Goal: Task Accomplishment & Management: Use online tool/utility

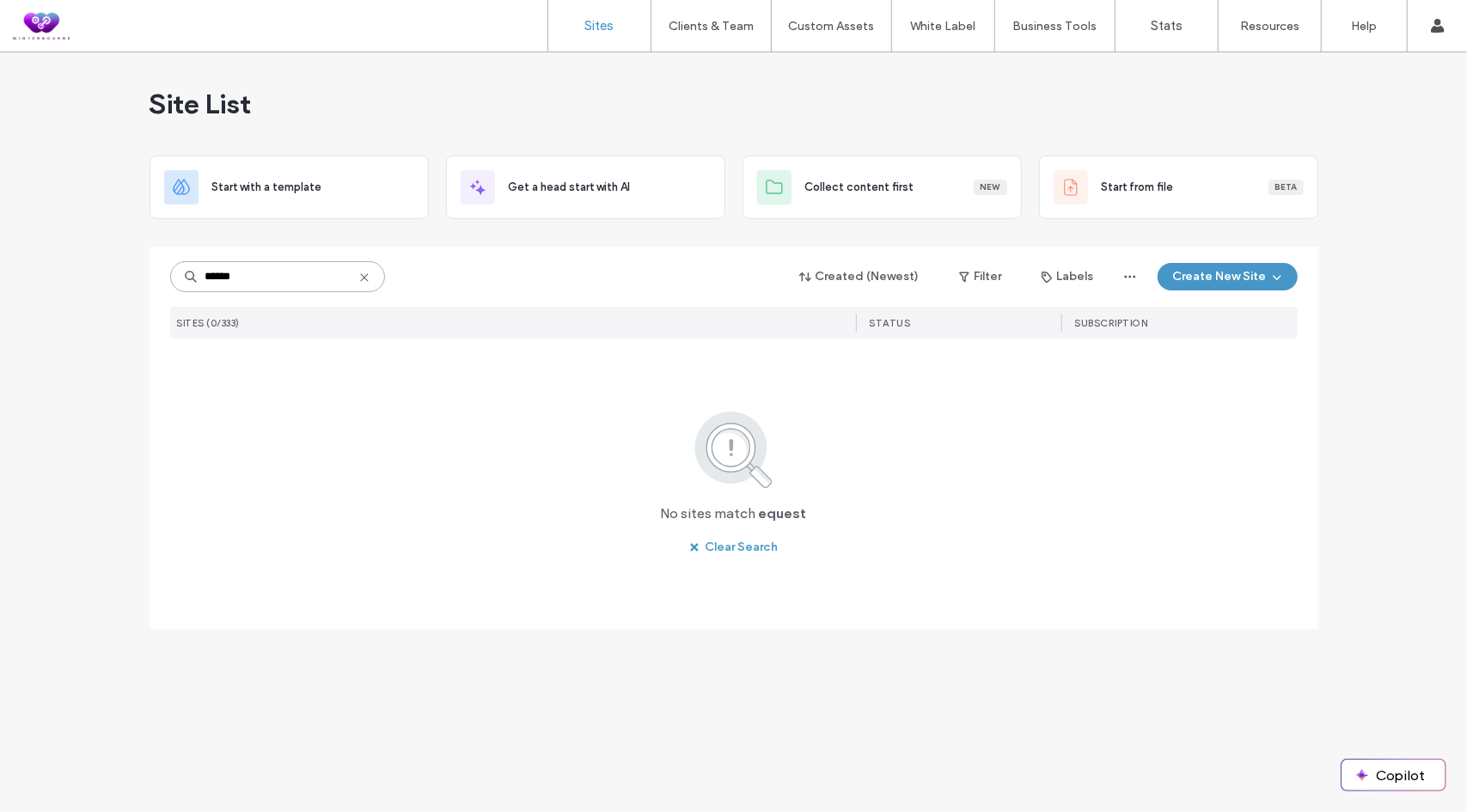
click at [251, 275] on input "******" at bounding box center [277, 277] width 215 height 31
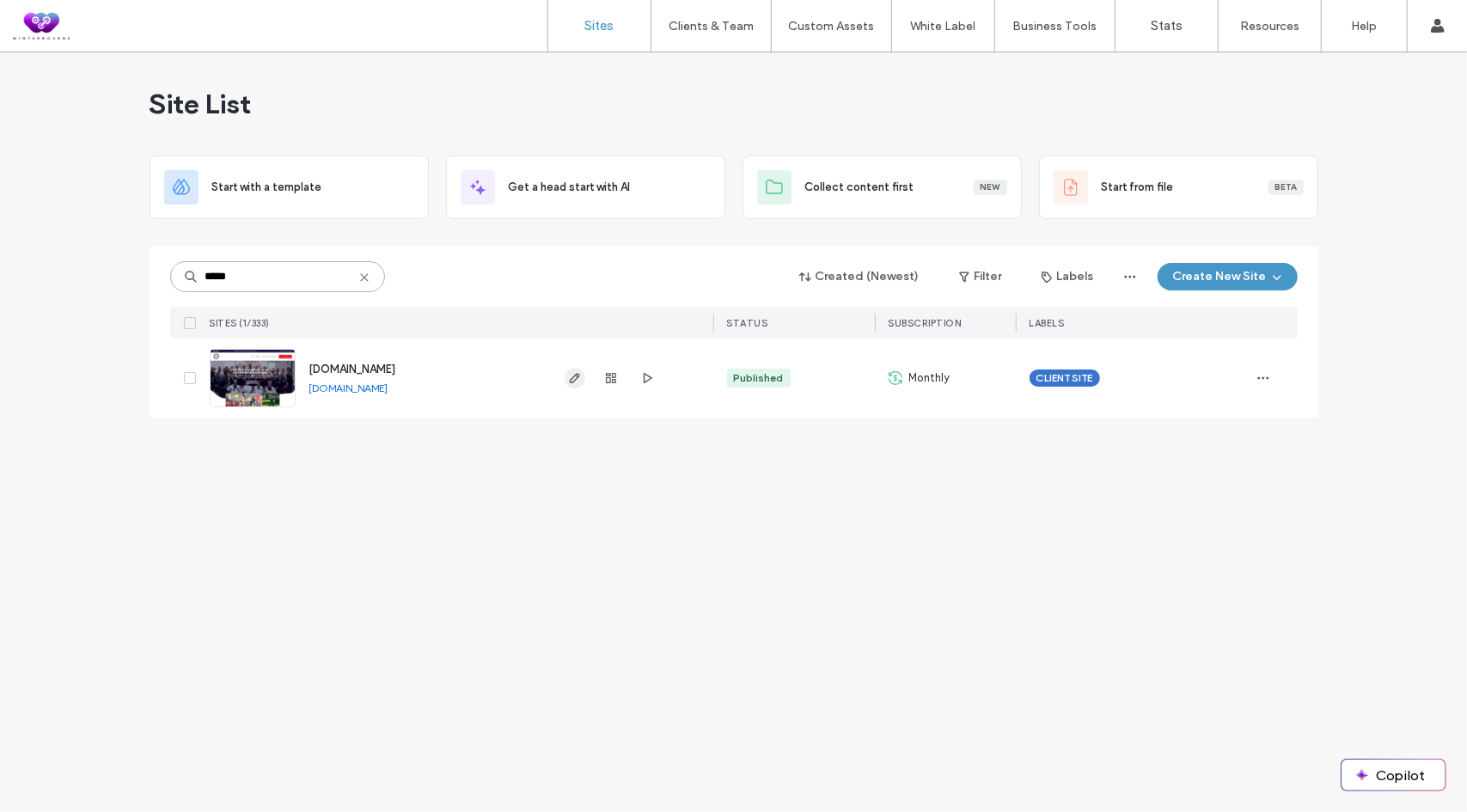
type input "*****"
click at [571, 386] on span "button" at bounding box center [575, 378] width 21 height 21
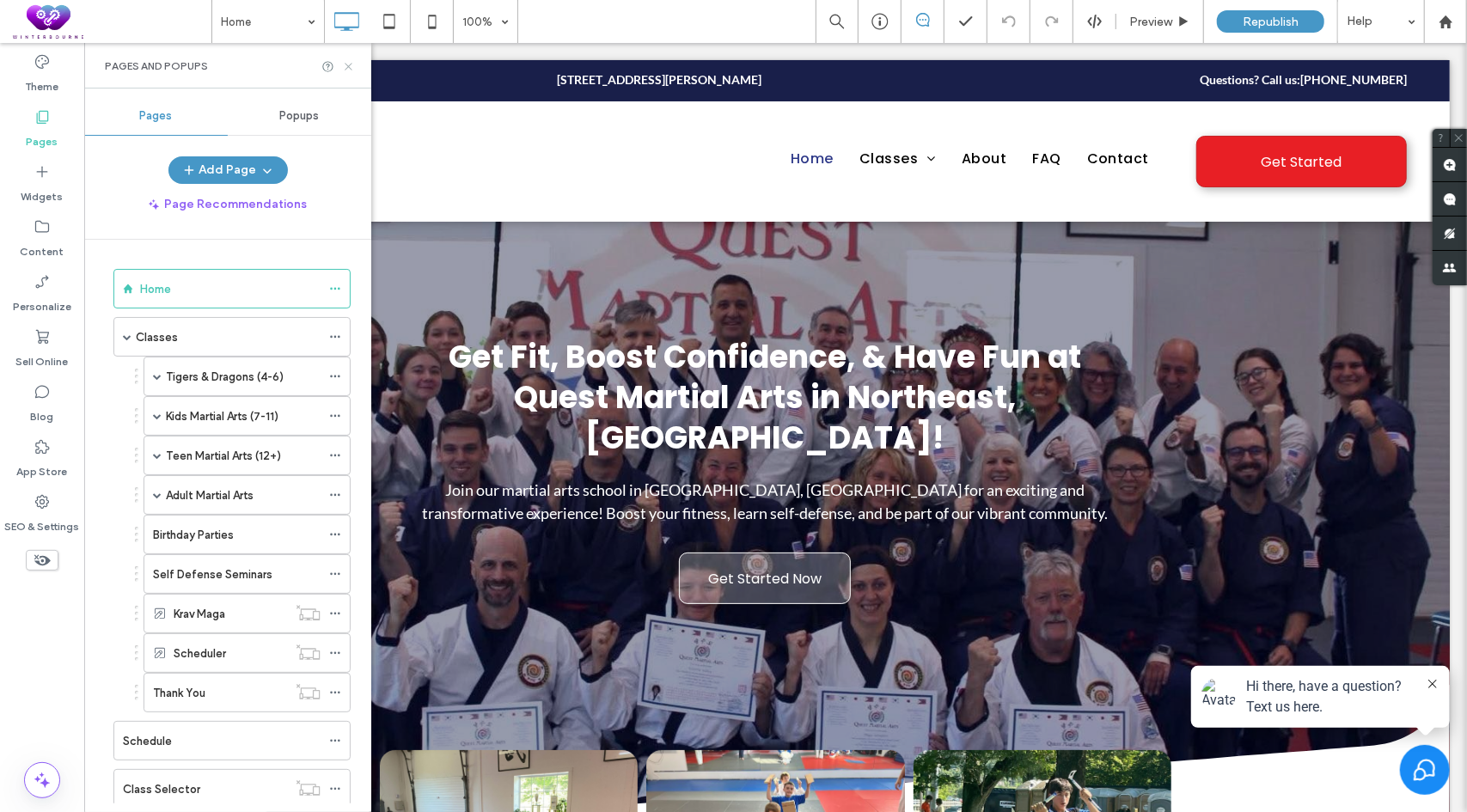
click at [350, 68] on icon at bounding box center [348, 67] width 13 height 13
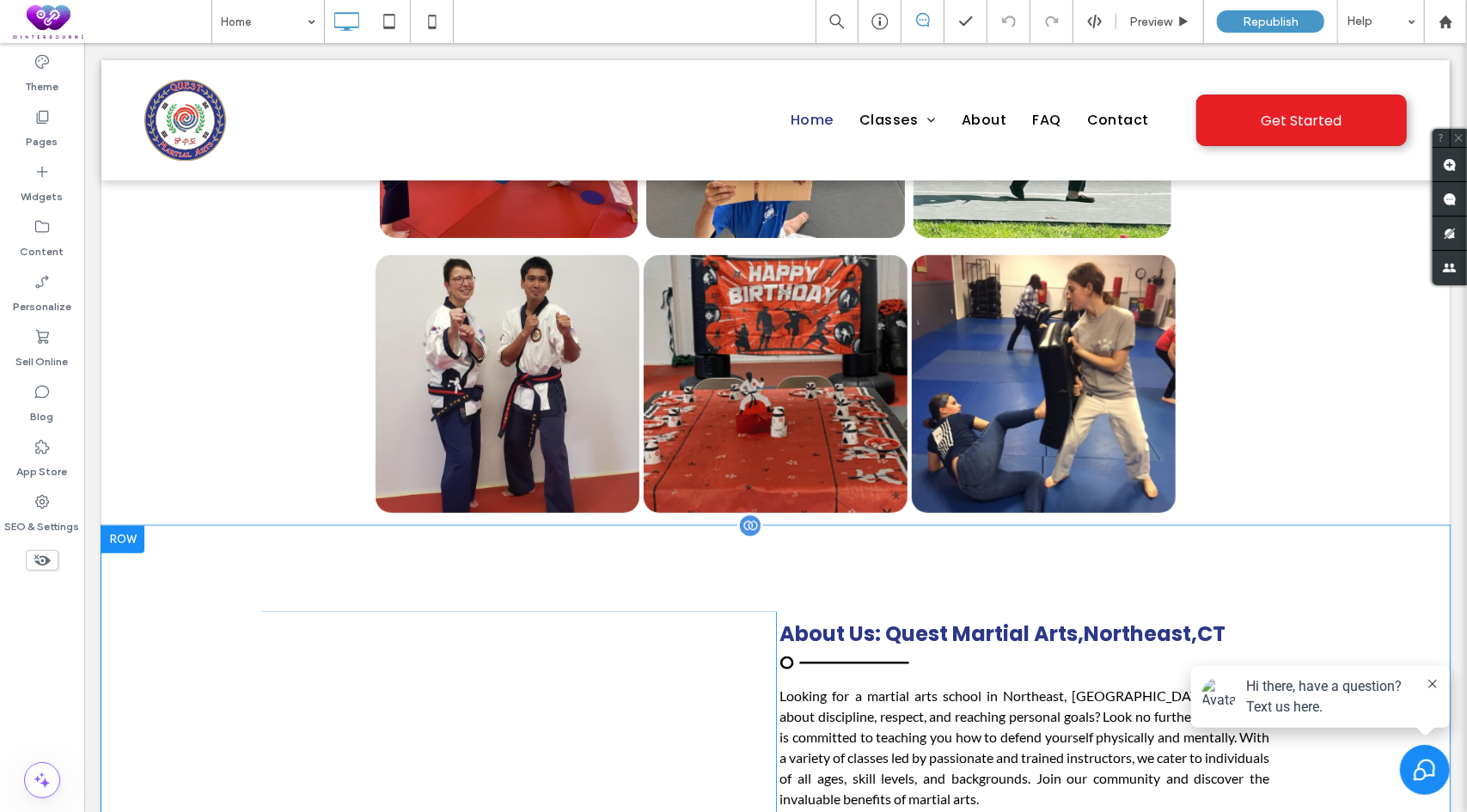
scroll to position [859, 0]
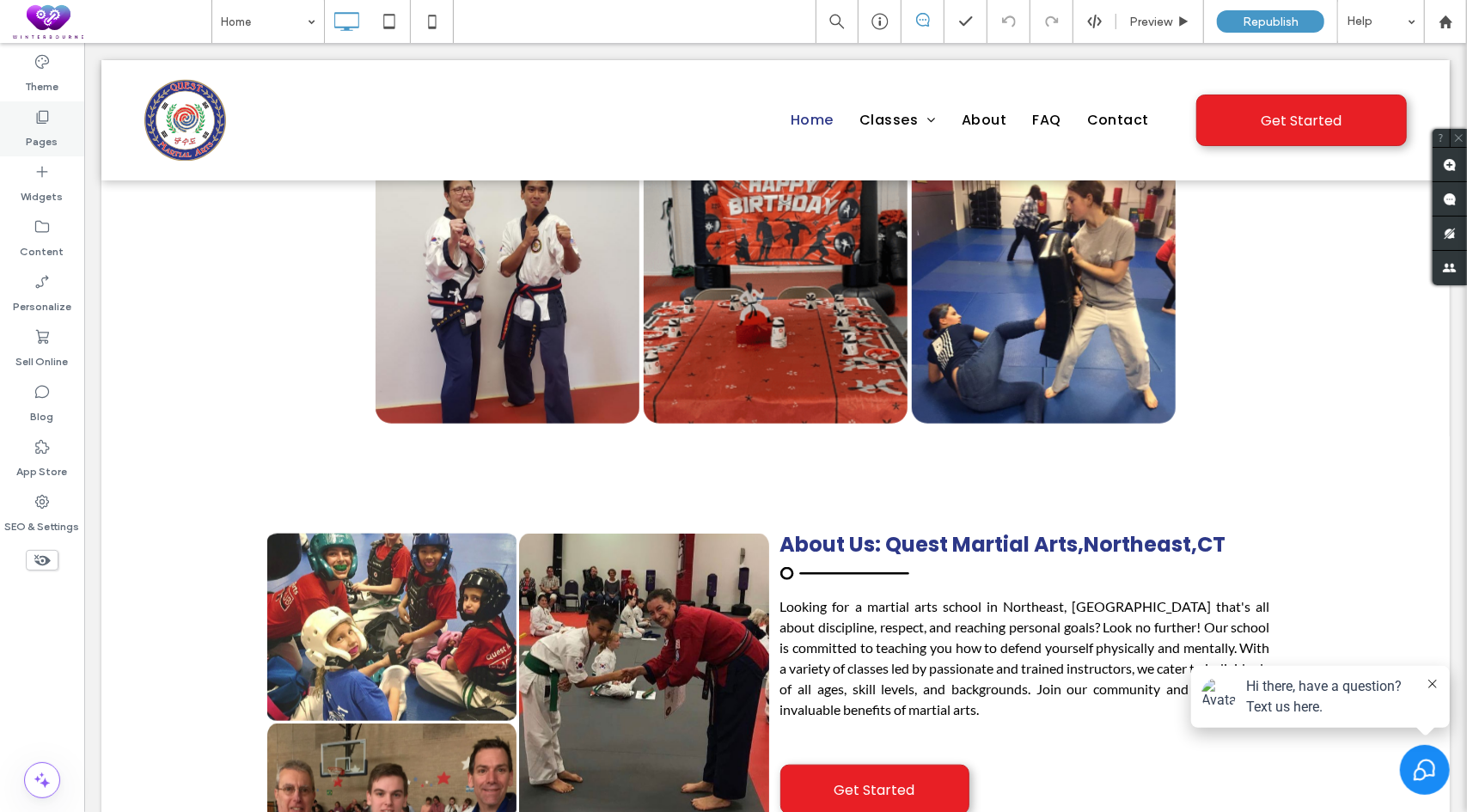
click at [16, 135] on div "Pages" at bounding box center [42, 129] width 84 height 55
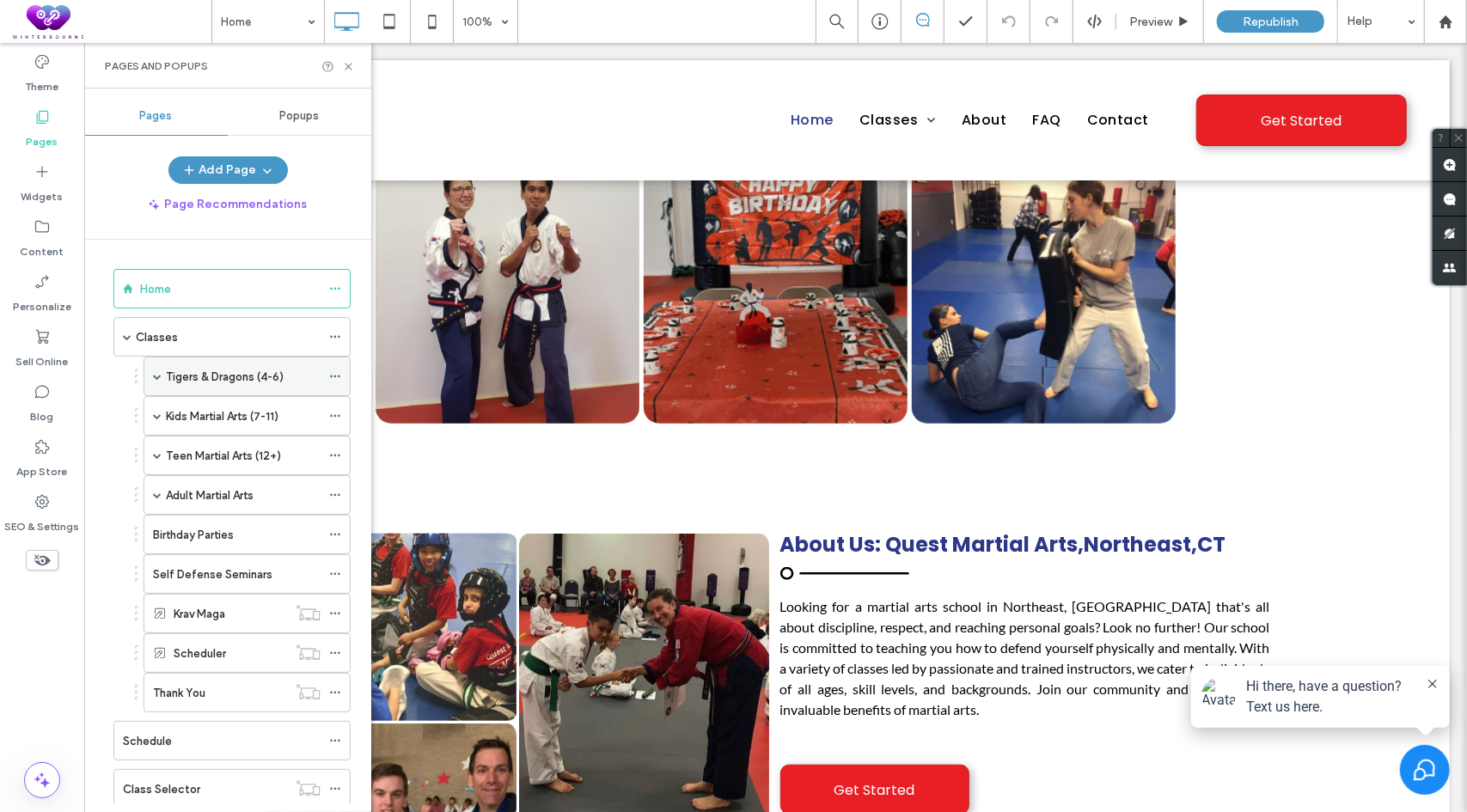
click at [184, 367] on label "Tigers & Dragons (4-6)" at bounding box center [225, 376] width 118 height 30
click at [343, 67] on icon at bounding box center [348, 67] width 13 height 13
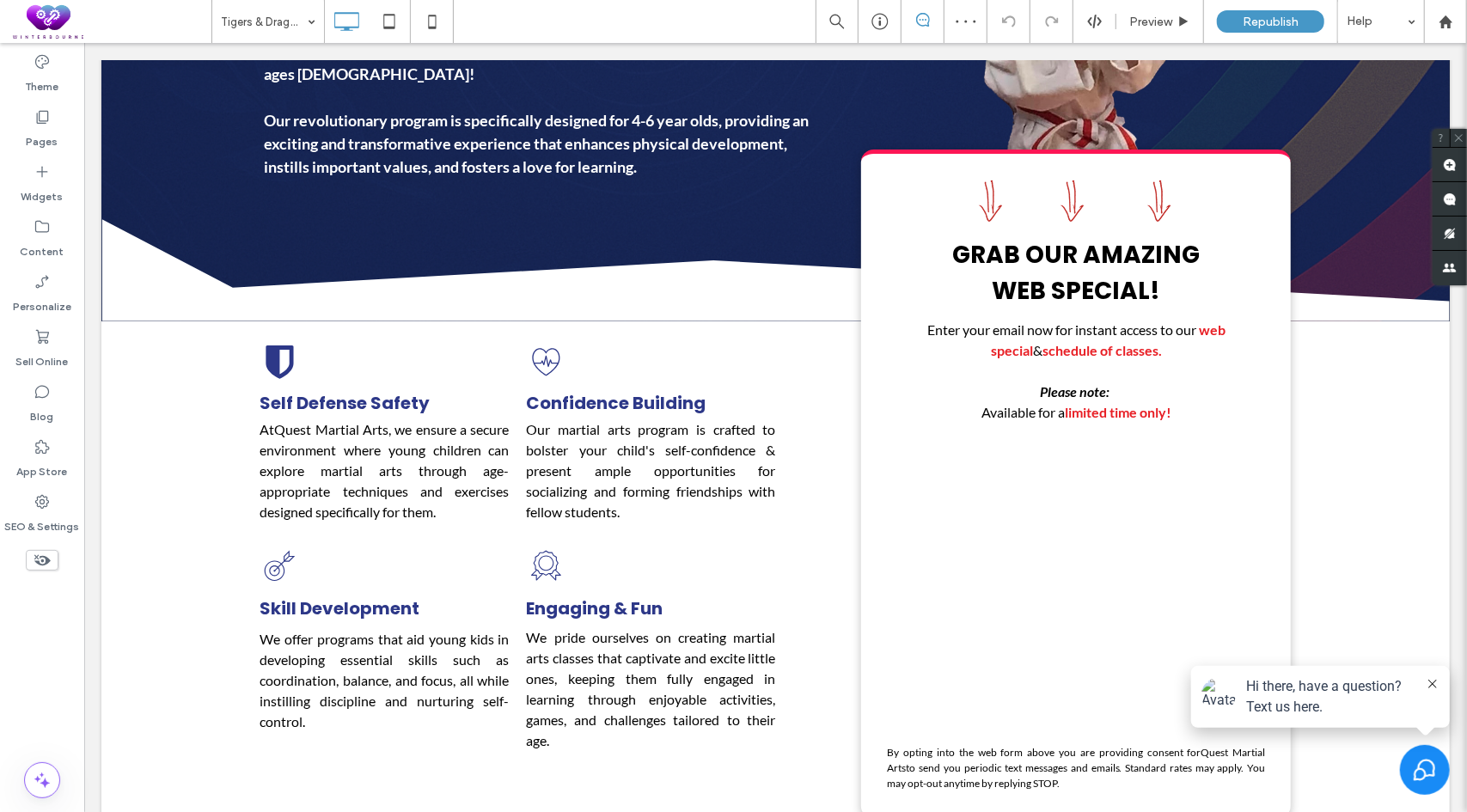
scroll to position [343, 0]
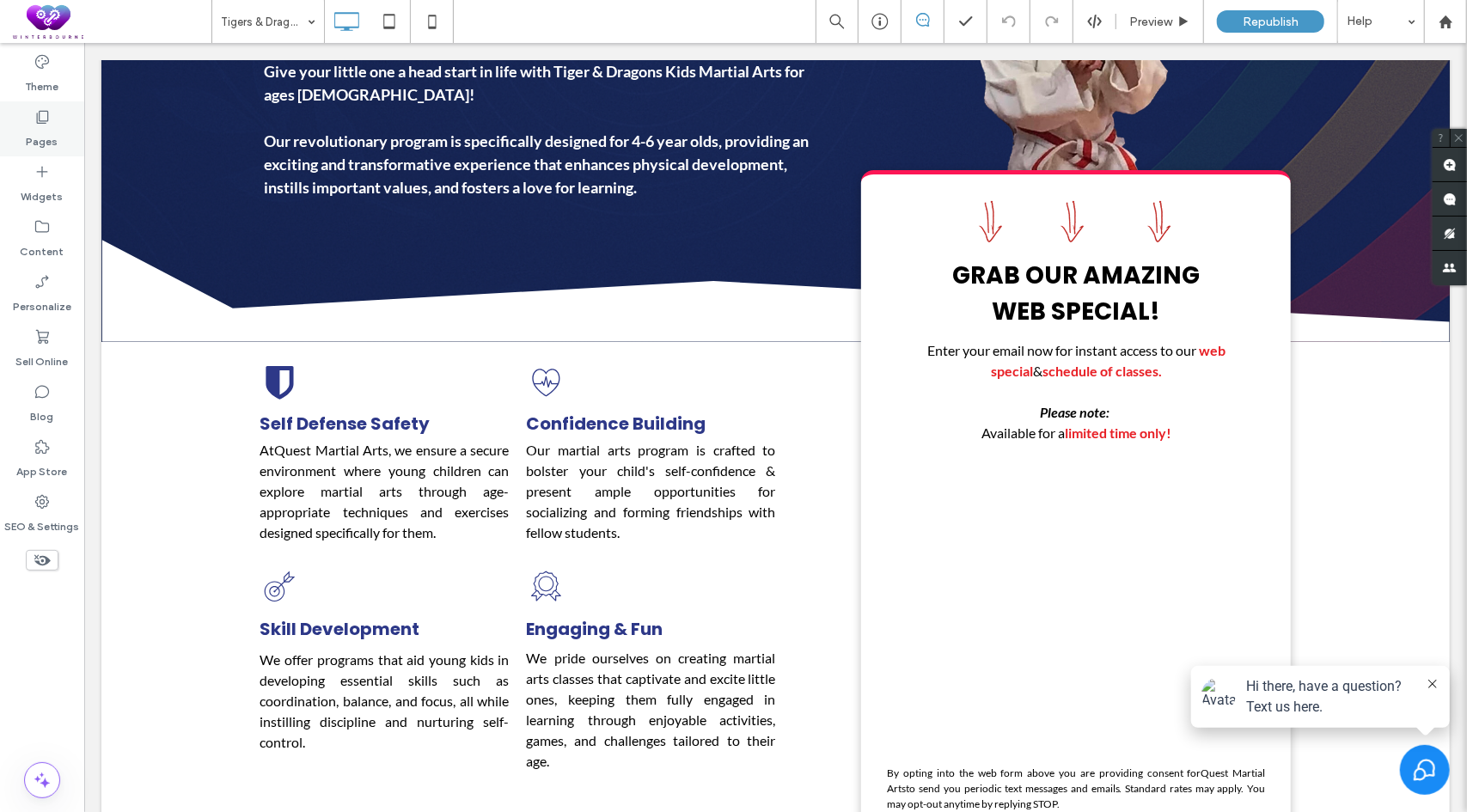
click at [49, 124] on icon at bounding box center [42, 117] width 17 height 17
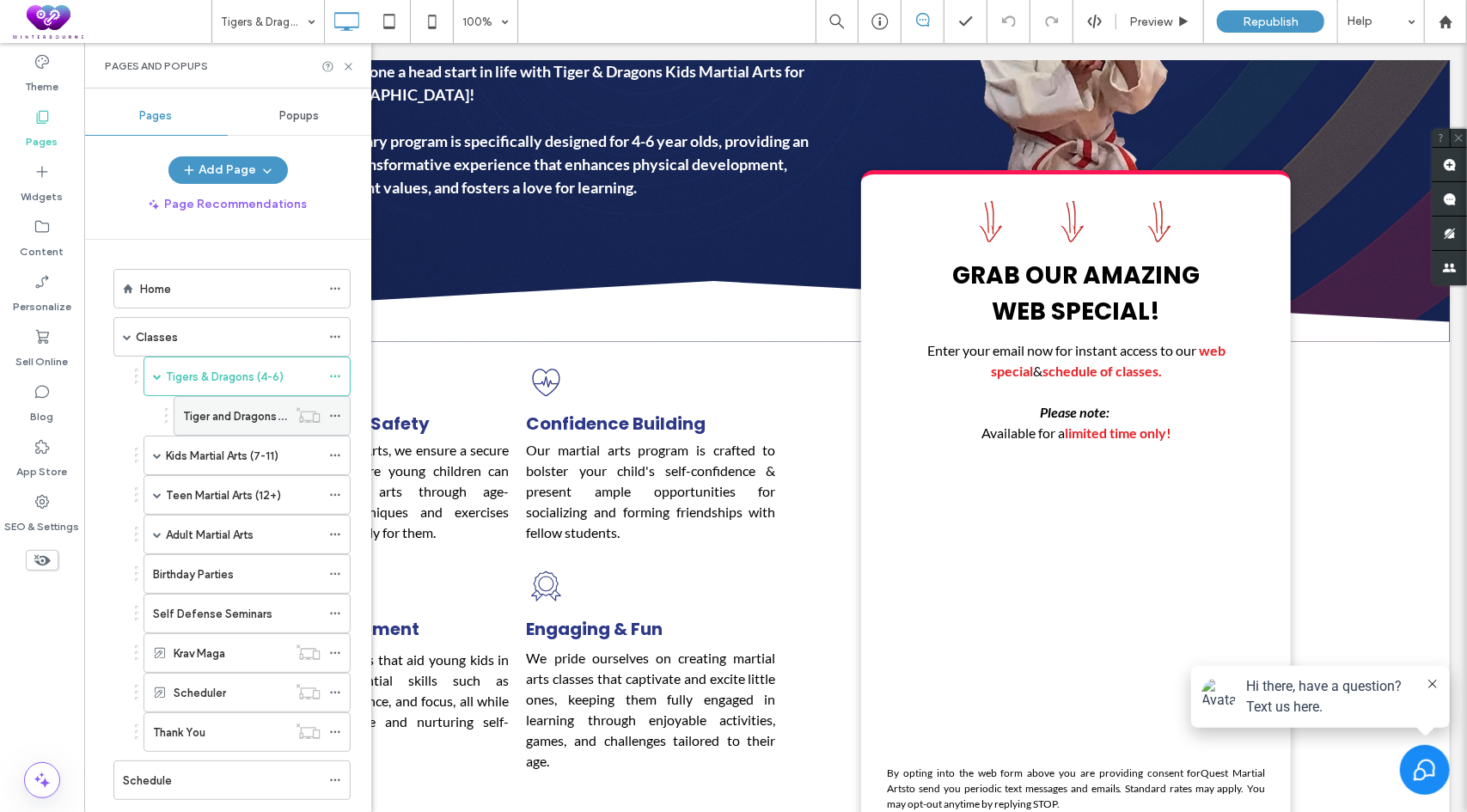
click at [225, 409] on label "Tiger and Dragons Checkout" at bounding box center [257, 416] width 148 height 30
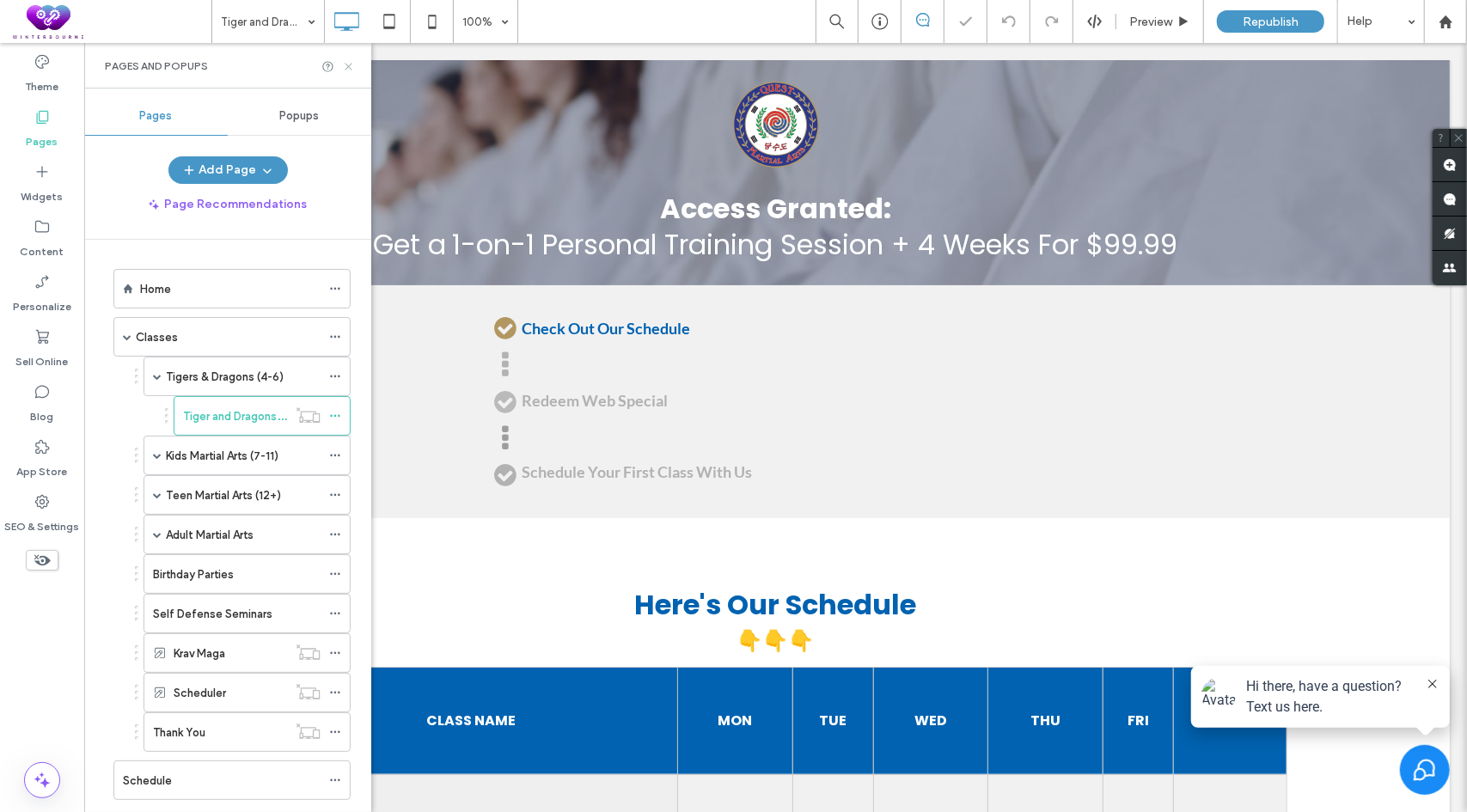
click at [349, 66] on use at bounding box center [348, 67] width 7 height 7
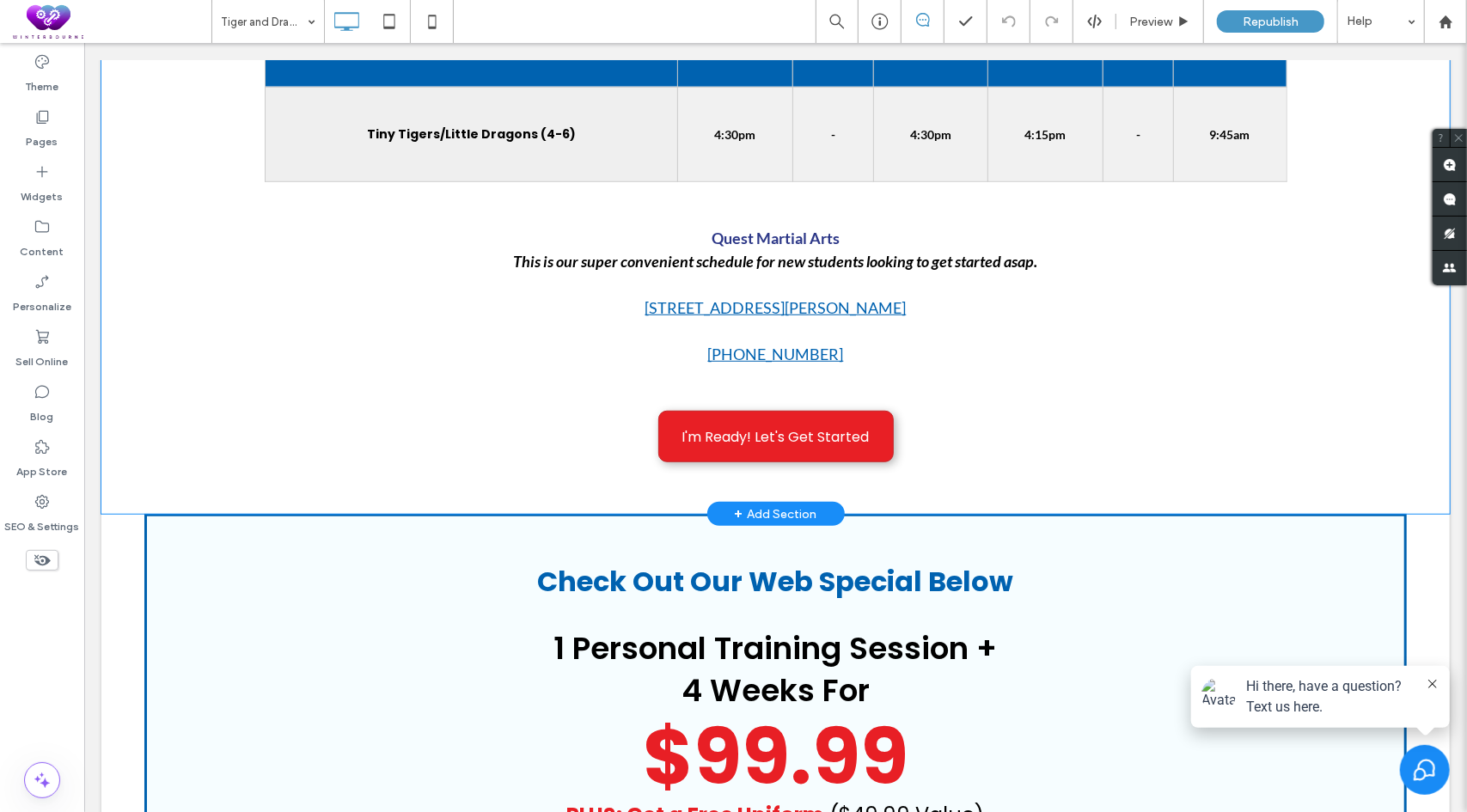
scroll to position [602, 0]
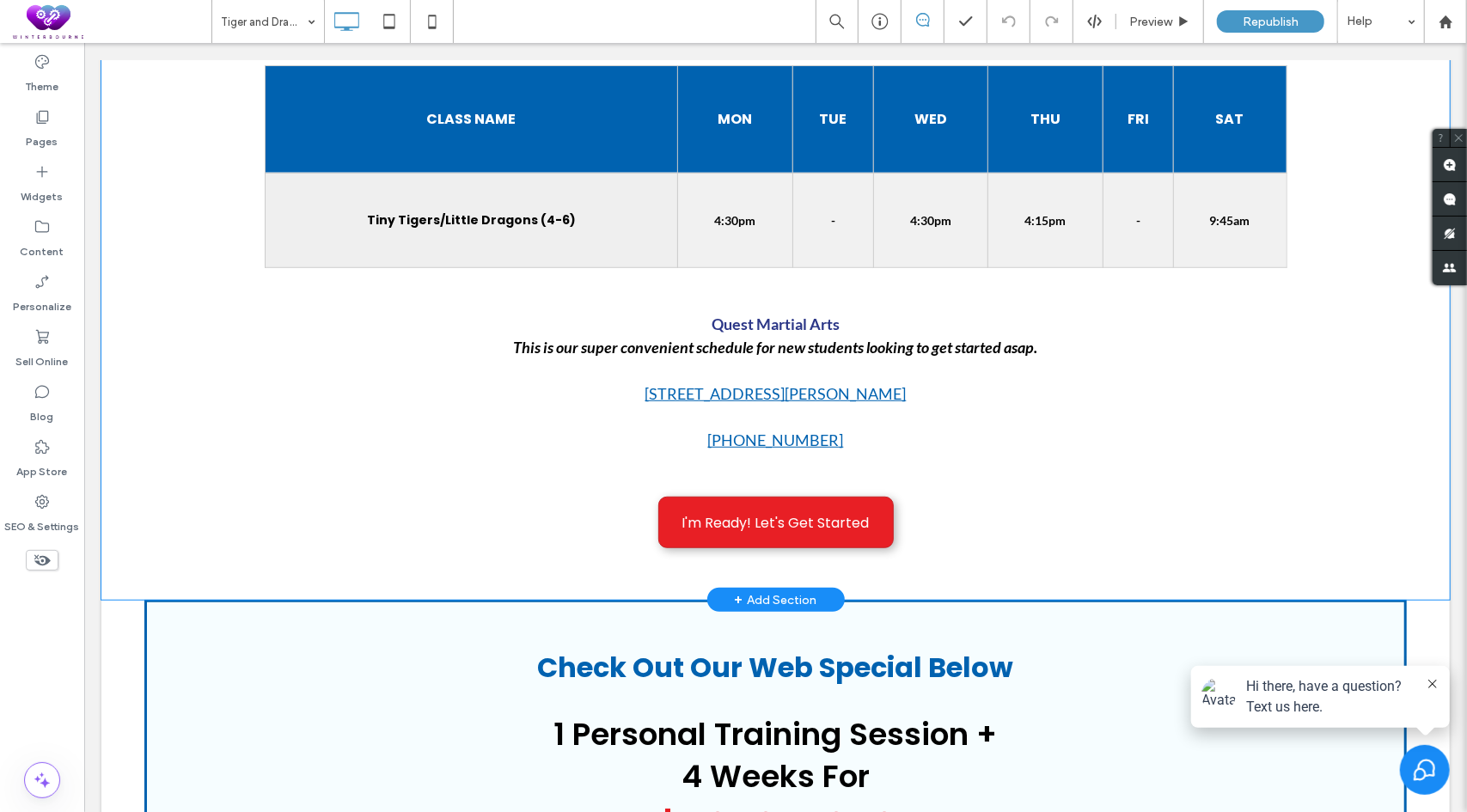
click at [123, 575] on div "Here's Our Schedule 👇👇👇 CLASS NAME MON TUE WED THU FRI SAT Tiny Tigers/Little D…" at bounding box center [775, 258] width 1348 height 683
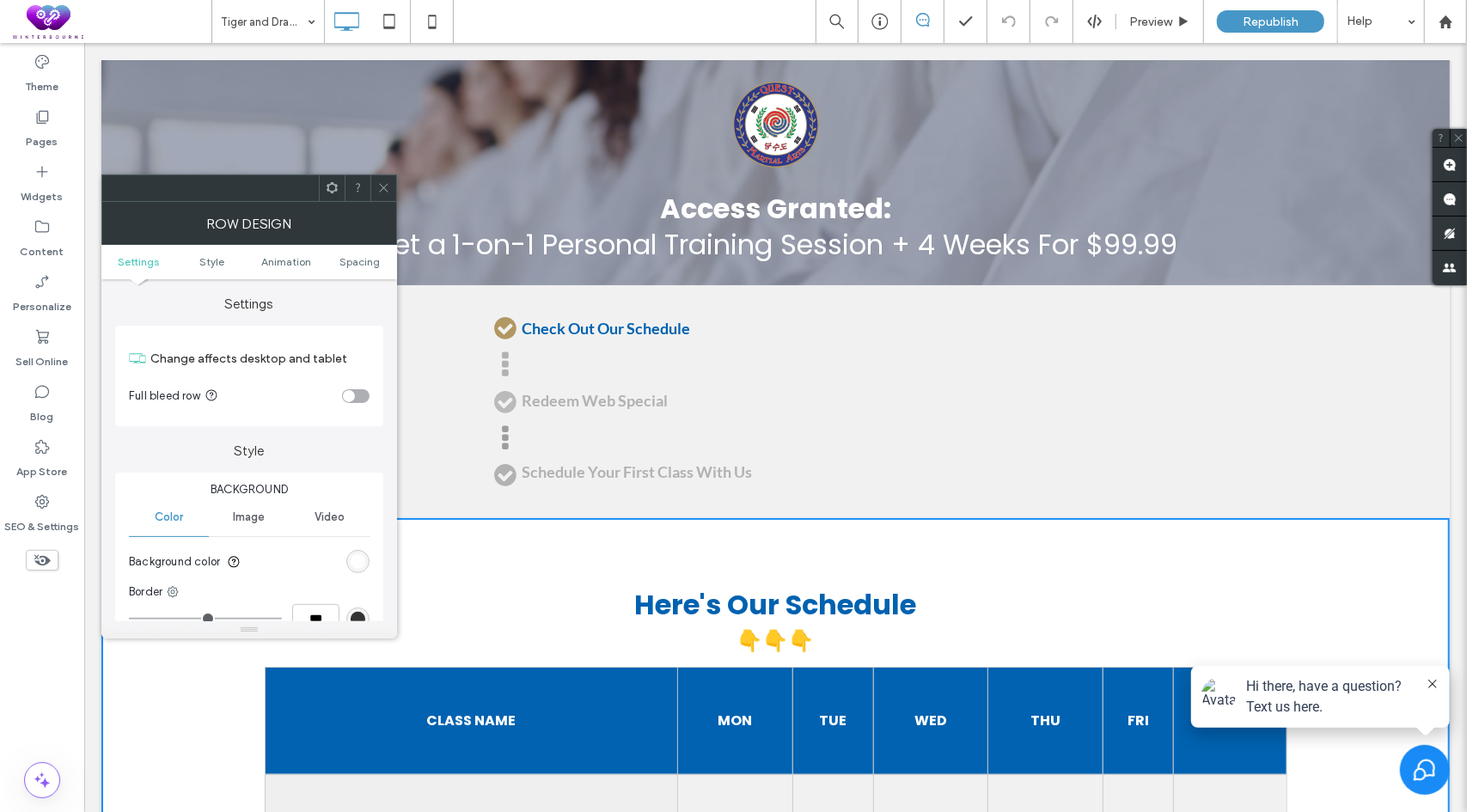
click at [385, 192] on icon at bounding box center [384, 188] width 13 height 13
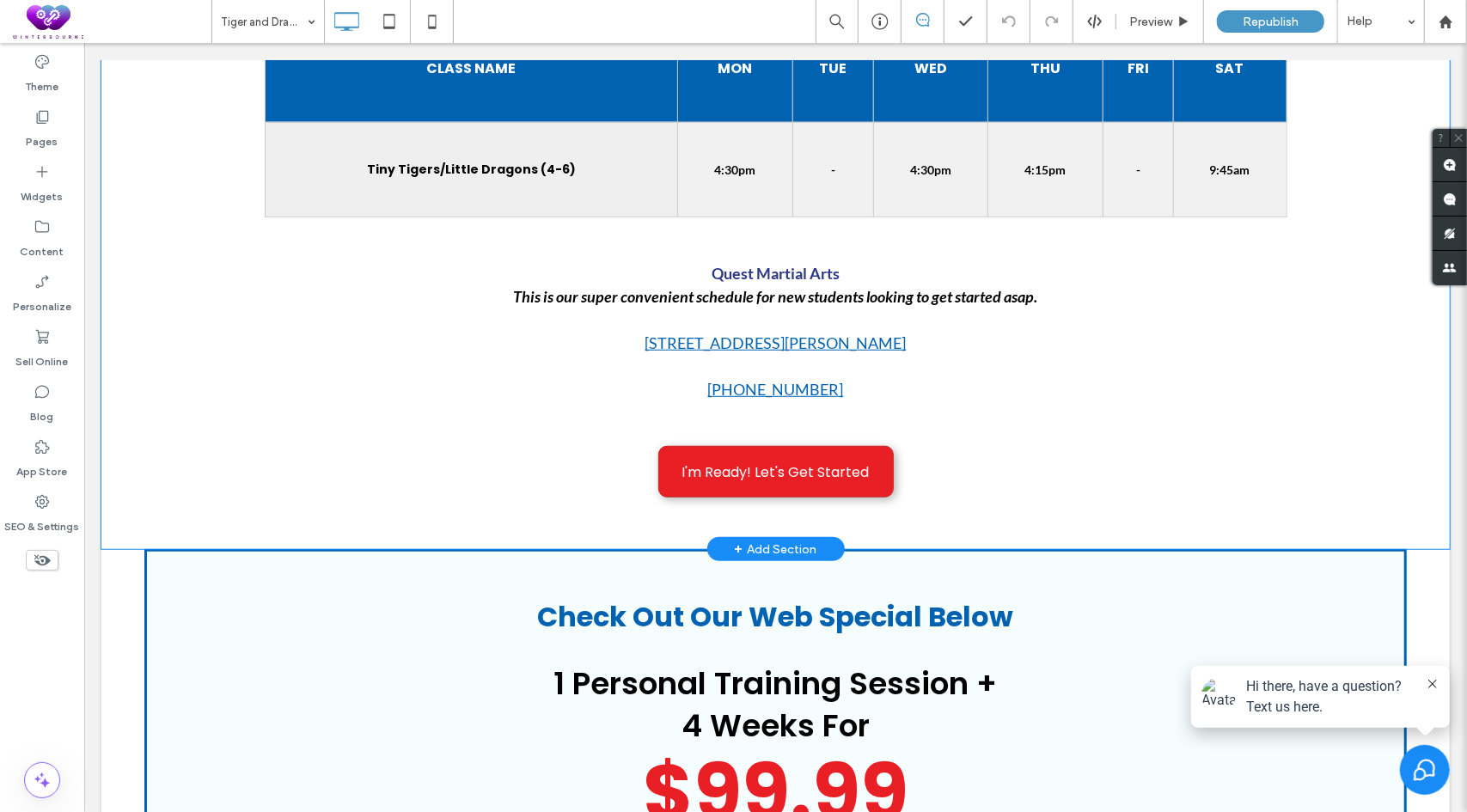
scroll to position [688, 0]
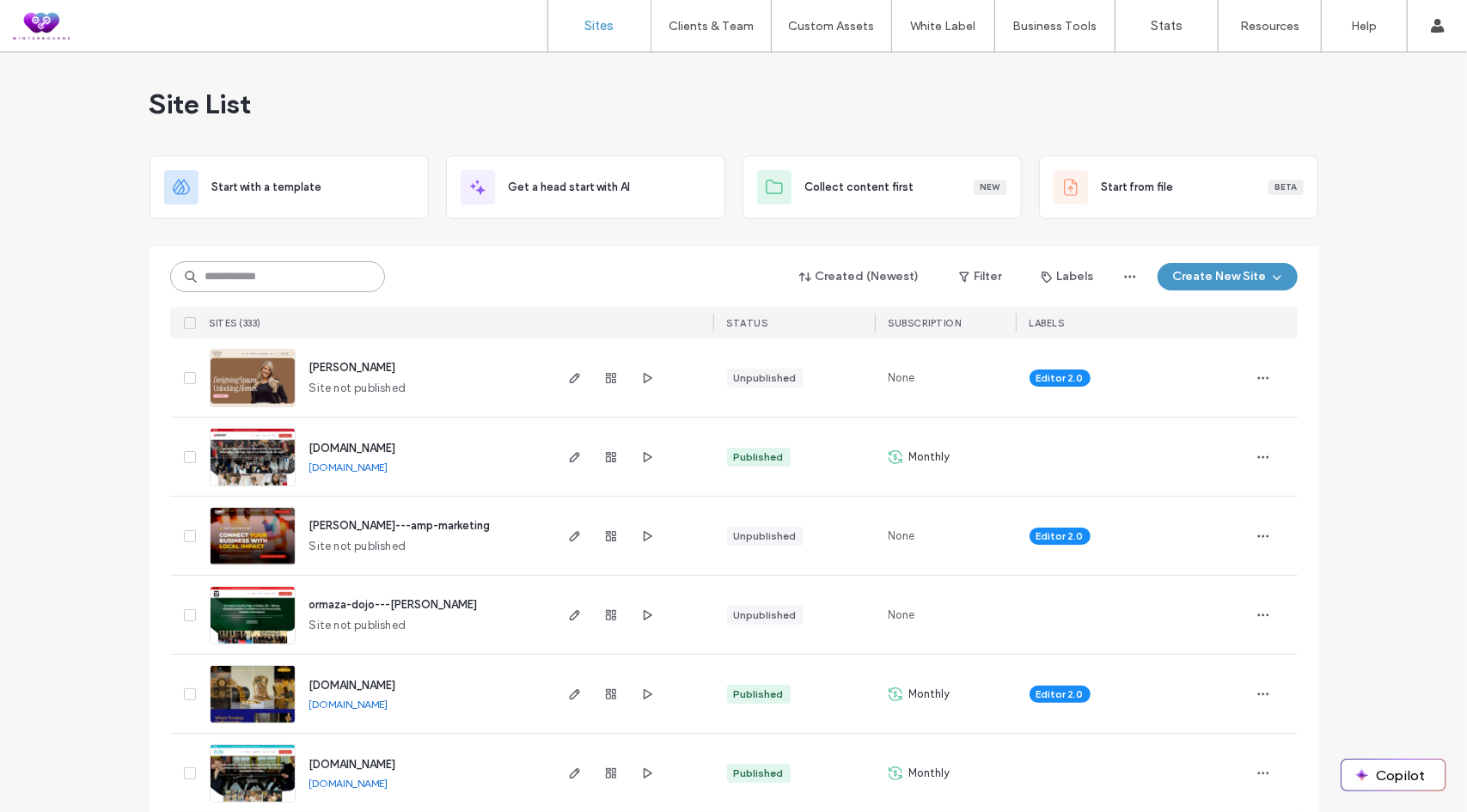
click at [255, 281] on input at bounding box center [277, 277] width 215 height 31
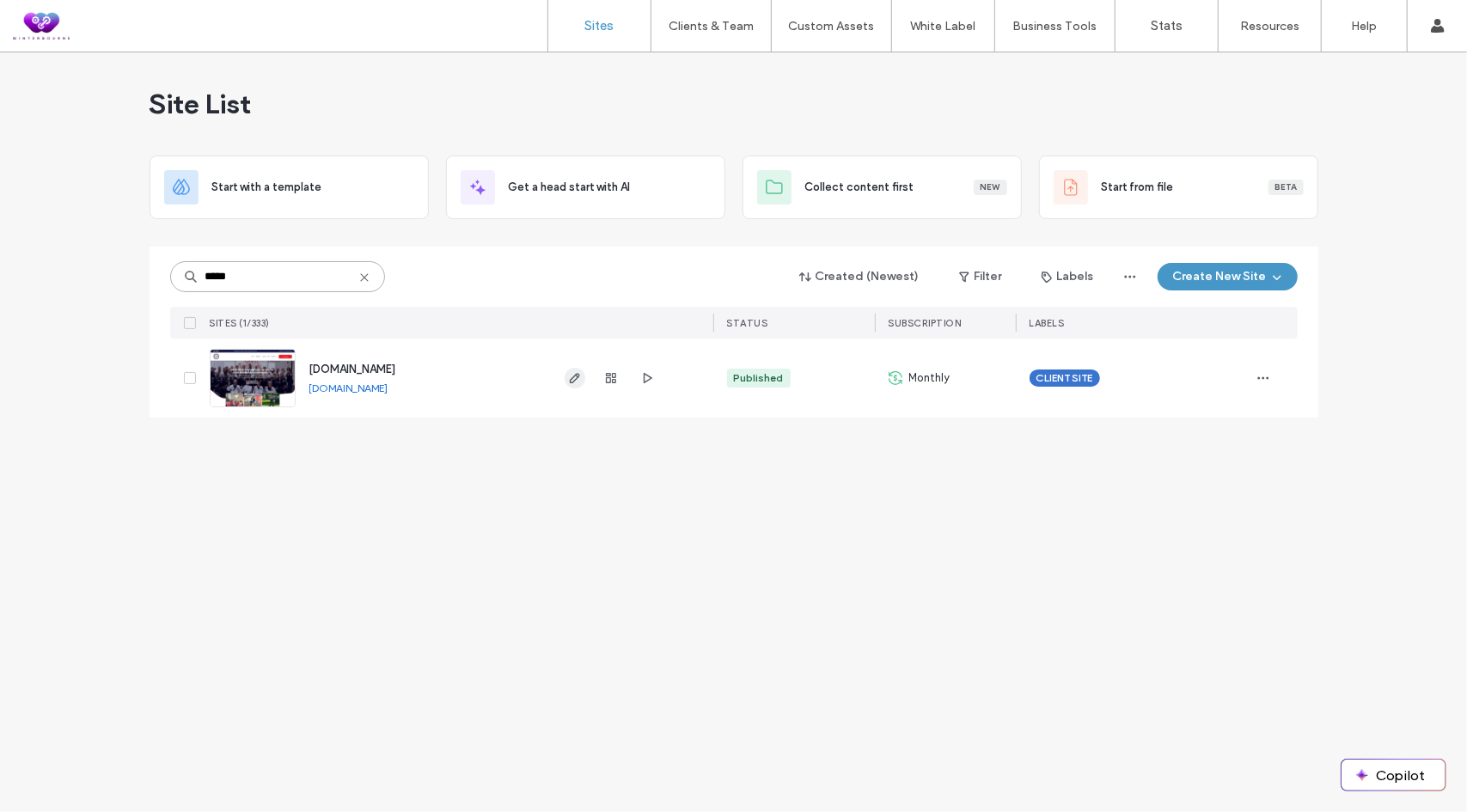
type input "*****"
click at [571, 375] on icon "button" at bounding box center [575, 377] width 14 height 14
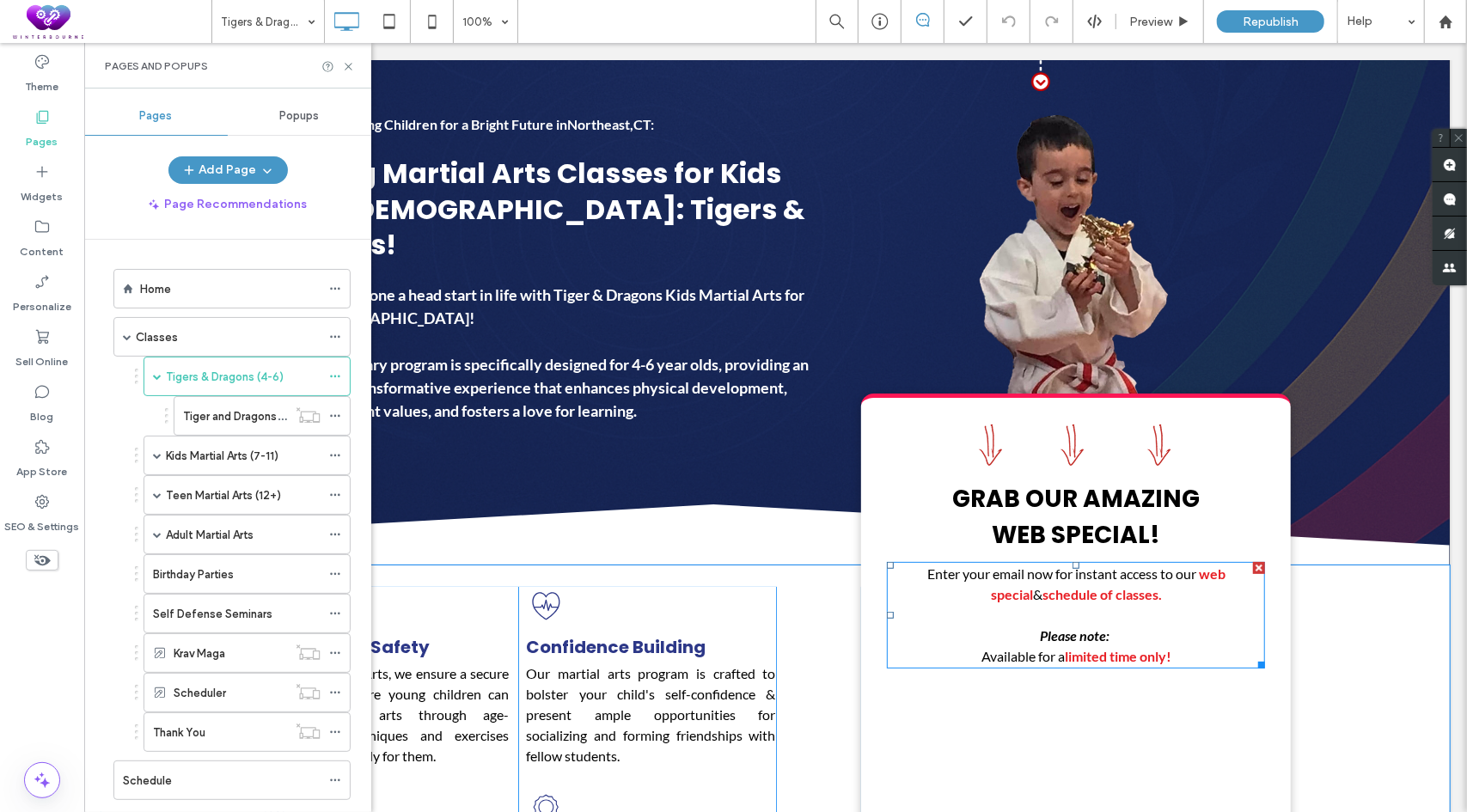
scroll to position [172, 0]
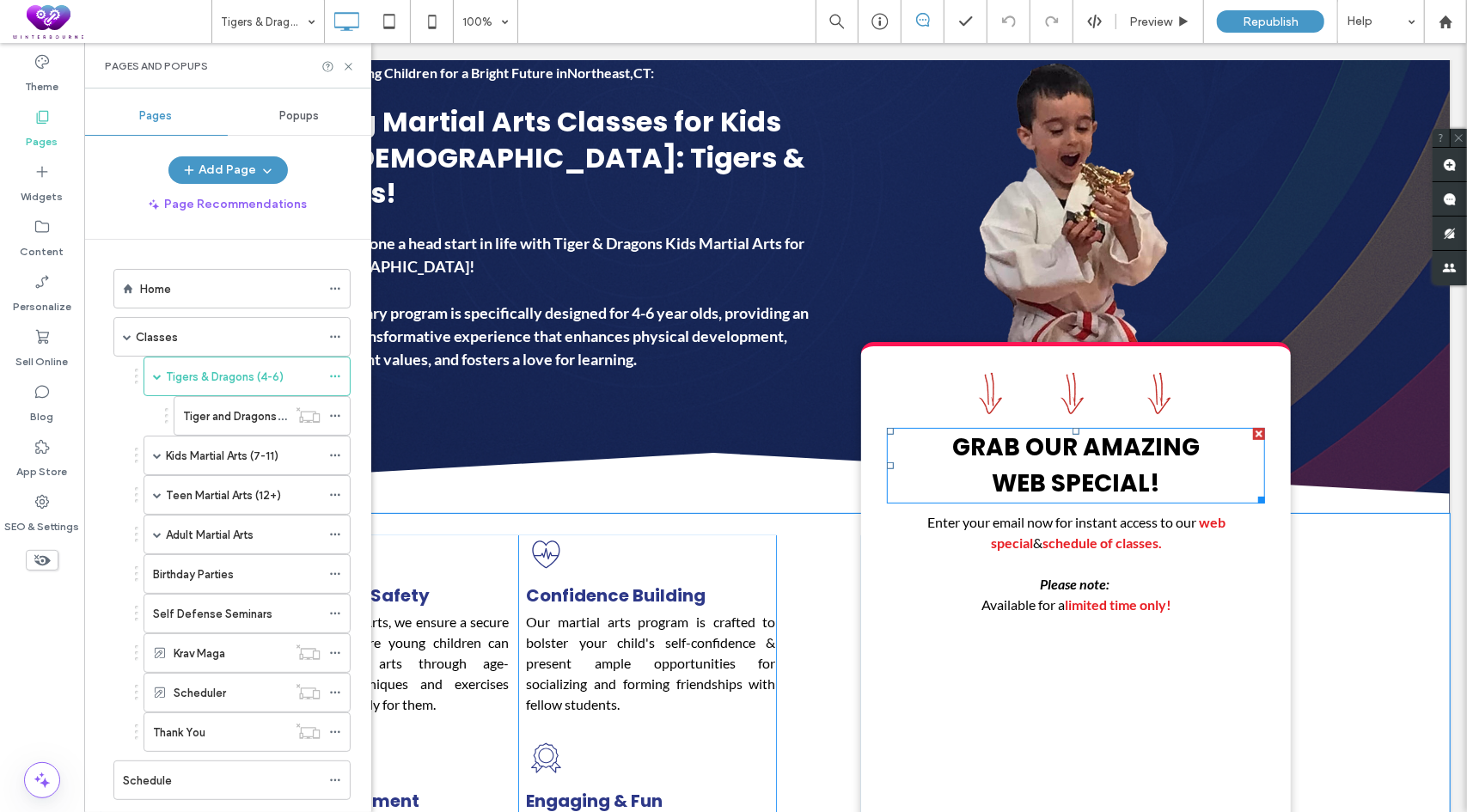
click at [1107, 460] on span "GRAB OUR AMAZING" at bounding box center [1075, 446] width 248 height 34
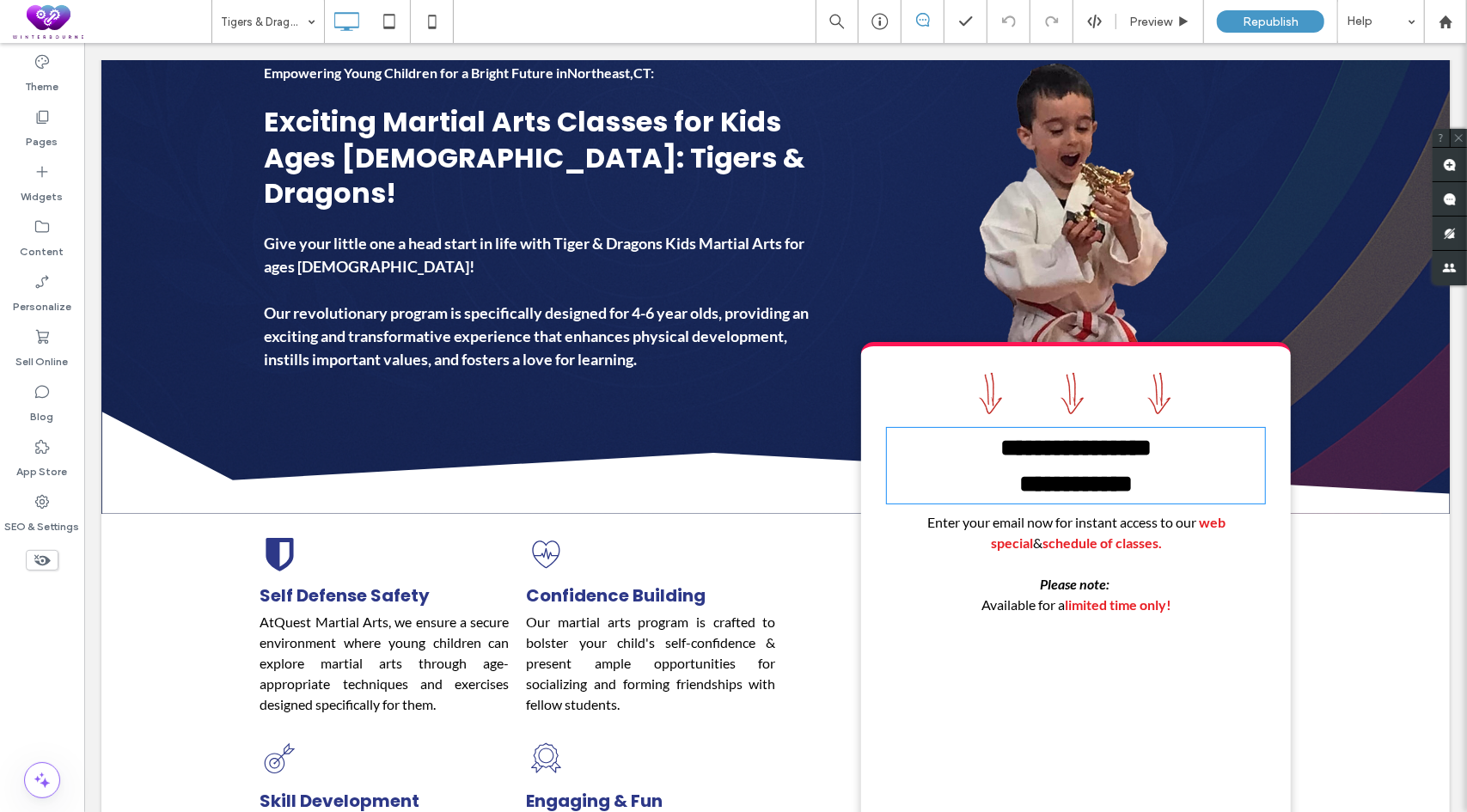
click at [1113, 448] on strong "**********" at bounding box center [1075, 447] width 152 height 24
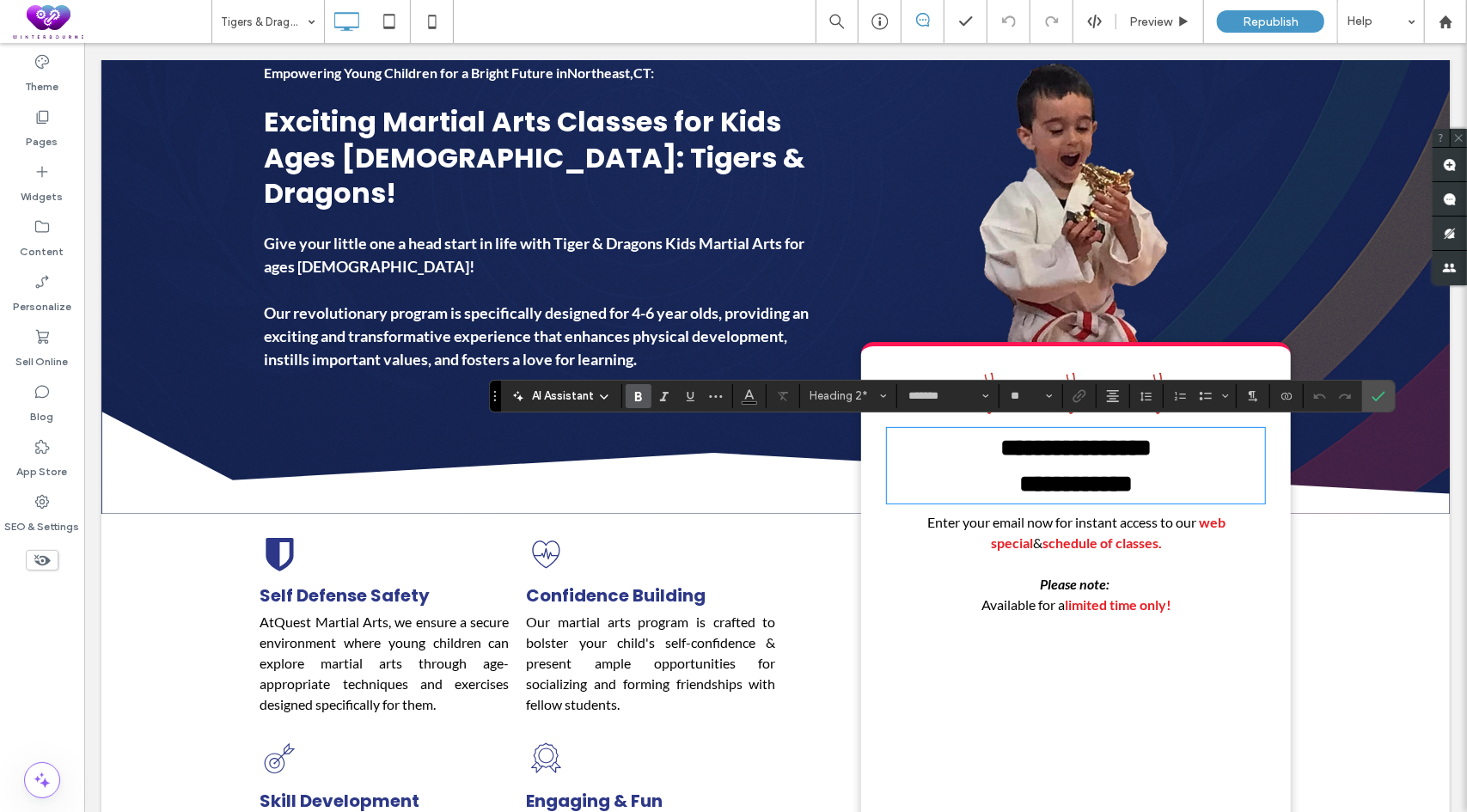
click at [1115, 440] on strong "**********" at bounding box center [1075, 447] width 152 height 24
drag, startPoint x: 1377, startPoint y: 399, endPoint x: 1292, endPoint y: 356, distance: 95.3
click at [1377, 399] on icon "Confirm" at bounding box center [1378, 395] width 14 height 14
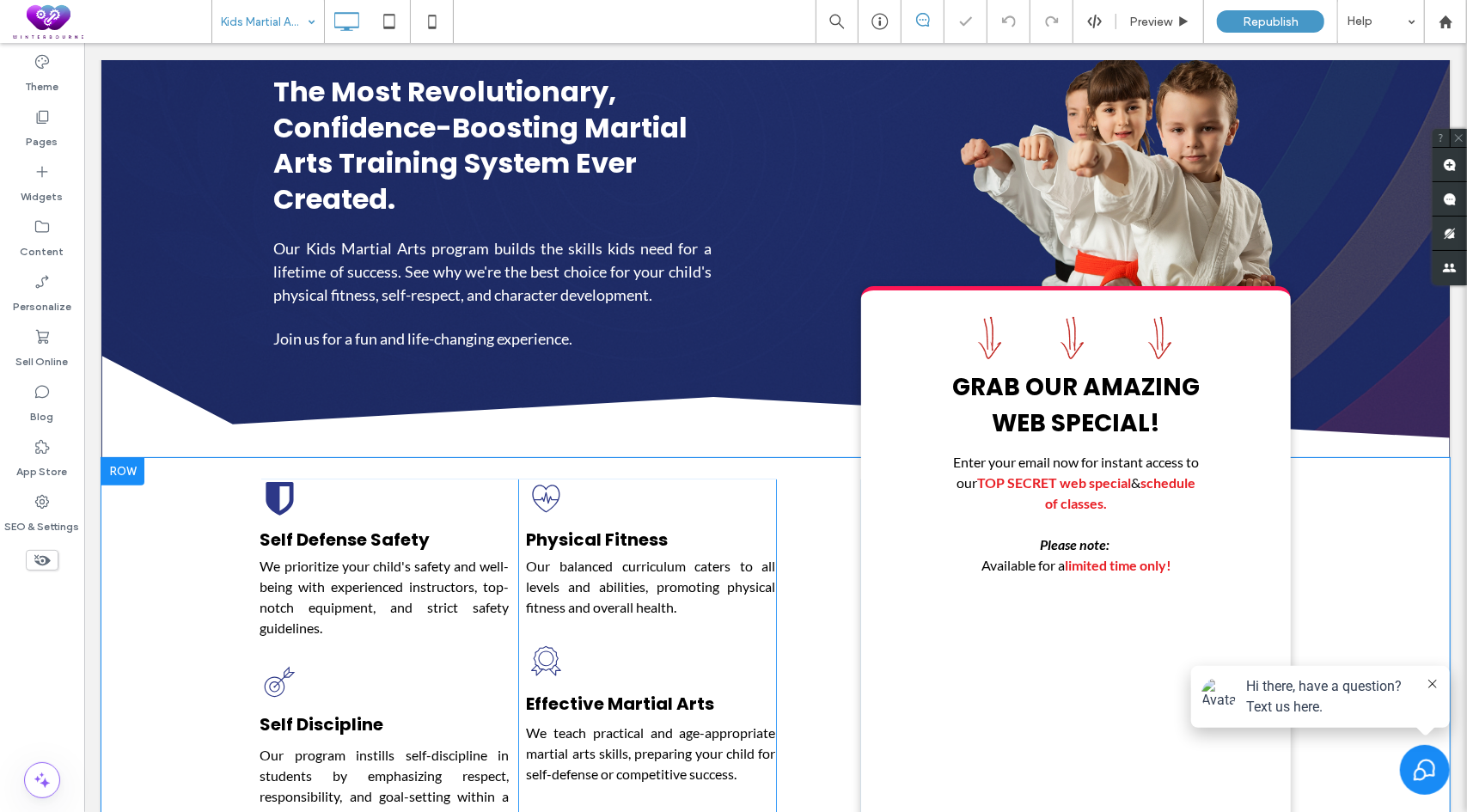
scroll to position [172, 0]
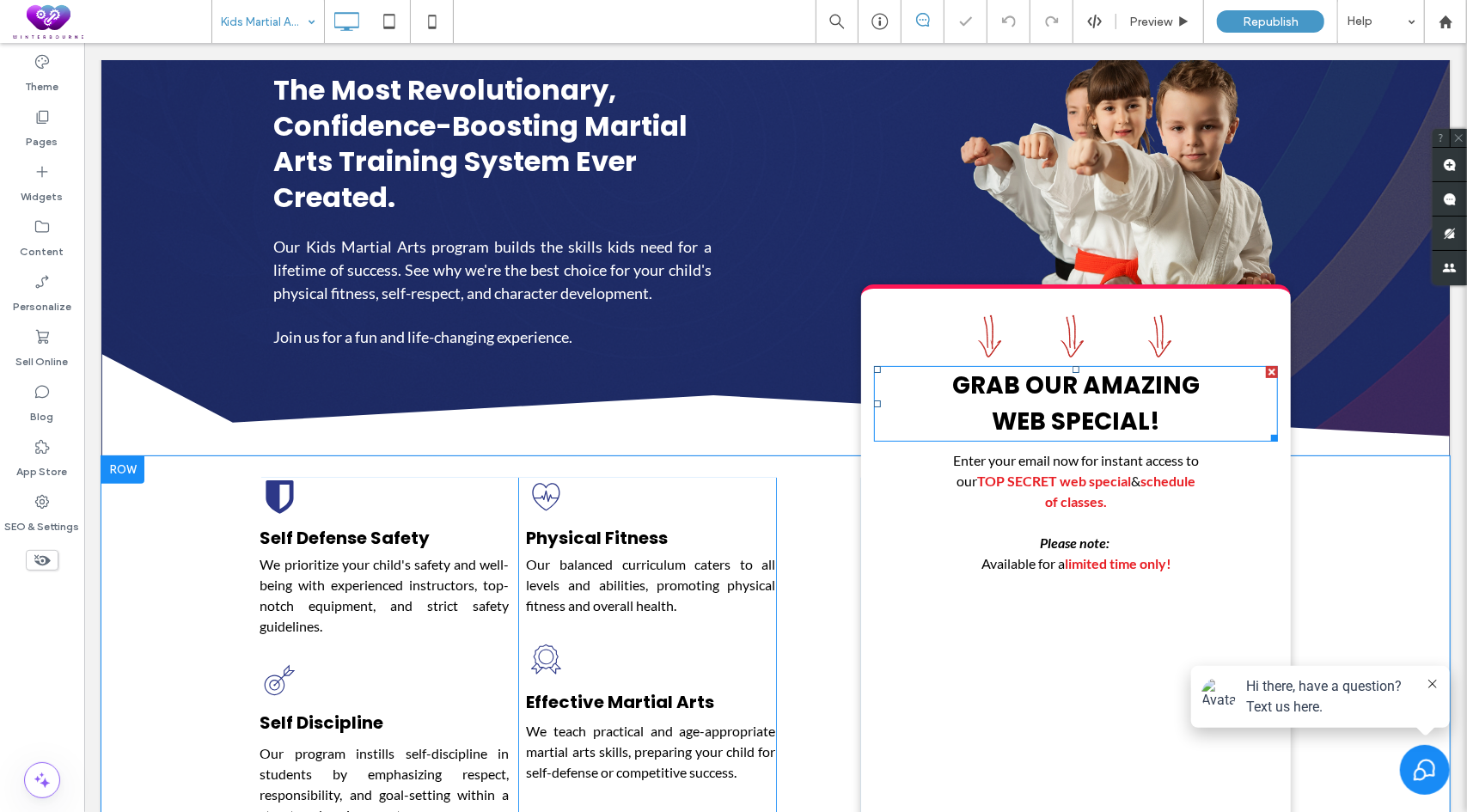
click at [1101, 381] on span "GRAB OUR AMAZING" at bounding box center [1075, 385] width 248 height 34
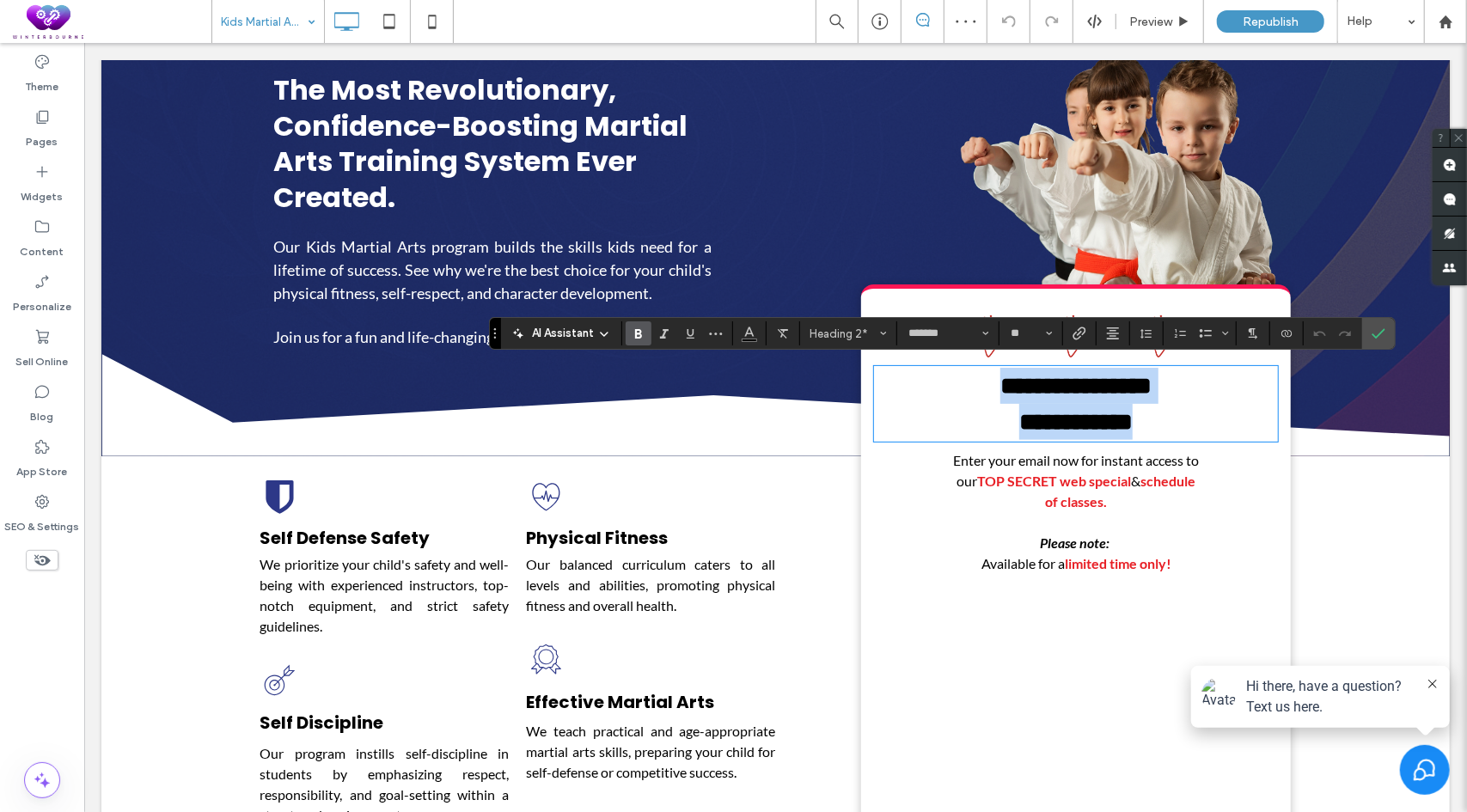
click at [1125, 376] on strong "**********" at bounding box center [1075, 385] width 152 height 24
click at [1376, 331] on icon "Confirm" at bounding box center [1378, 333] width 14 height 14
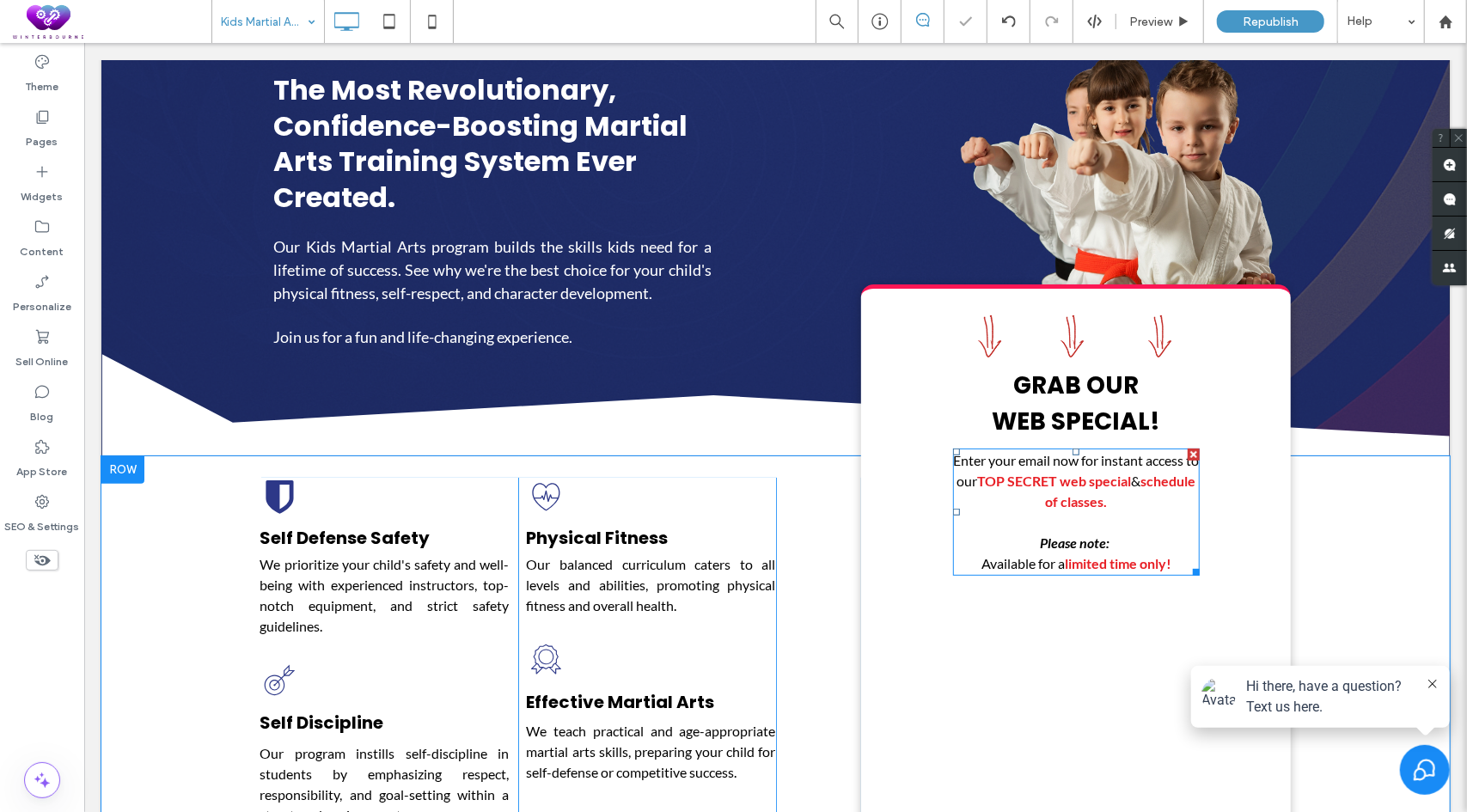
click at [1097, 474] on span "TOP SECRET web special" at bounding box center [1053, 480] width 153 height 16
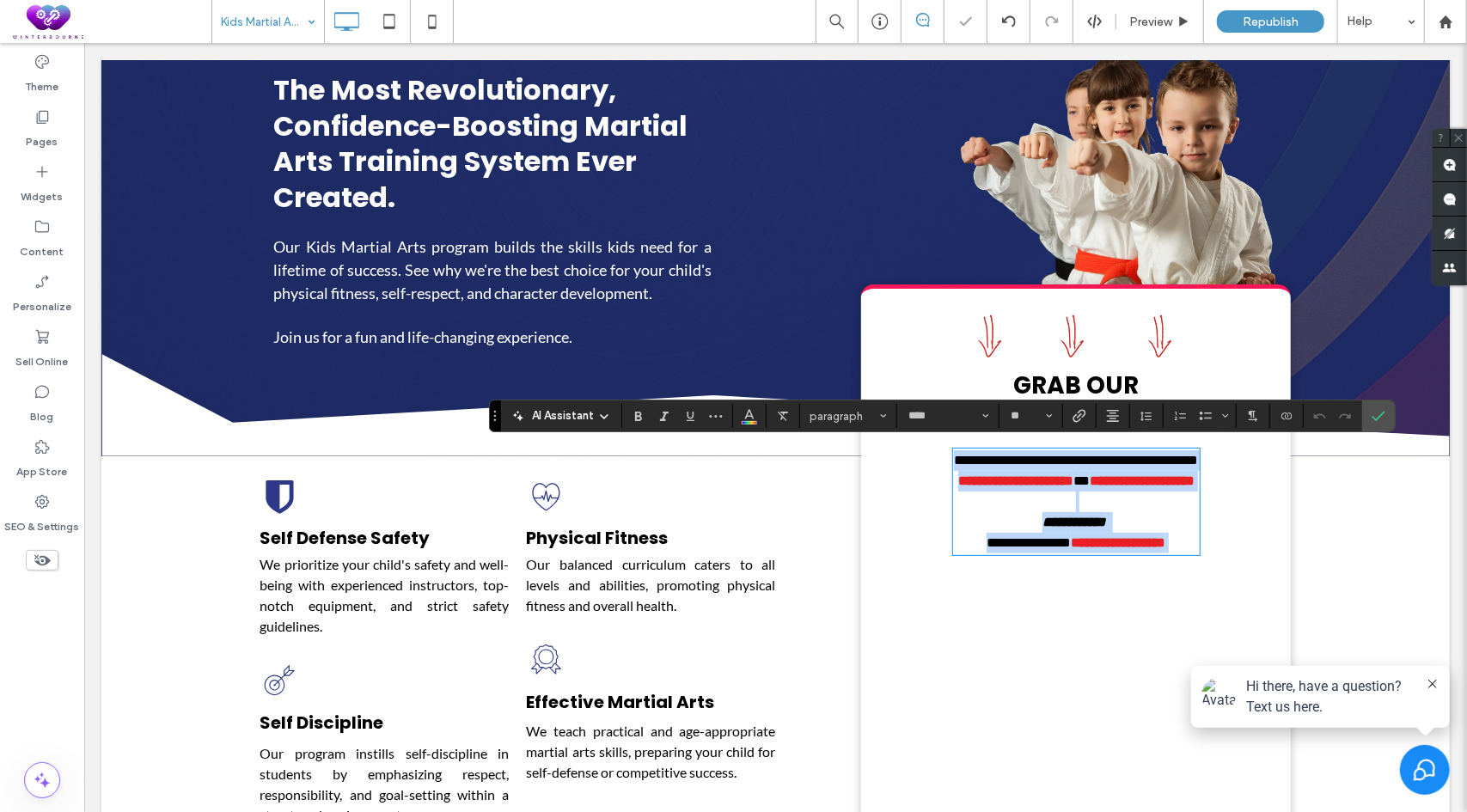
click at [1071, 483] on span "**********" at bounding box center [1015, 480] width 115 height 13
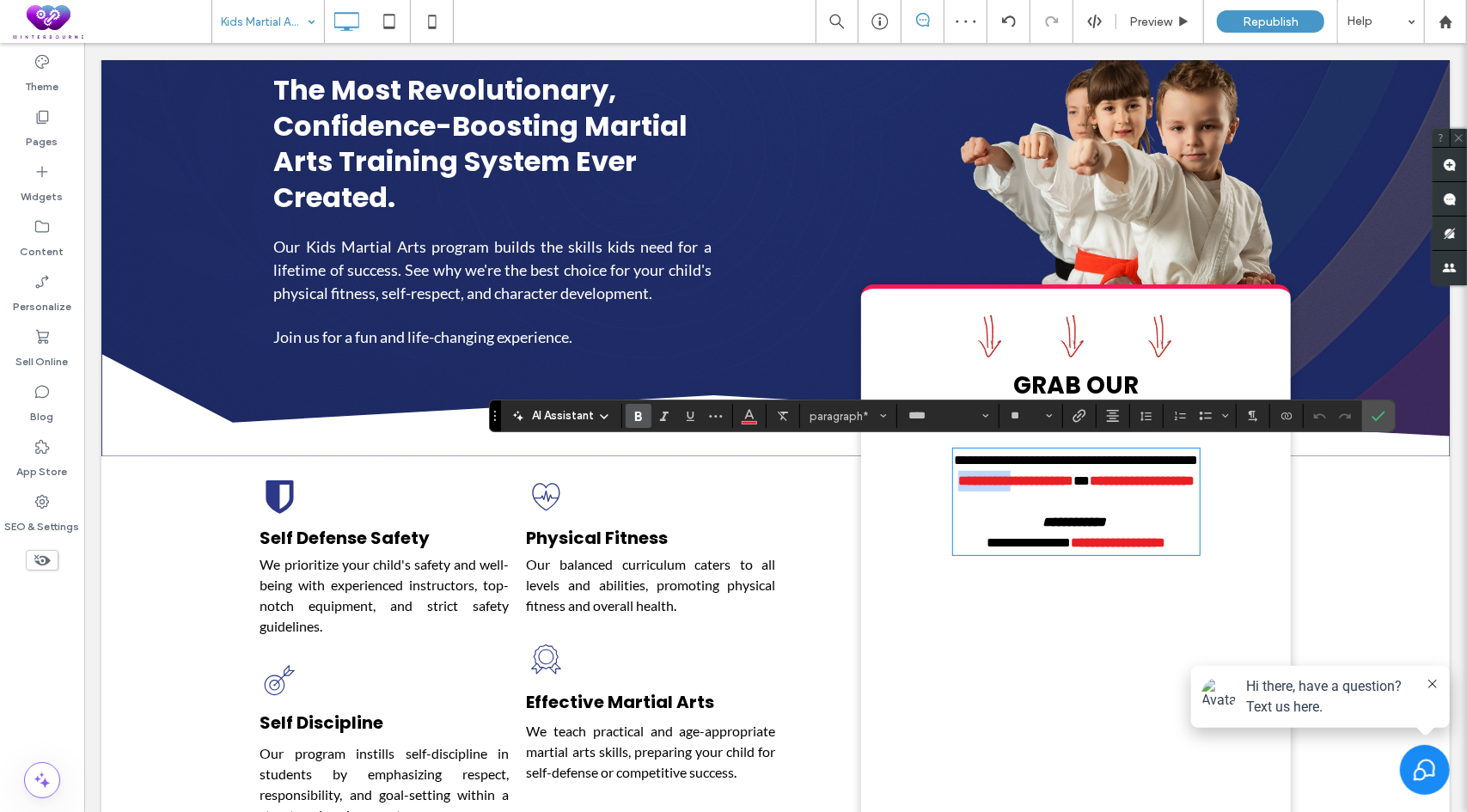
drag, startPoint x: 1035, startPoint y: 477, endPoint x: 1113, endPoint y: 476, distance: 78.0
click at [1072, 476] on span "**********" at bounding box center [1015, 480] width 115 height 13
click at [1372, 412] on icon "Confirm" at bounding box center [1378, 416] width 14 height 14
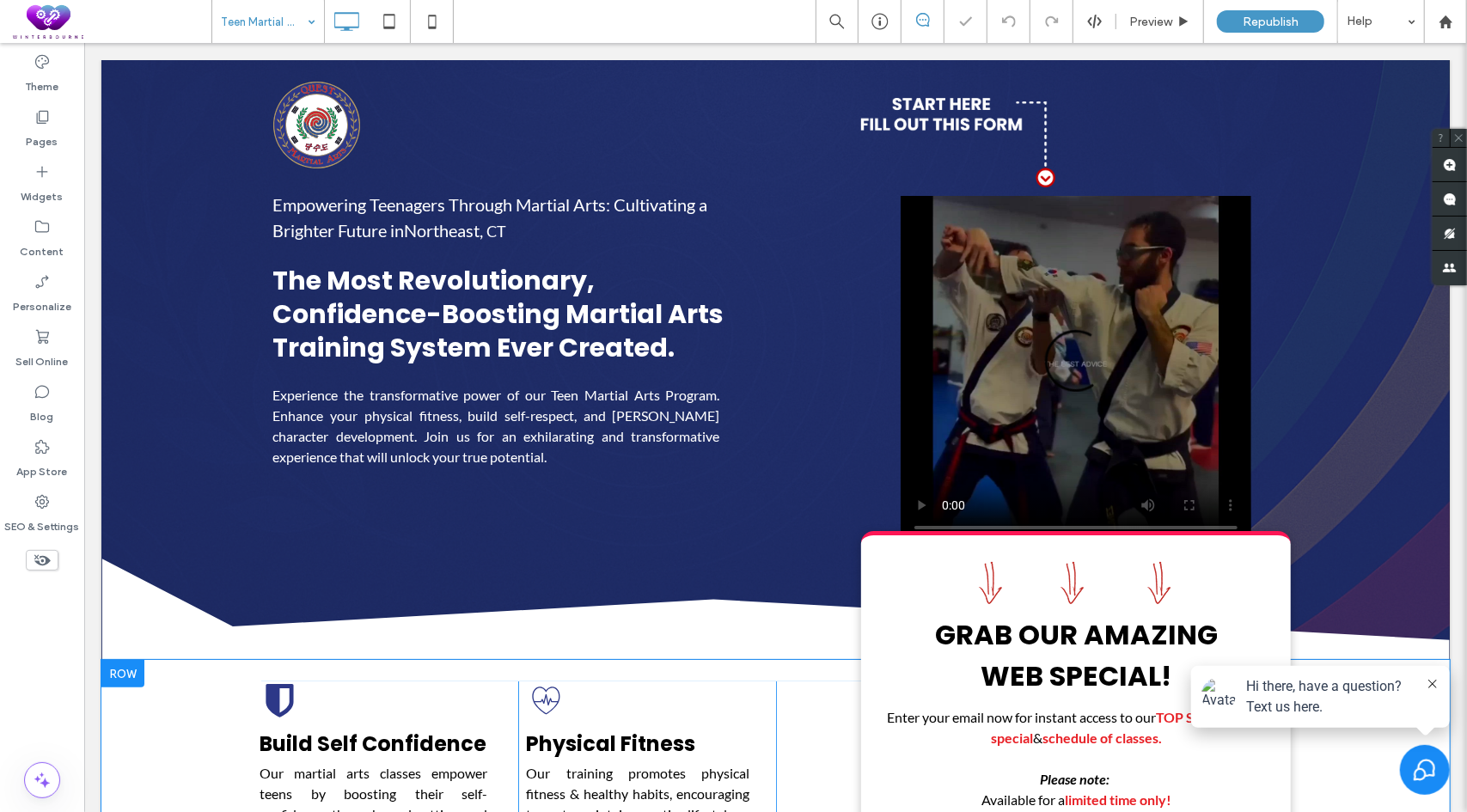
scroll to position [258, 0]
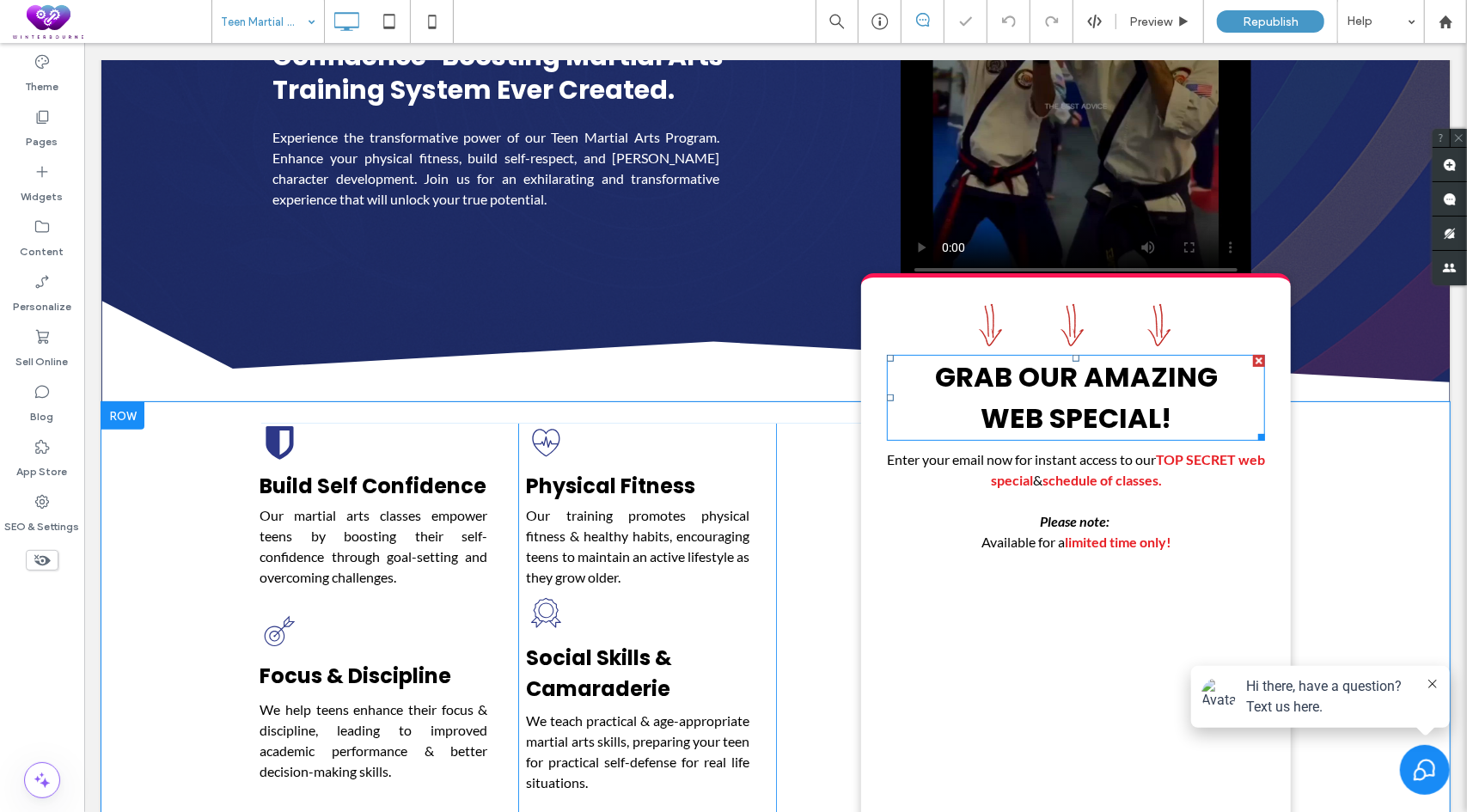
click at [1137, 374] on span "GRAB OUR AMAZING" at bounding box center [1076, 375] width 283 height 38
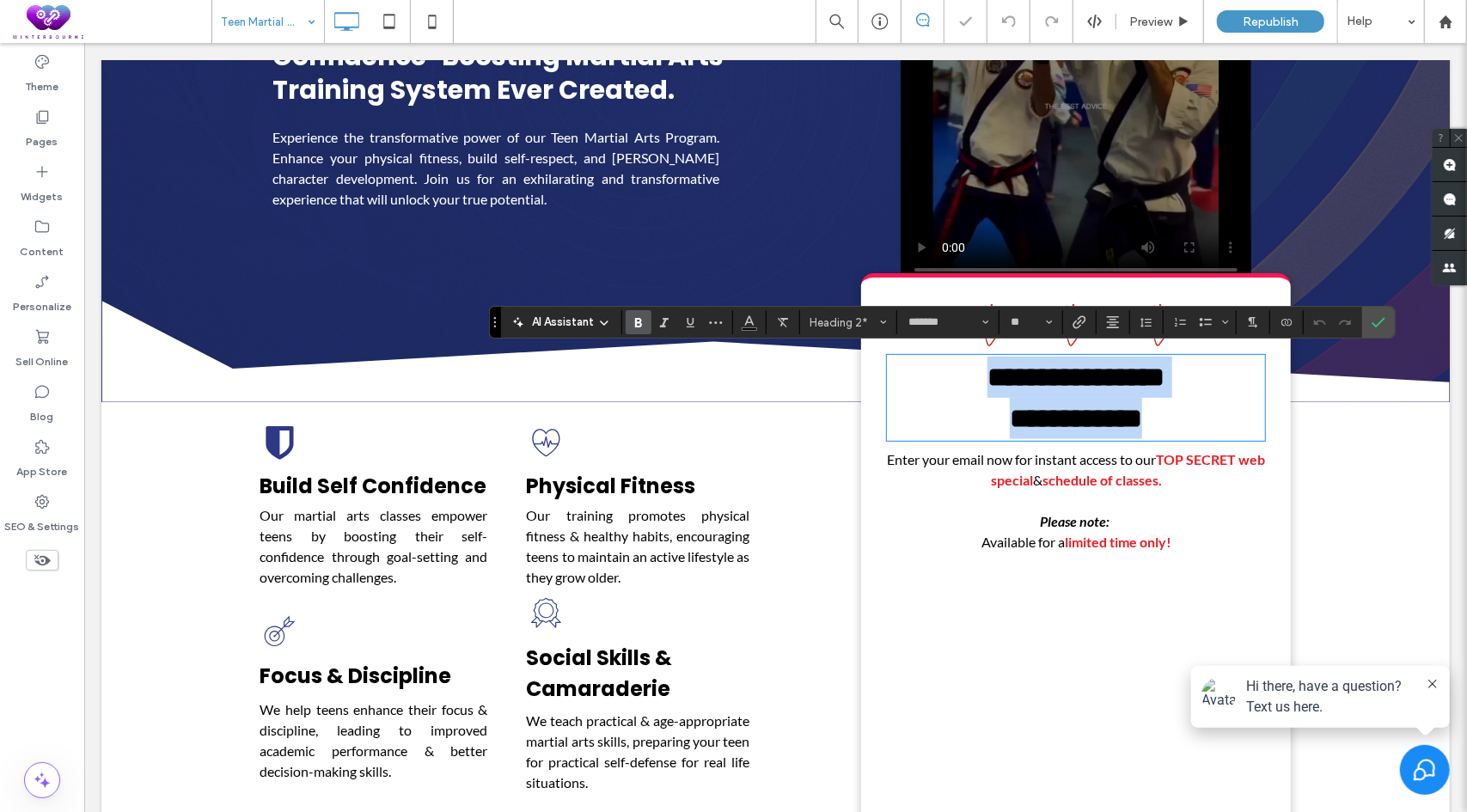
click at [1137, 371] on strong "**********" at bounding box center [1075, 376] width 177 height 27
click at [1206, 464] on p "Enter your email now for instant access to our TOP SECRET web special & schedul…" at bounding box center [1075, 469] width 378 height 41
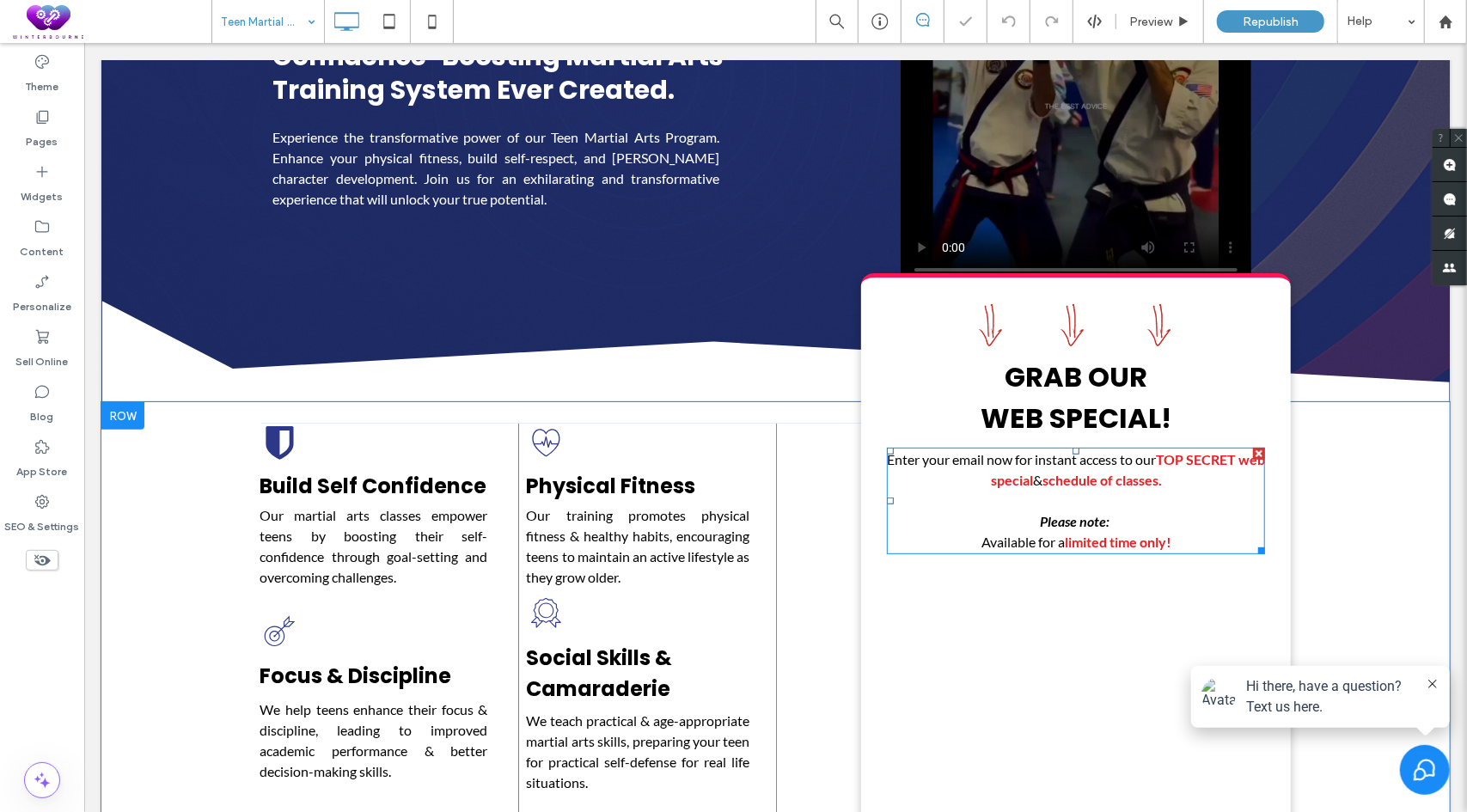
click at [1181, 453] on span "TOP SECRET web special" at bounding box center [1127, 469] width 275 height 37
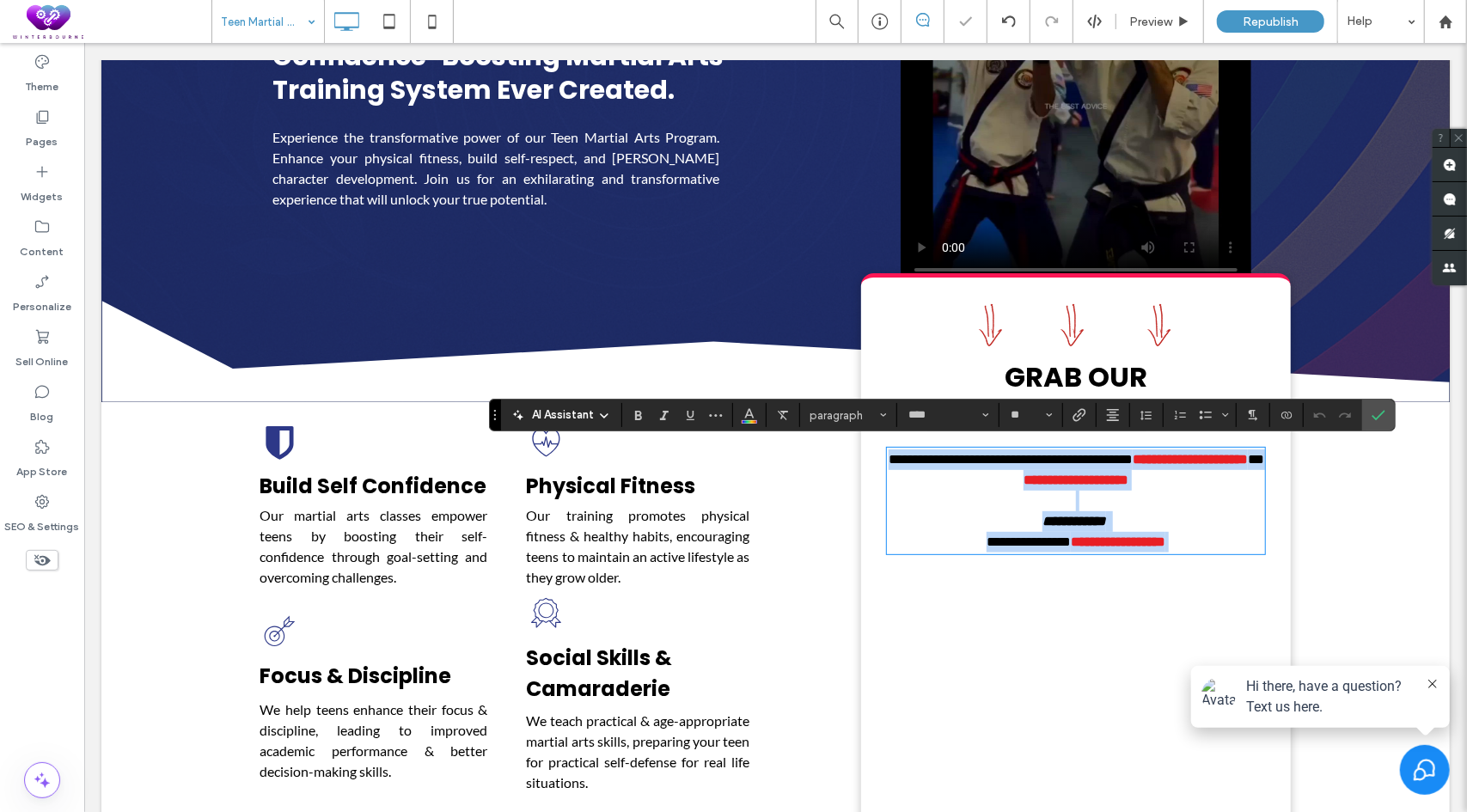
click at [1175, 452] on span "**********" at bounding box center [1189, 459] width 115 height 13
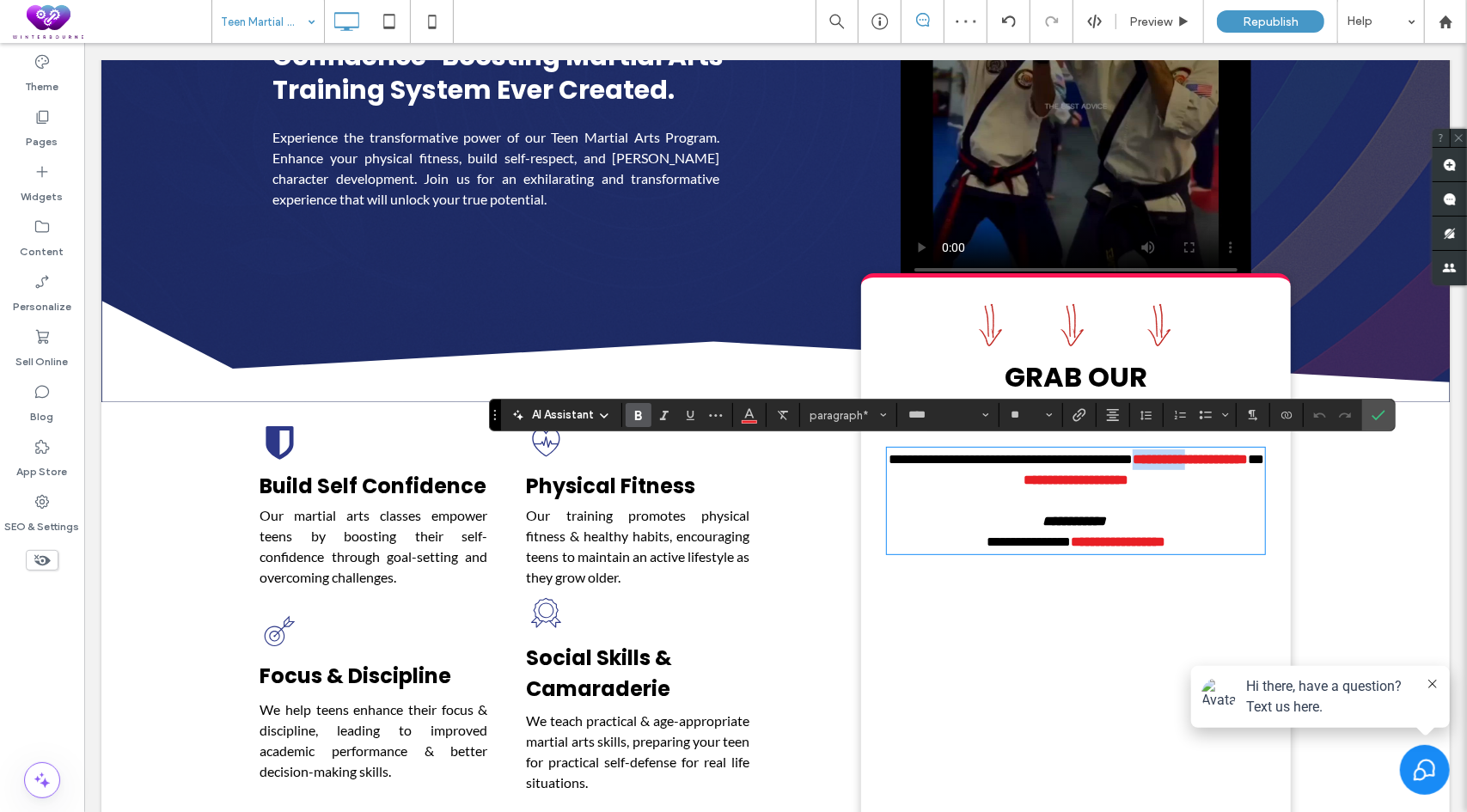
drag, startPoint x: 1168, startPoint y: 450, endPoint x: 1247, endPoint y: 459, distance: 79.5
click at [1247, 459] on span "**********" at bounding box center [1189, 459] width 115 height 13
click at [1372, 416] on icon "Confirm" at bounding box center [1378, 415] width 14 height 14
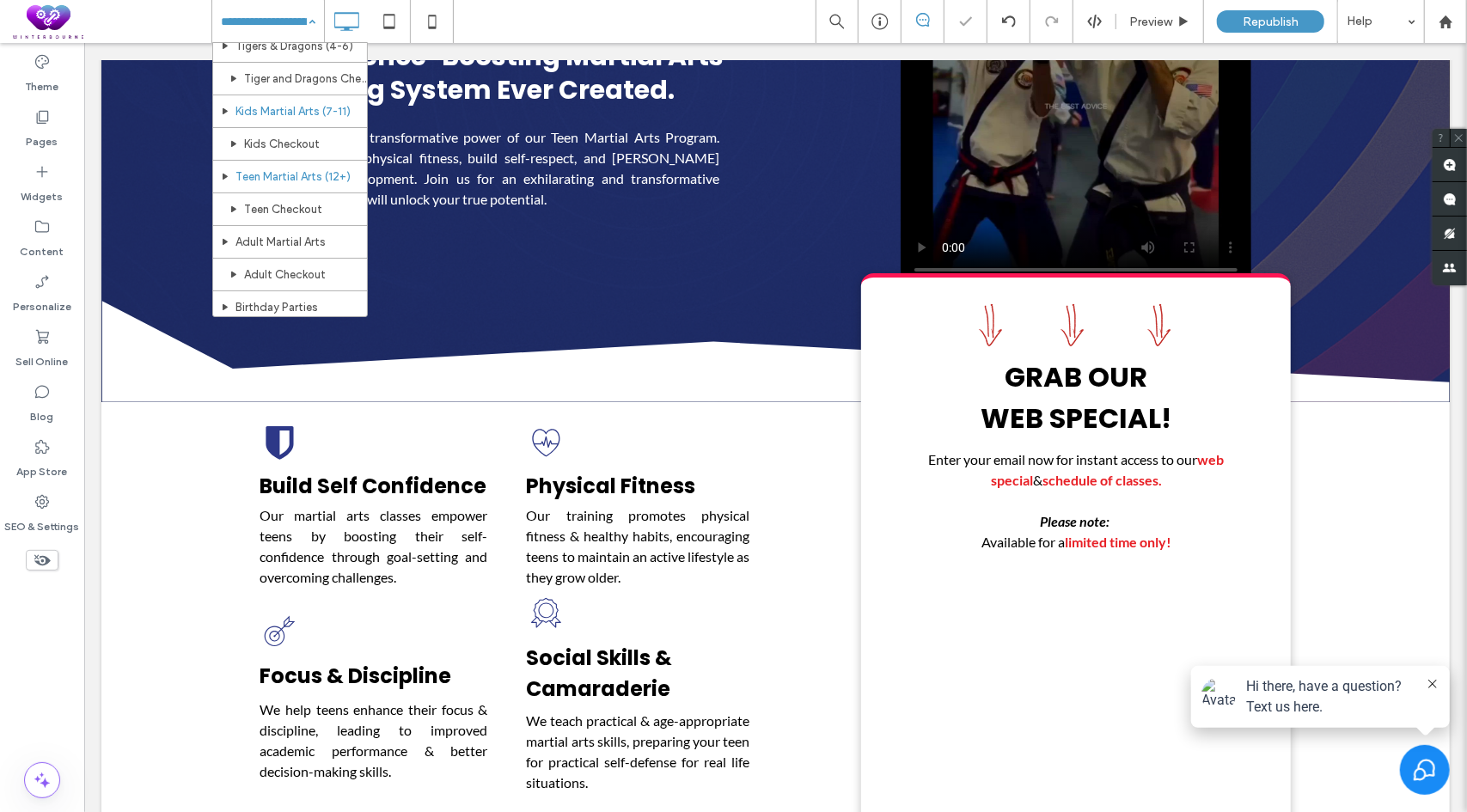
scroll to position [86, 0]
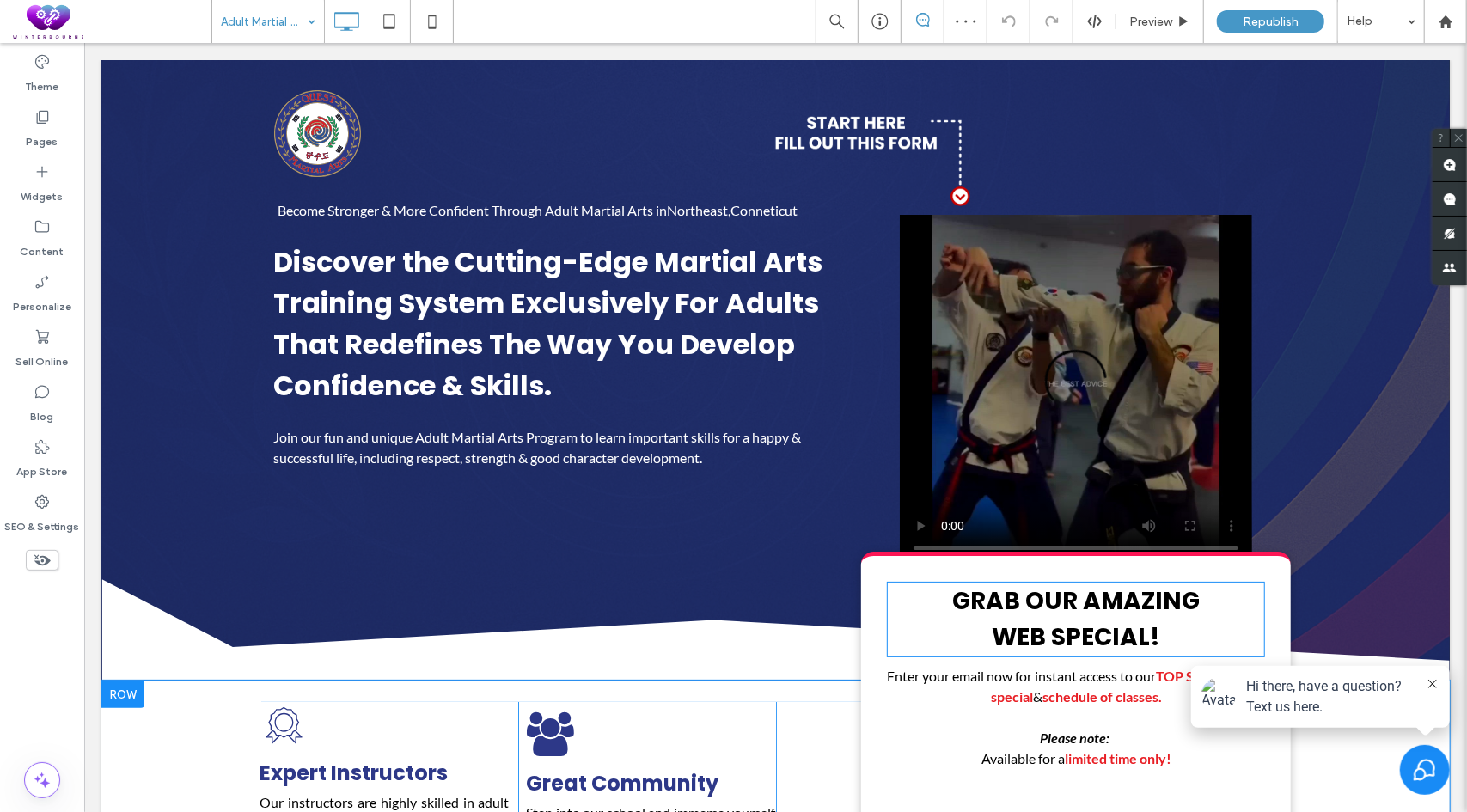
scroll to position [258, 0]
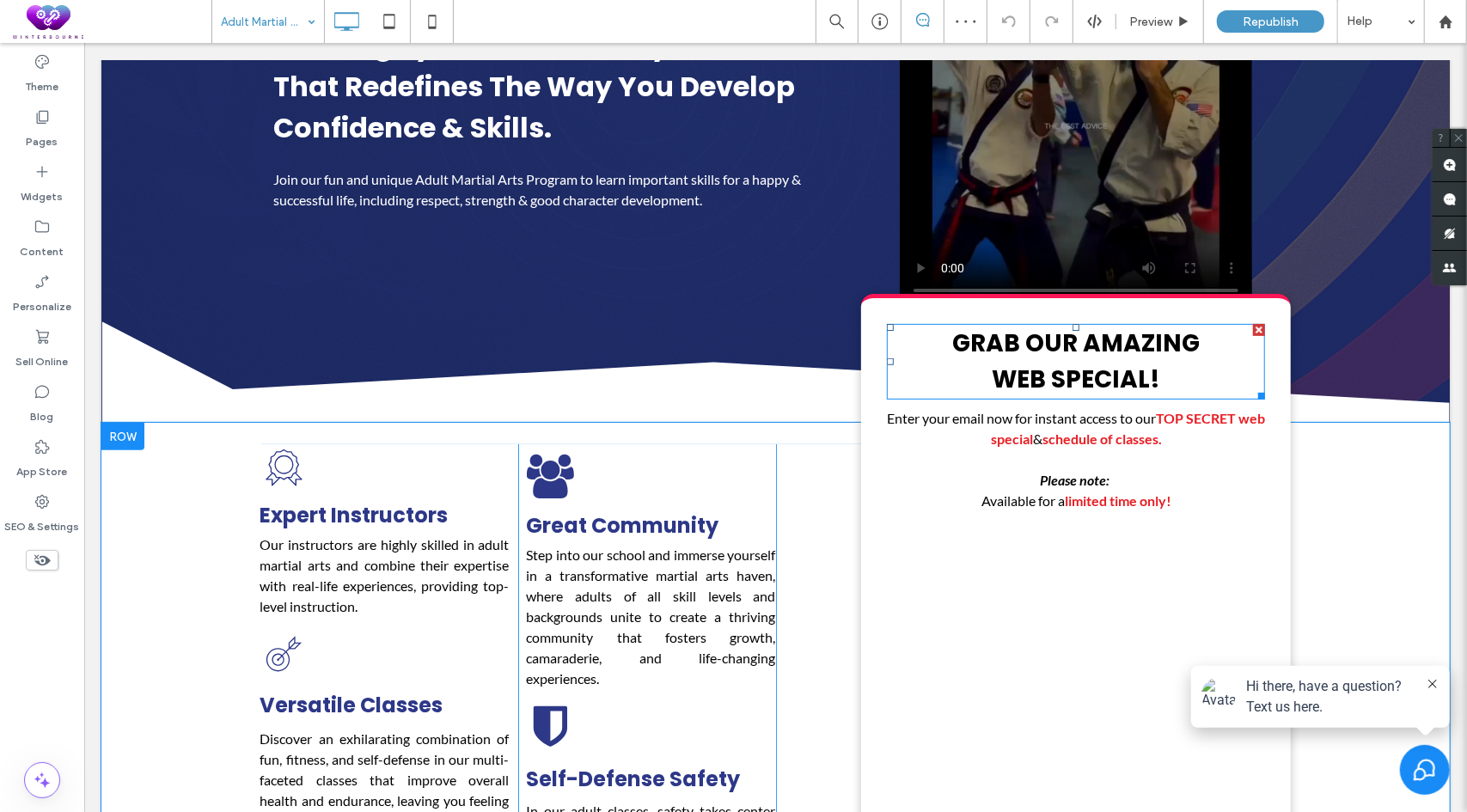
click at [1103, 335] on span "GRAB OUR AMAZING" at bounding box center [1075, 343] width 248 height 34
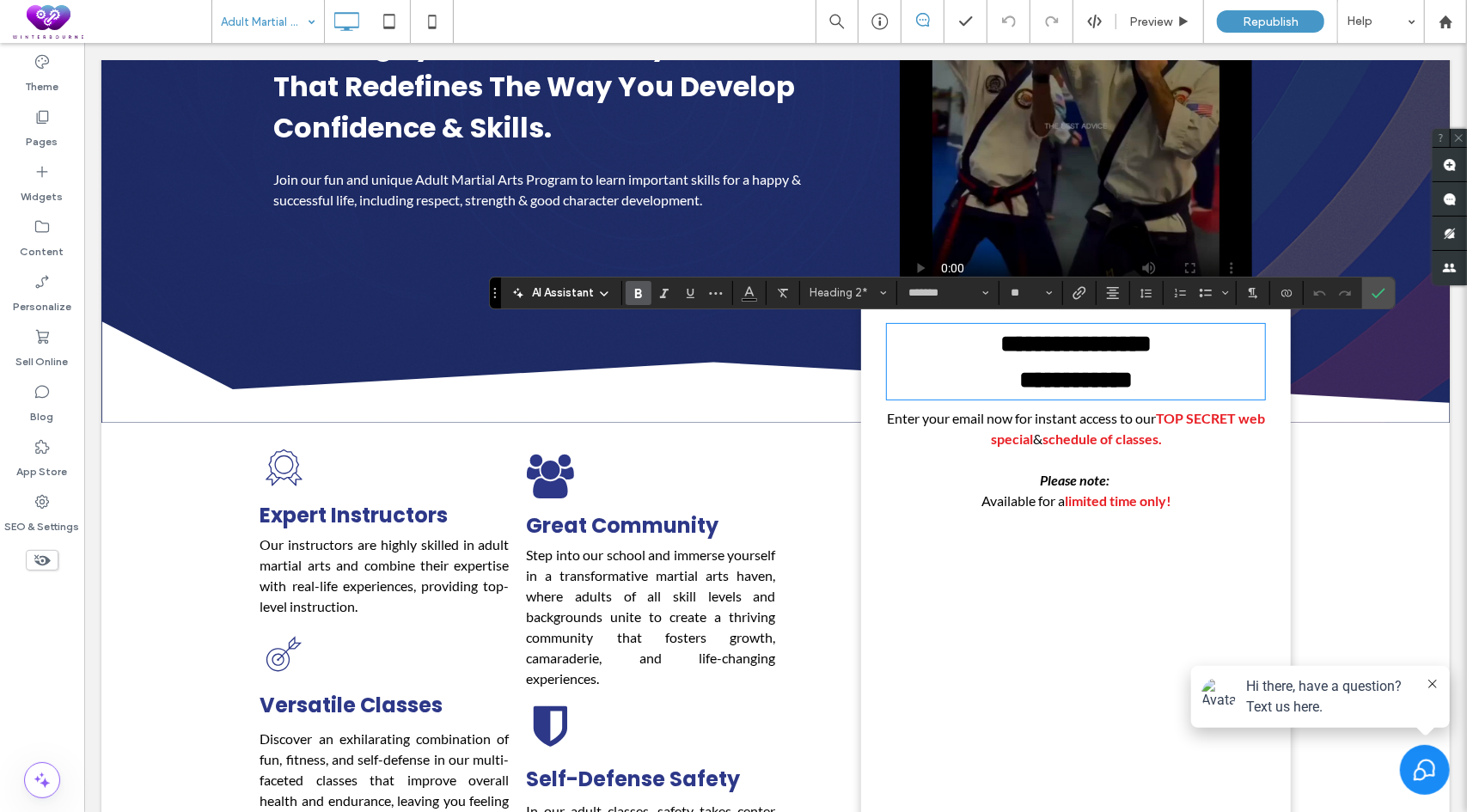
click at [1121, 331] on strong "**********" at bounding box center [1075, 343] width 152 height 24
click at [1073, 414] on span "Enter your email now for instant access to our" at bounding box center [1020, 417] width 269 height 16
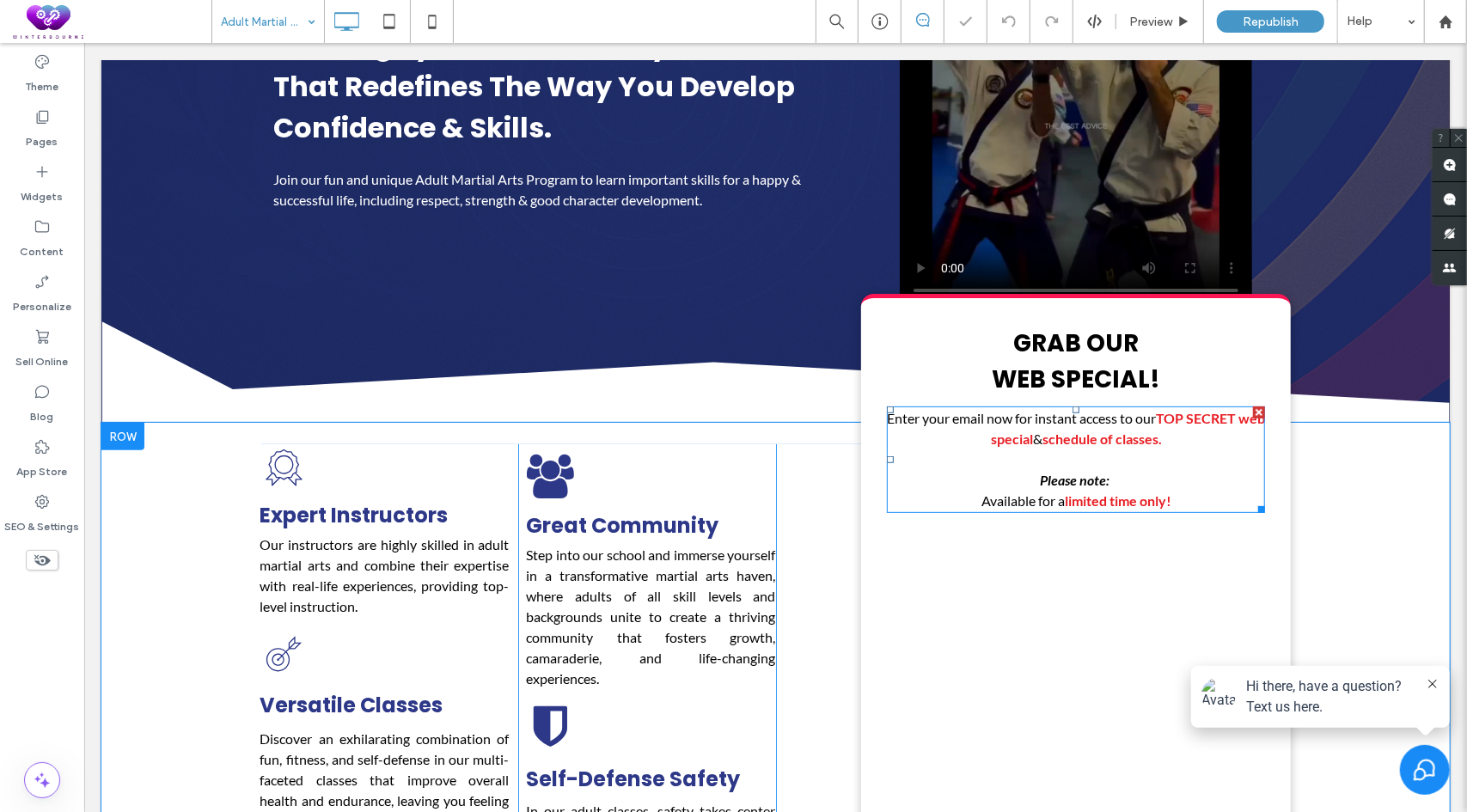
click at [1156, 419] on span "Enter your email now for instant access to our" at bounding box center [1020, 417] width 269 height 16
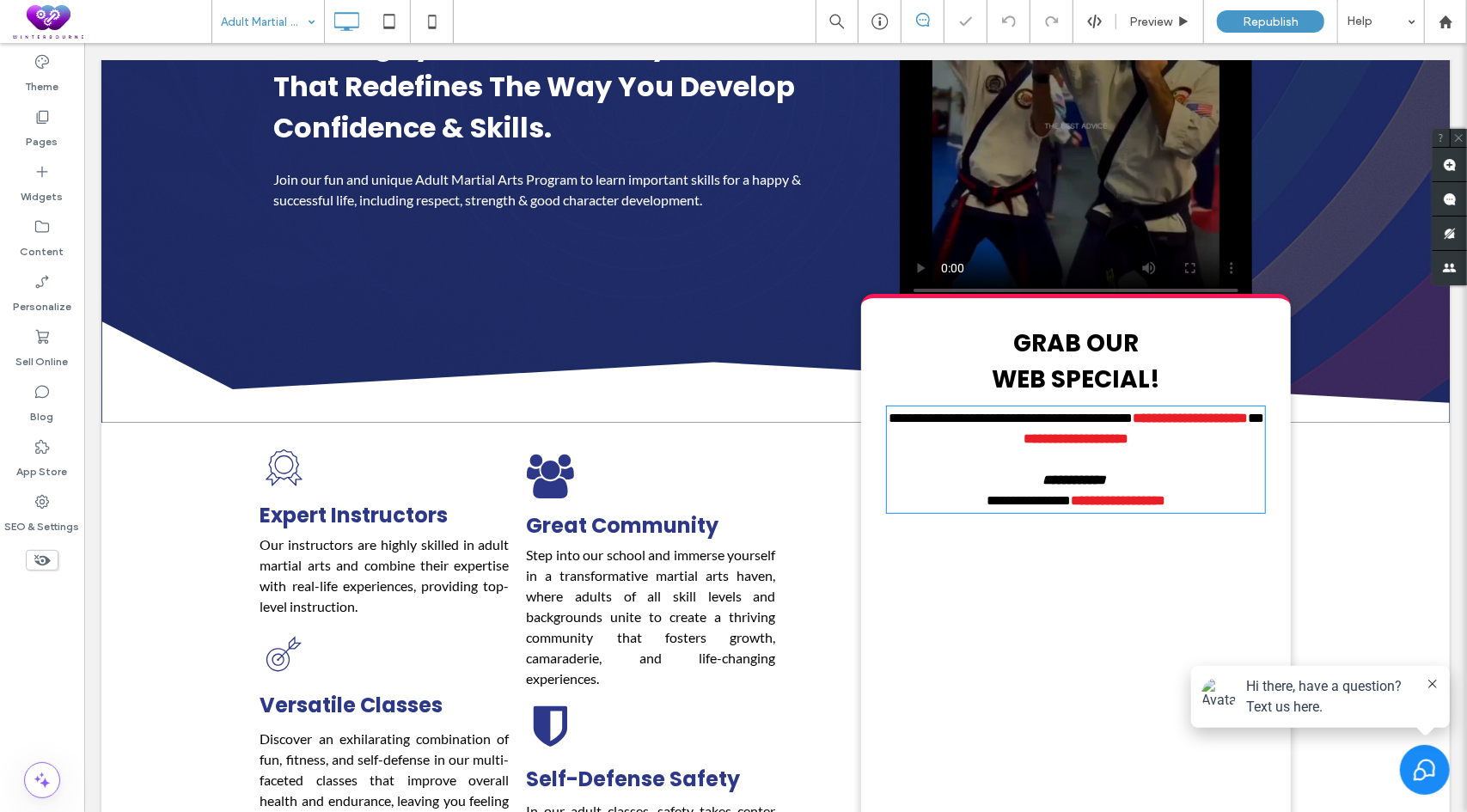
type input "****"
type input "**"
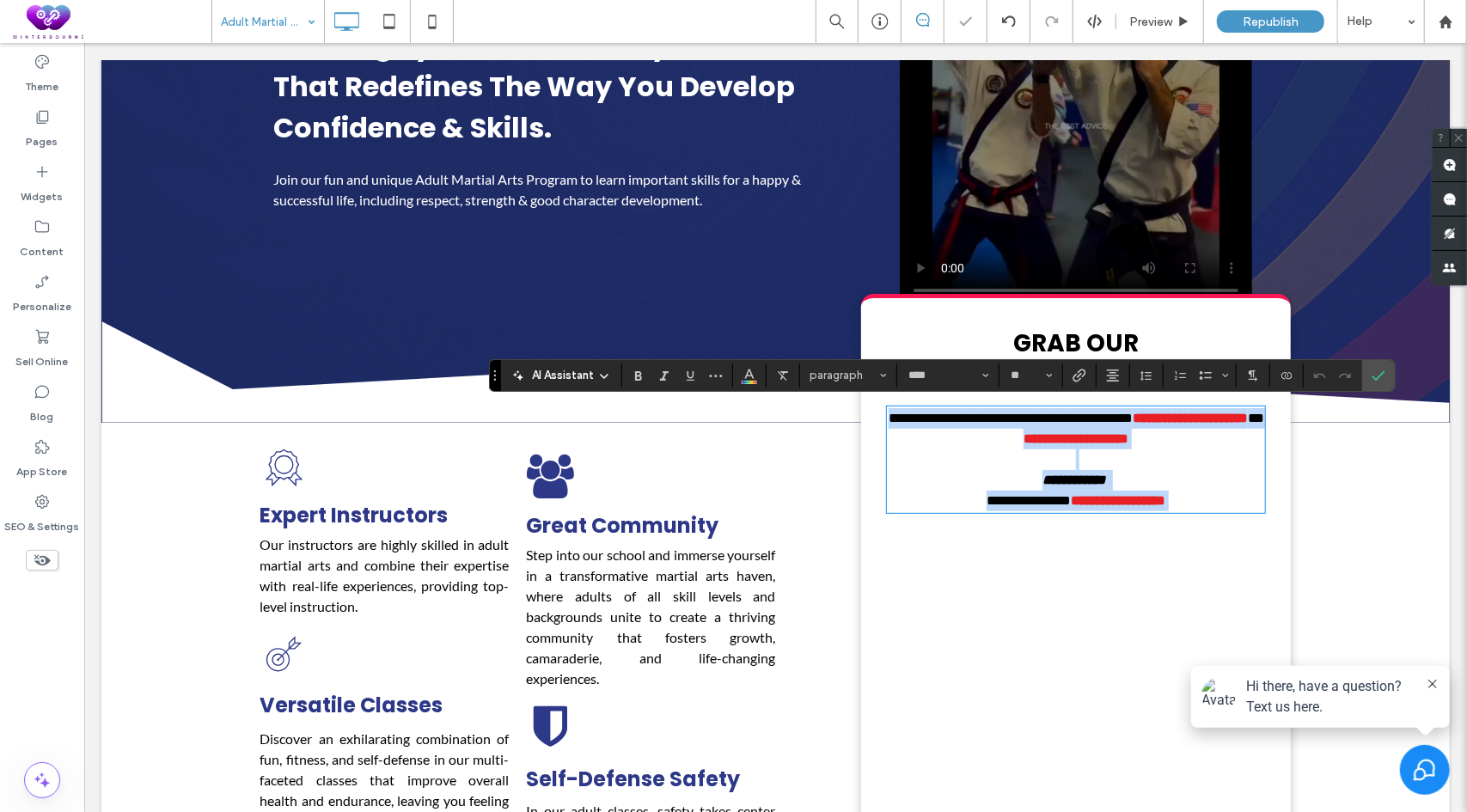
click at [1177, 415] on span "**********" at bounding box center [1189, 417] width 115 height 13
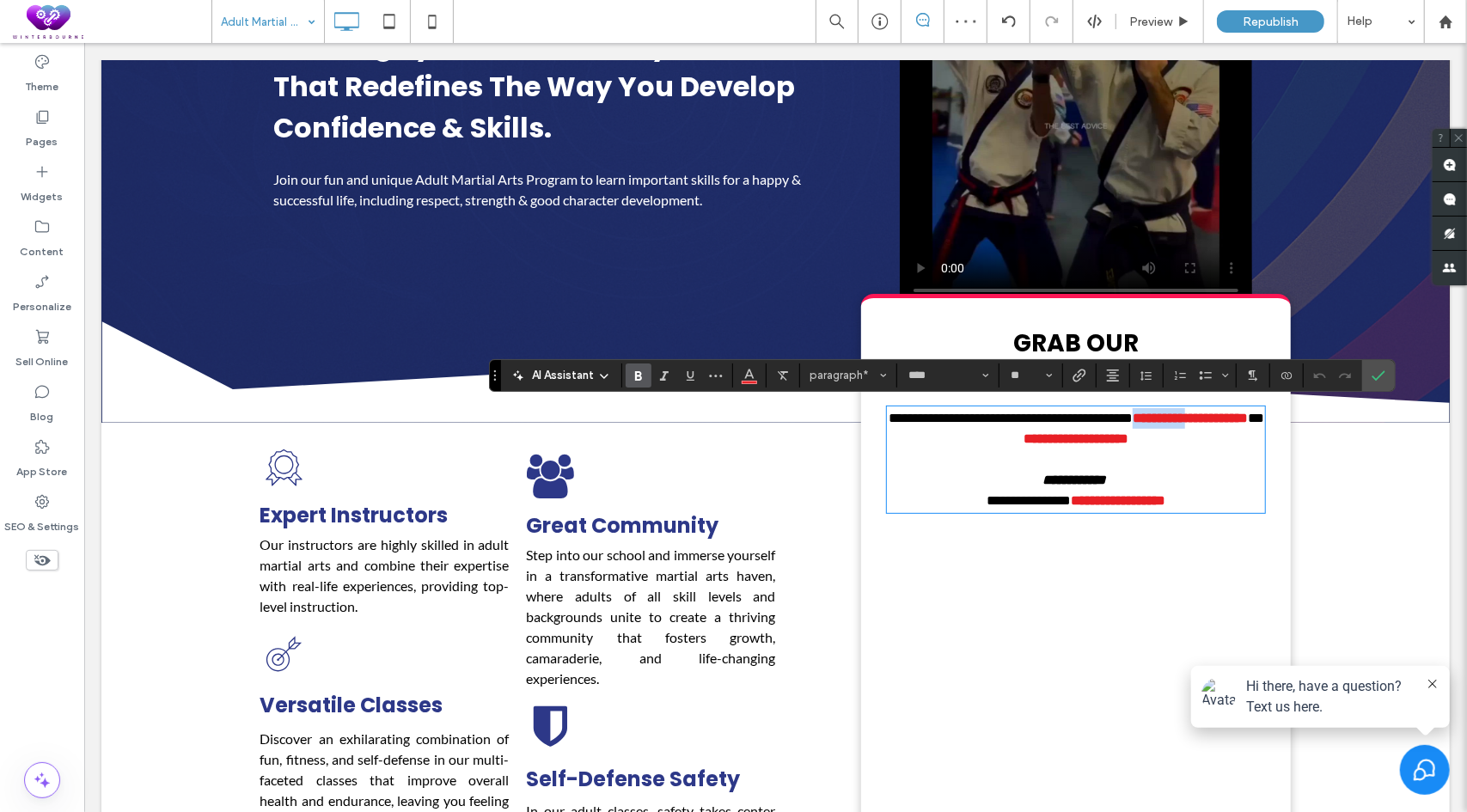
drag, startPoint x: 1169, startPoint y: 413, endPoint x: 1247, endPoint y: 415, distance: 78.0
click at [1247, 415] on span "**********" at bounding box center [1189, 417] width 115 height 13
click at [1372, 377] on icon "Confirm" at bounding box center [1378, 375] width 14 height 14
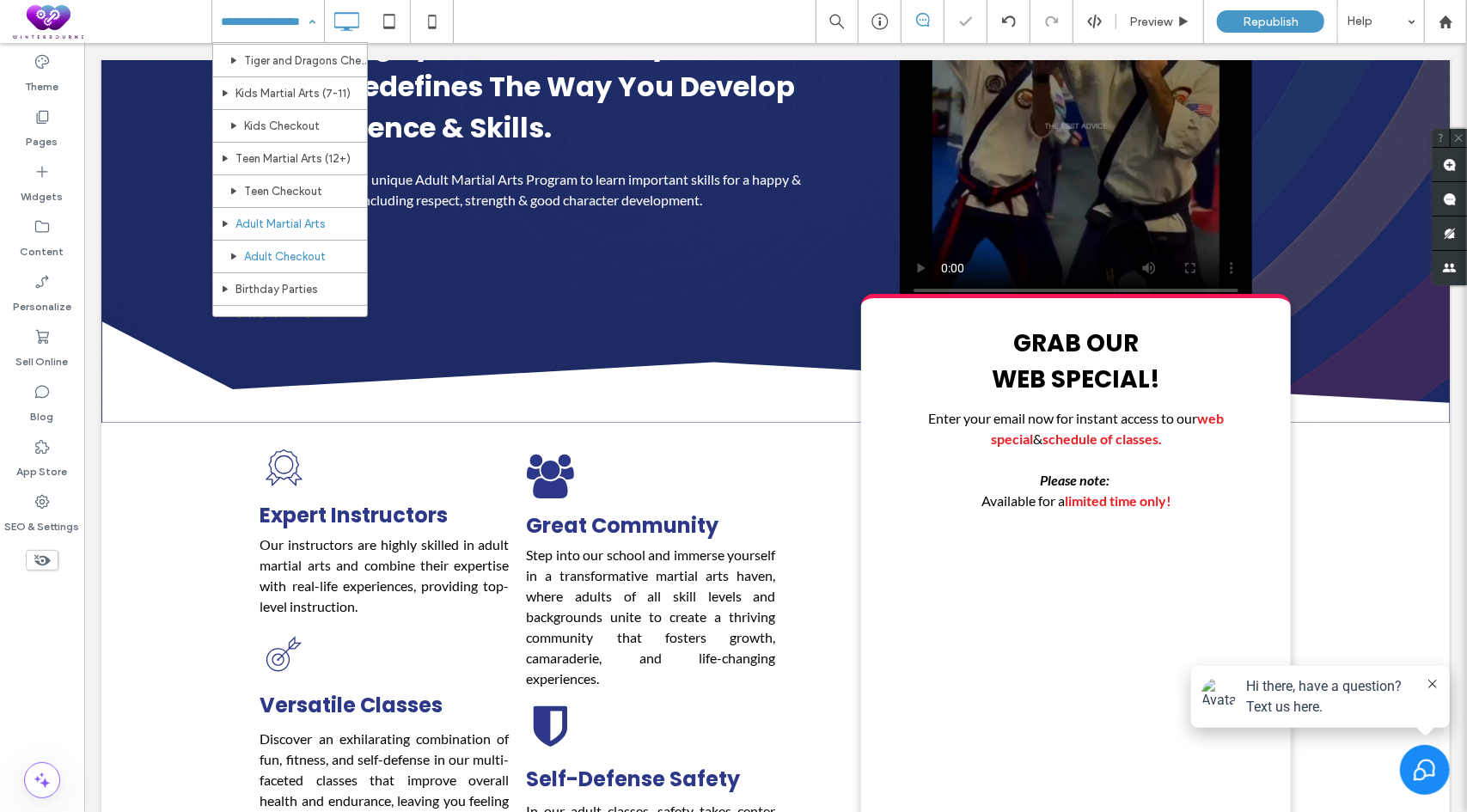
scroll to position [172, 0]
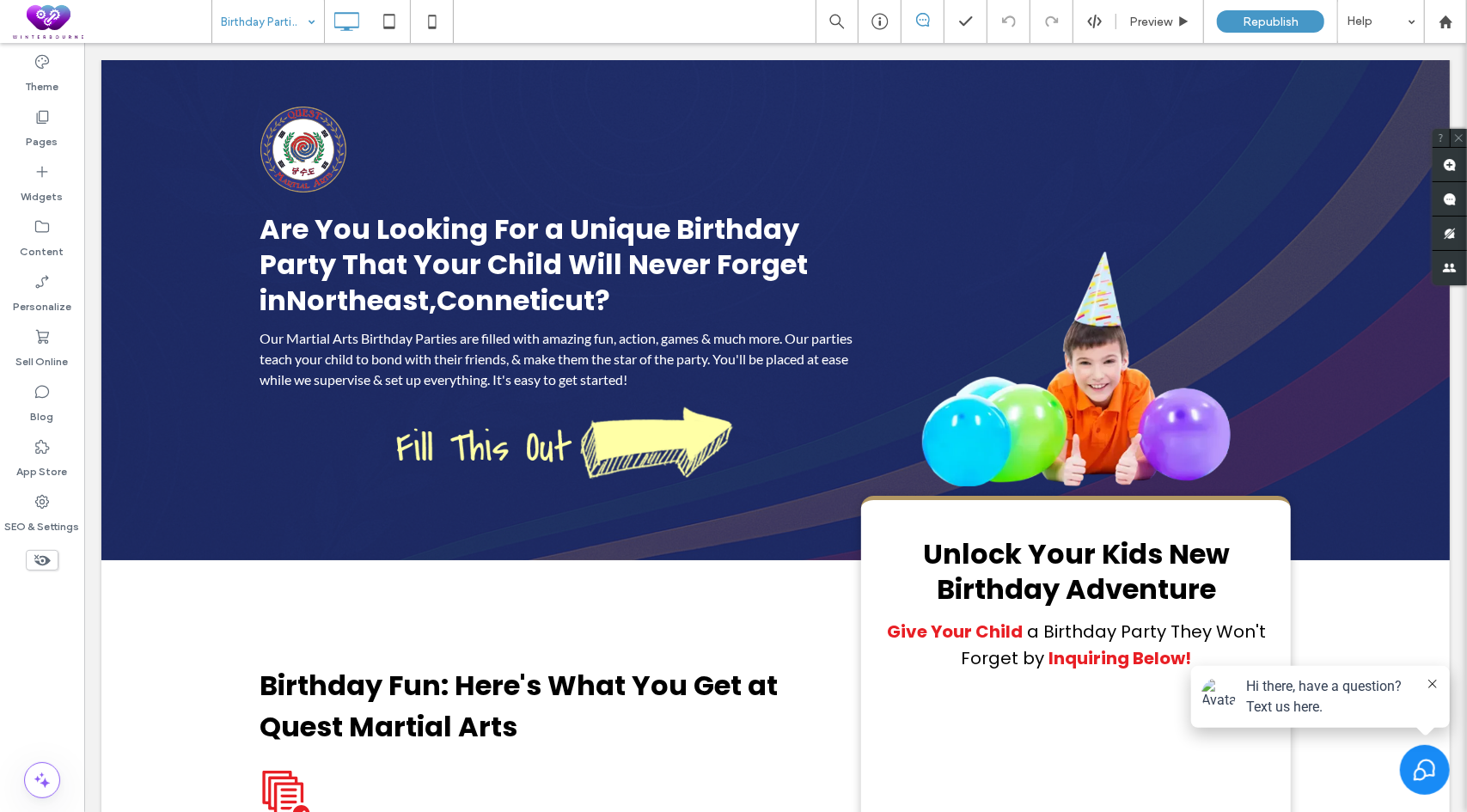
click at [275, 20] on input at bounding box center [264, 21] width 86 height 43
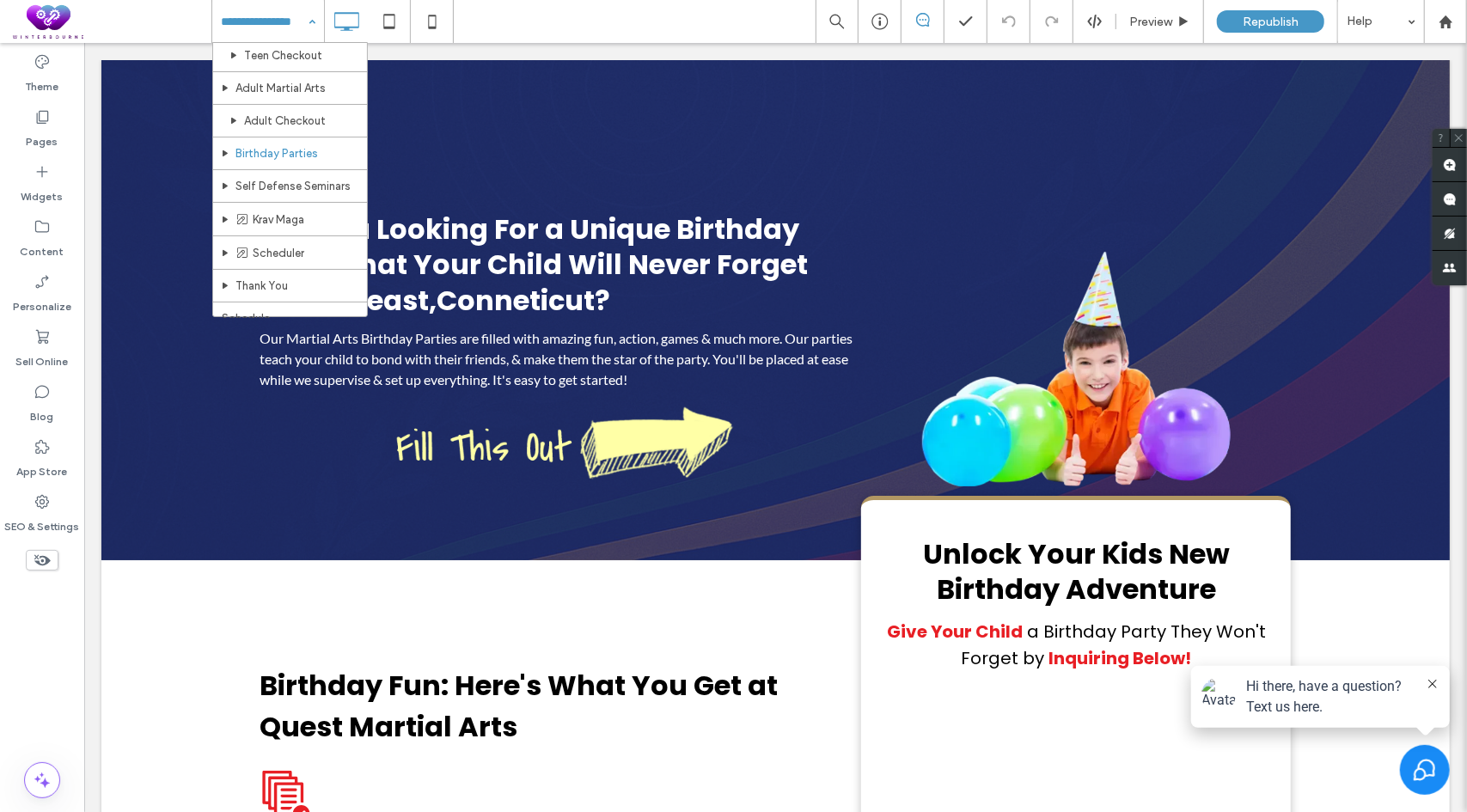
scroll to position [258, 0]
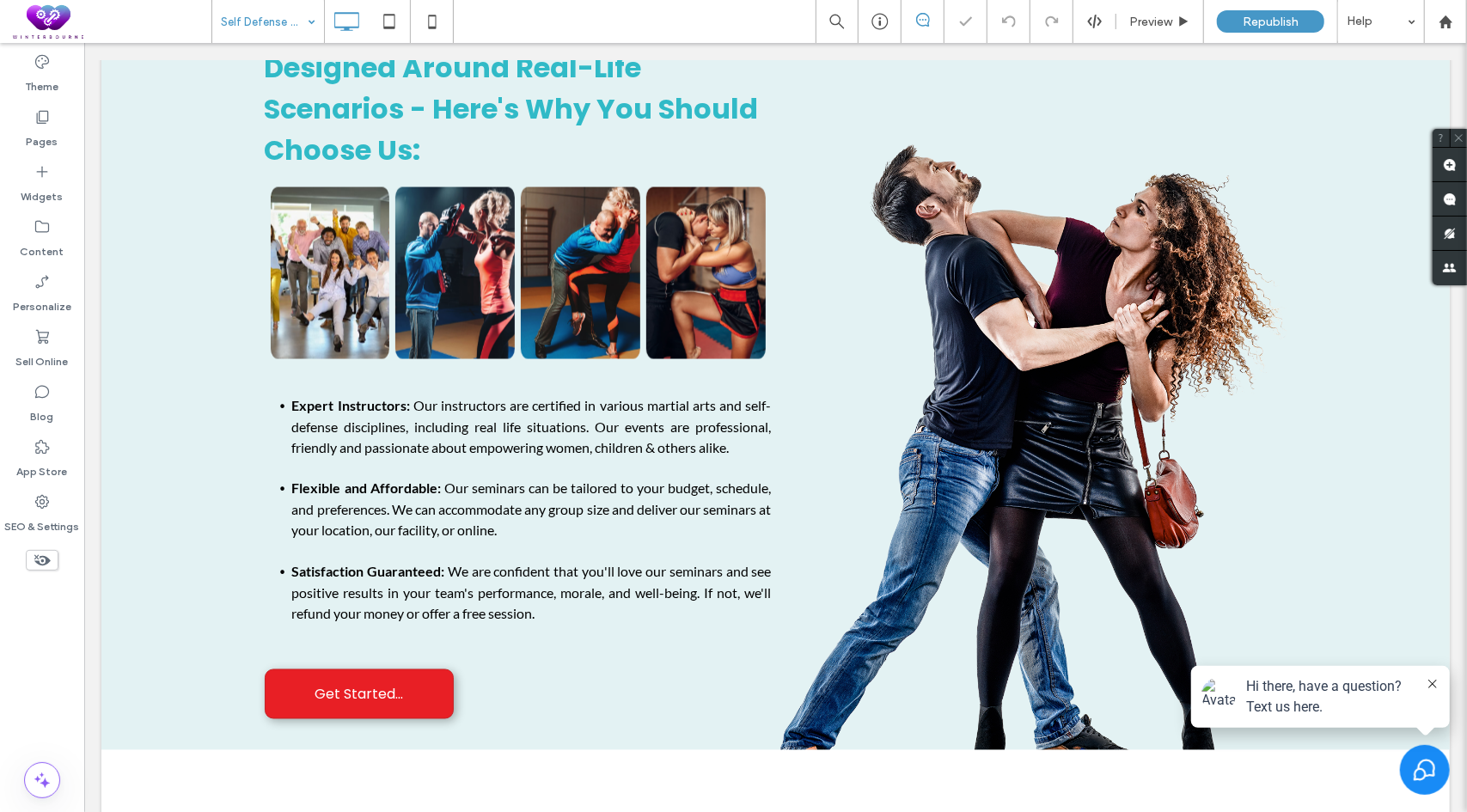
scroll to position [2062, 0]
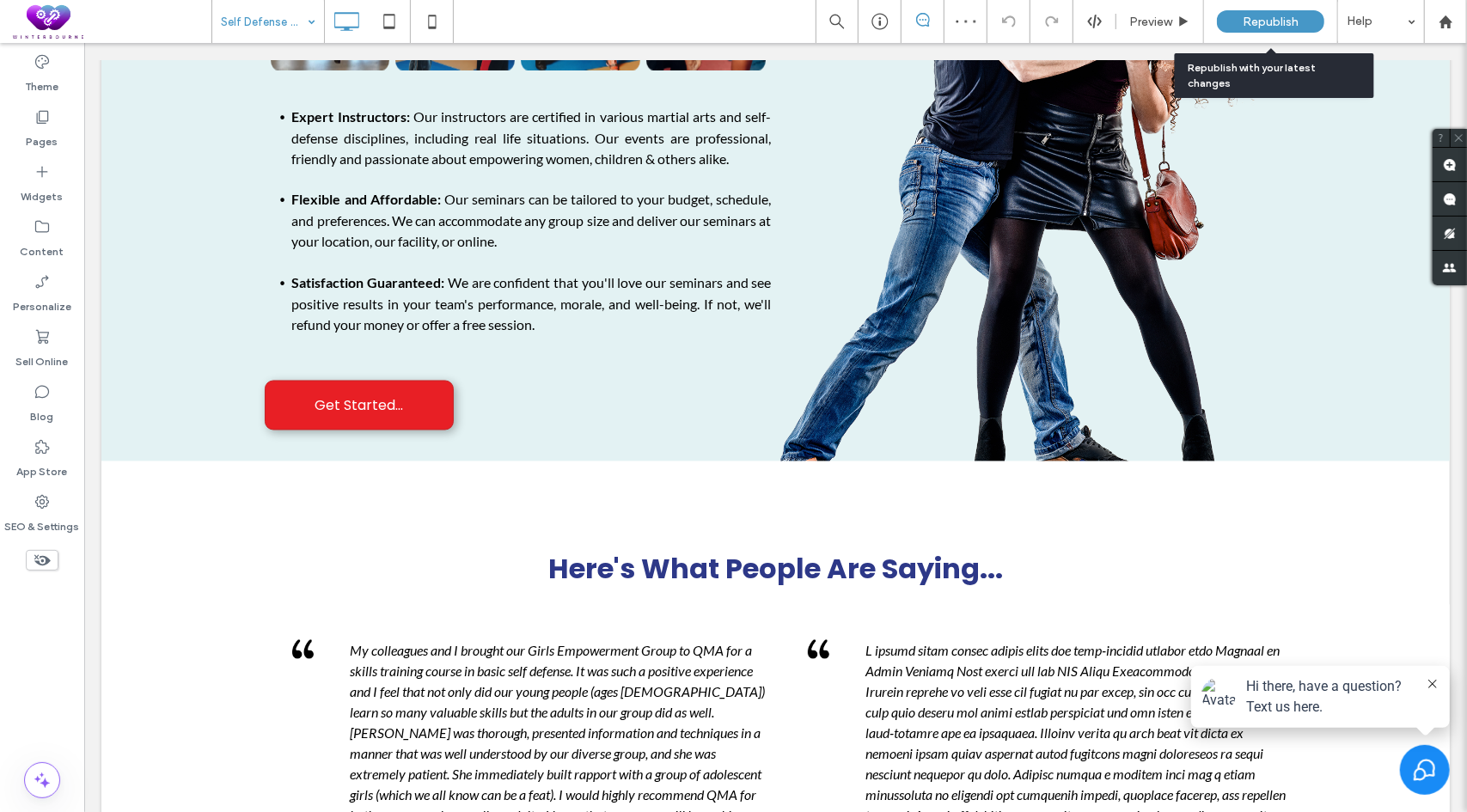
click at [1264, 28] on span "Republish" at bounding box center [1271, 22] width 56 height 15
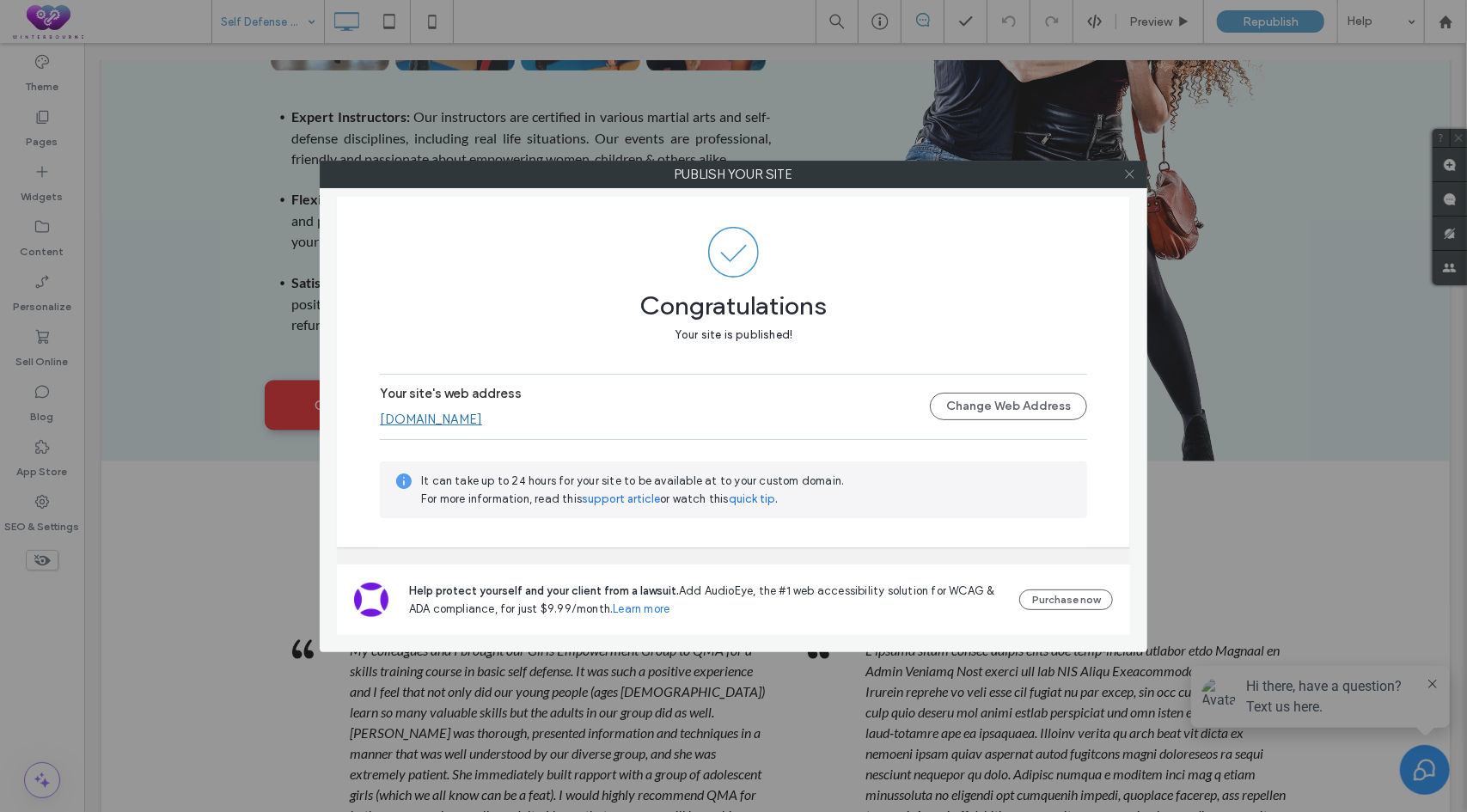
click at [1125, 179] on icon at bounding box center [1130, 174] width 13 height 13
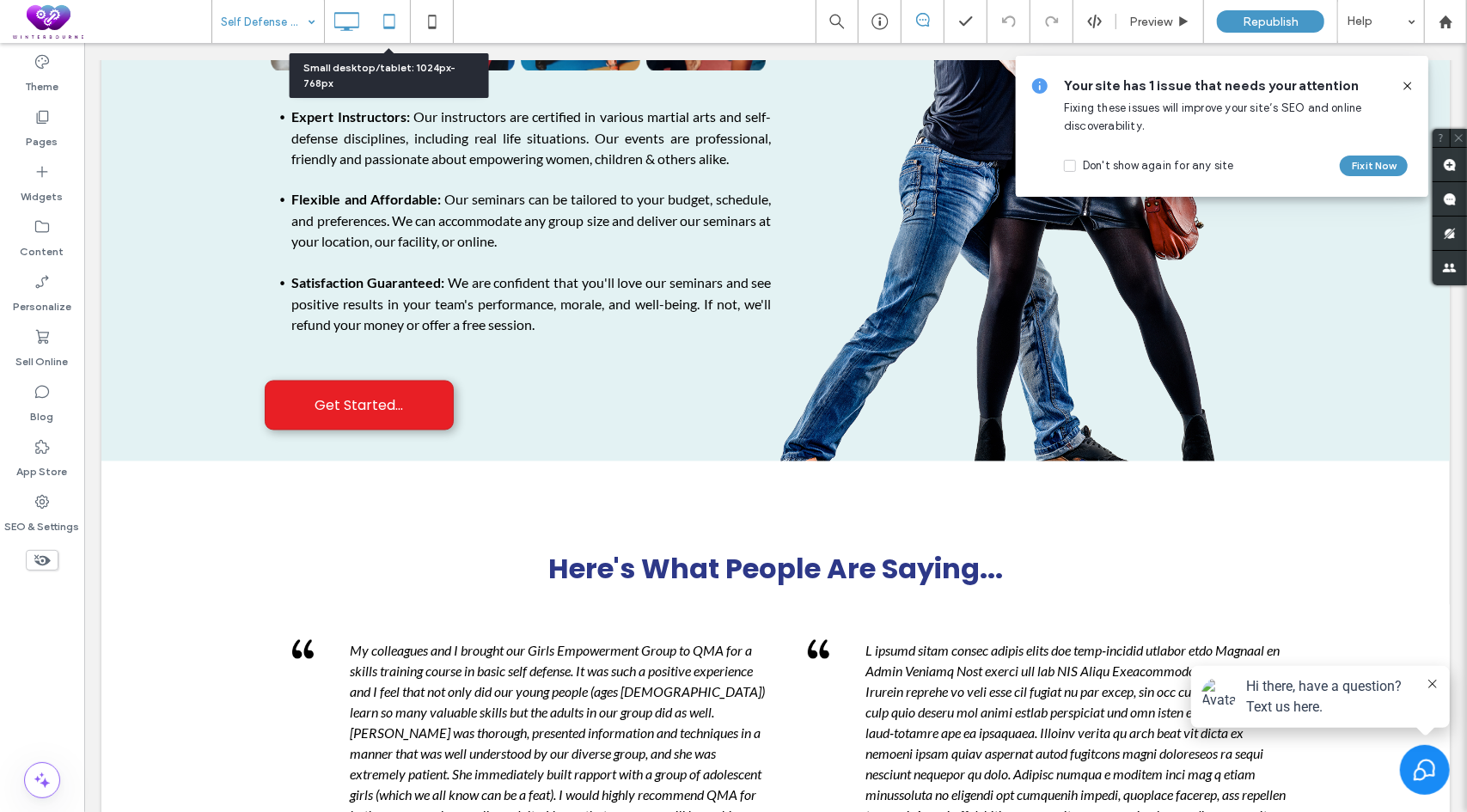
click at [398, 18] on icon at bounding box center [389, 22] width 35 height 35
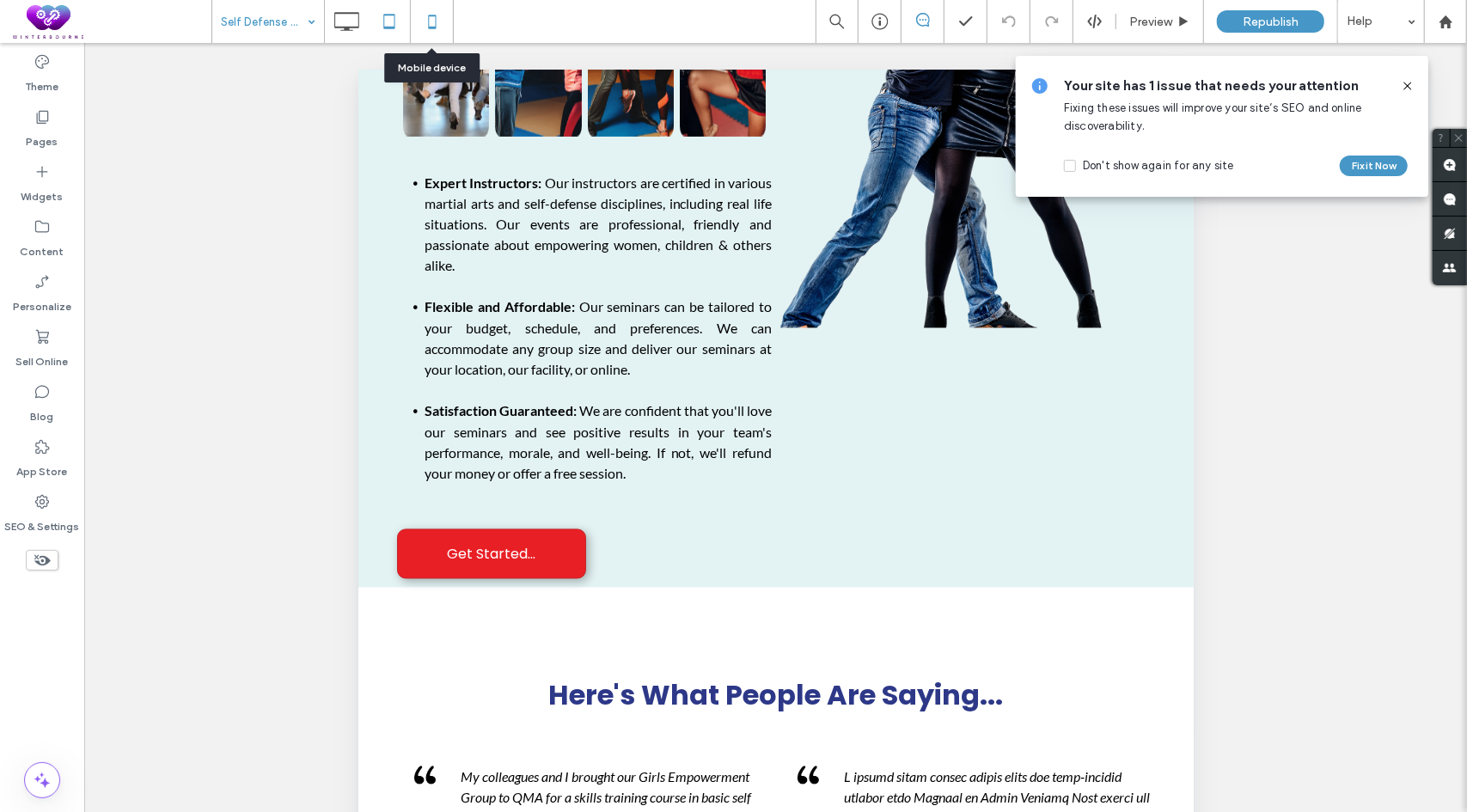
click at [436, 20] on icon at bounding box center [432, 22] width 35 height 35
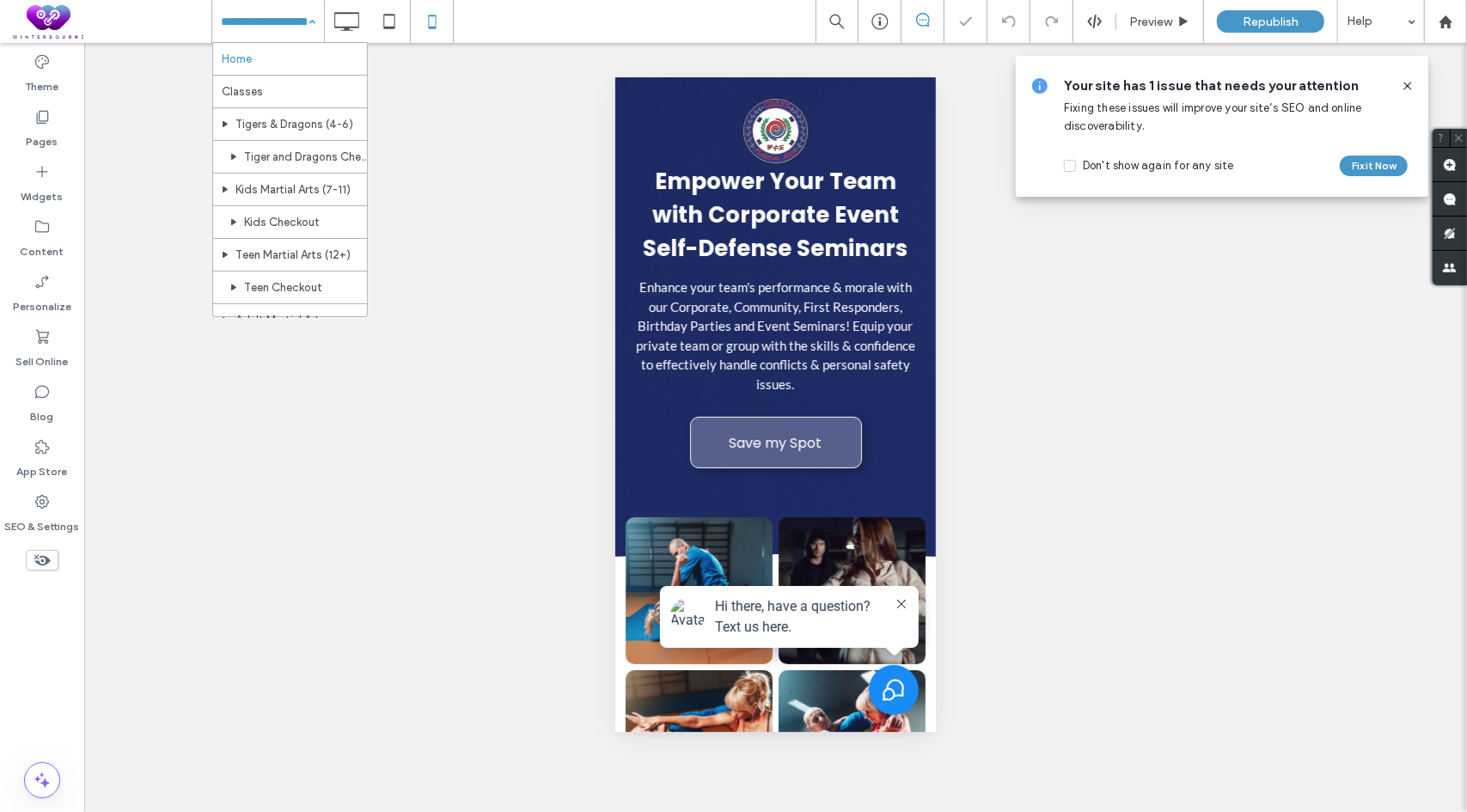
scroll to position [0, 0]
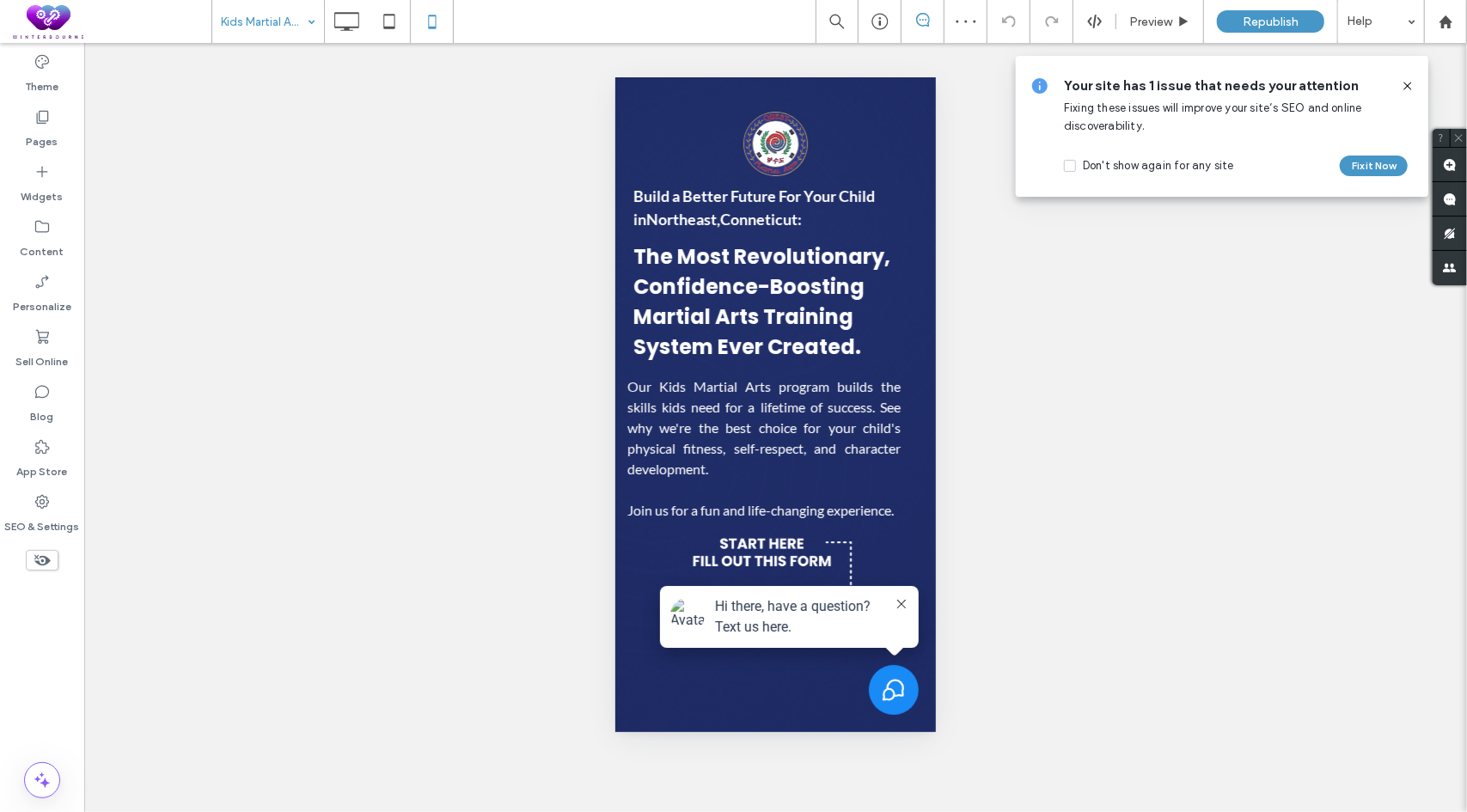
scroll to position [774, 0]
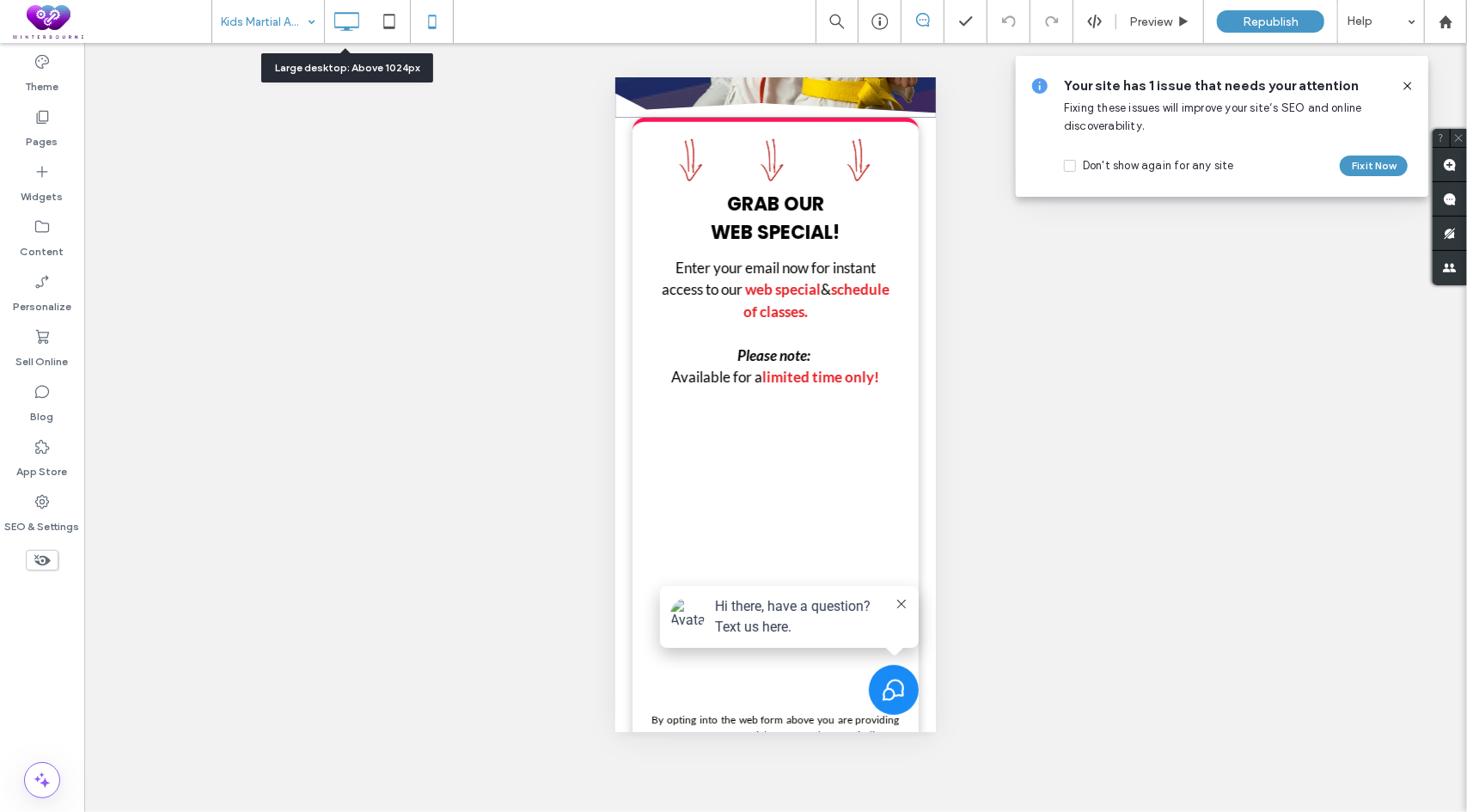
click at [341, 23] on icon at bounding box center [346, 22] width 35 height 35
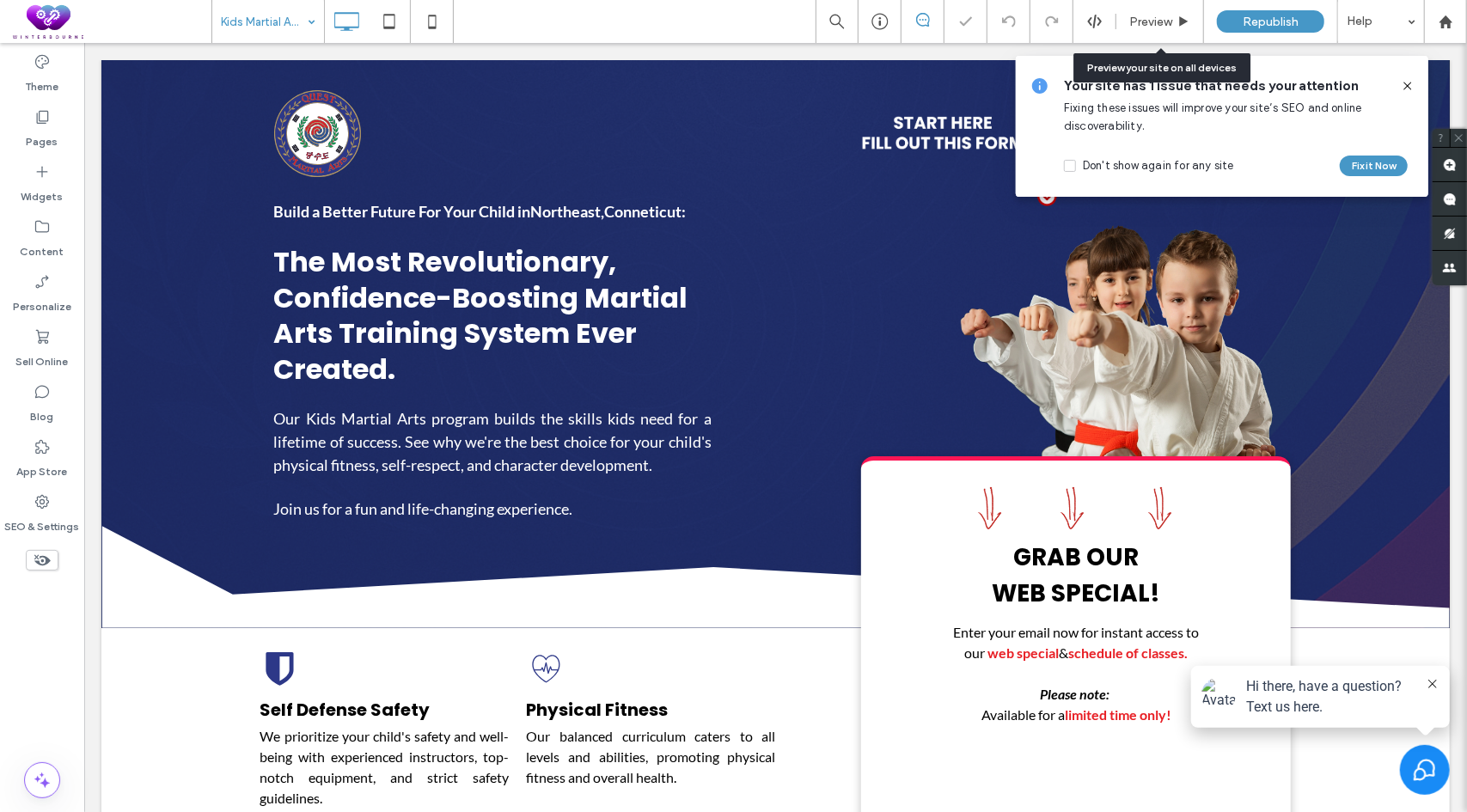
scroll to position [0, 0]
drag, startPoint x: 1409, startPoint y: 89, endPoint x: 1246, endPoint y: 2, distance: 184.8
click at [1409, 89] on icon at bounding box center [1408, 86] width 14 height 14
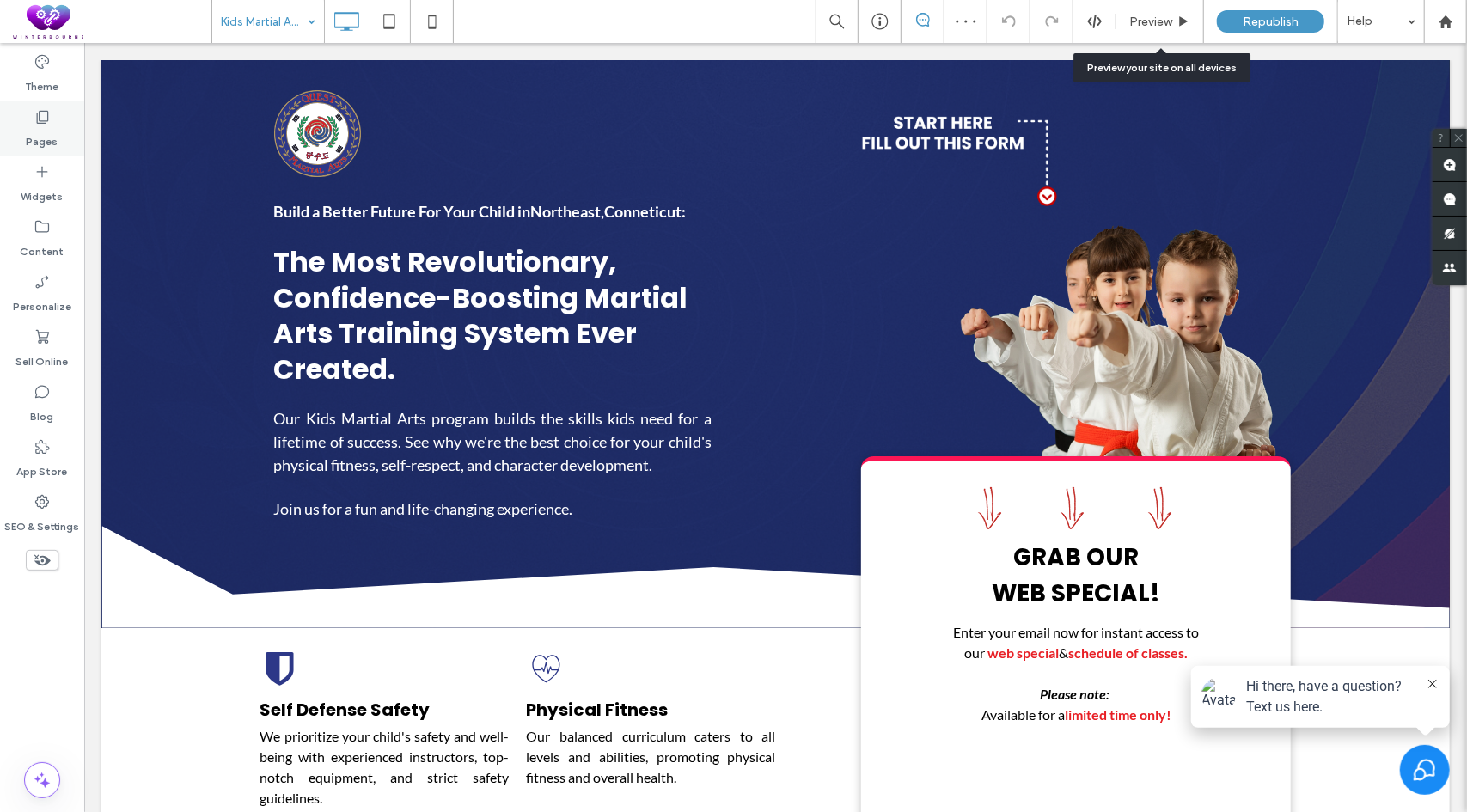
click at [29, 118] on div "Pages" at bounding box center [42, 129] width 84 height 55
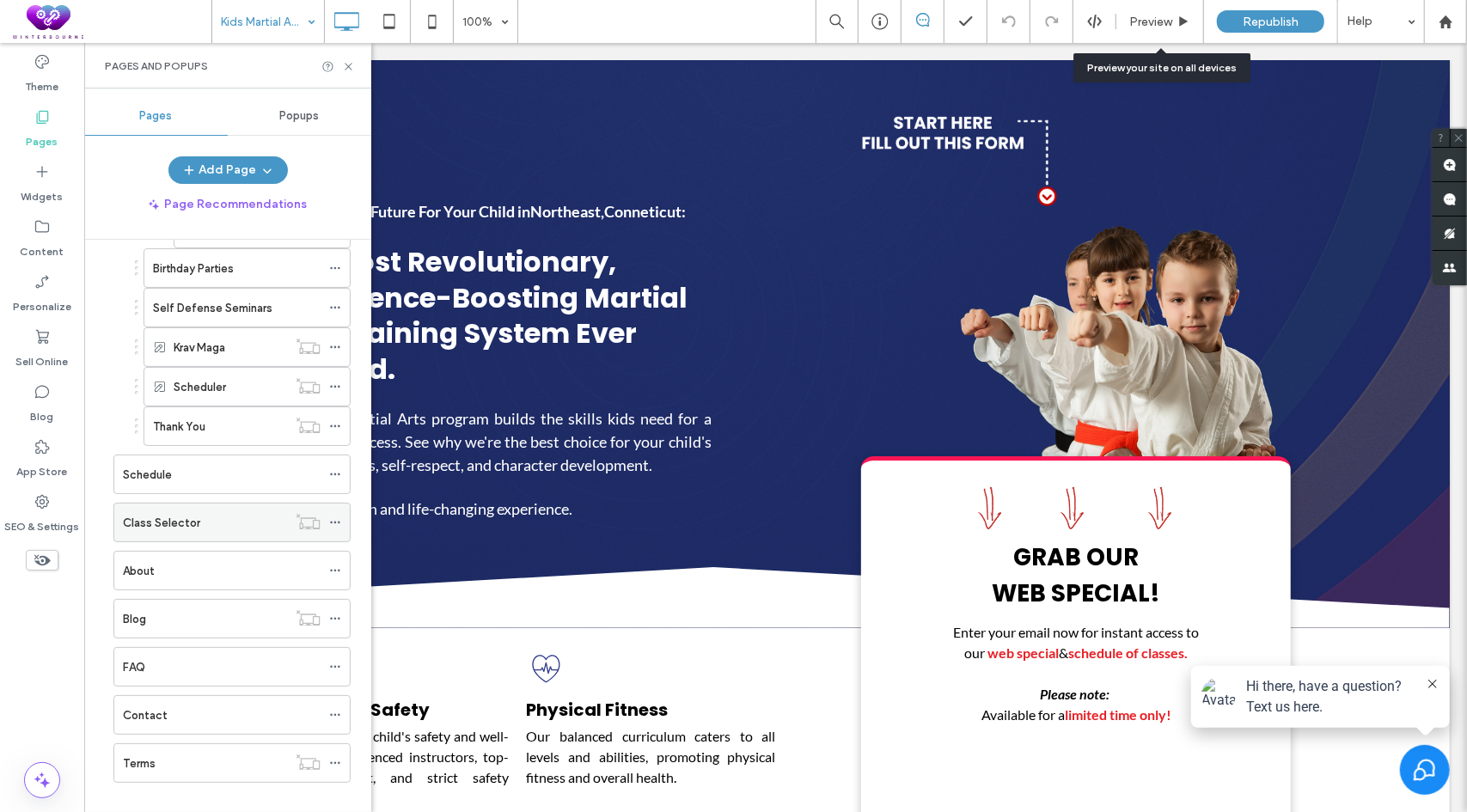
scroll to position [429, 0]
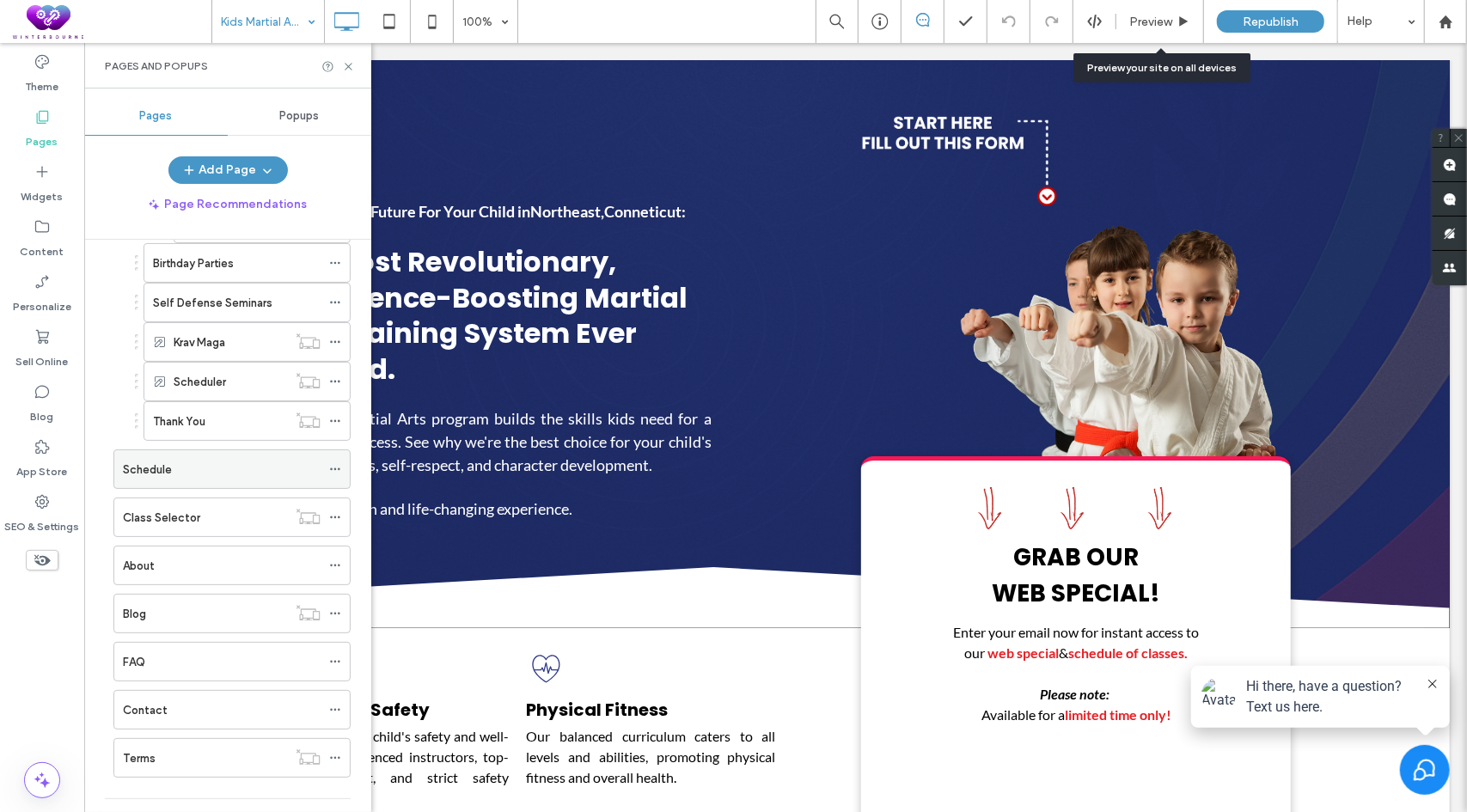
click at [162, 460] on label "Schedule" at bounding box center [148, 469] width 49 height 30
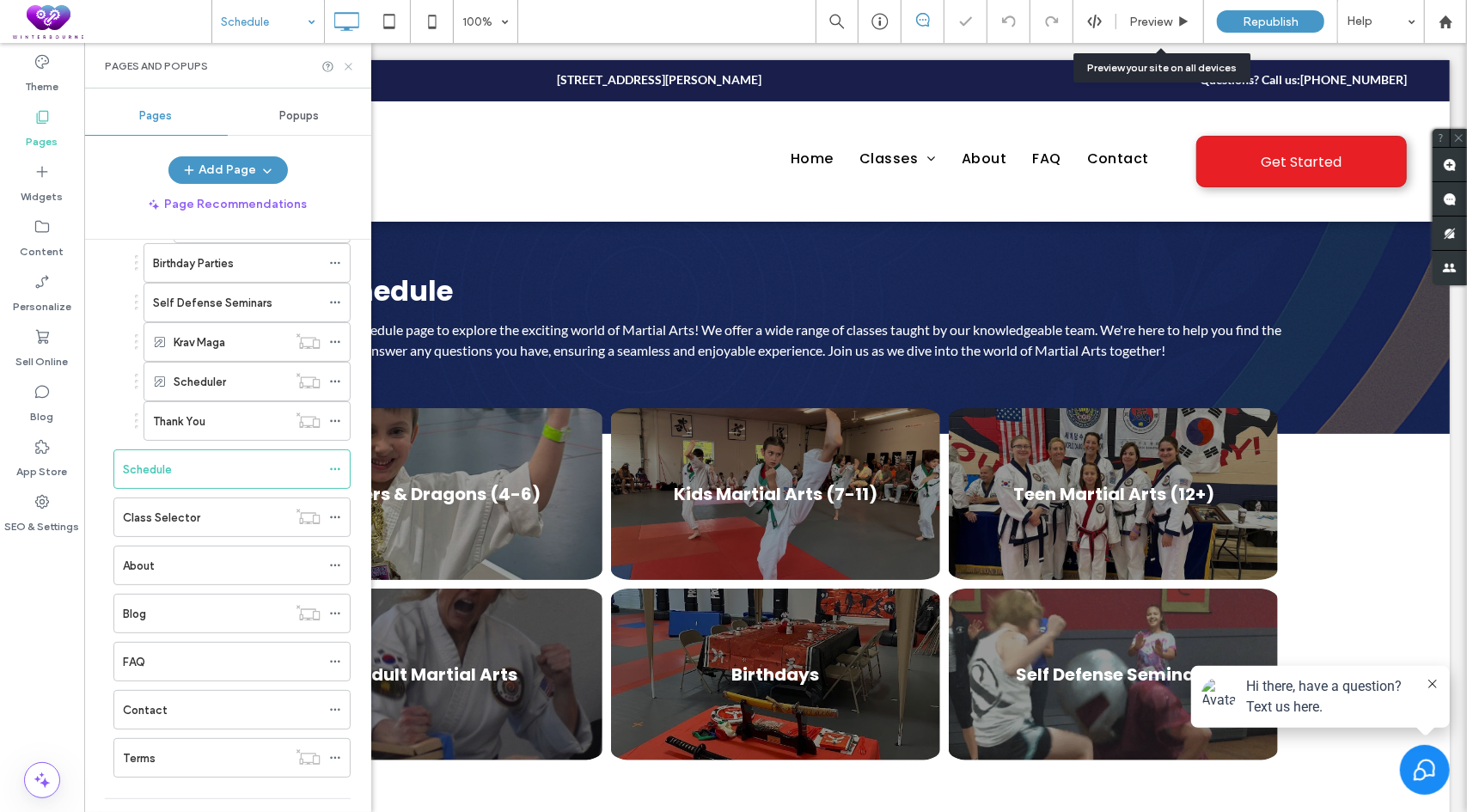
click at [347, 69] on icon at bounding box center [348, 67] width 13 height 13
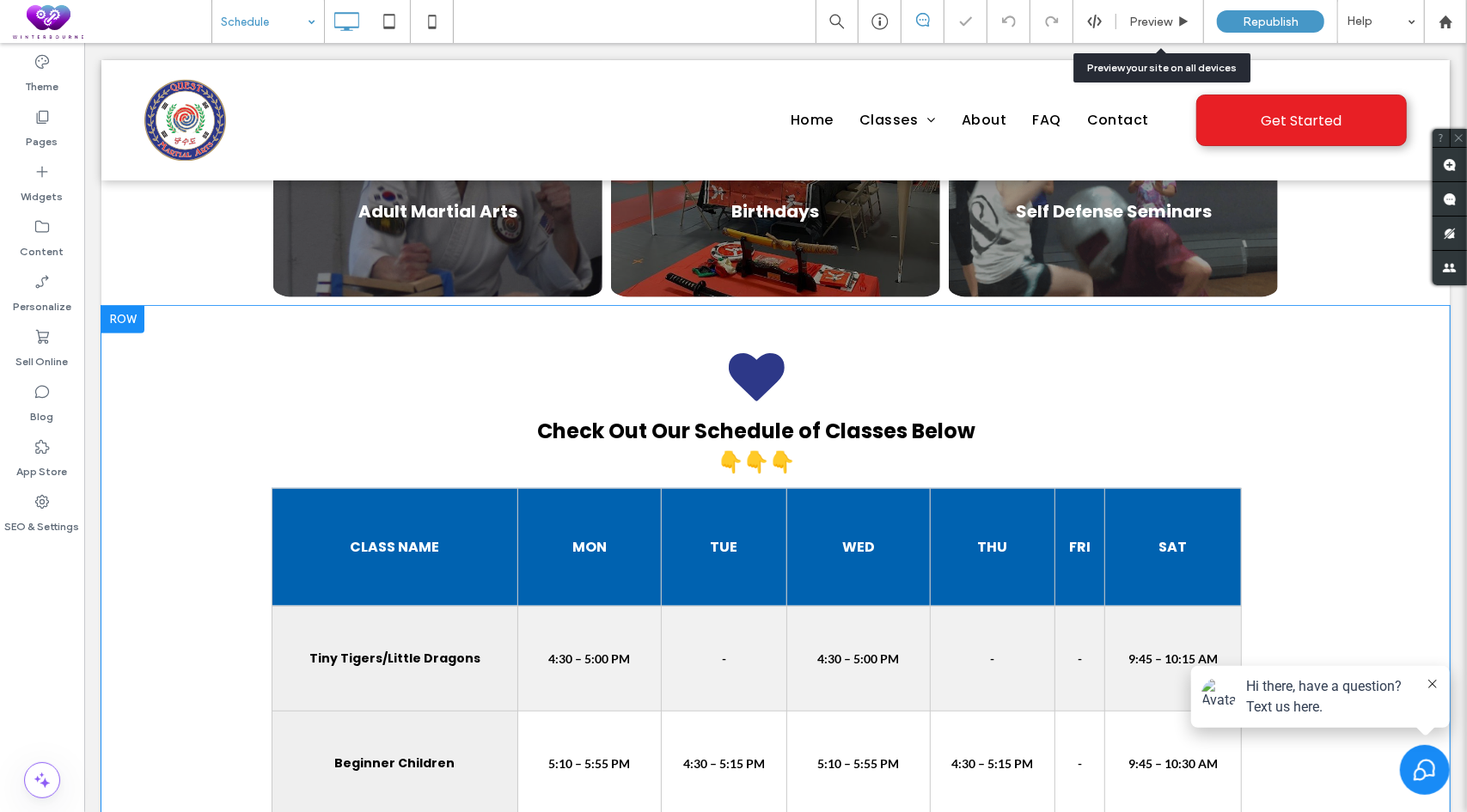
scroll to position [688, 0]
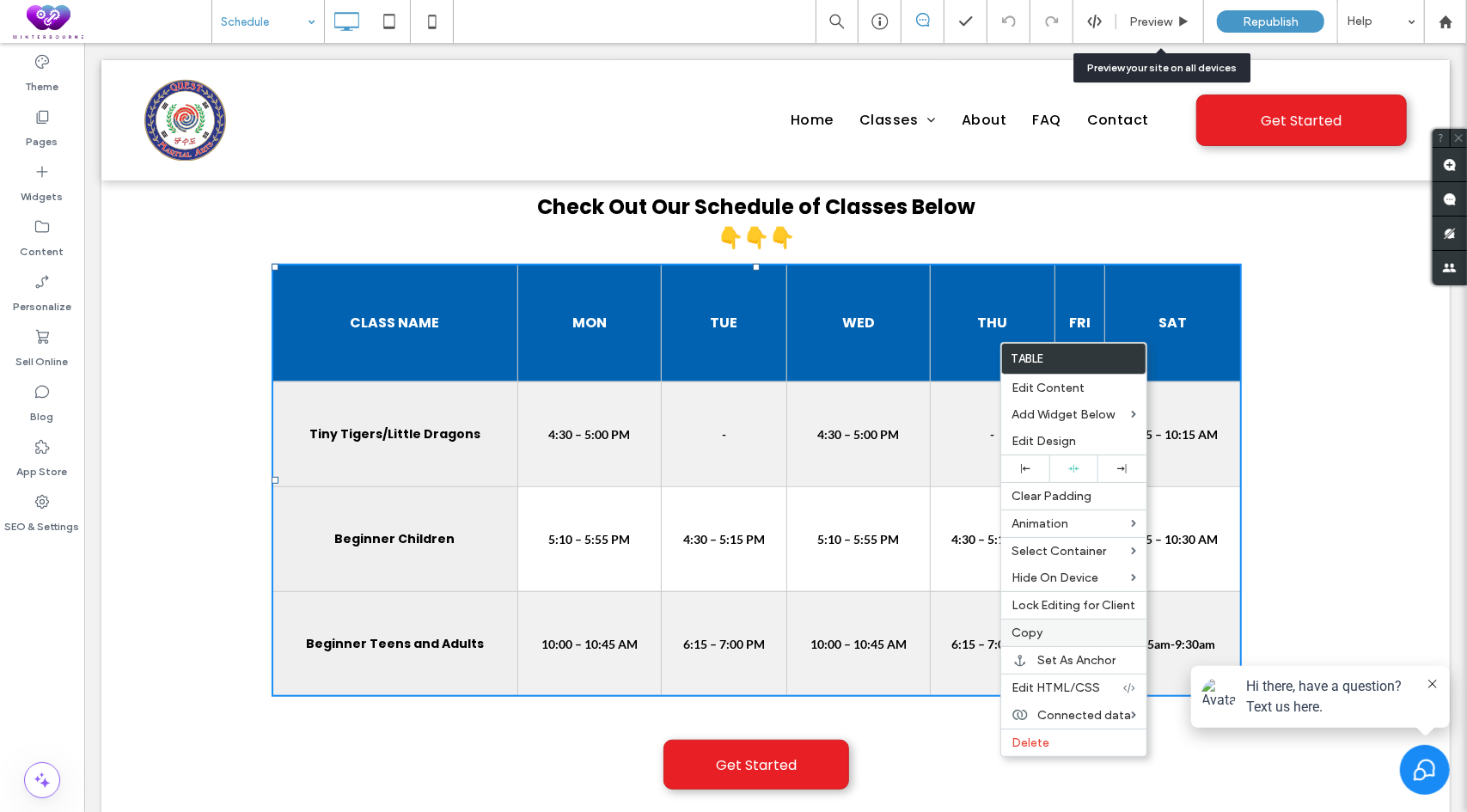
click at [1043, 632] on label "Copy" at bounding box center [1073, 633] width 124 height 15
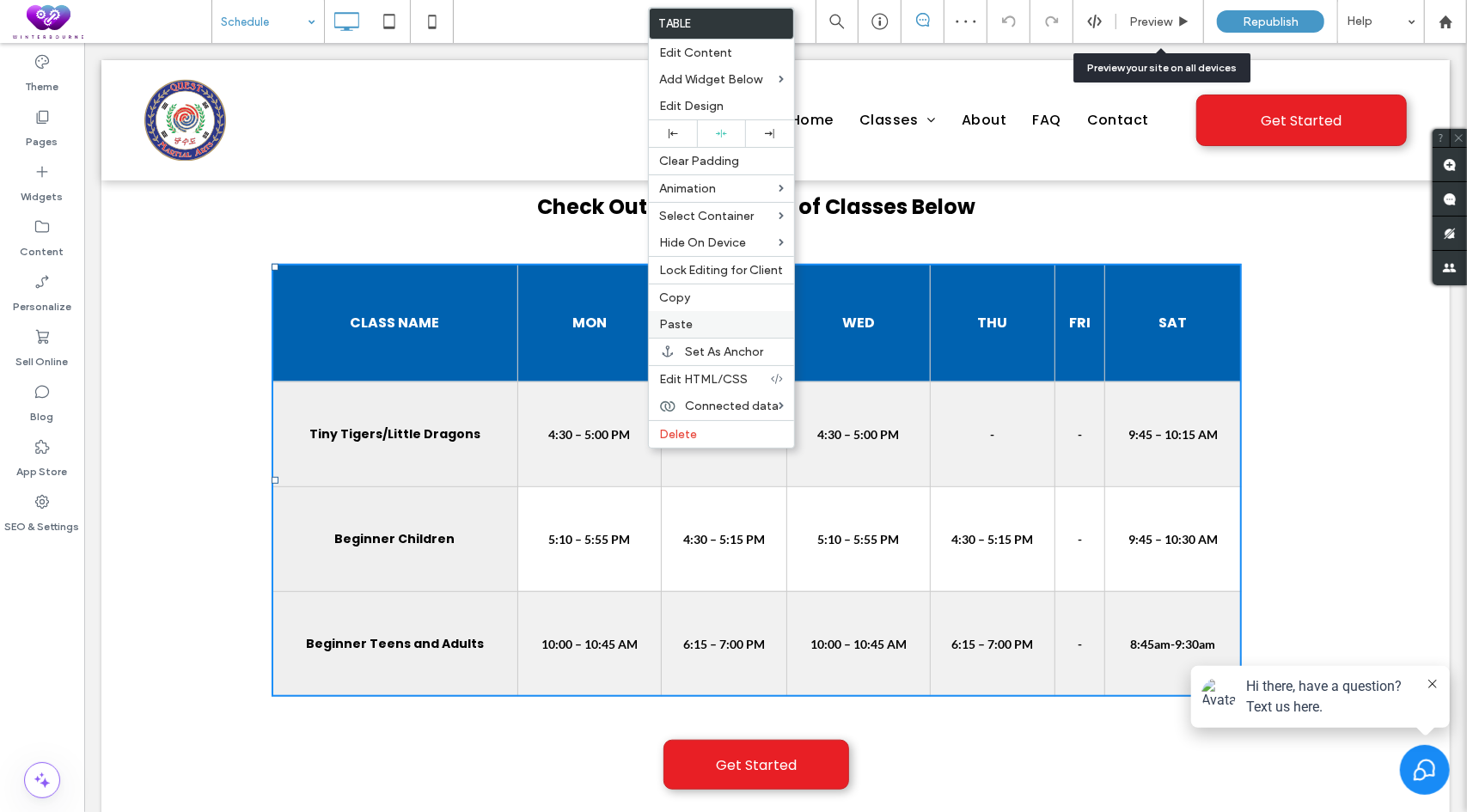
click at [707, 324] on label "Paste" at bounding box center [722, 324] width 124 height 15
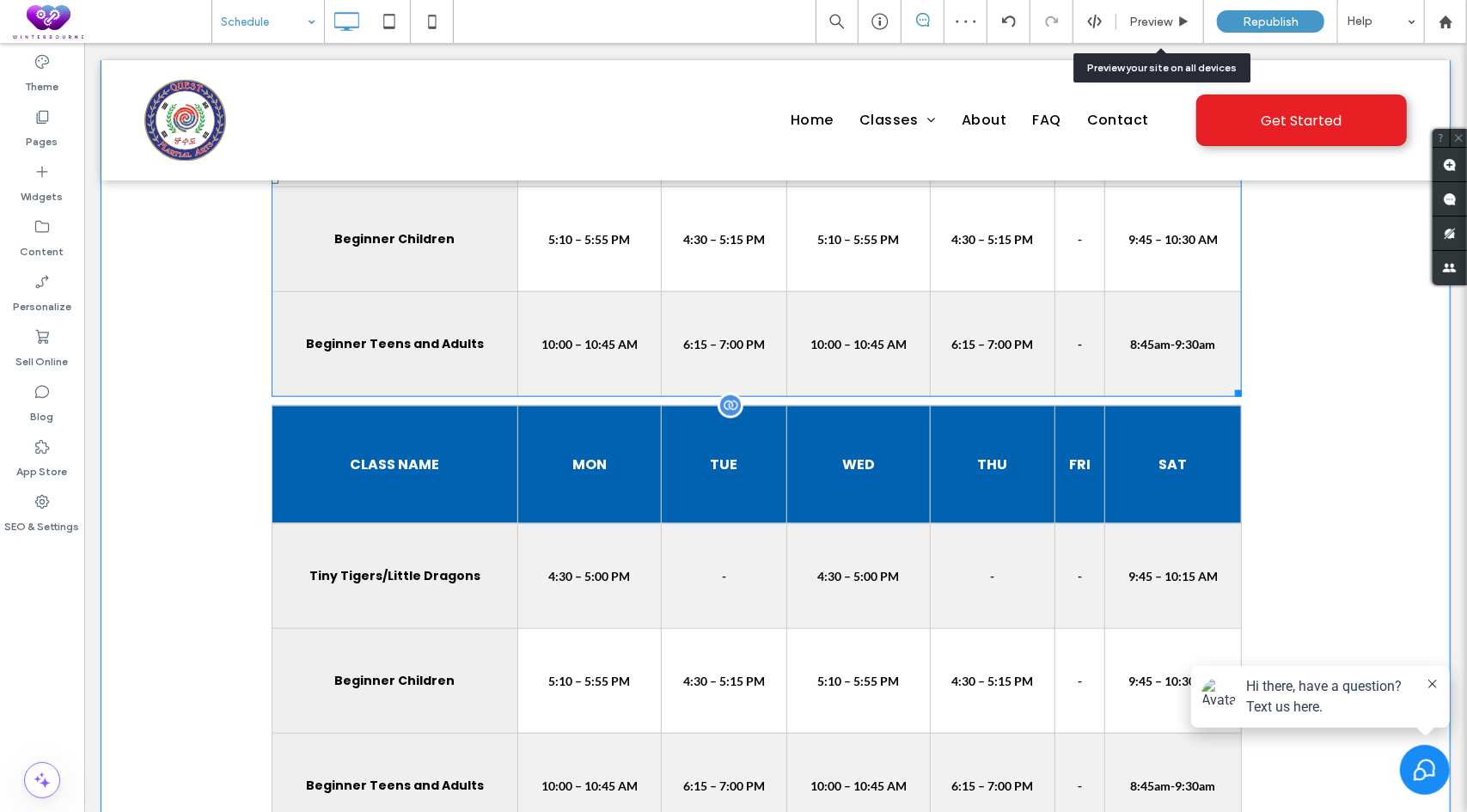
scroll to position [1031, 0]
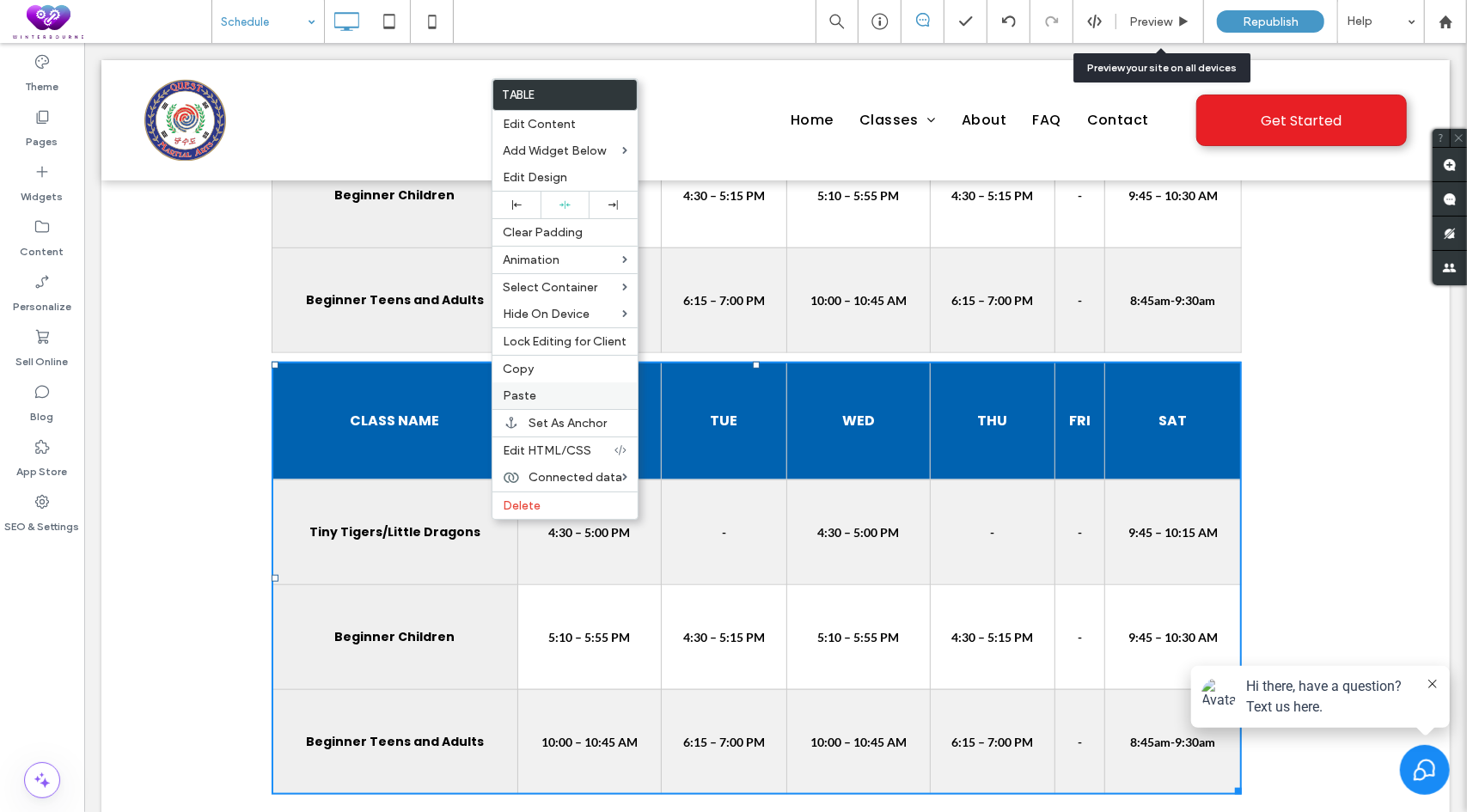
click at [552, 391] on label "Paste" at bounding box center [565, 395] width 124 height 15
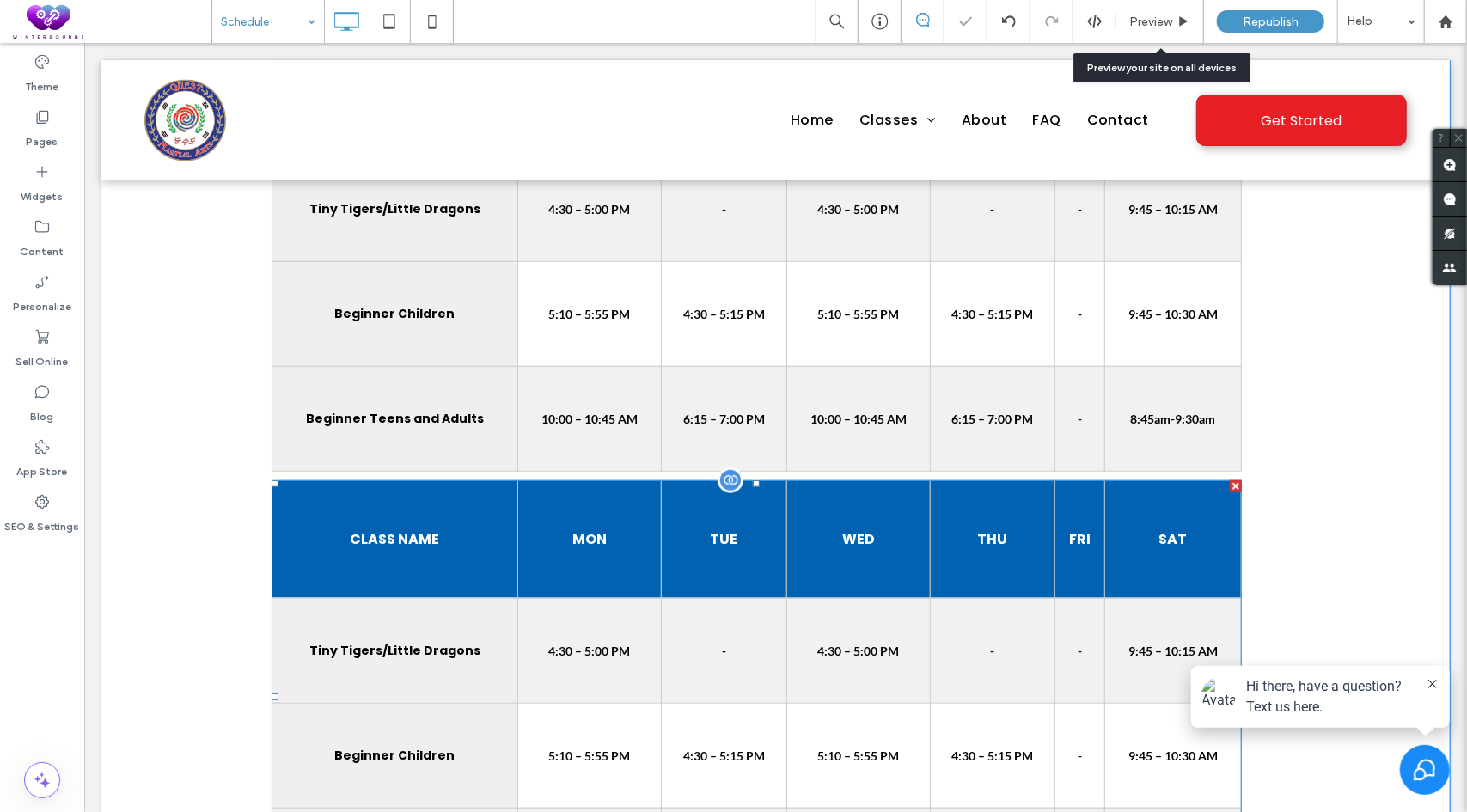
scroll to position [602, 0]
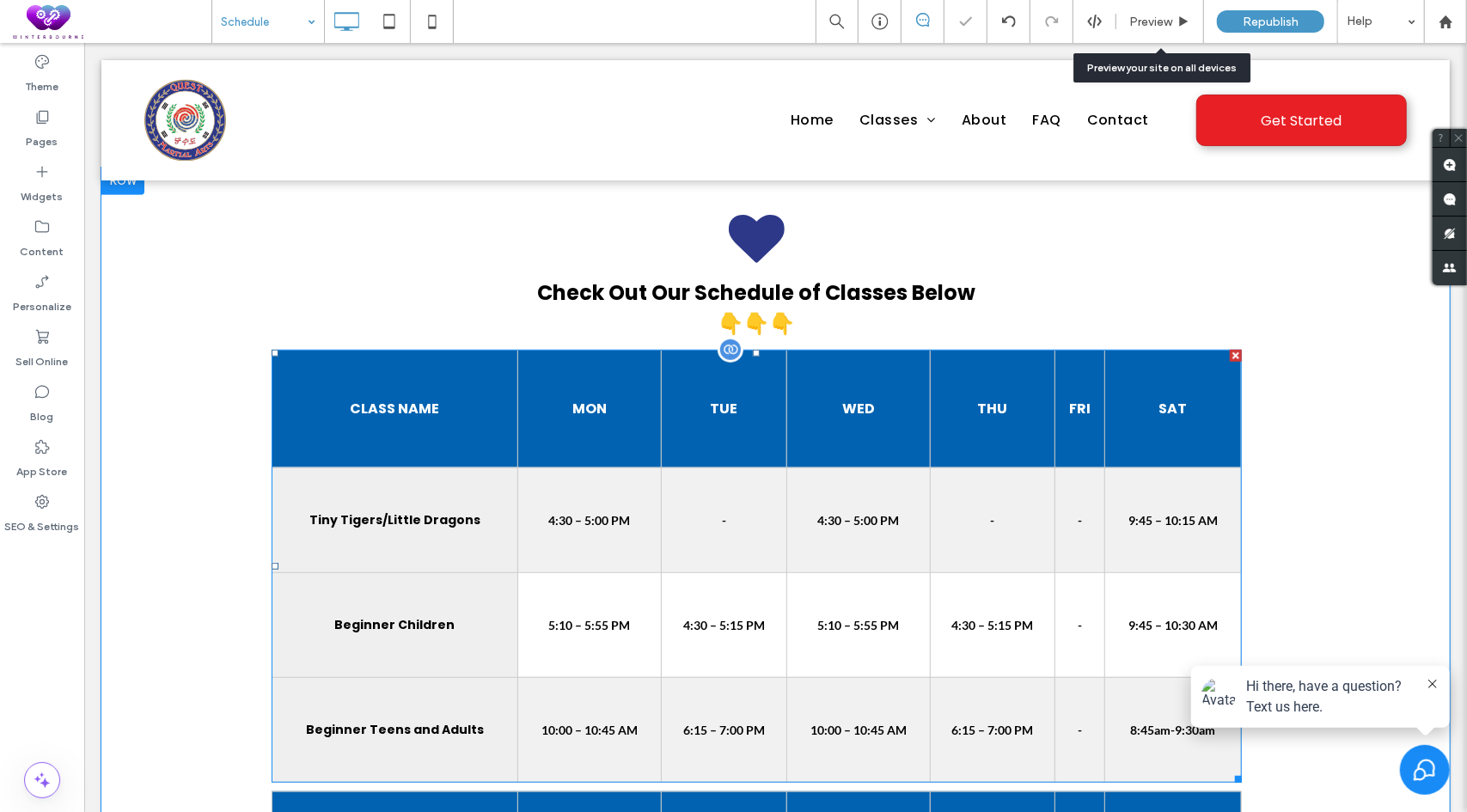
click at [575, 500] on td "4:30 – 5:00 PM" at bounding box center [587, 519] width 143 height 105
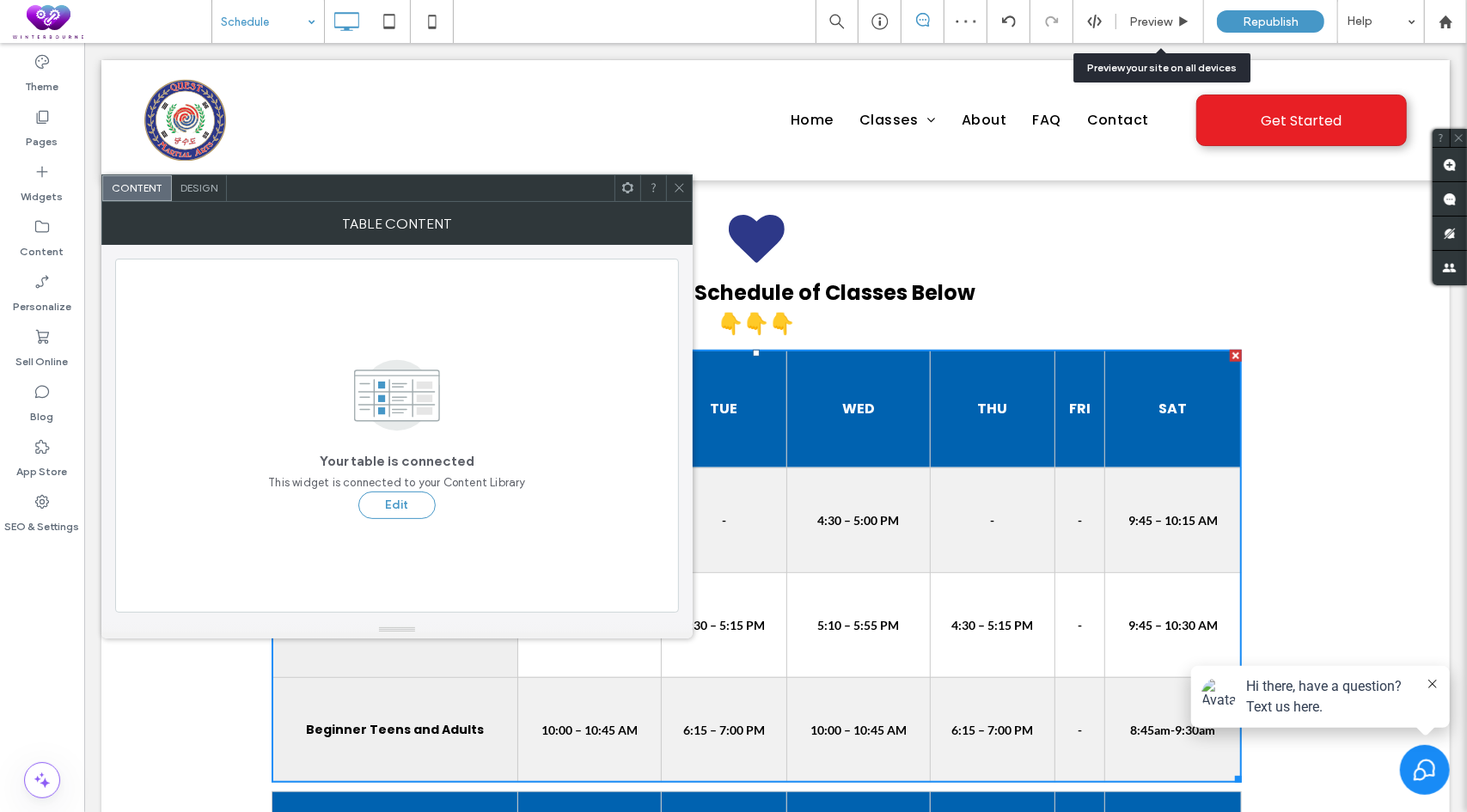
click at [619, 183] on div at bounding box center [628, 188] width 26 height 26
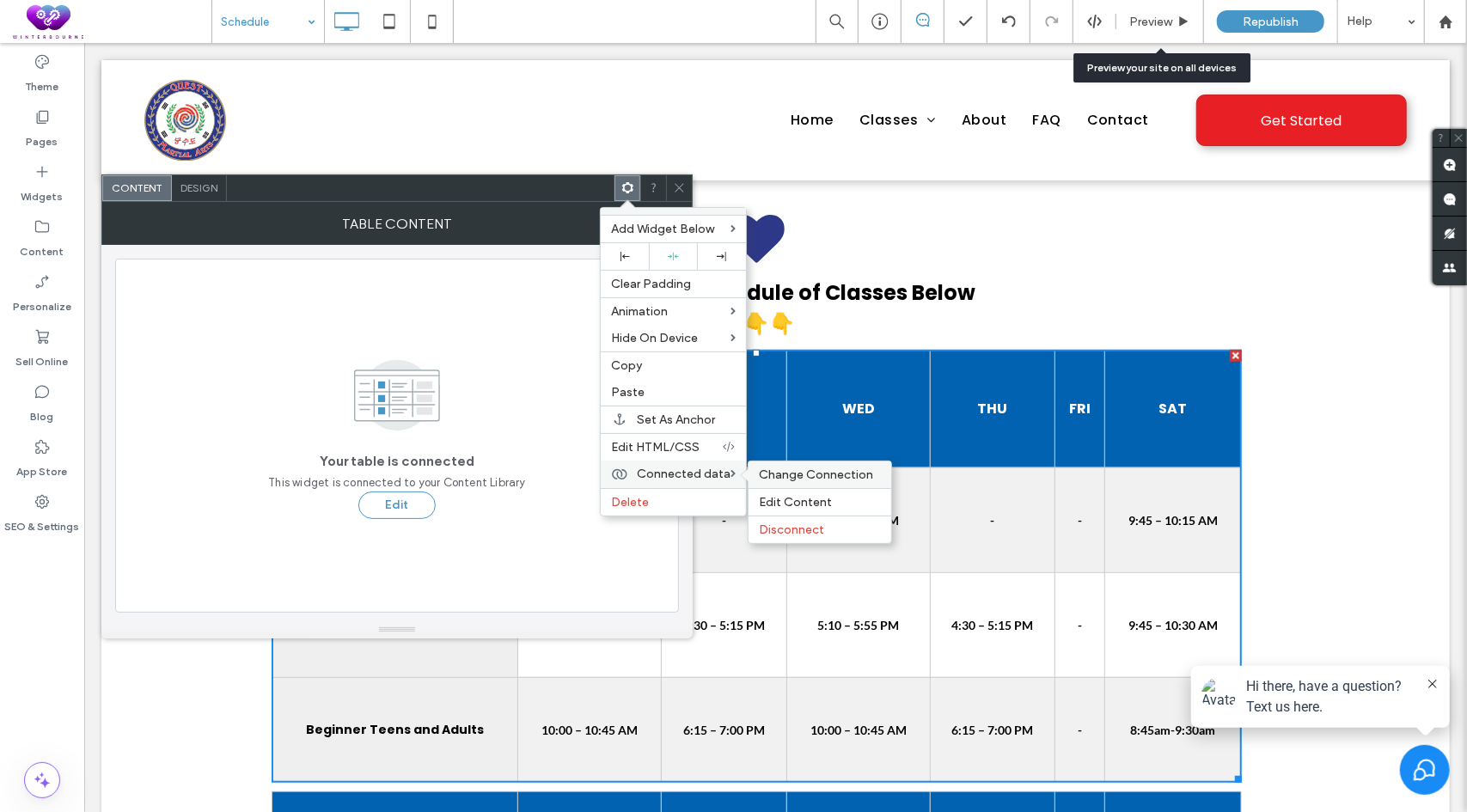
click at [809, 470] on span "Change Connection" at bounding box center [816, 475] width 114 height 15
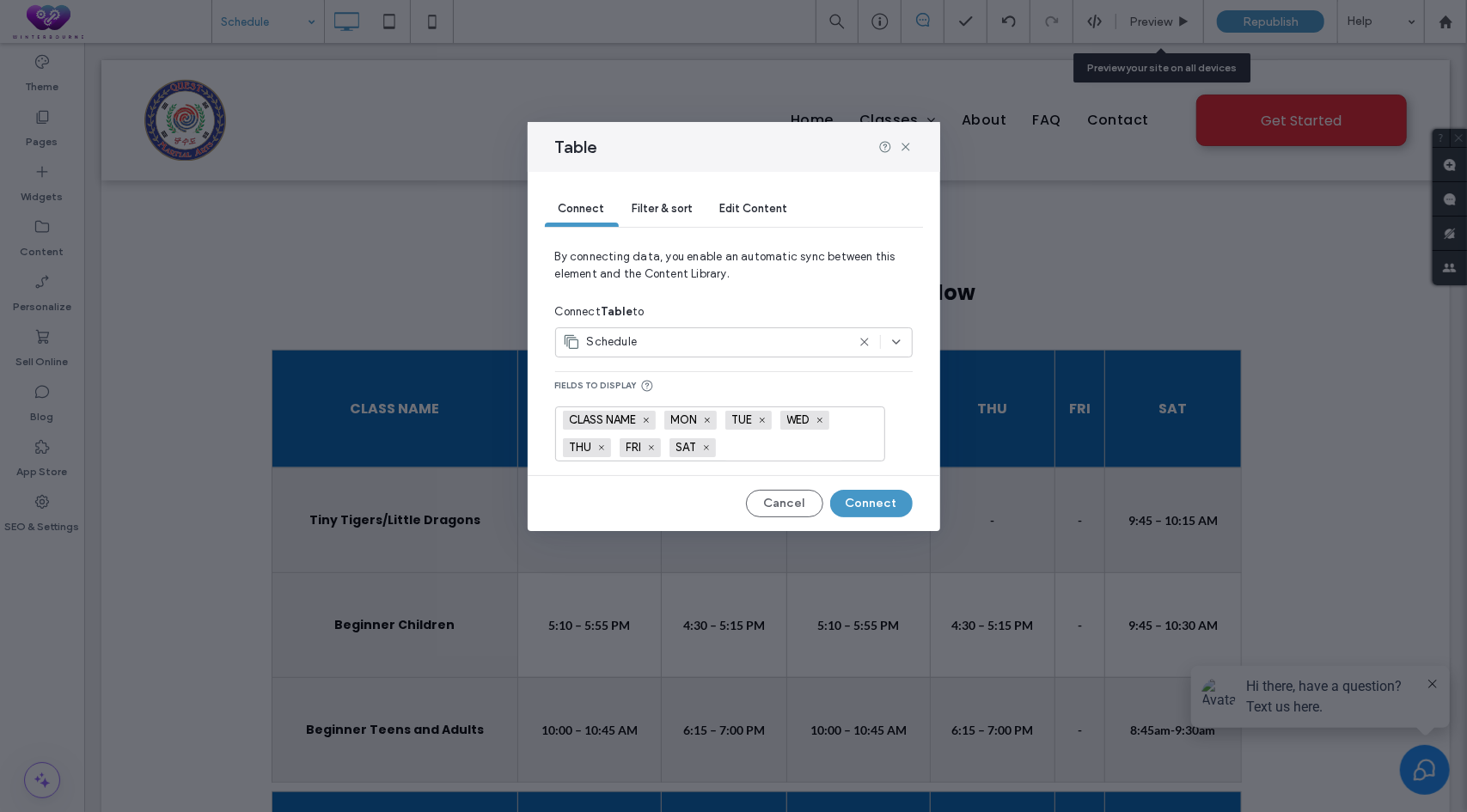
click at [867, 341] on icon at bounding box center [864, 342] width 14 height 14
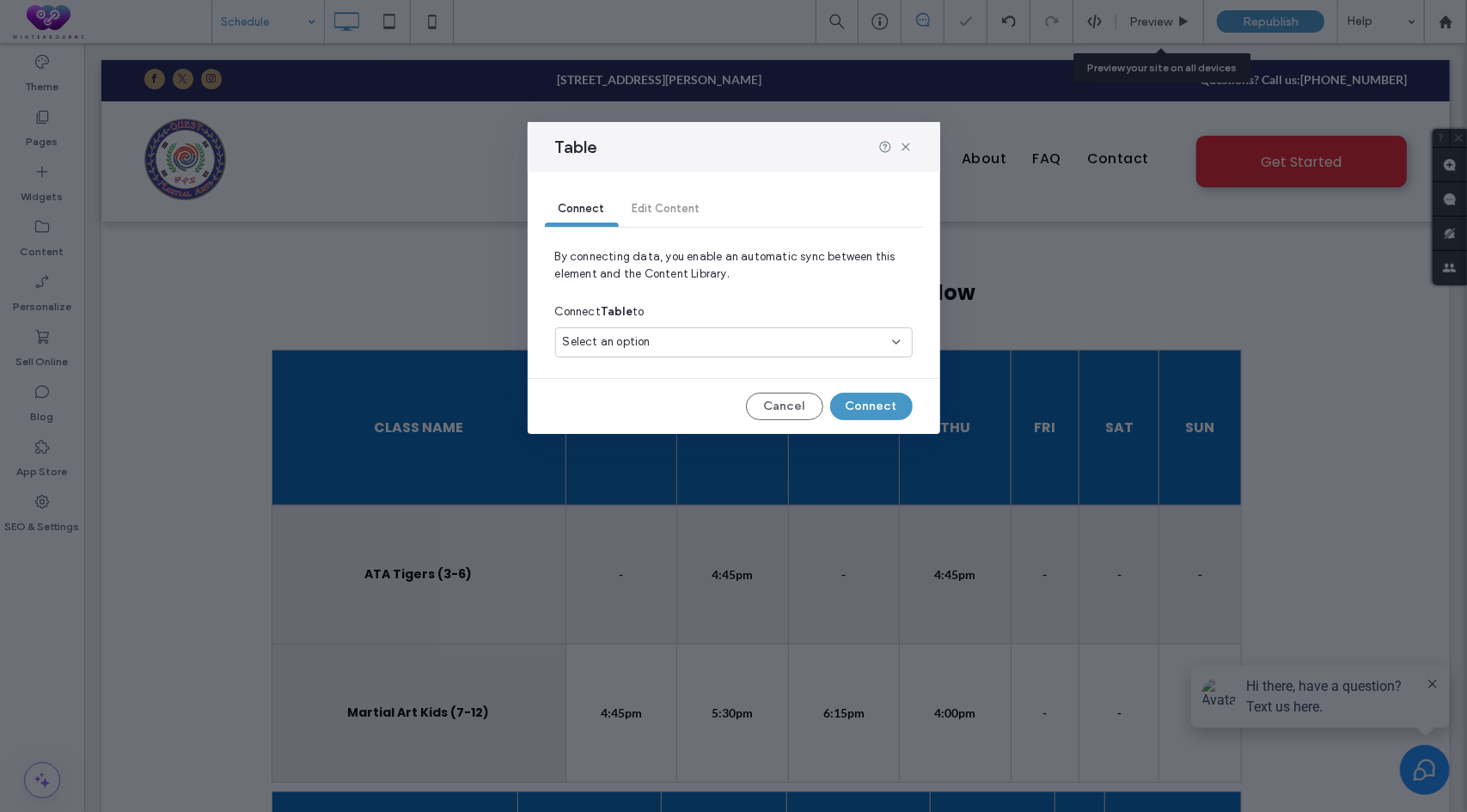
click at [888, 341] on input at bounding box center [727, 342] width 329 height 14
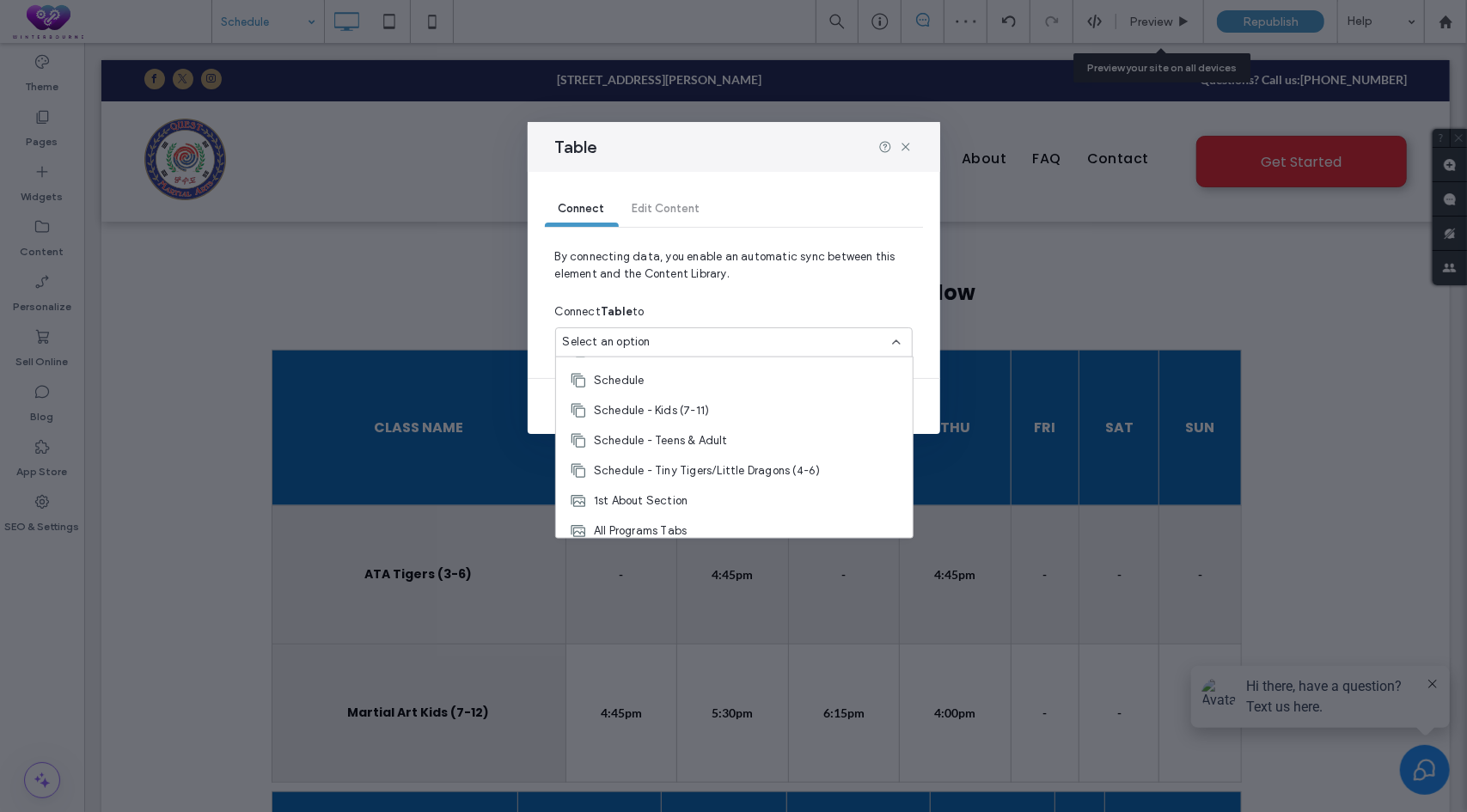
scroll to position [86, 0]
click at [723, 462] on span "Schedule - Tiny Tigers/Little Dragons (4-6)" at bounding box center [707, 467] width 227 height 17
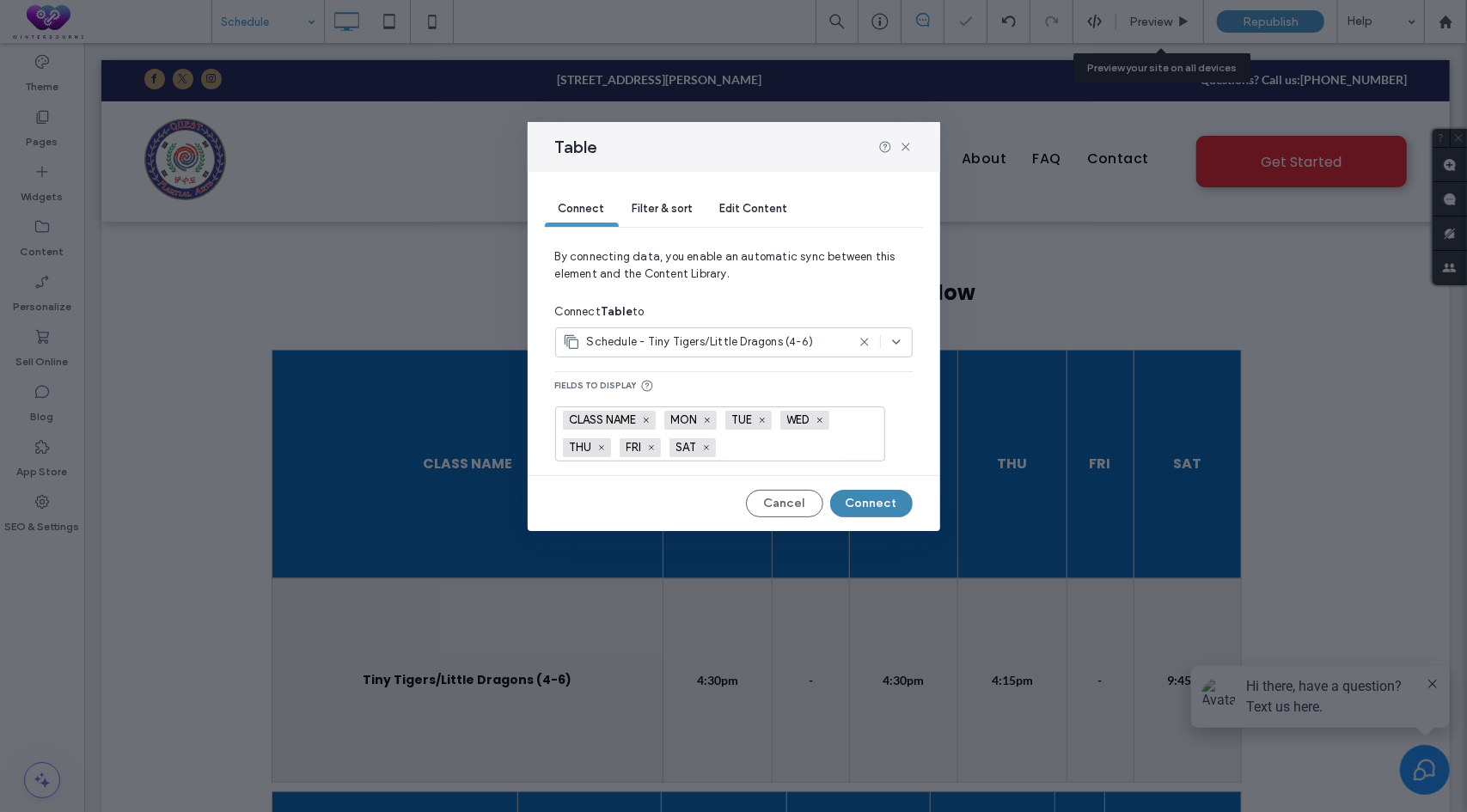
click at [862, 505] on button "Connect" at bounding box center [871, 503] width 82 height 27
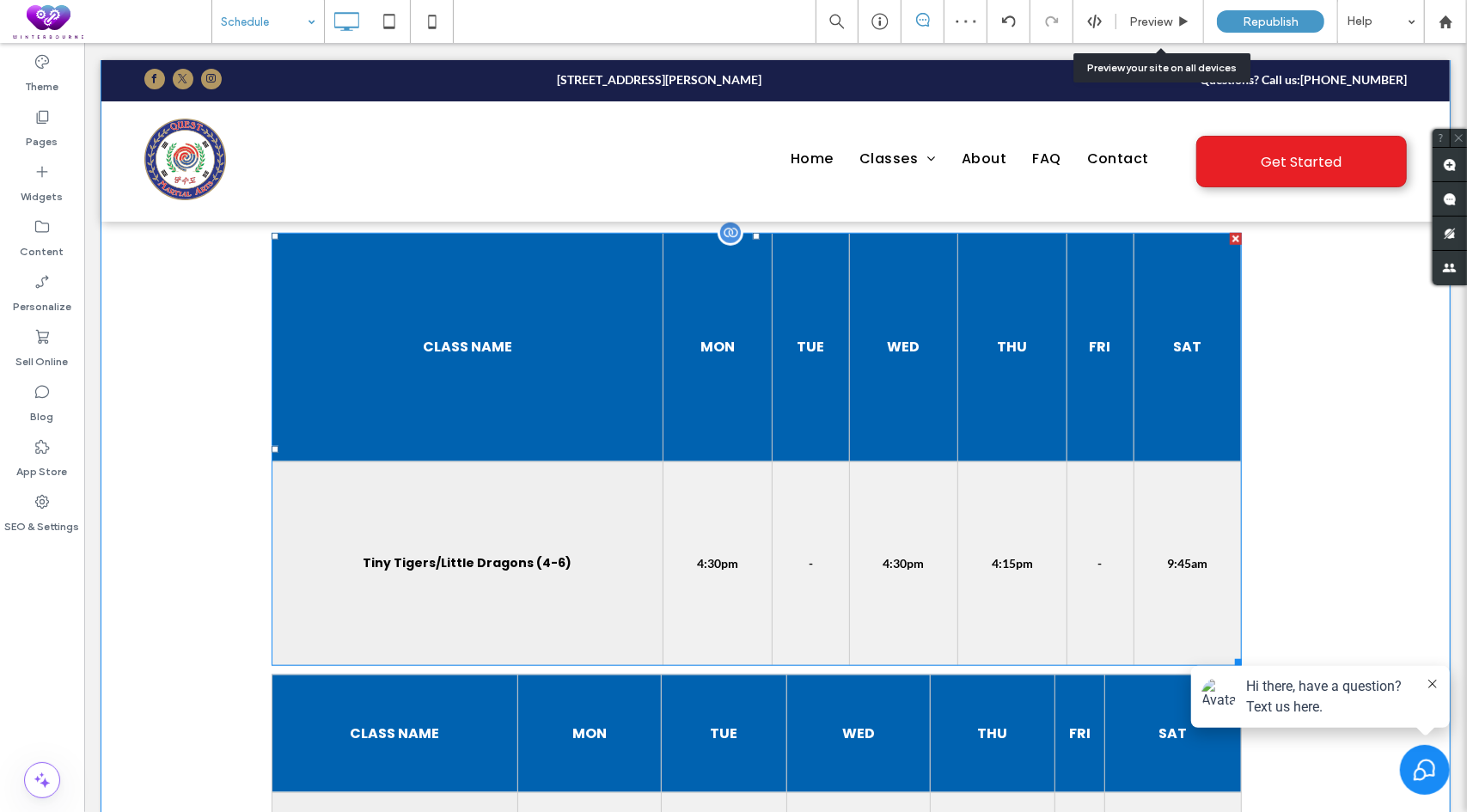
scroll to position [774, 0]
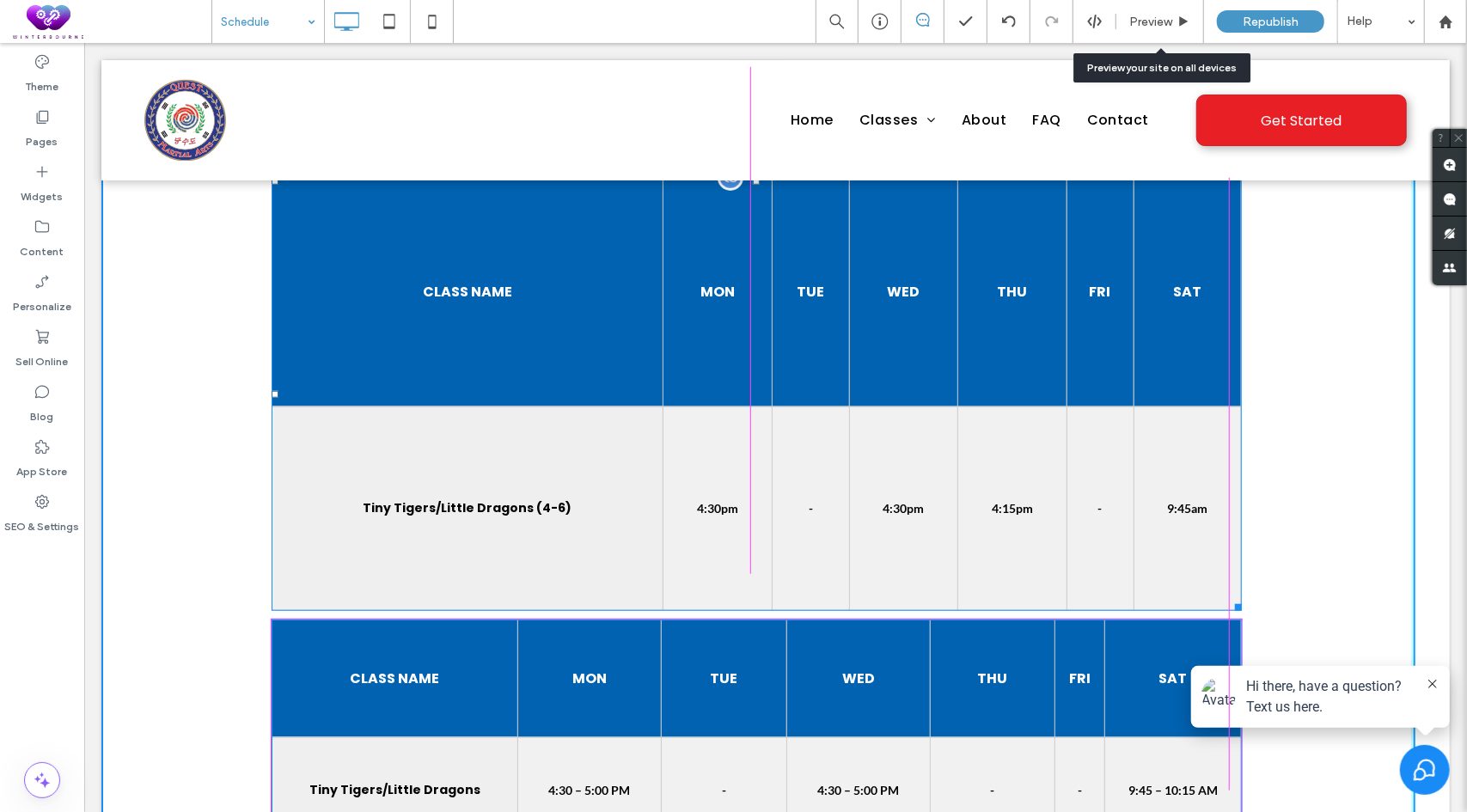
drag, startPoint x: 1223, startPoint y: 604, endPoint x: 1305, endPoint y: 385, distance: 233.8
click at [1229, 597] on div at bounding box center [1235, 604] width 13 height 13
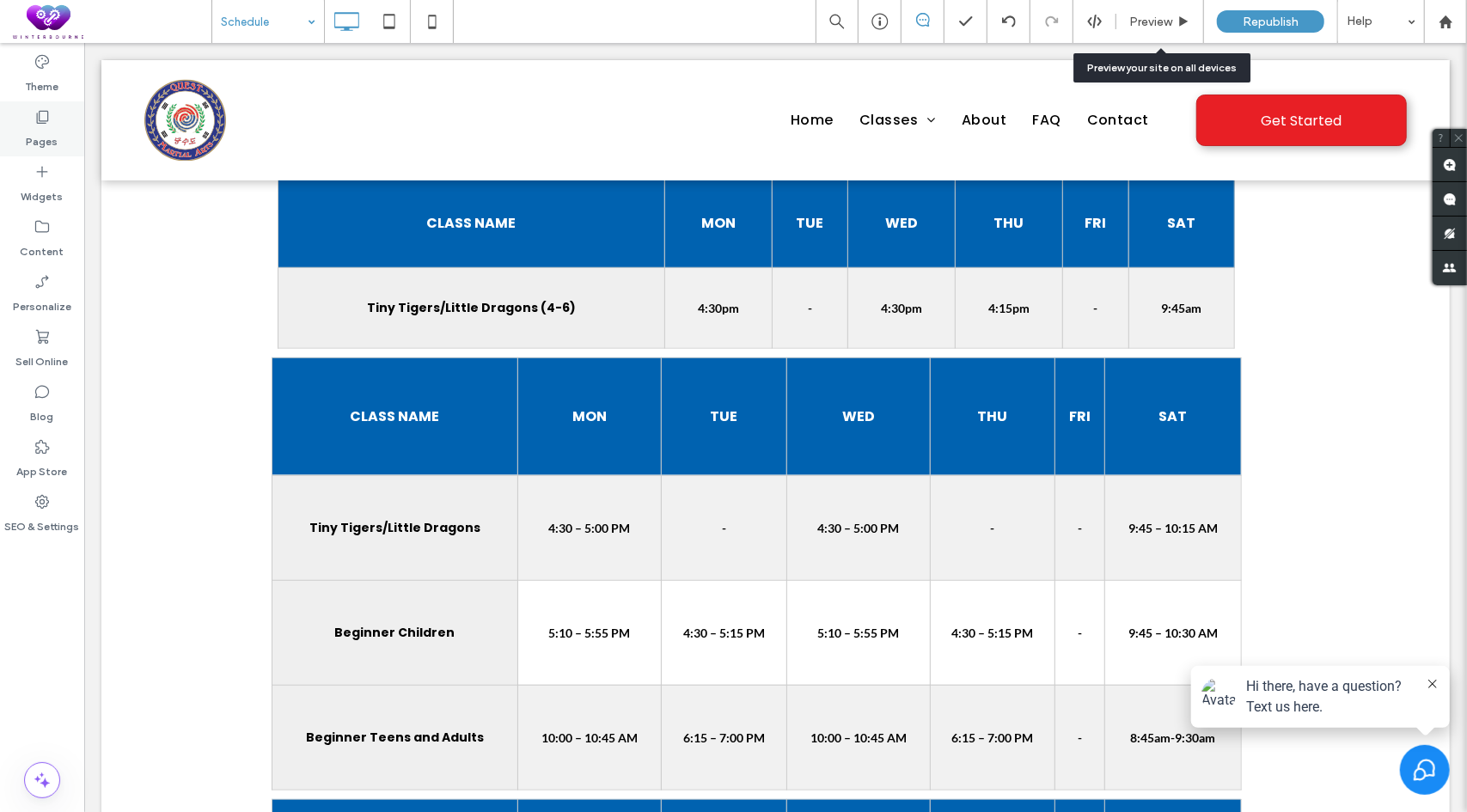
click at [24, 112] on div "Pages" at bounding box center [42, 129] width 84 height 55
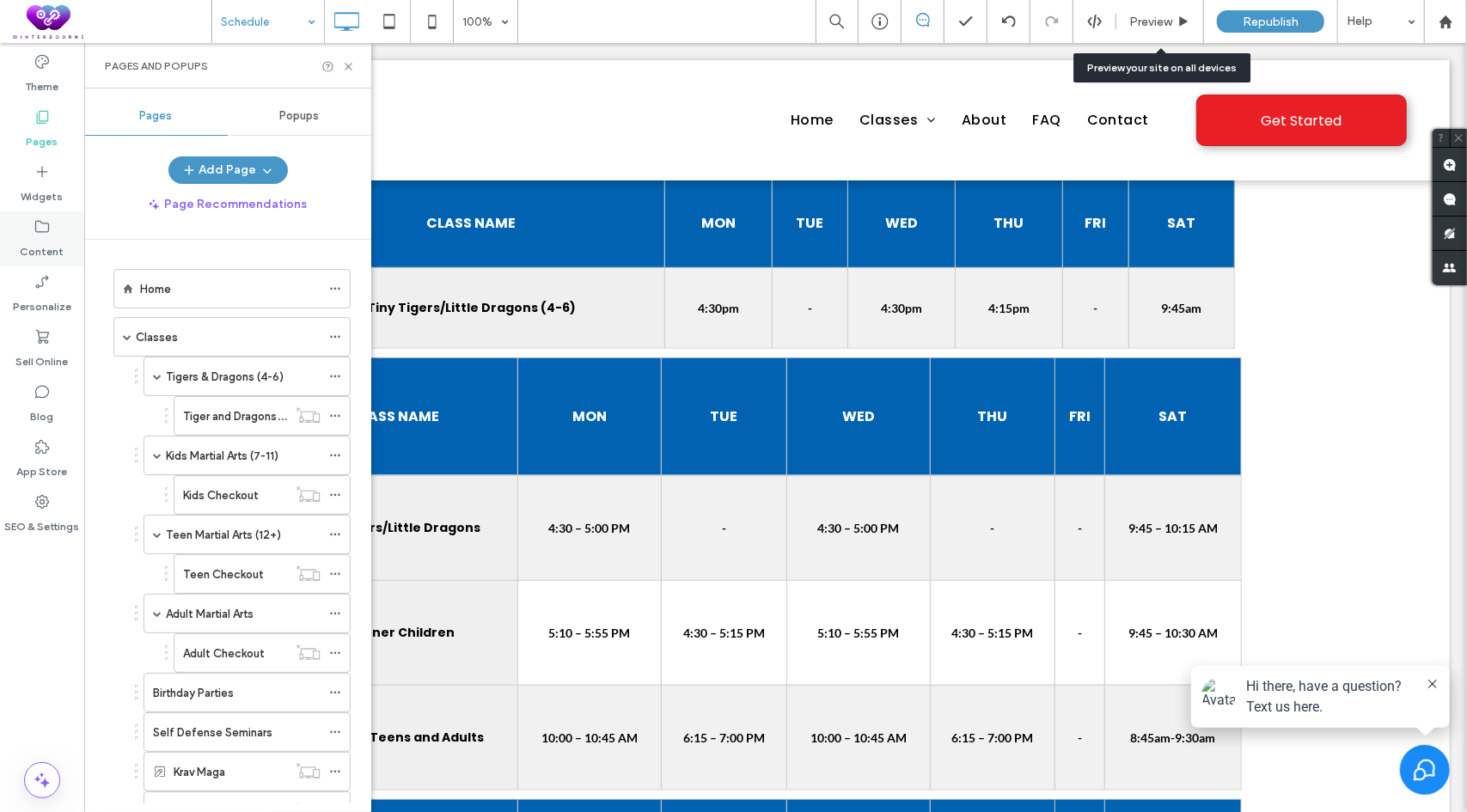
click at [39, 241] on label "Content" at bounding box center [43, 248] width 44 height 24
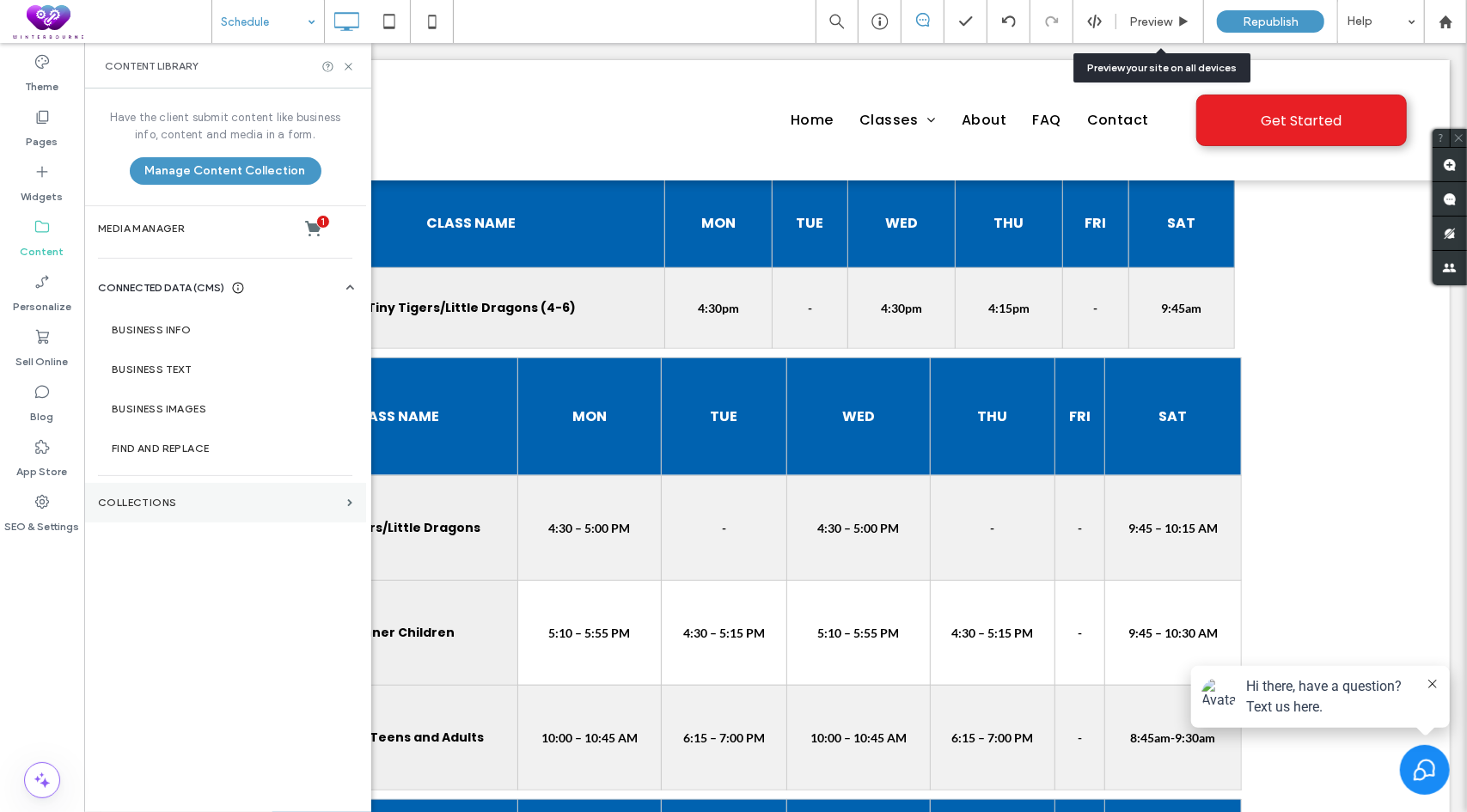
click at [144, 497] on label "Collections" at bounding box center [218, 502] width 242 height 12
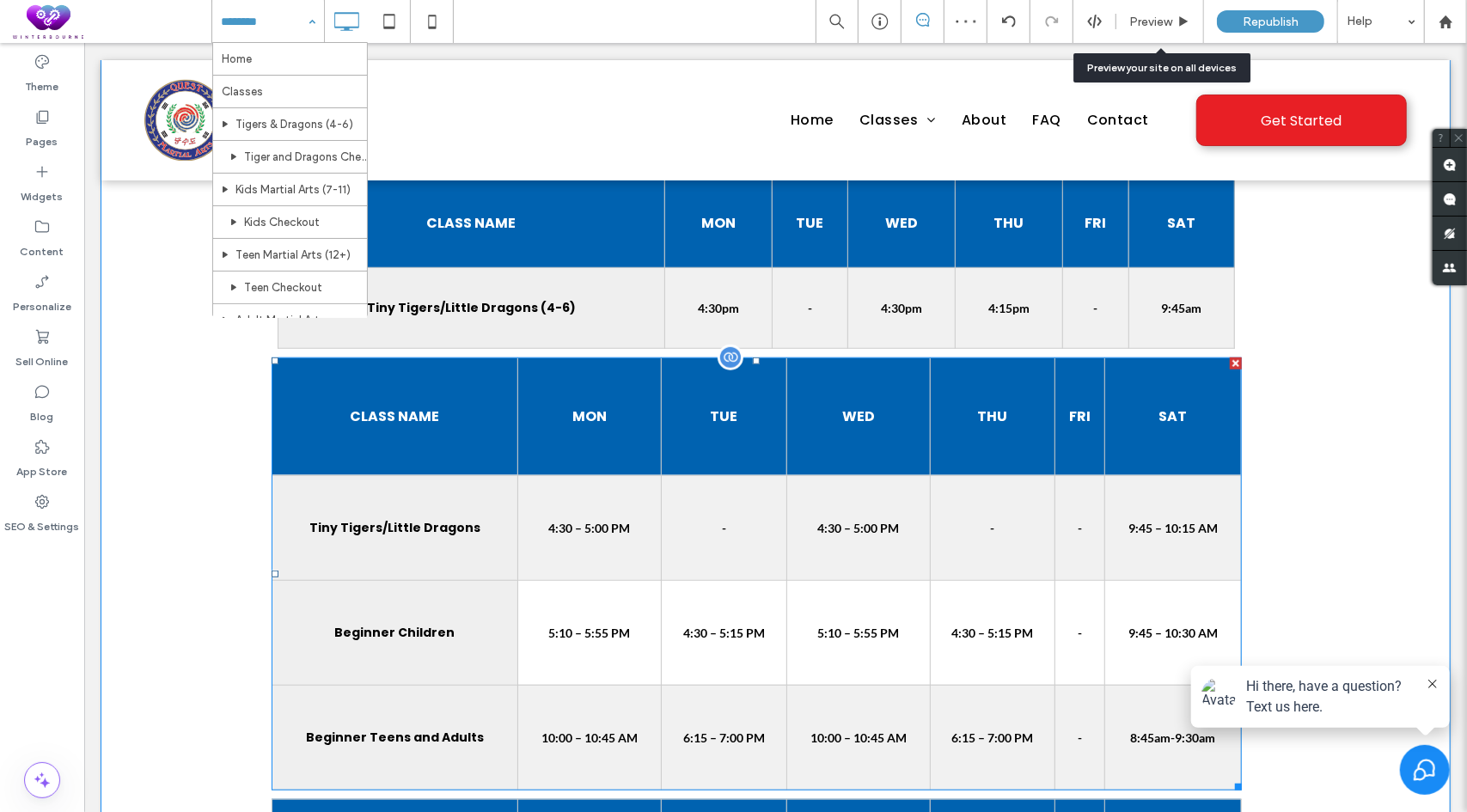
click at [822, 528] on p "4:30 – 5:00 PM" at bounding box center [857, 527] width 81 height 15
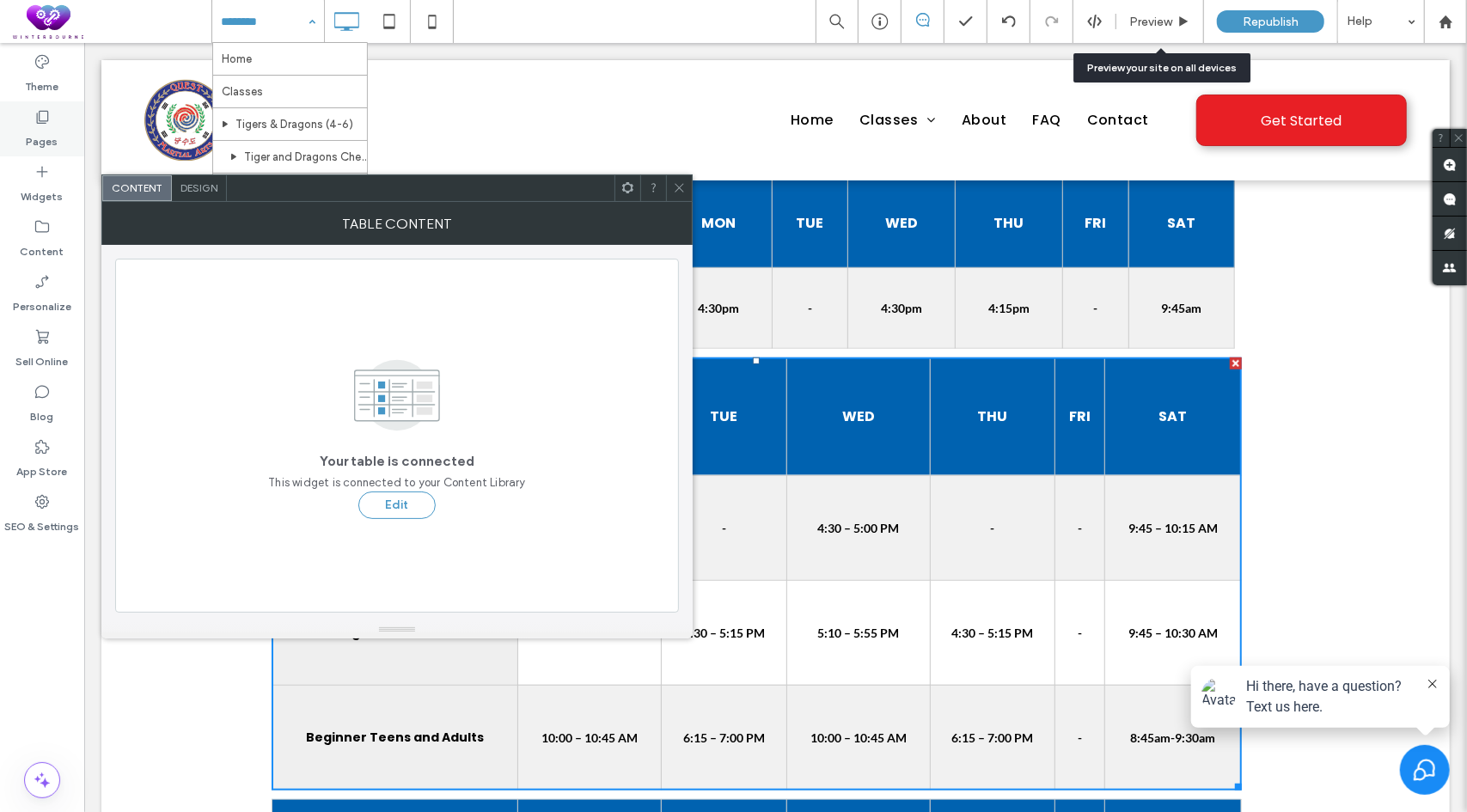
click at [27, 115] on div "Pages" at bounding box center [42, 129] width 84 height 55
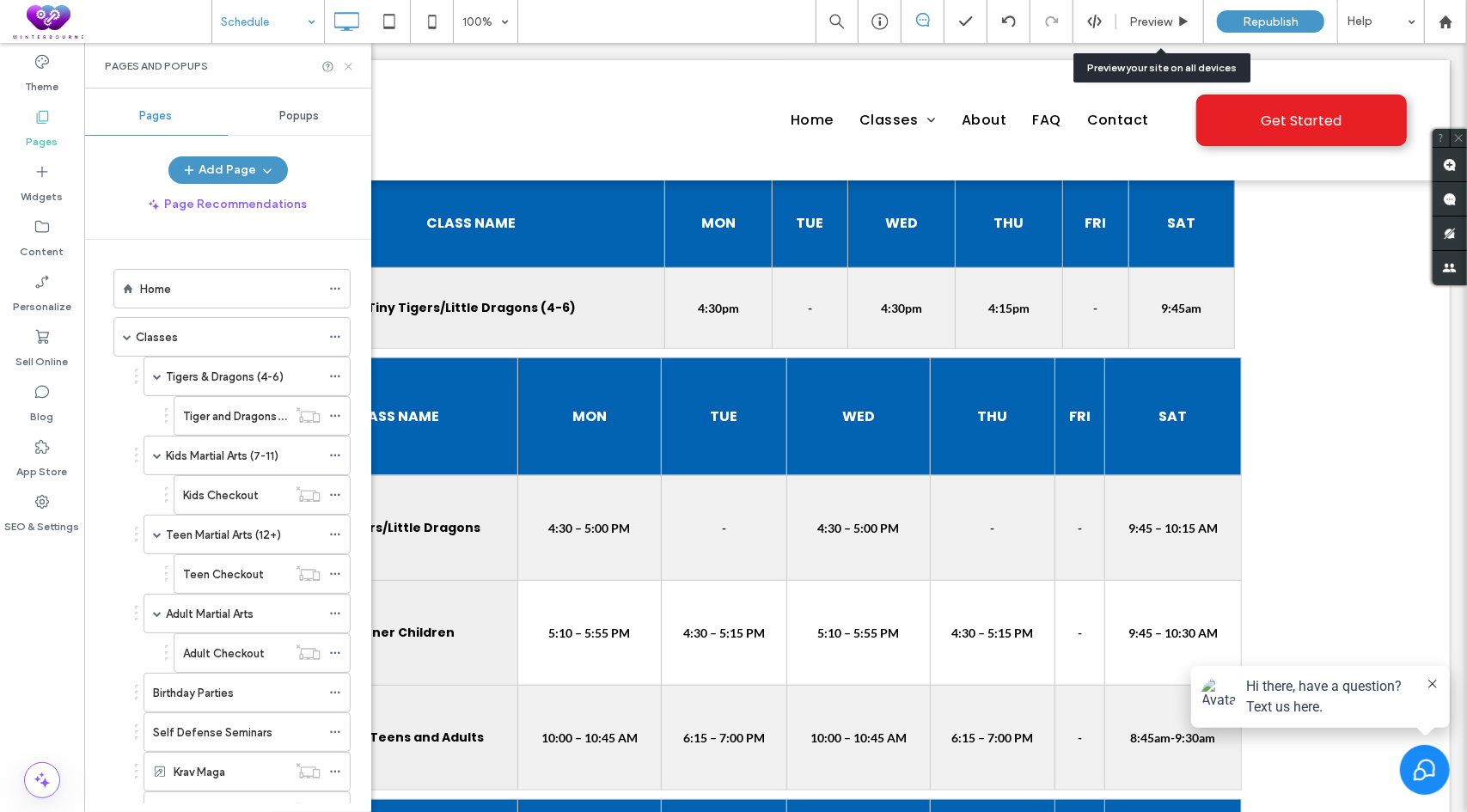
click at [349, 68] on icon at bounding box center [348, 67] width 13 height 13
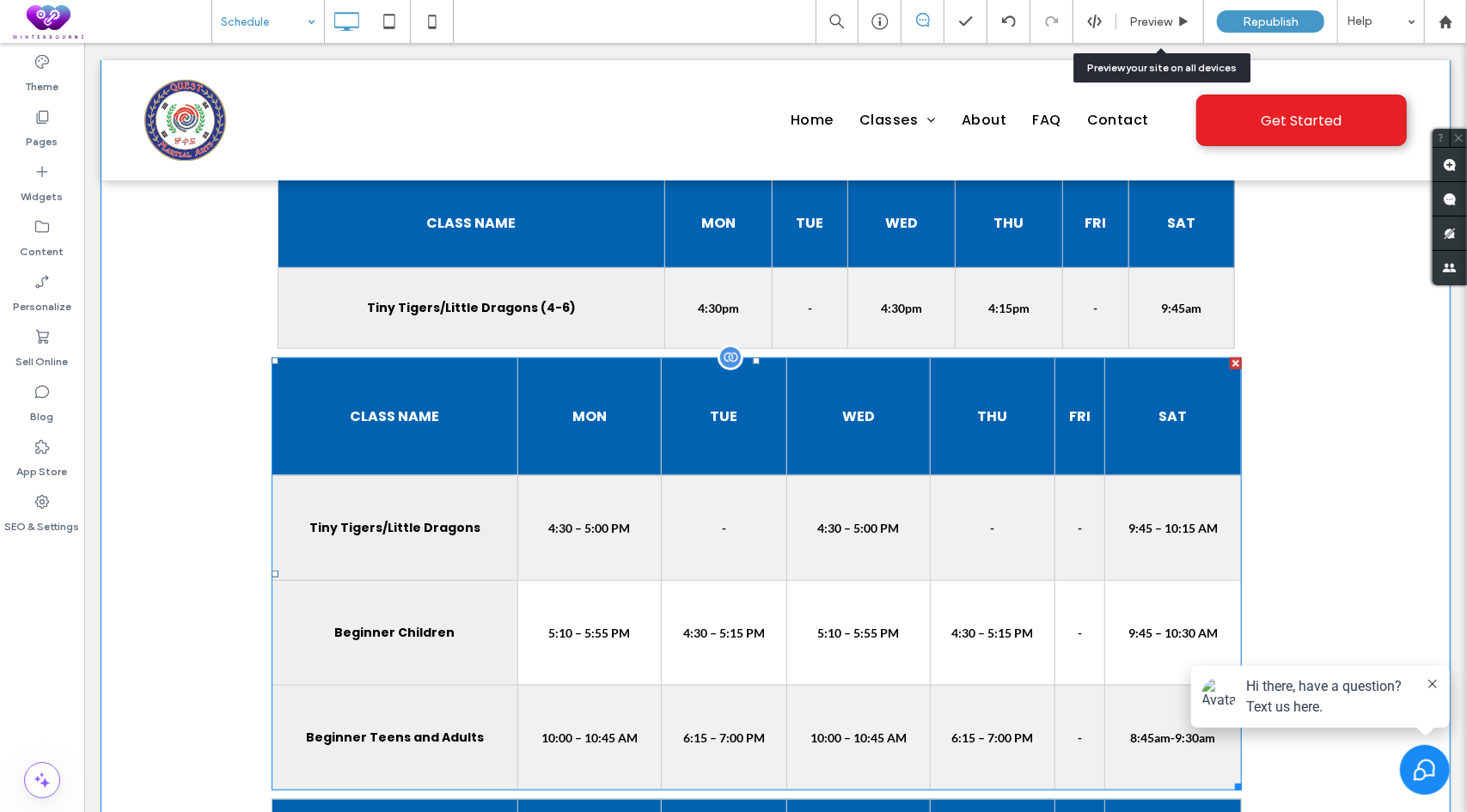
click at [711, 477] on td "-" at bounding box center [723, 526] width 125 height 105
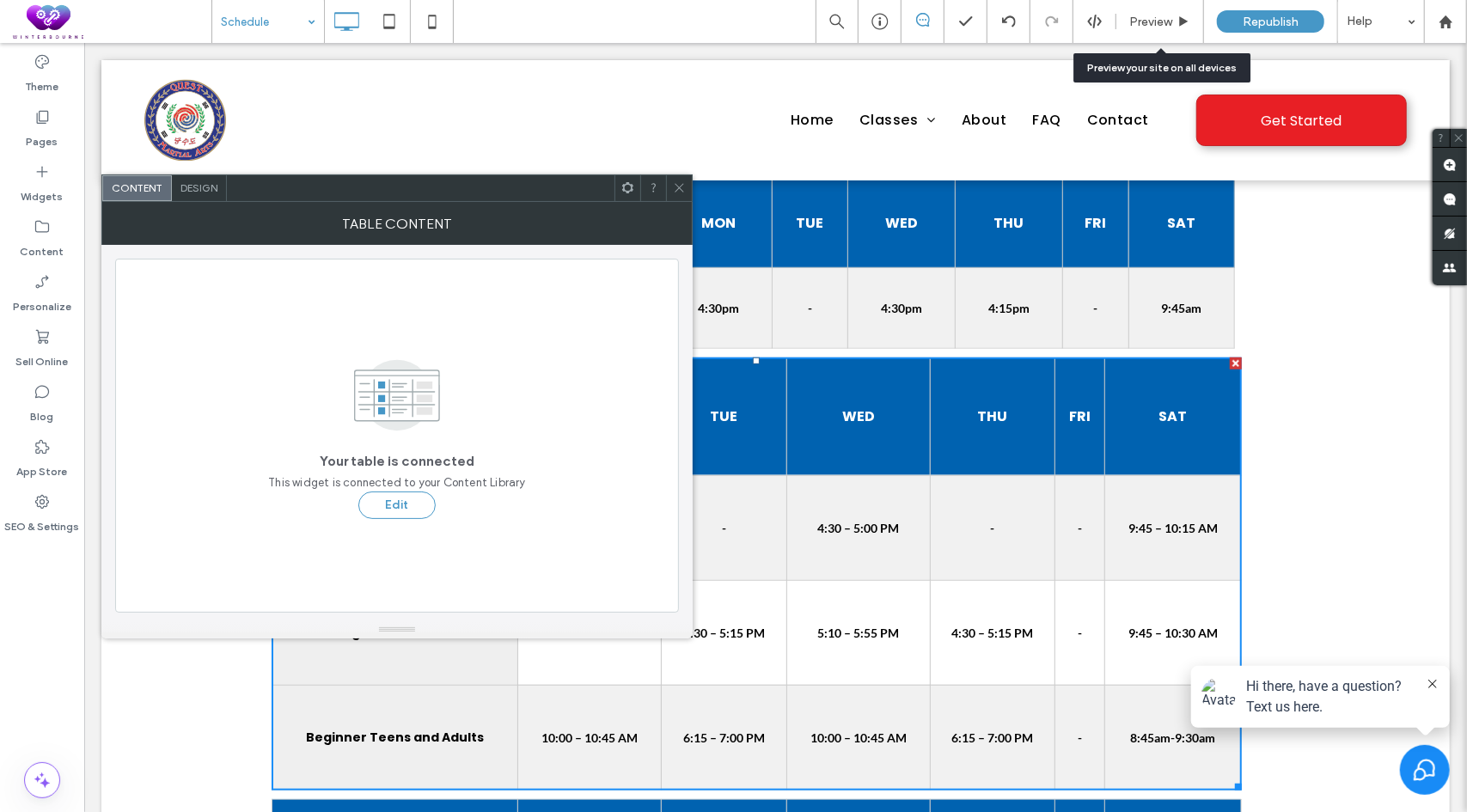
click at [628, 196] on span at bounding box center [628, 188] width 13 height 26
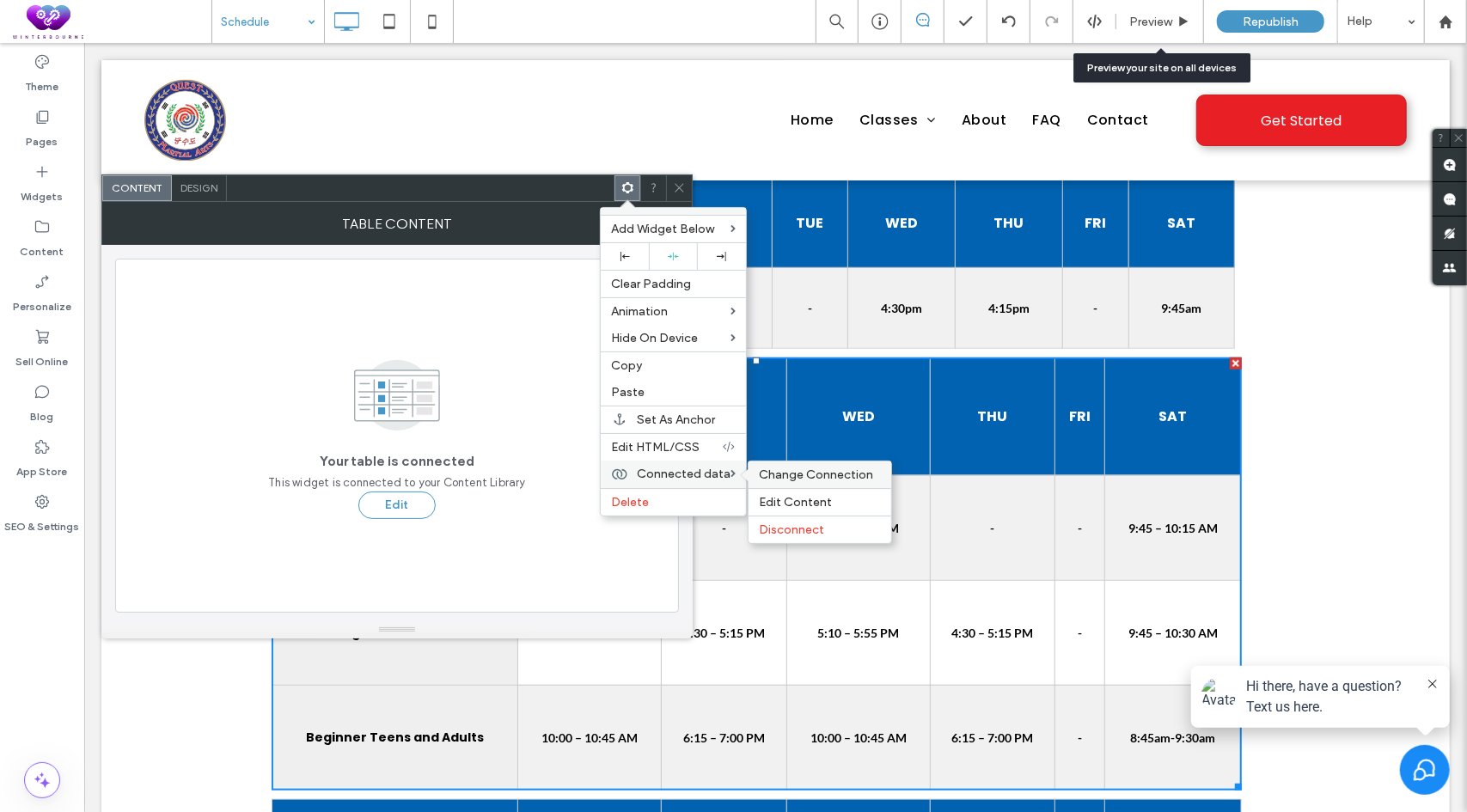
click at [800, 469] on span "Change Connection" at bounding box center [816, 475] width 114 height 15
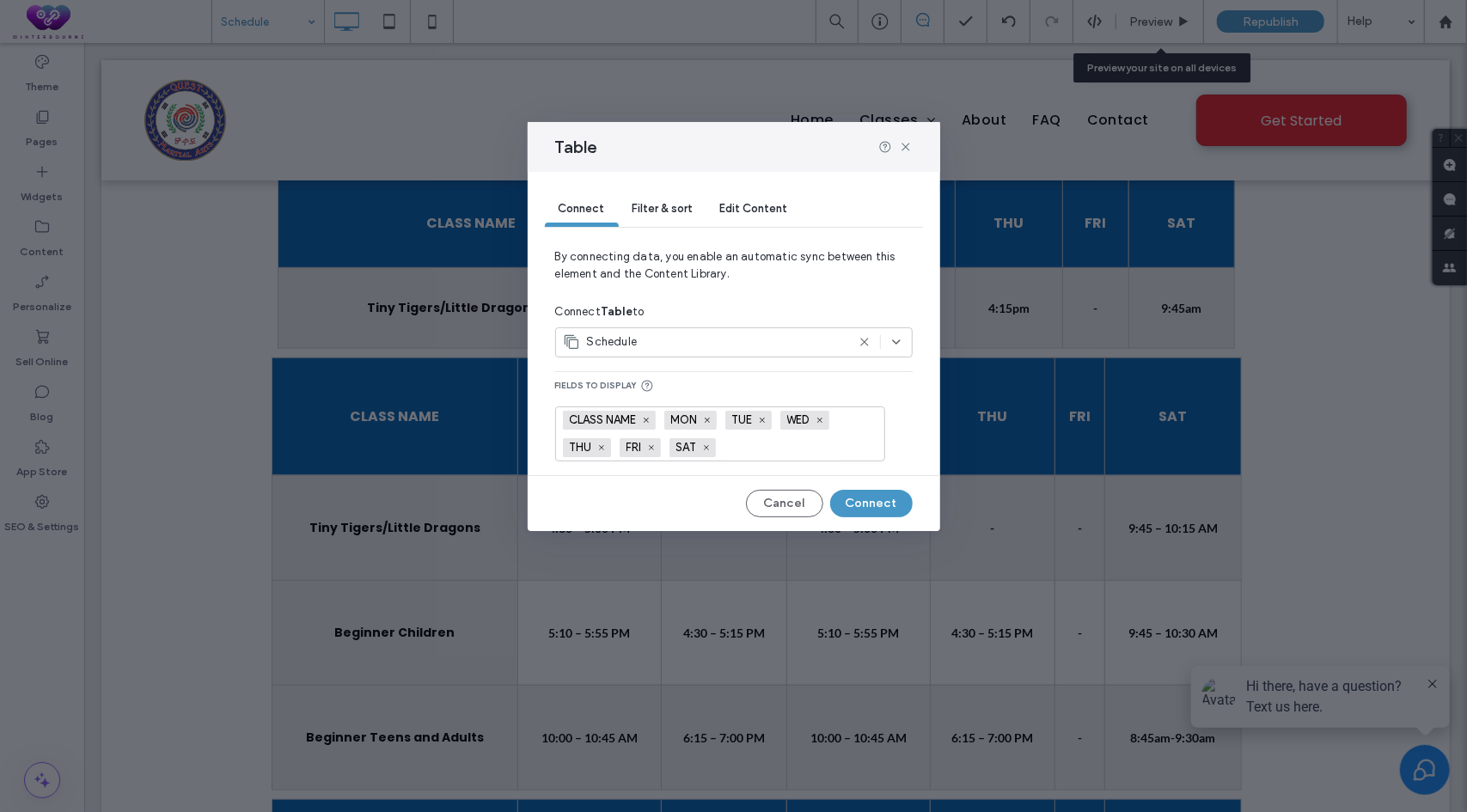
click at [866, 338] on icon at bounding box center [864, 342] width 14 height 14
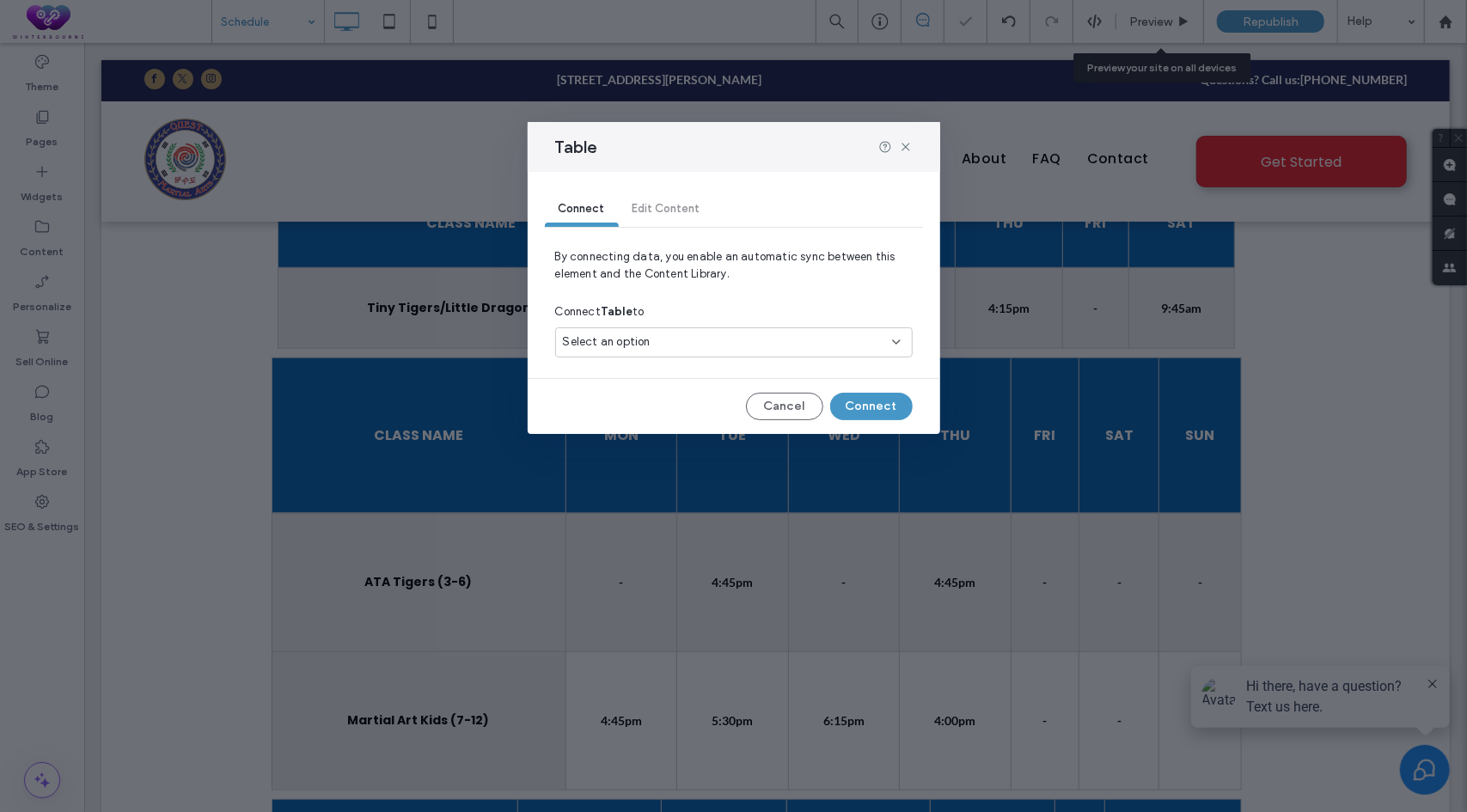
click at [894, 338] on icon at bounding box center [896, 342] width 14 height 14
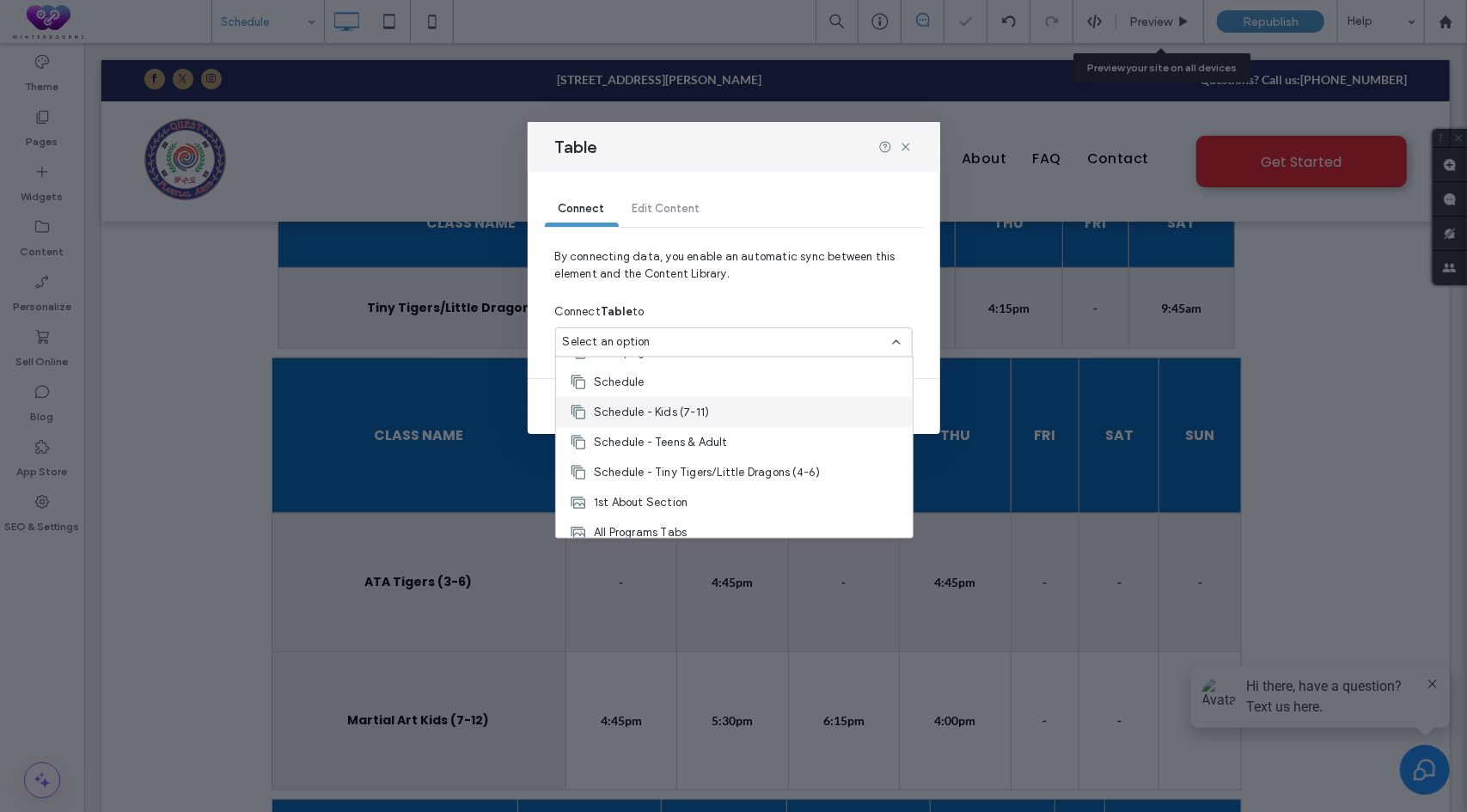
scroll to position [86, 0]
click at [723, 400] on div "Schedule - Kids (7-11)" at bounding box center [734, 406] width 356 height 30
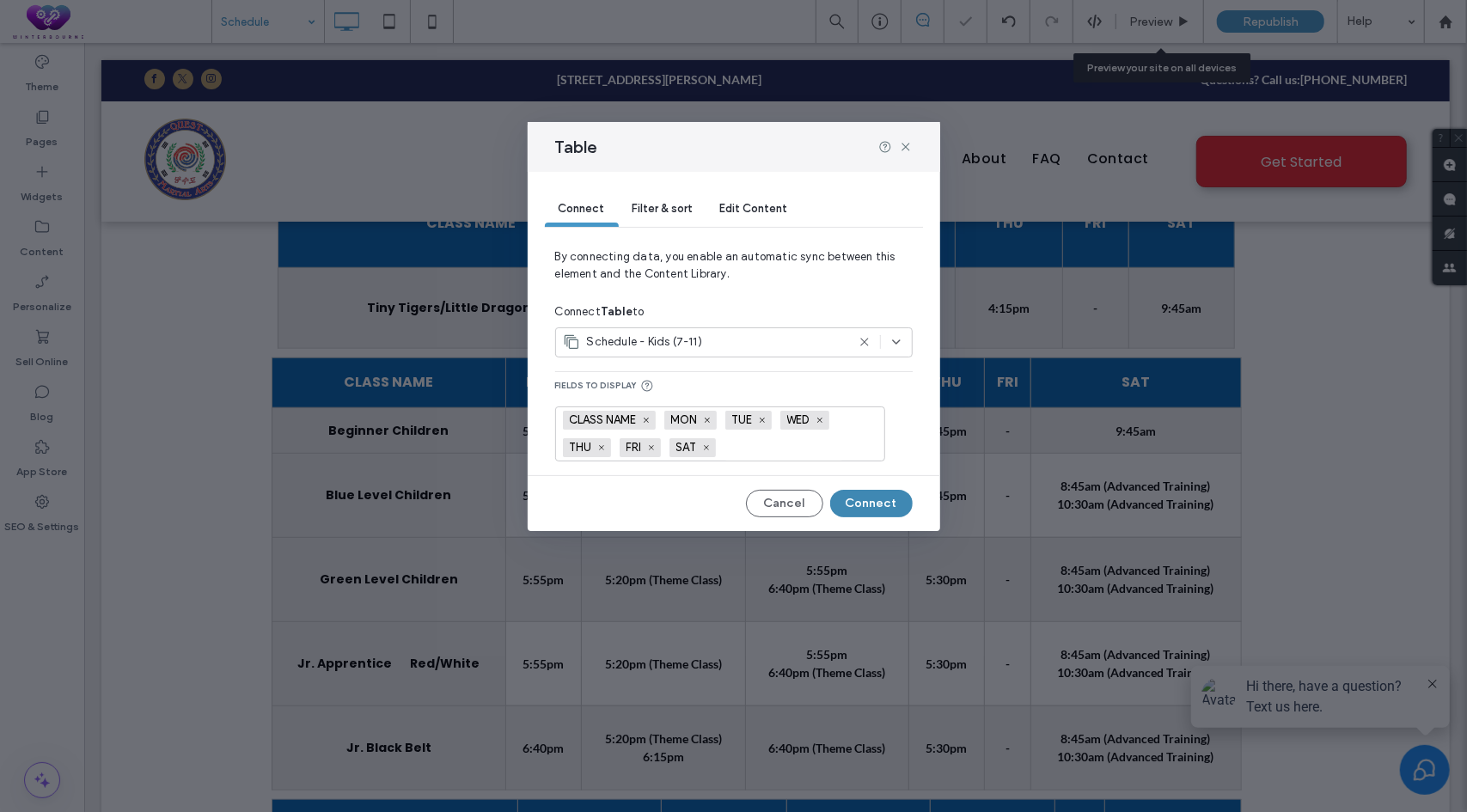
click at [856, 501] on button "Connect" at bounding box center [871, 503] width 82 height 27
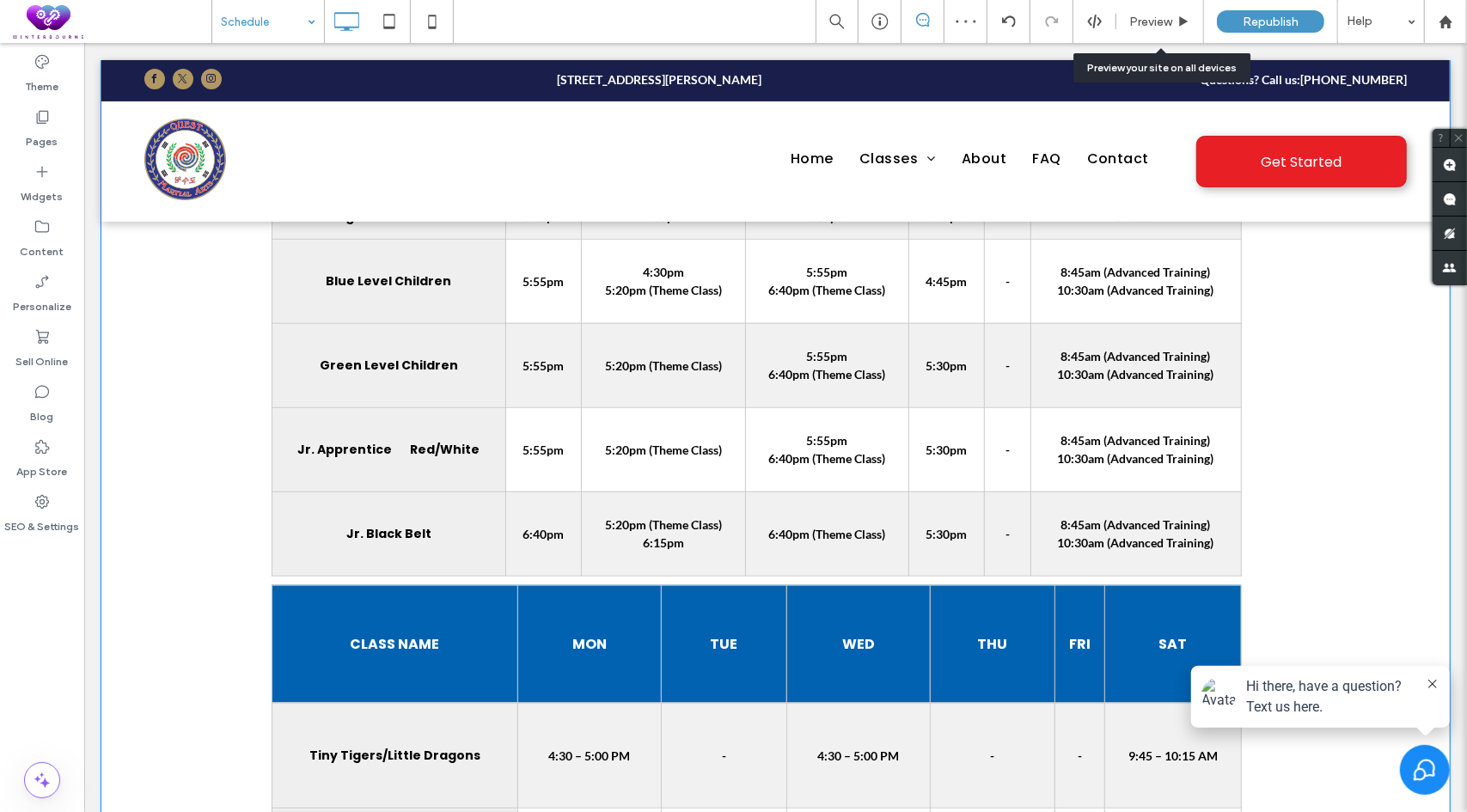
scroll to position [1117, 0]
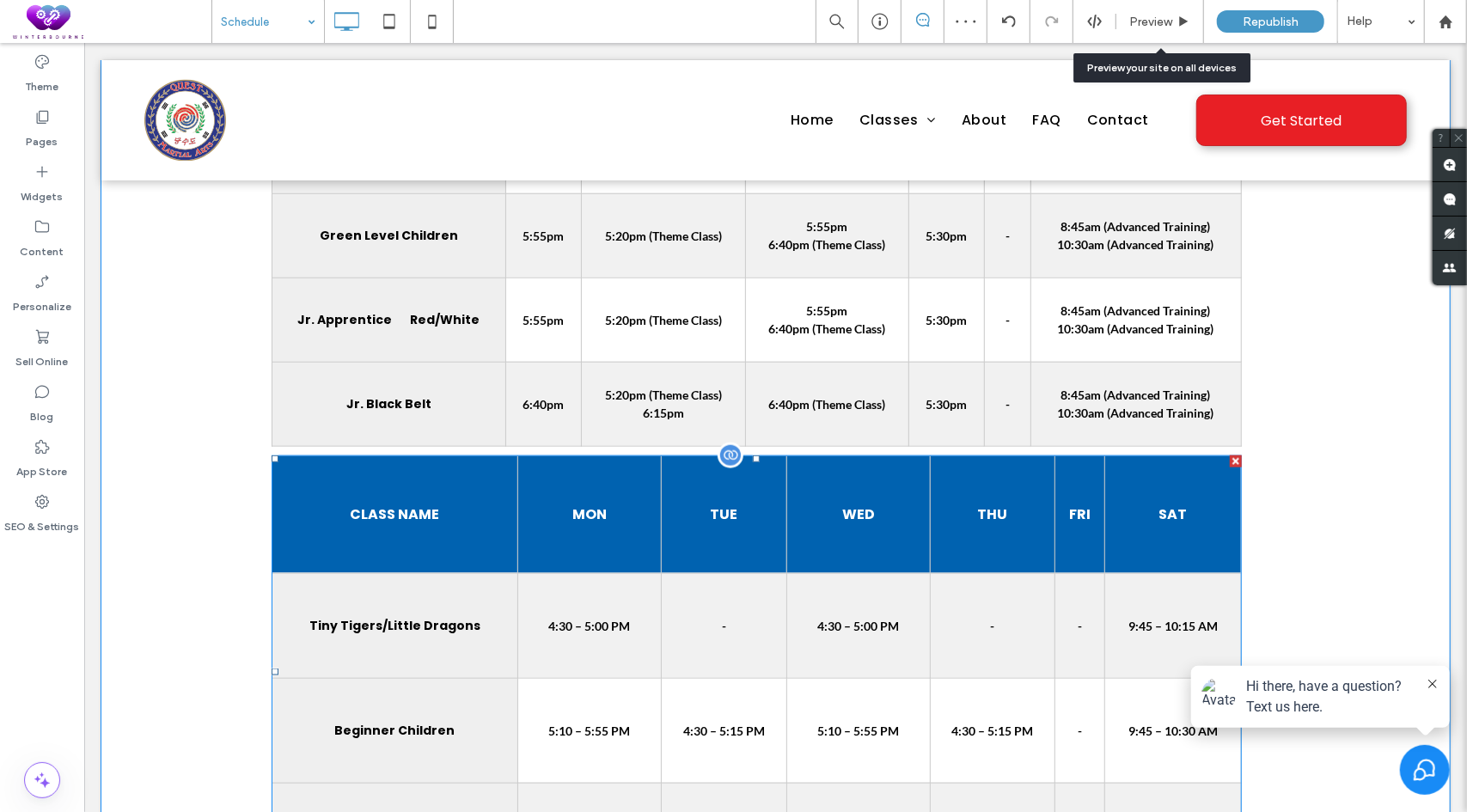
click at [852, 530] on th "WED" at bounding box center [857, 513] width 143 height 118
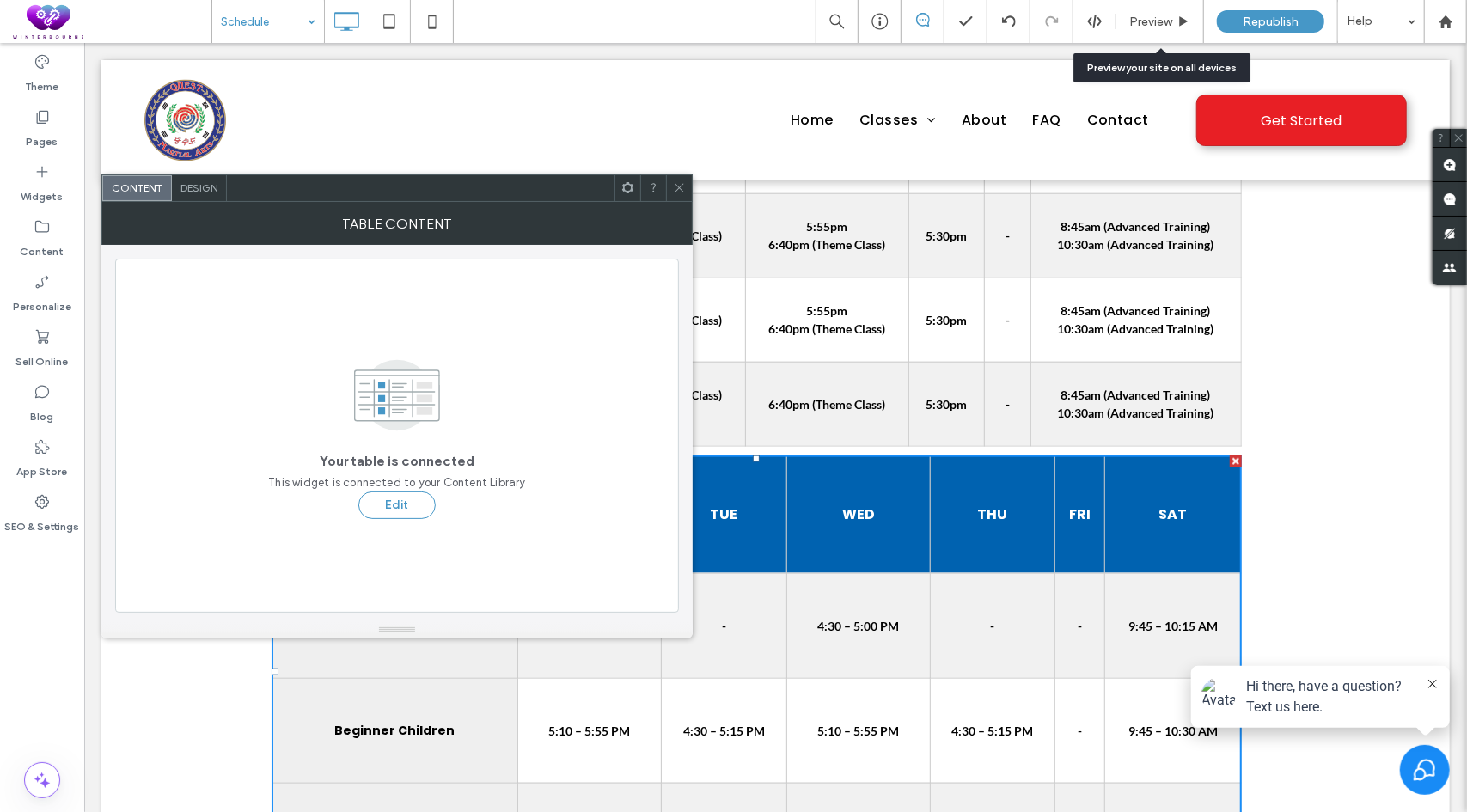
click at [205, 185] on span "Design" at bounding box center [199, 188] width 37 height 13
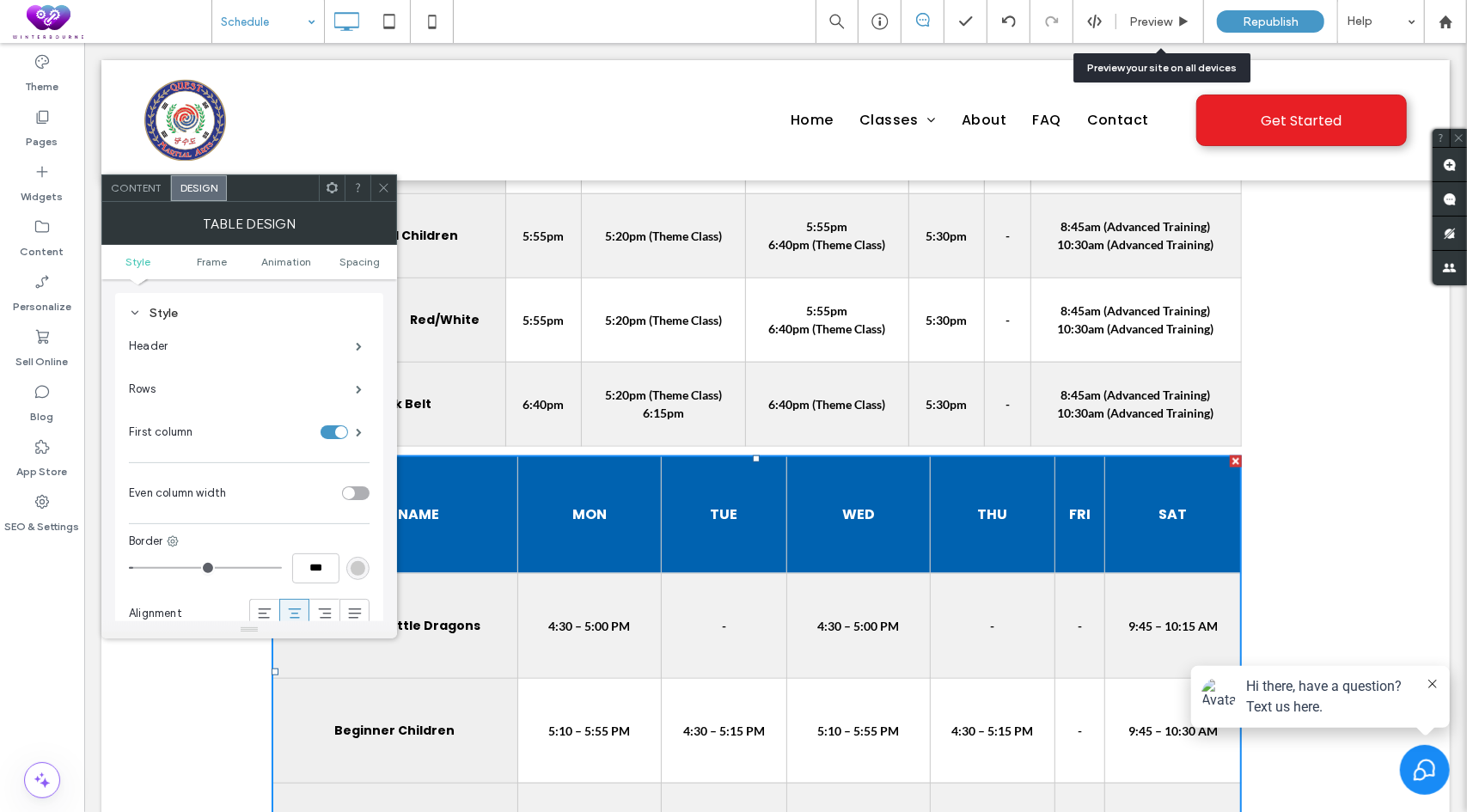
click at [332, 185] on icon at bounding box center [332, 188] width 13 height 13
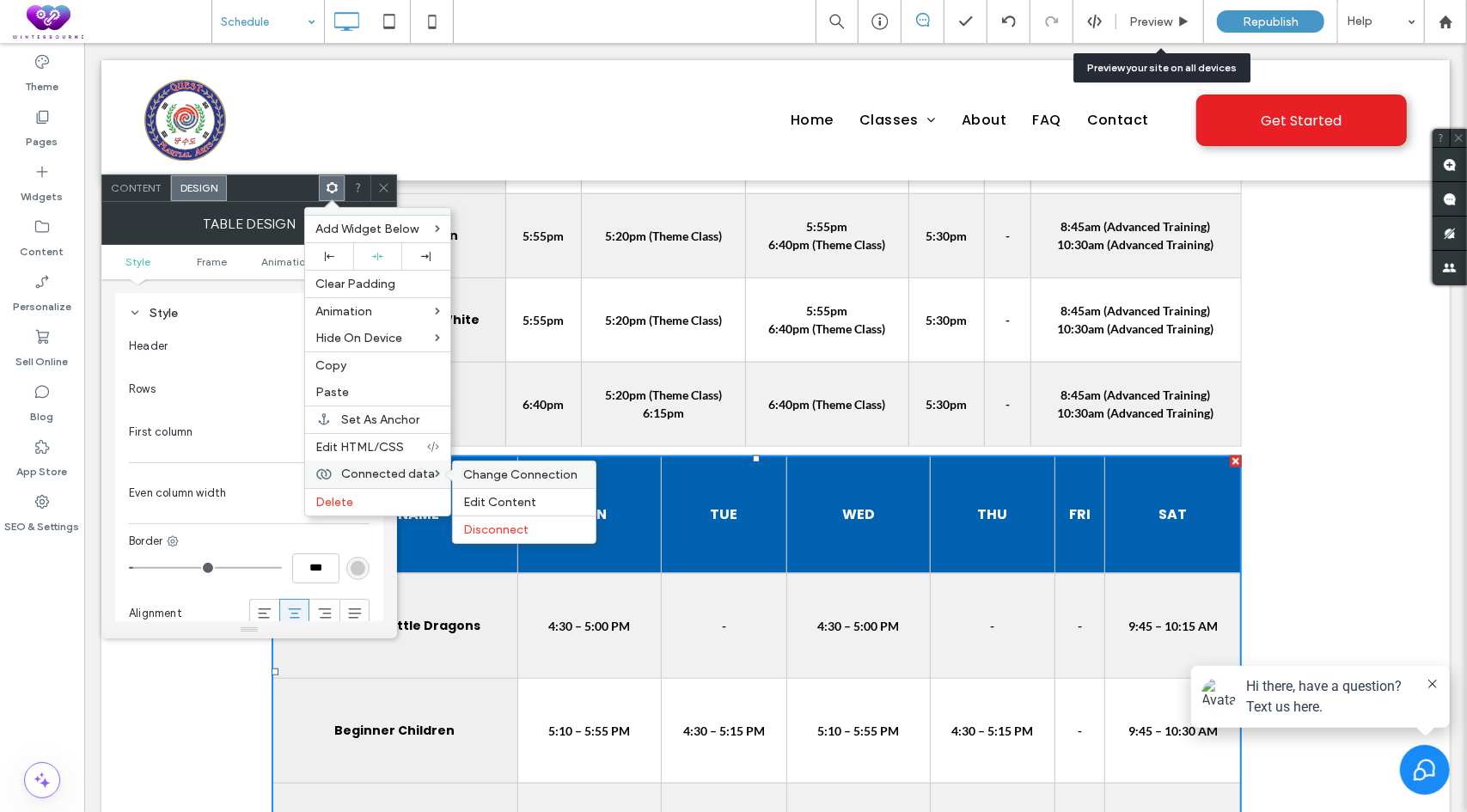
click at [536, 472] on span "Change Connection" at bounding box center [520, 475] width 114 height 15
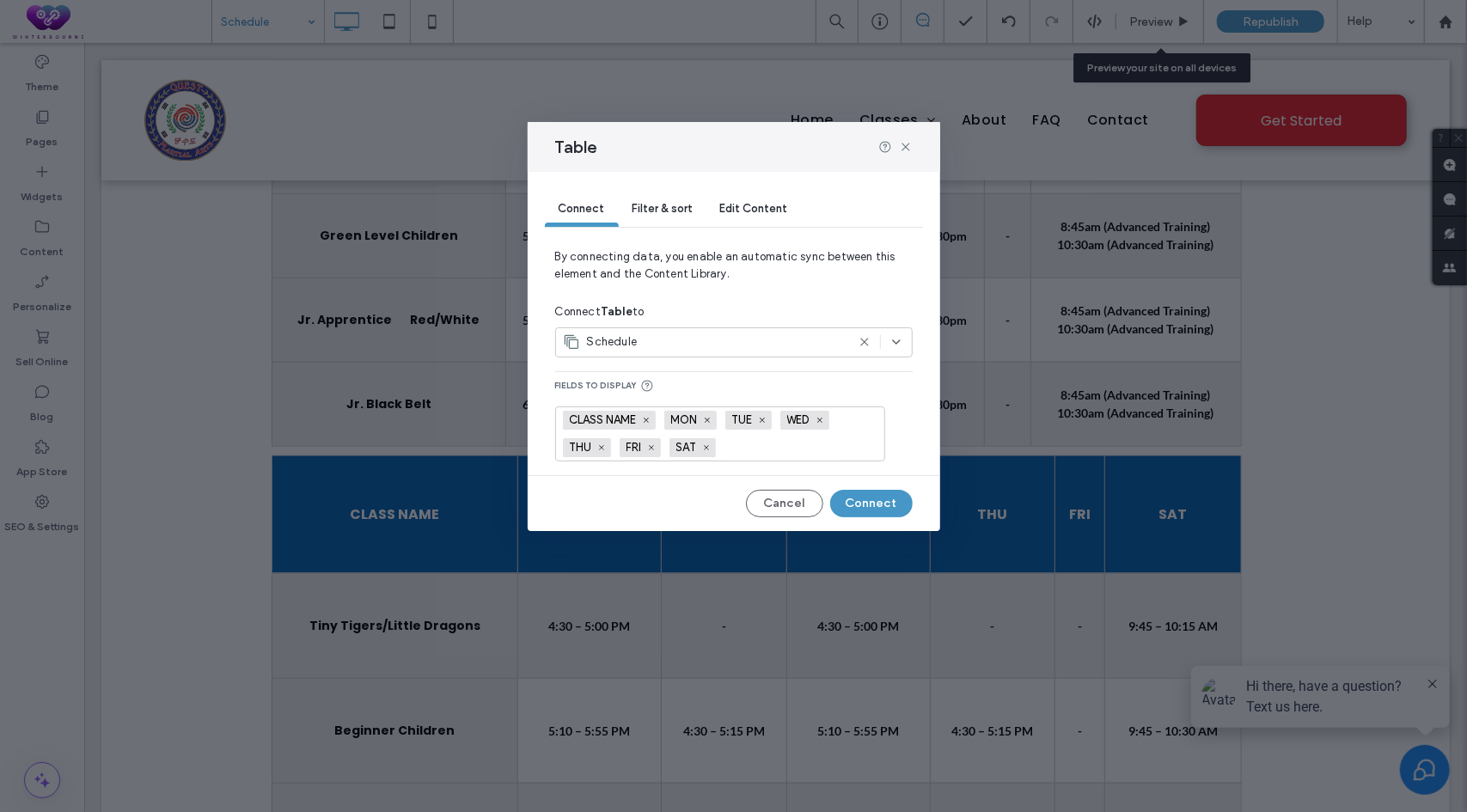
click at [863, 341] on use at bounding box center [864, 343] width 7 height 7
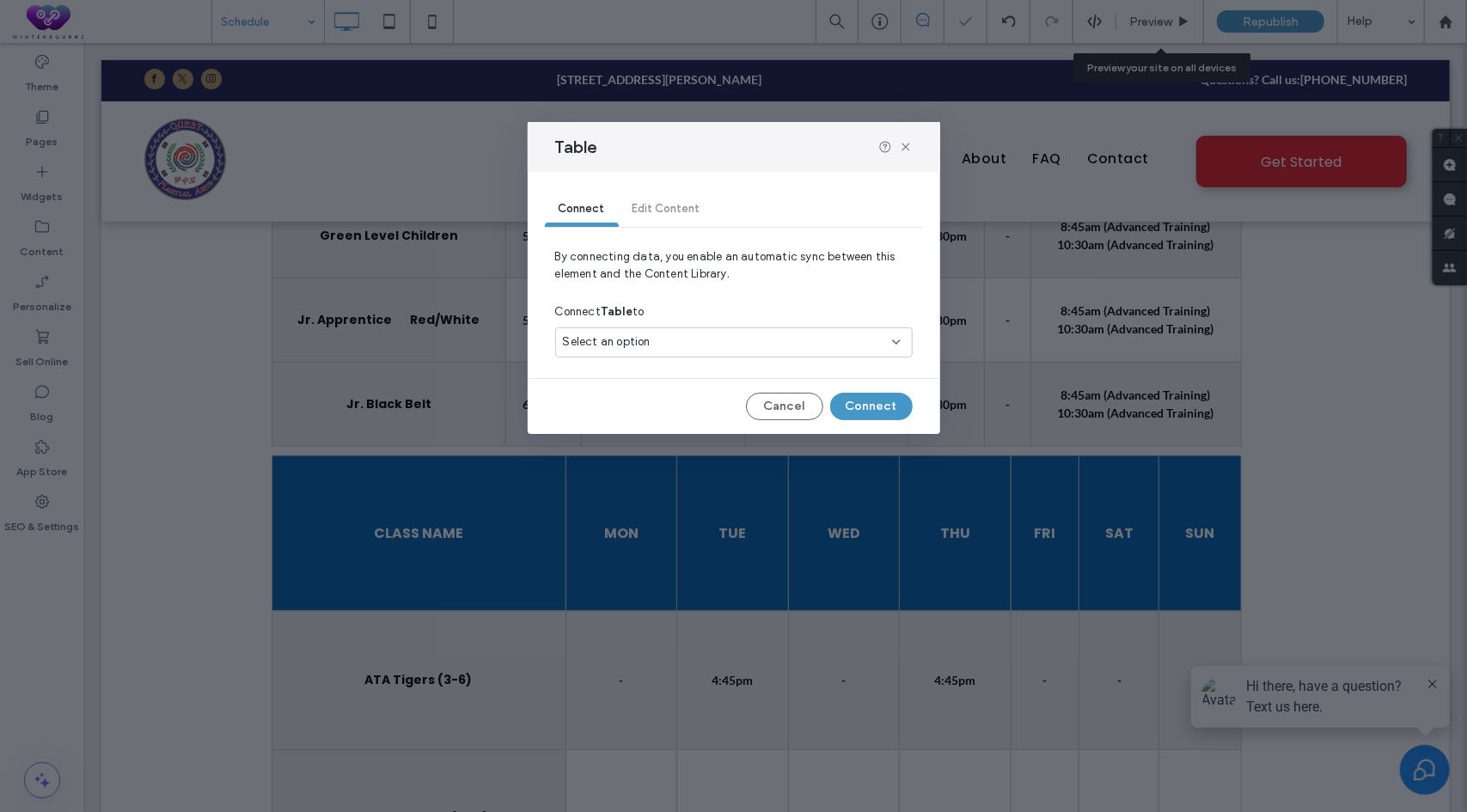
click at [895, 339] on icon at bounding box center [896, 342] width 14 height 14
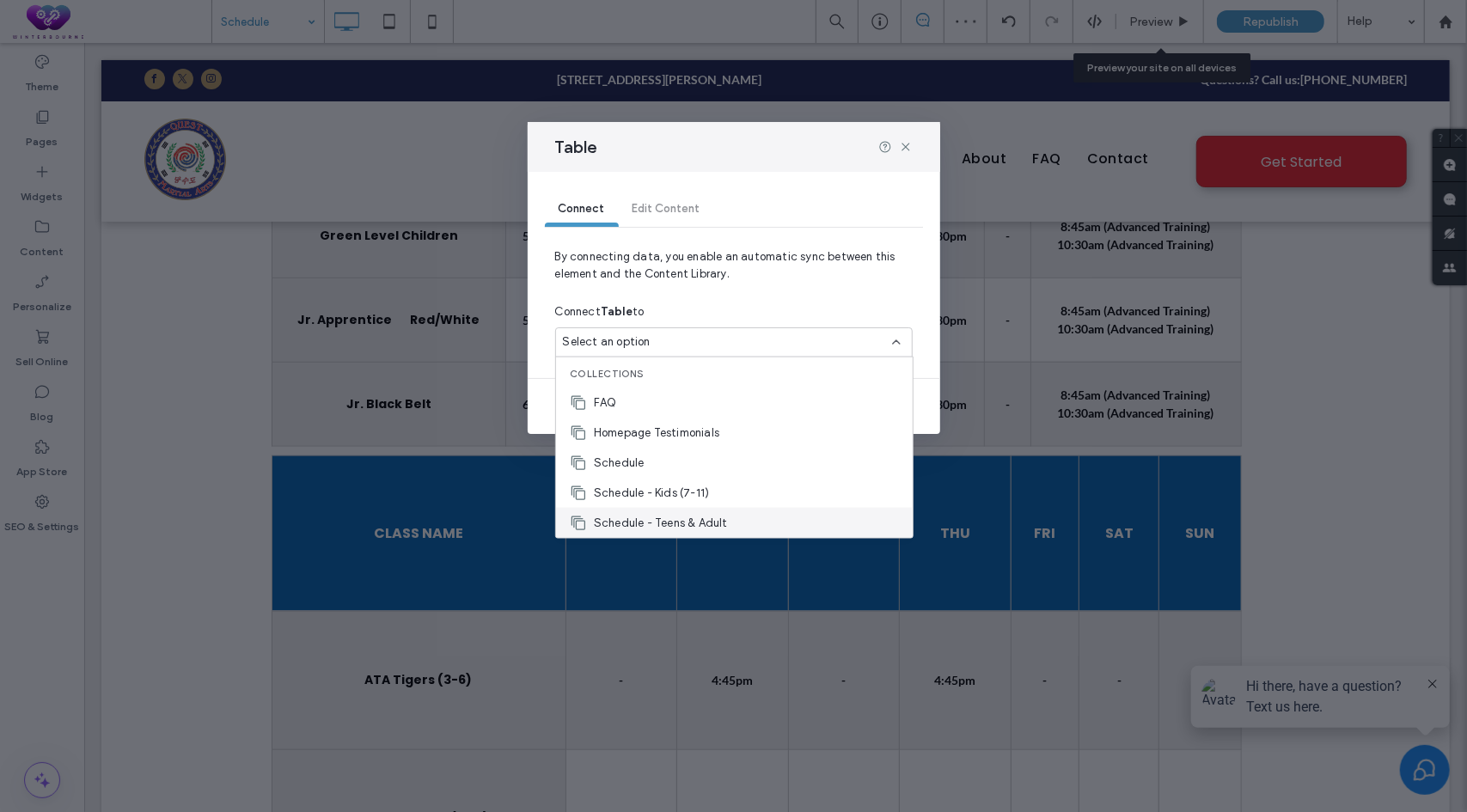
click at [690, 511] on div "Schedule - Teens & Adult" at bounding box center [734, 522] width 356 height 30
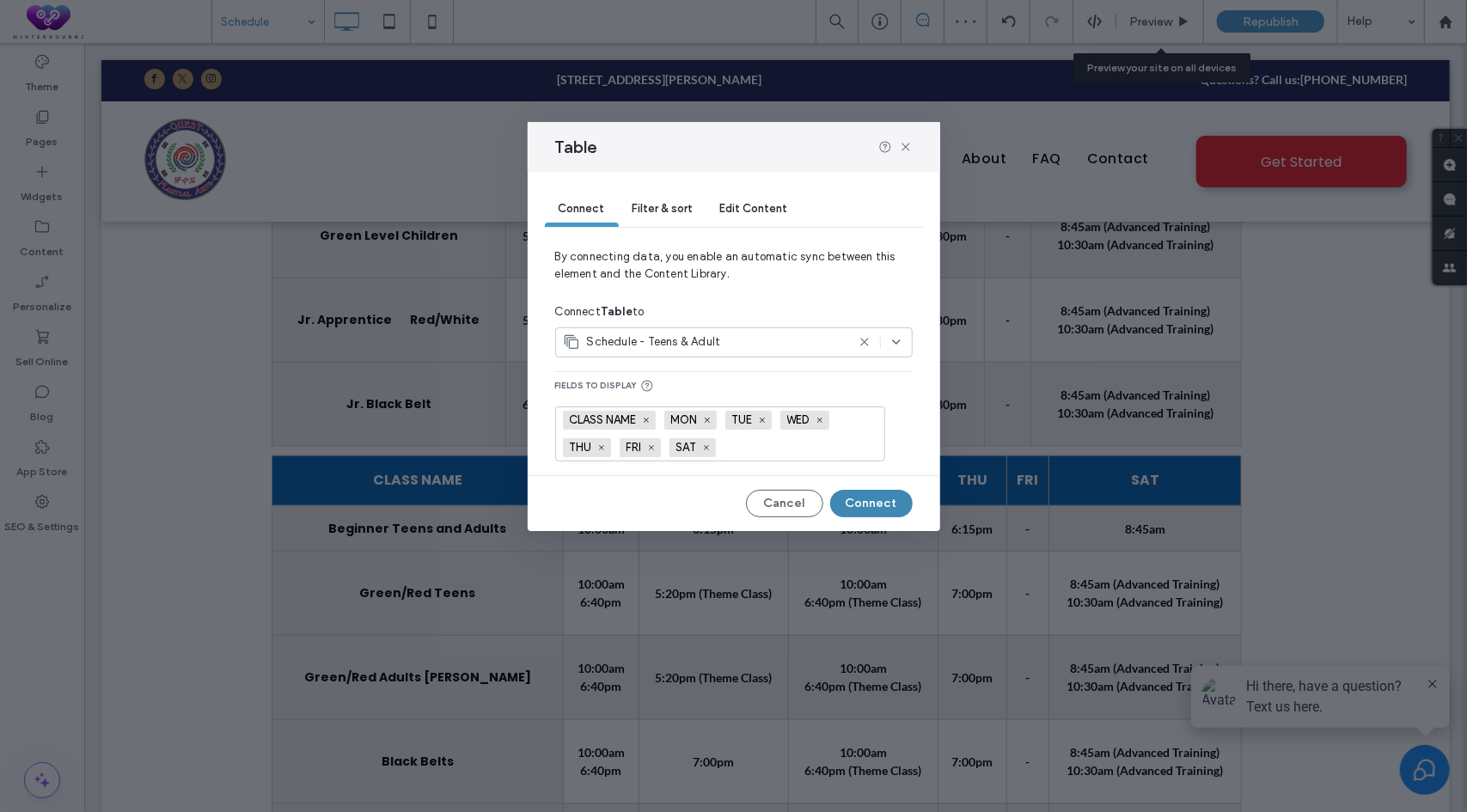
click at [860, 504] on button "Connect" at bounding box center [871, 503] width 82 height 27
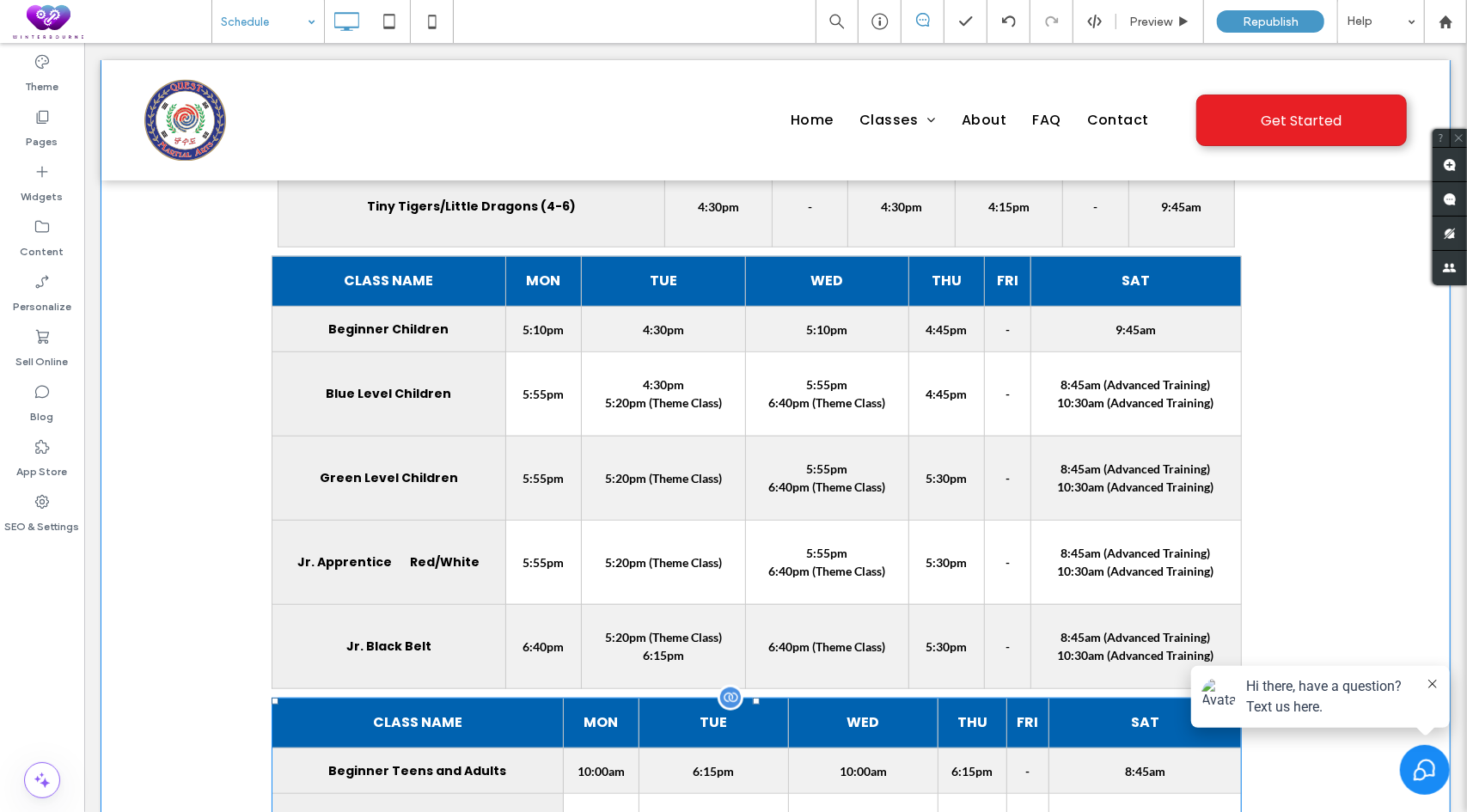
scroll to position [859, 0]
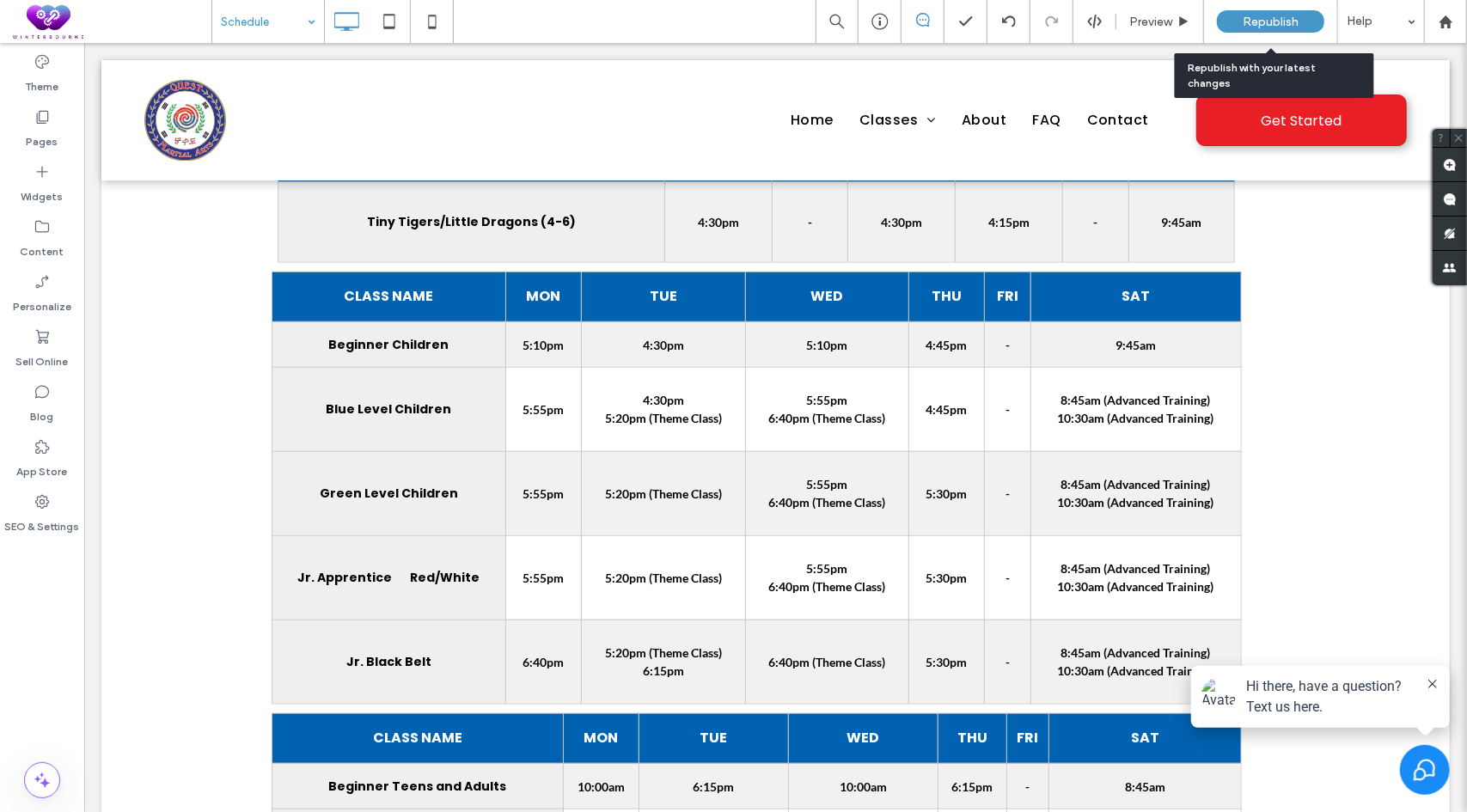
click at [1284, 11] on div "Republish" at bounding box center [1271, 21] width 108 height 22
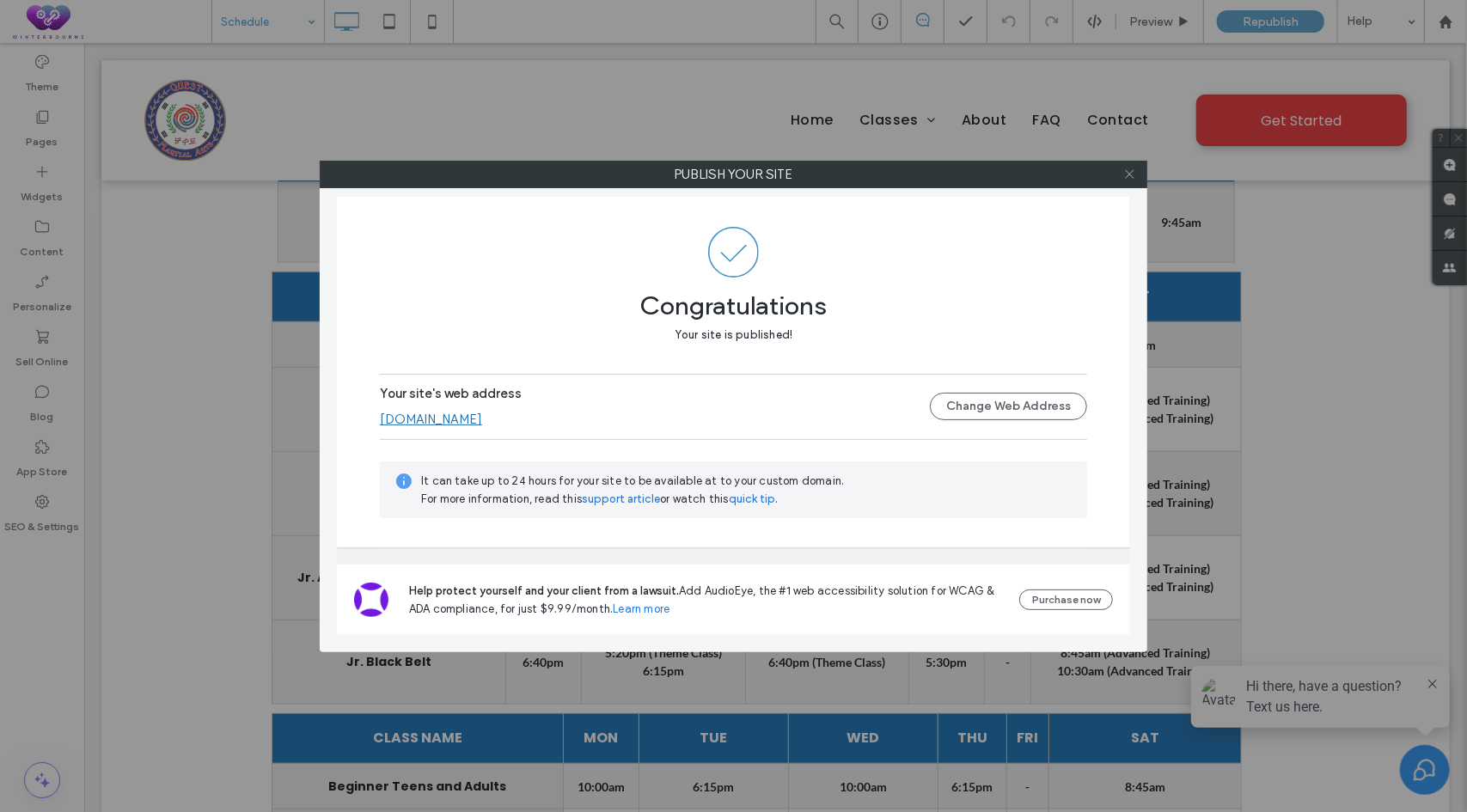
click at [1128, 173] on use at bounding box center [1129, 174] width 8 height 8
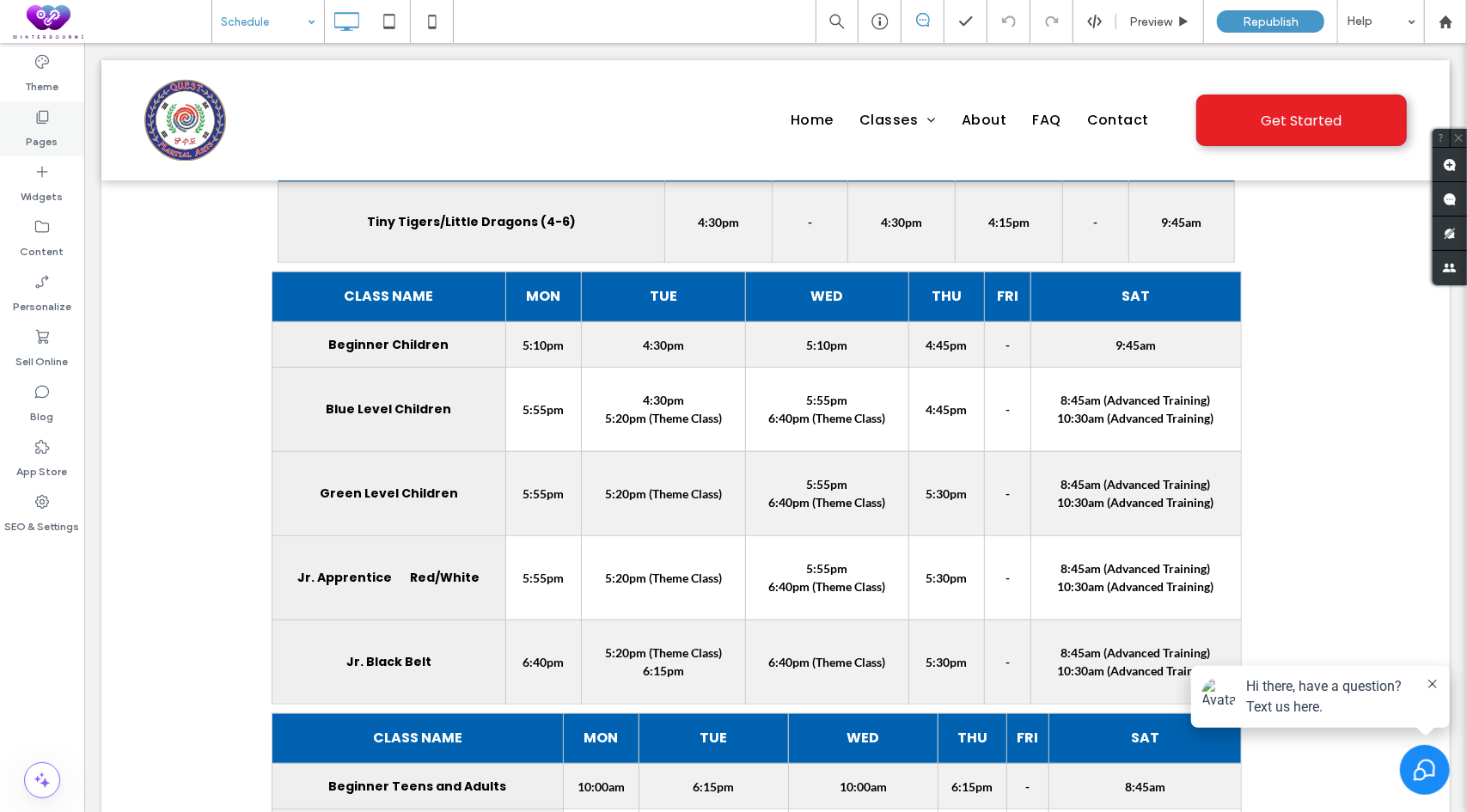
click at [54, 116] on div "Pages" at bounding box center [42, 129] width 84 height 55
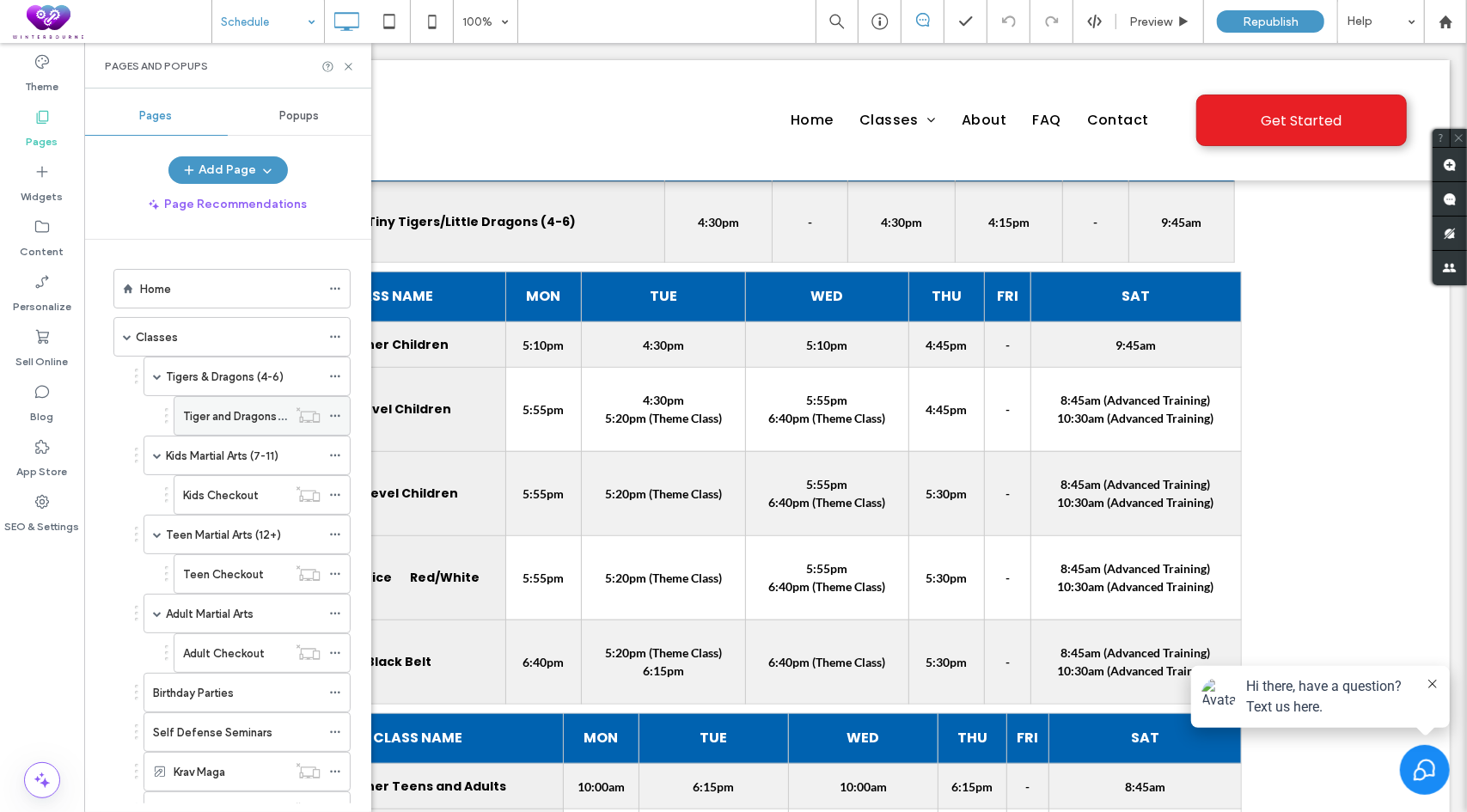
click at [244, 417] on label "Tiger and Dragons Checkout" at bounding box center [257, 416] width 148 height 30
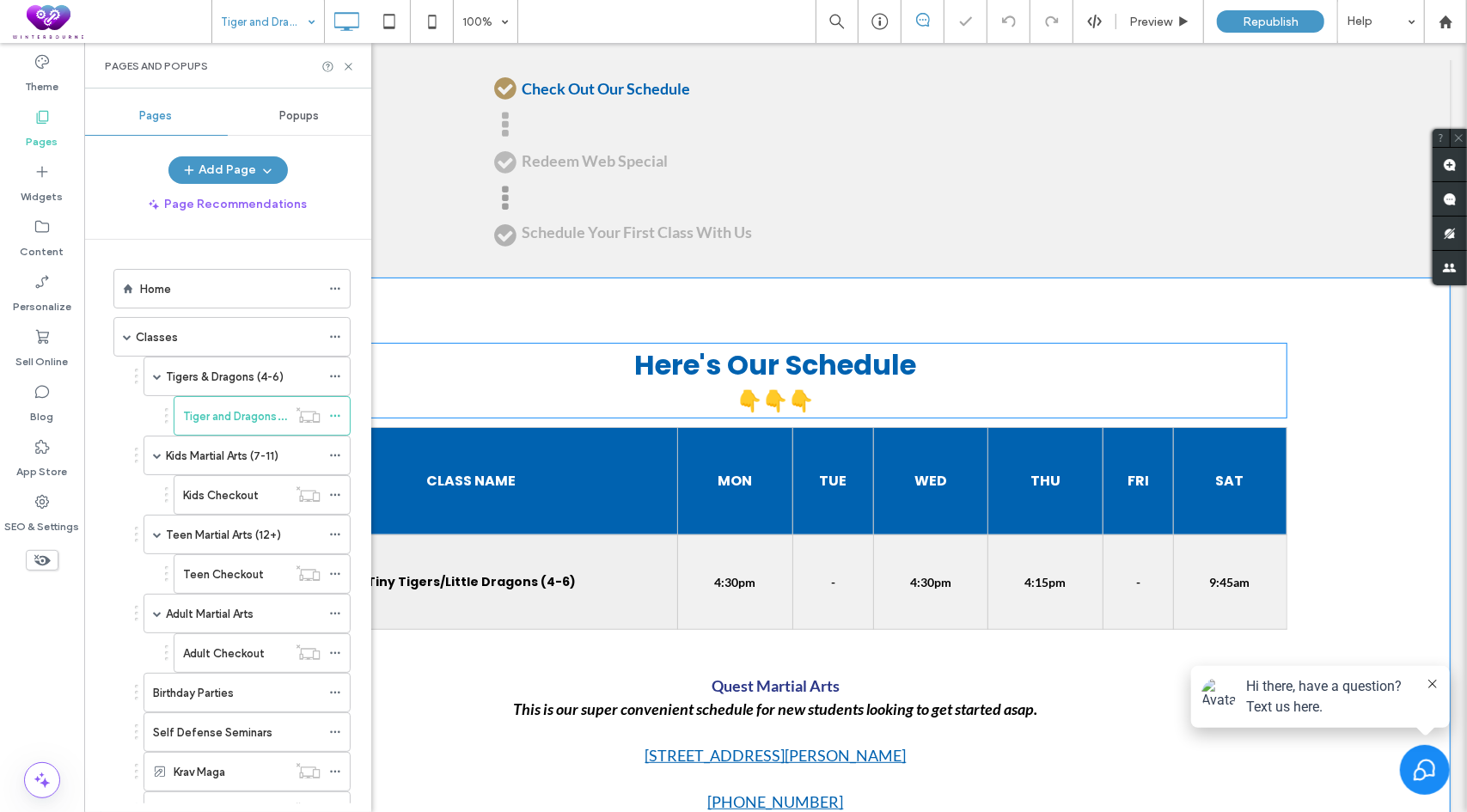
scroll to position [343, 0]
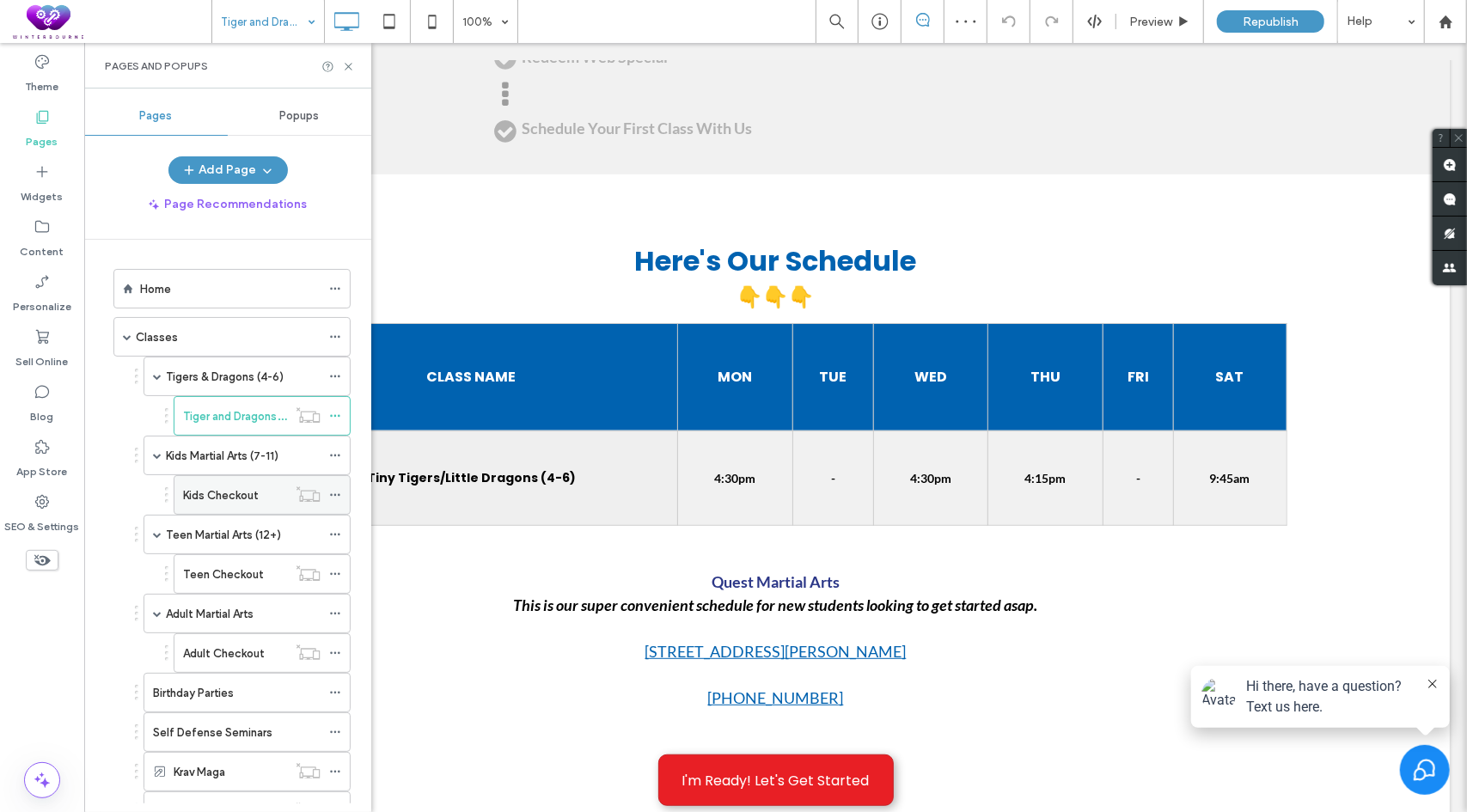
click at [223, 497] on label "Kids Checkout" at bounding box center [220, 495] width 76 height 30
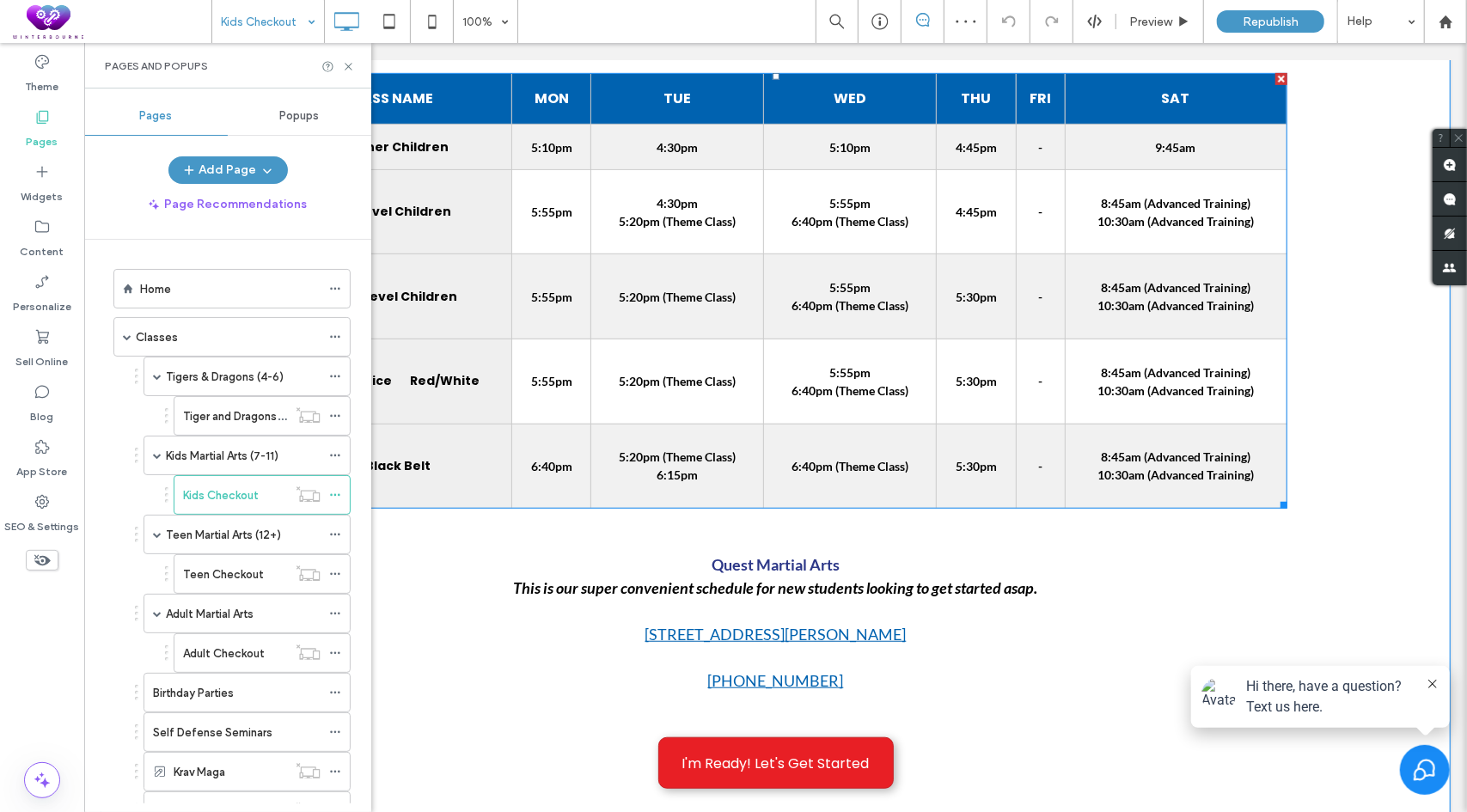
scroll to position [602, 0]
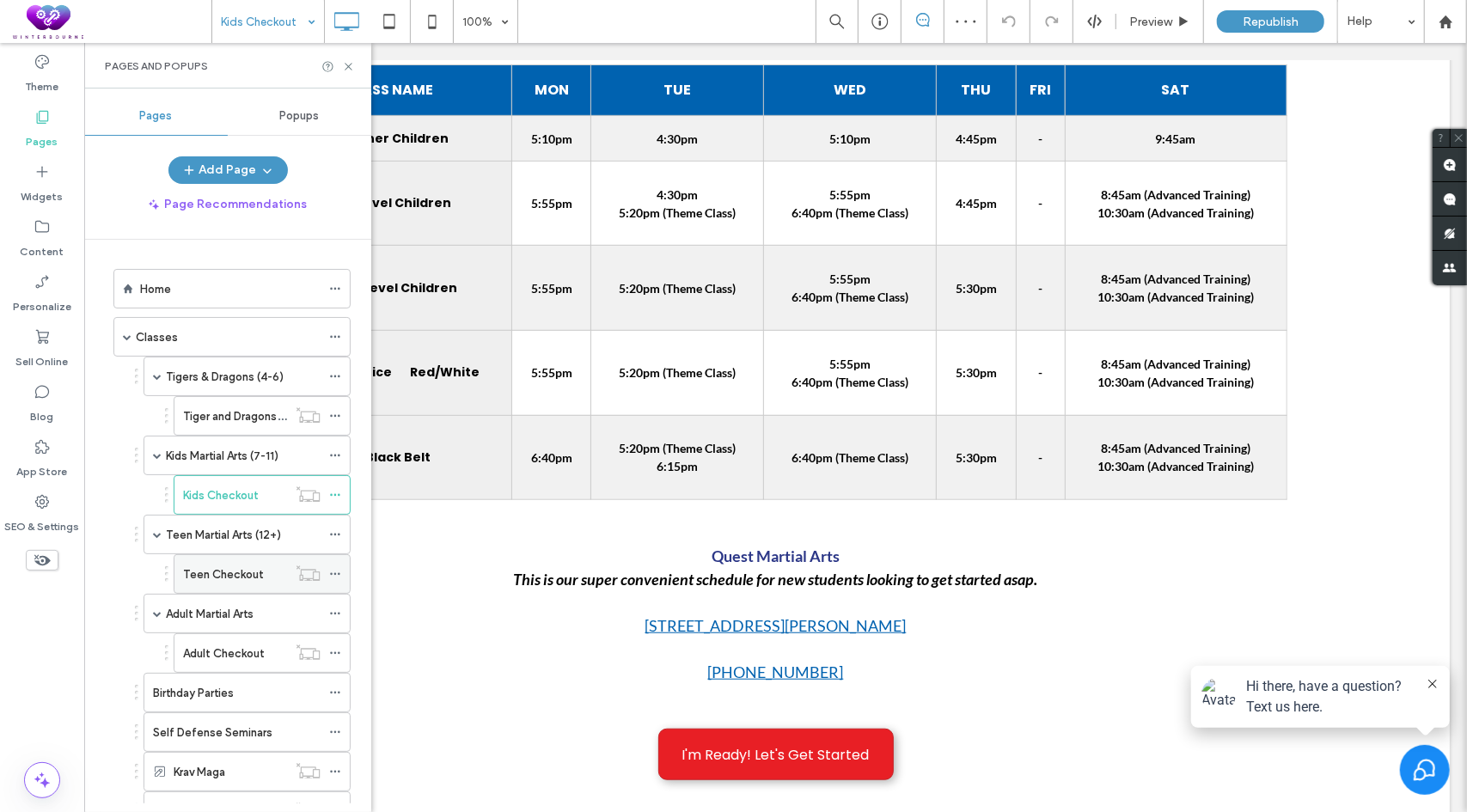
click at [213, 563] on label "Teen Checkout" at bounding box center [223, 575] width 80 height 30
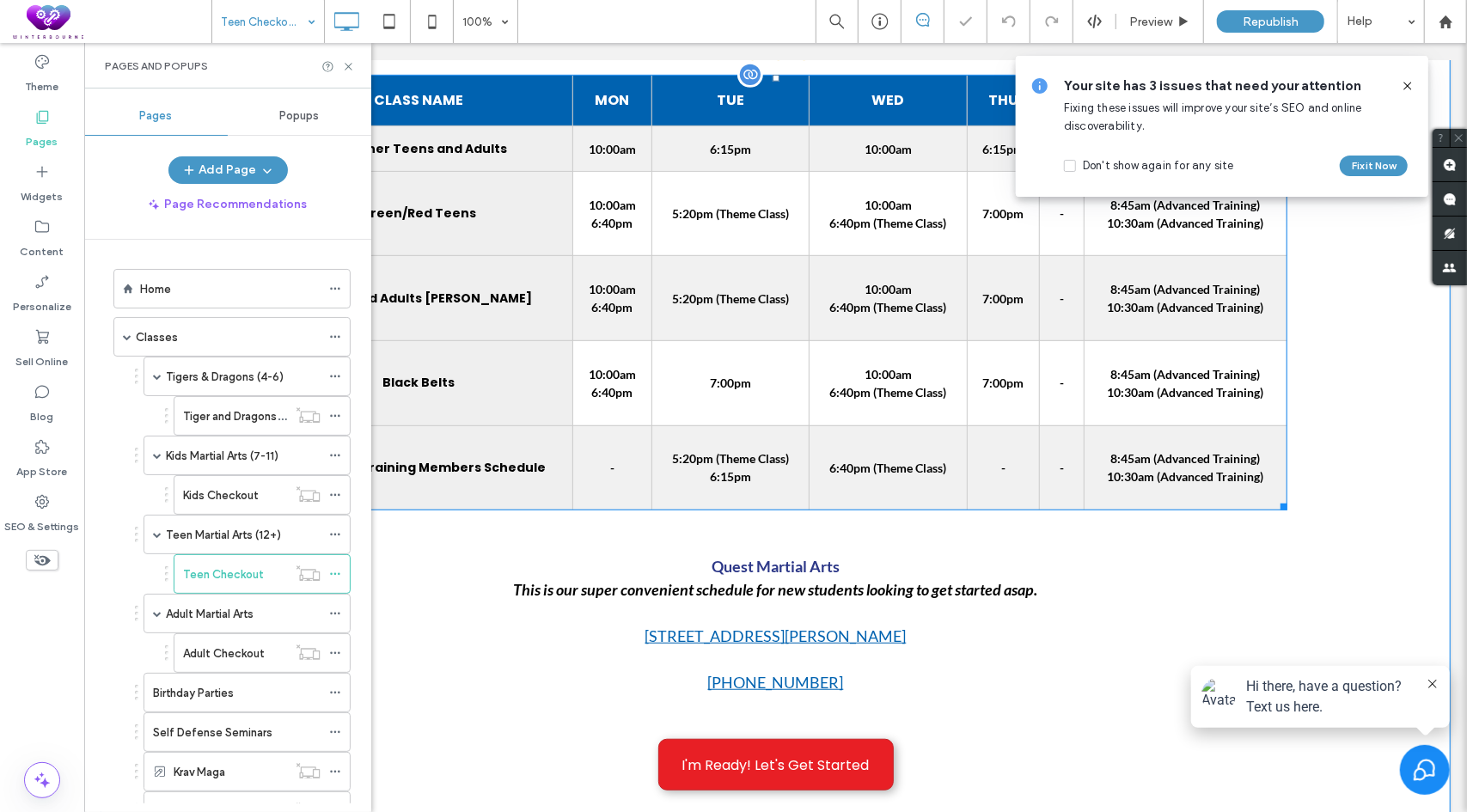
scroll to position [602, 0]
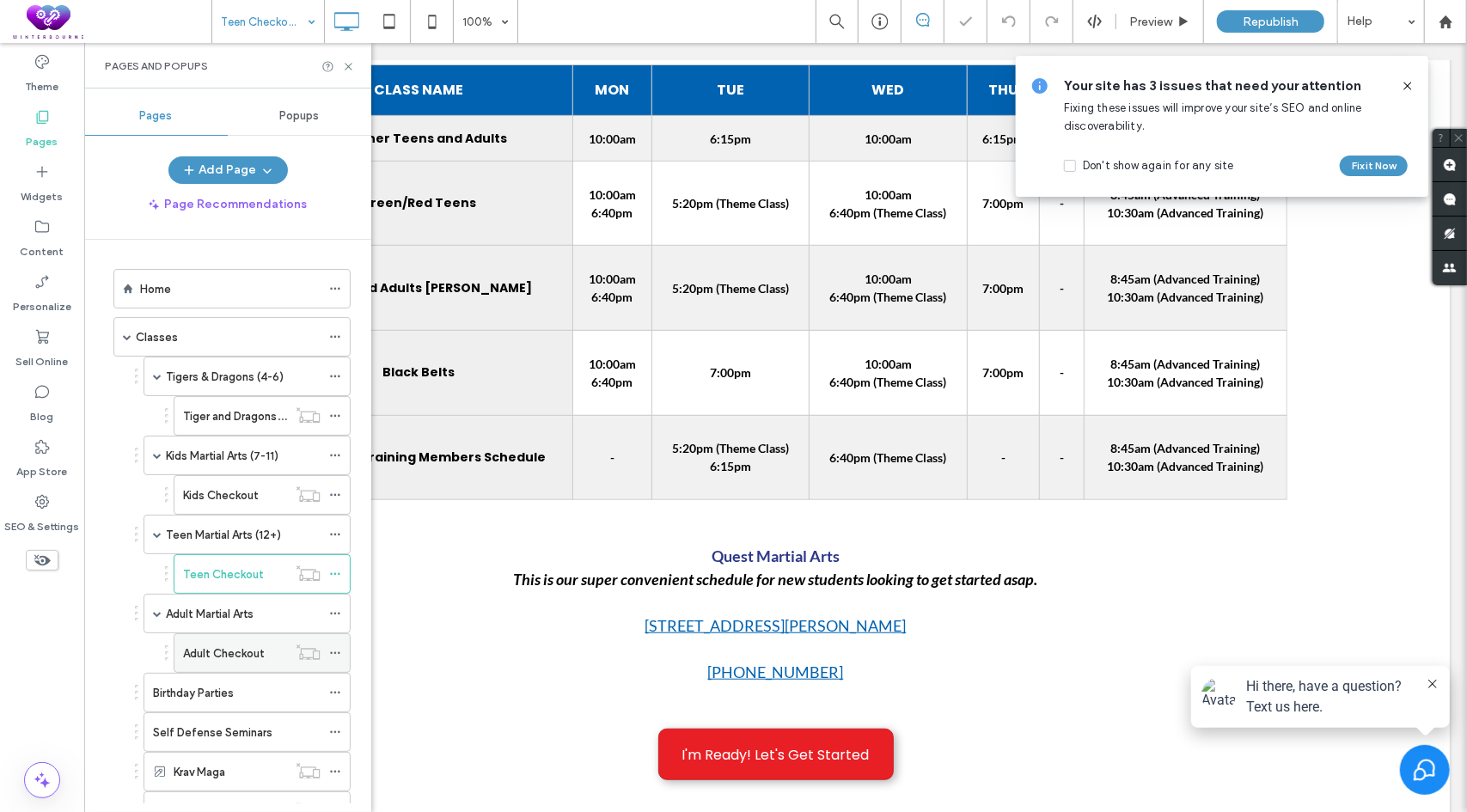
click at [192, 642] on label "Adult Checkout" at bounding box center [223, 653] width 81 height 30
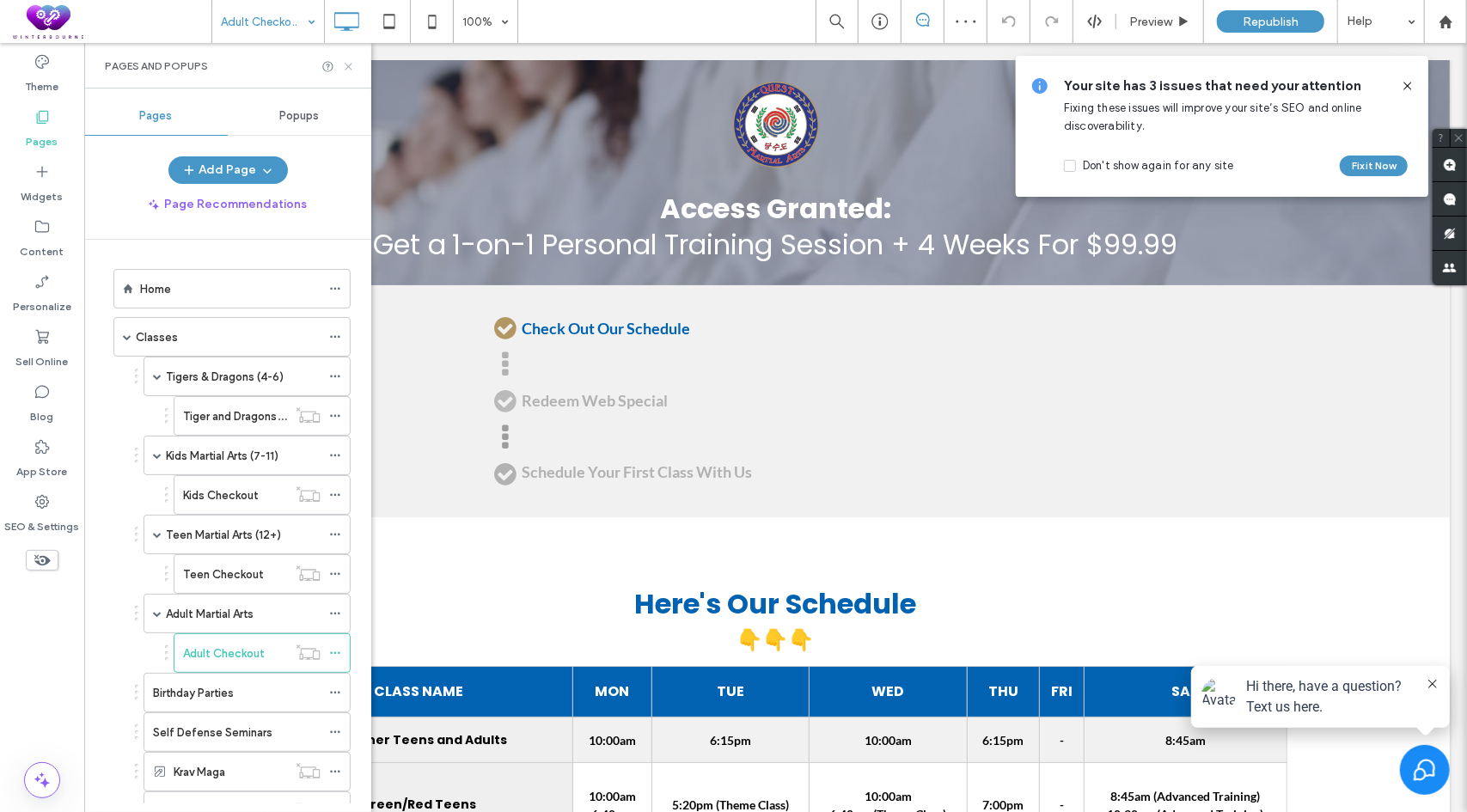
click at [350, 65] on use at bounding box center [348, 67] width 7 height 7
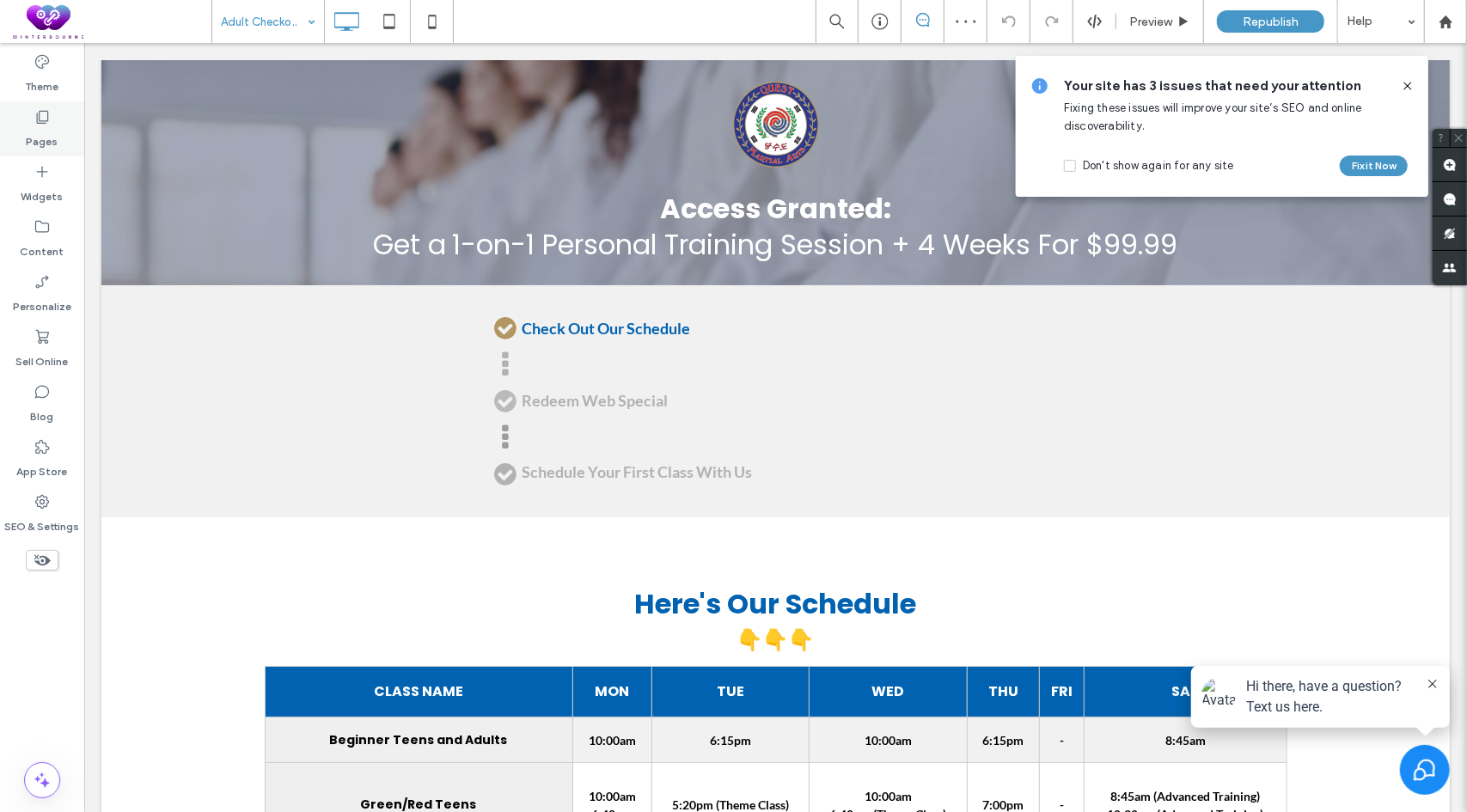
click at [47, 120] on use at bounding box center [42, 117] width 12 height 13
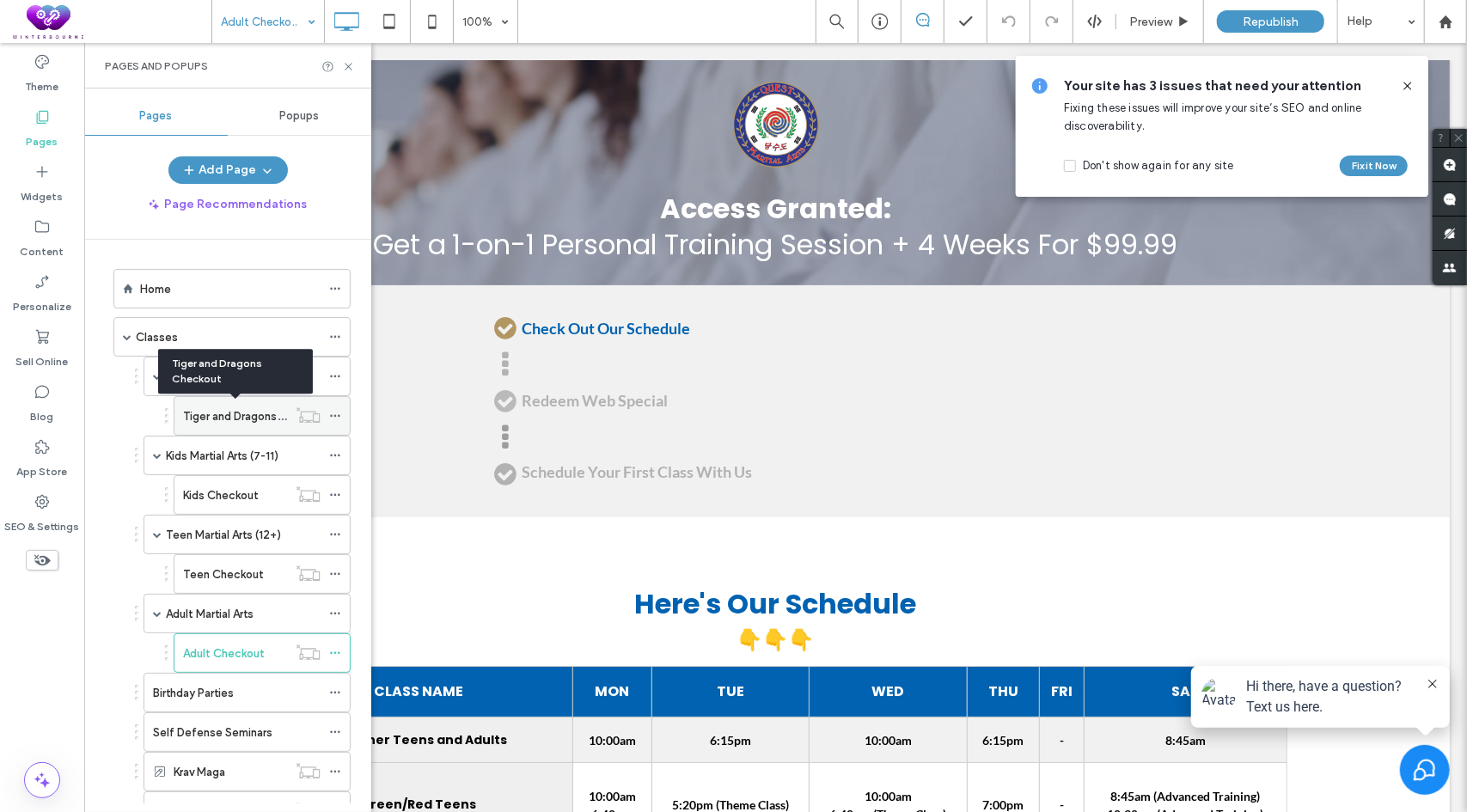
click at [227, 415] on label "Tiger and Dragons Checkout" at bounding box center [257, 416] width 148 height 30
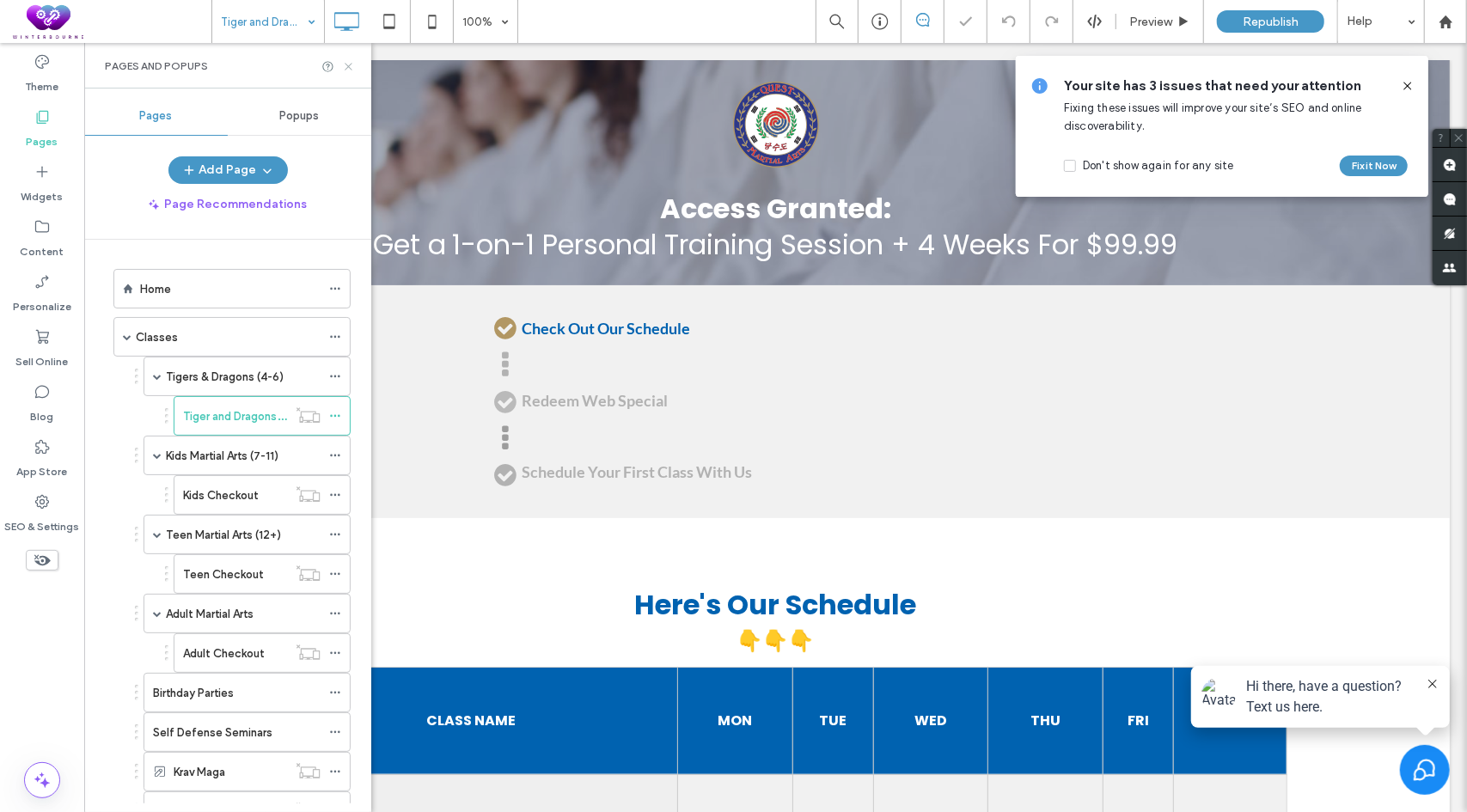
click at [348, 69] on icon at bounding box center [348, 67] width 13 height 13
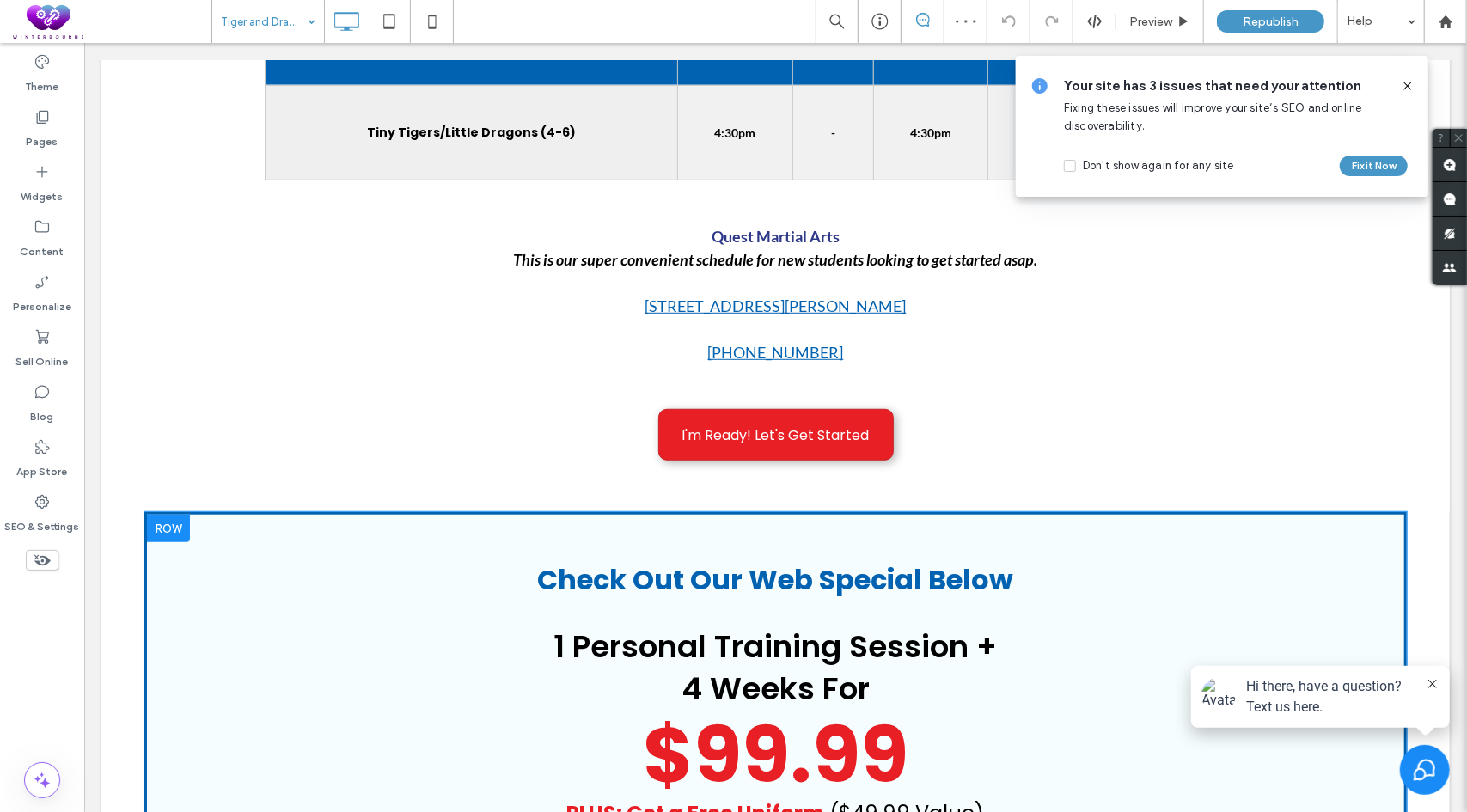
scroll to position [688, 0]
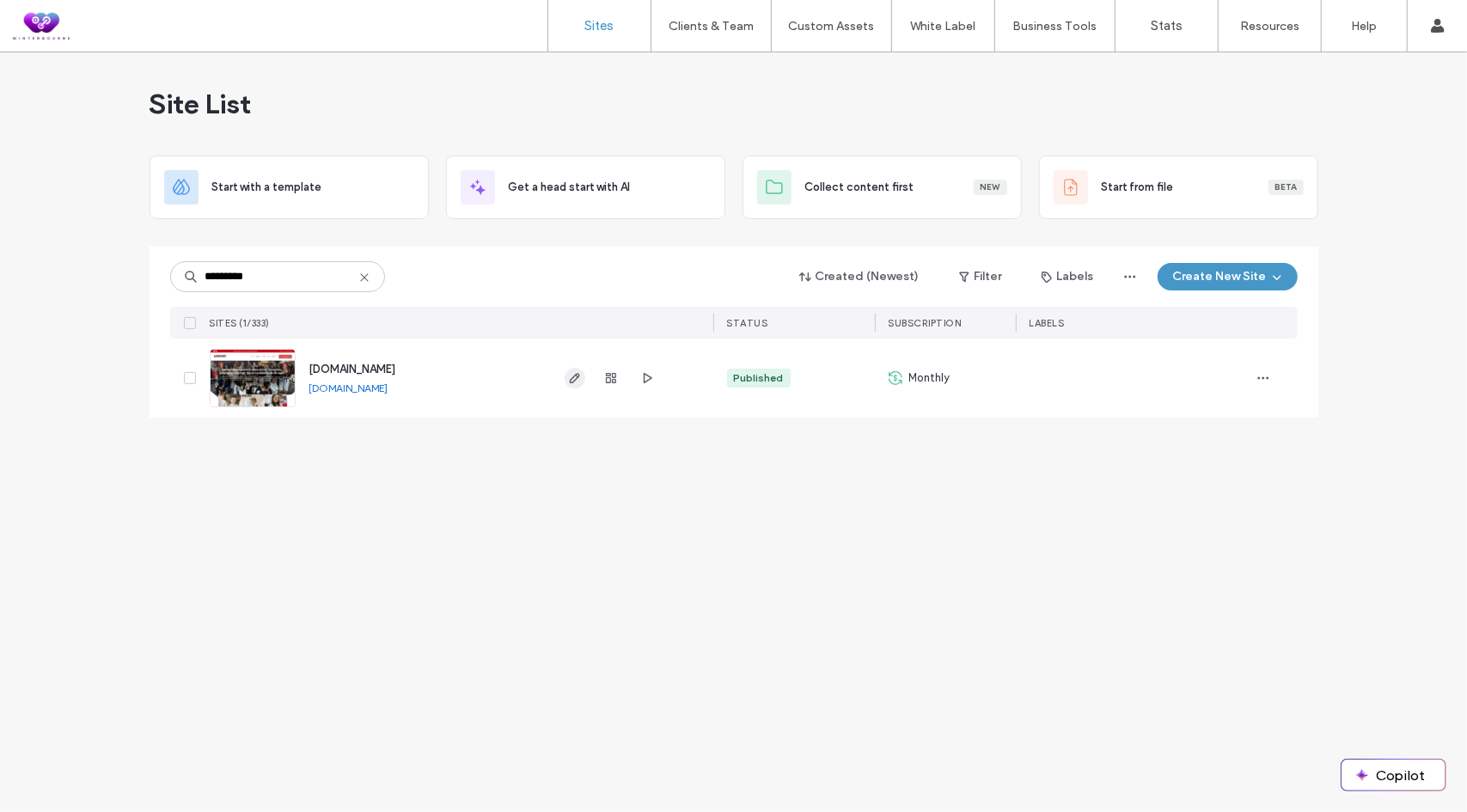
type input "*********"
click at [577, 385] on span "button" at bounding box center [575, 378] width 21 height 21
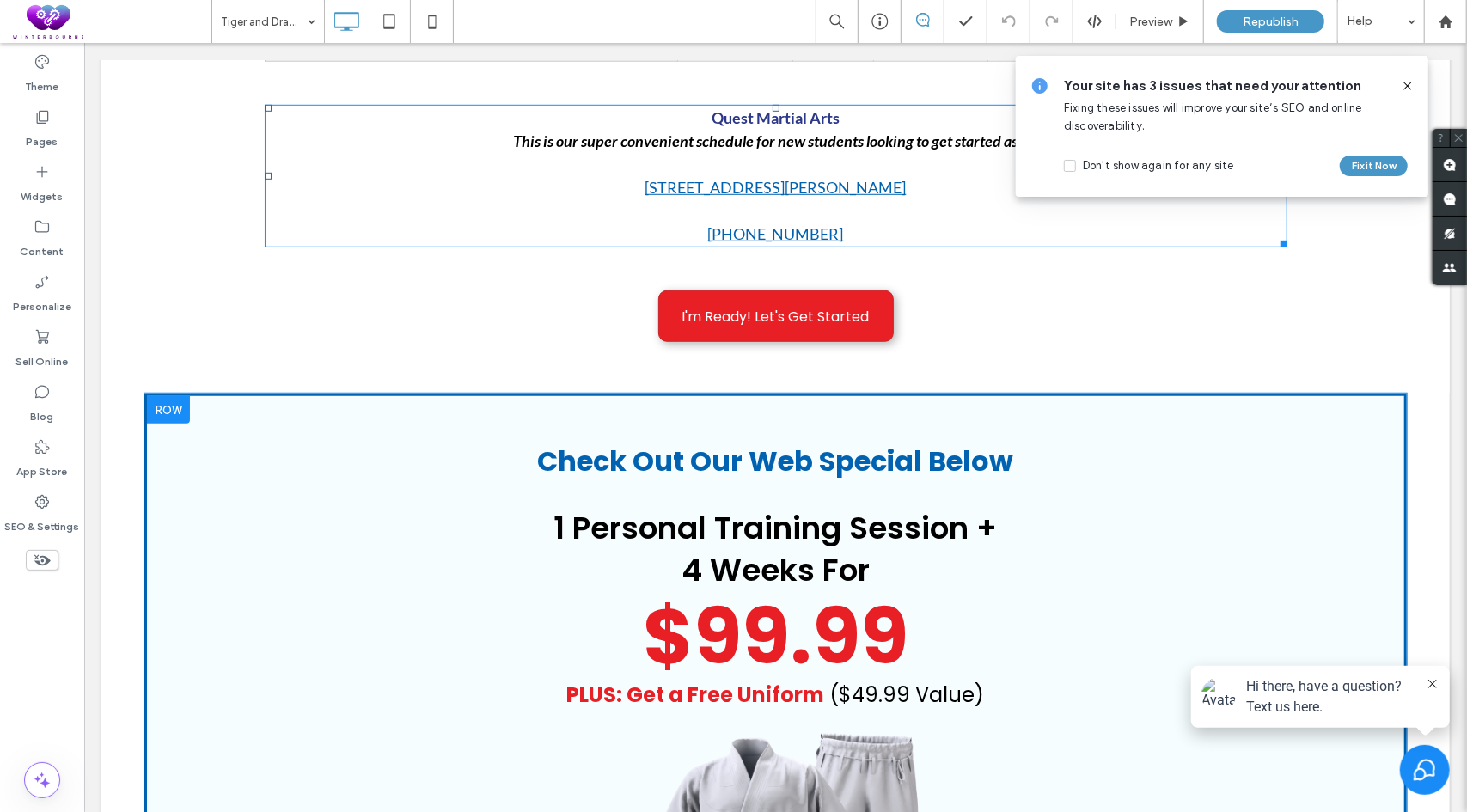
scroll to position [859, 0]
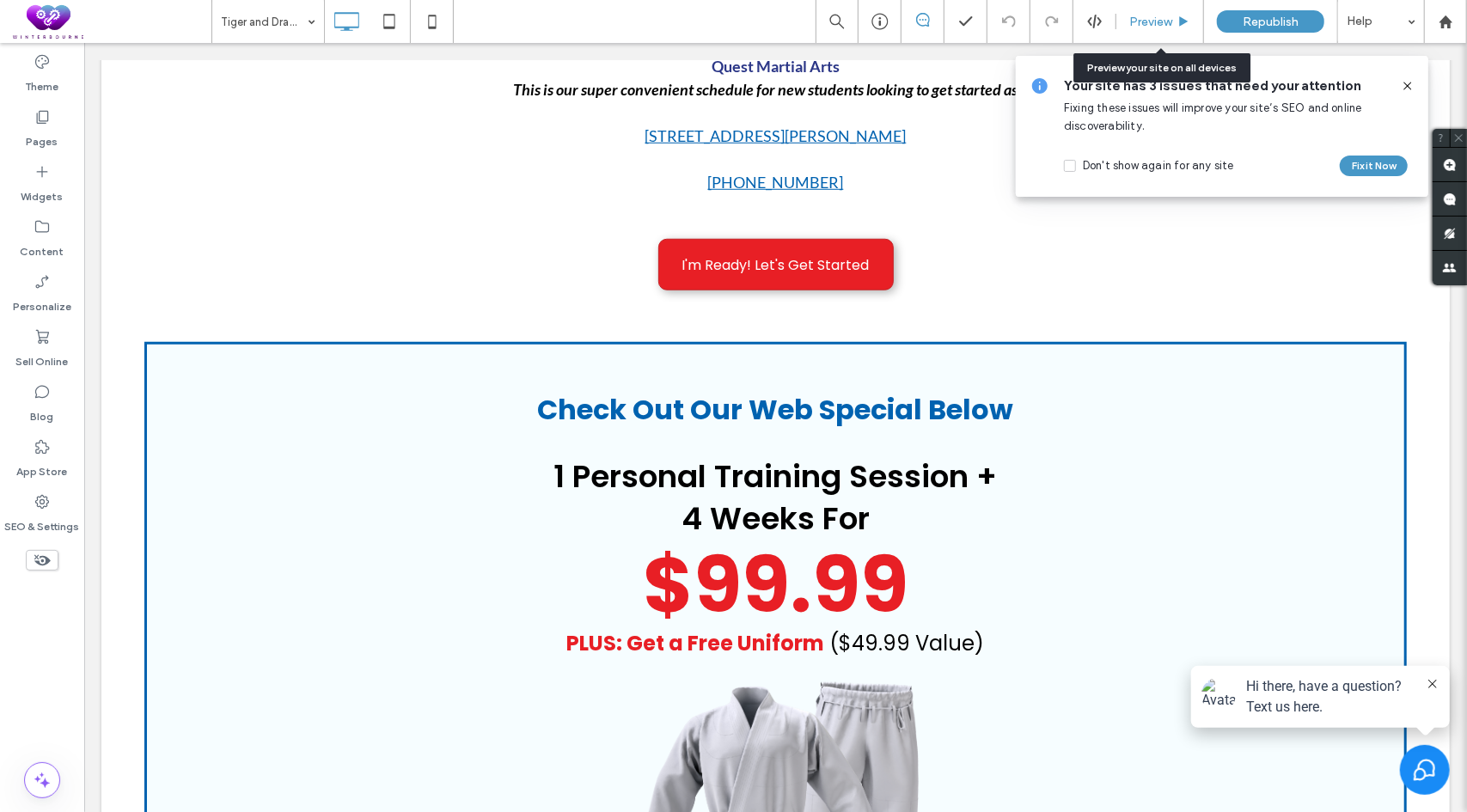
click at [1142, 20] on span "Preview" at bounding box center [1150, 22] width 43 height 15
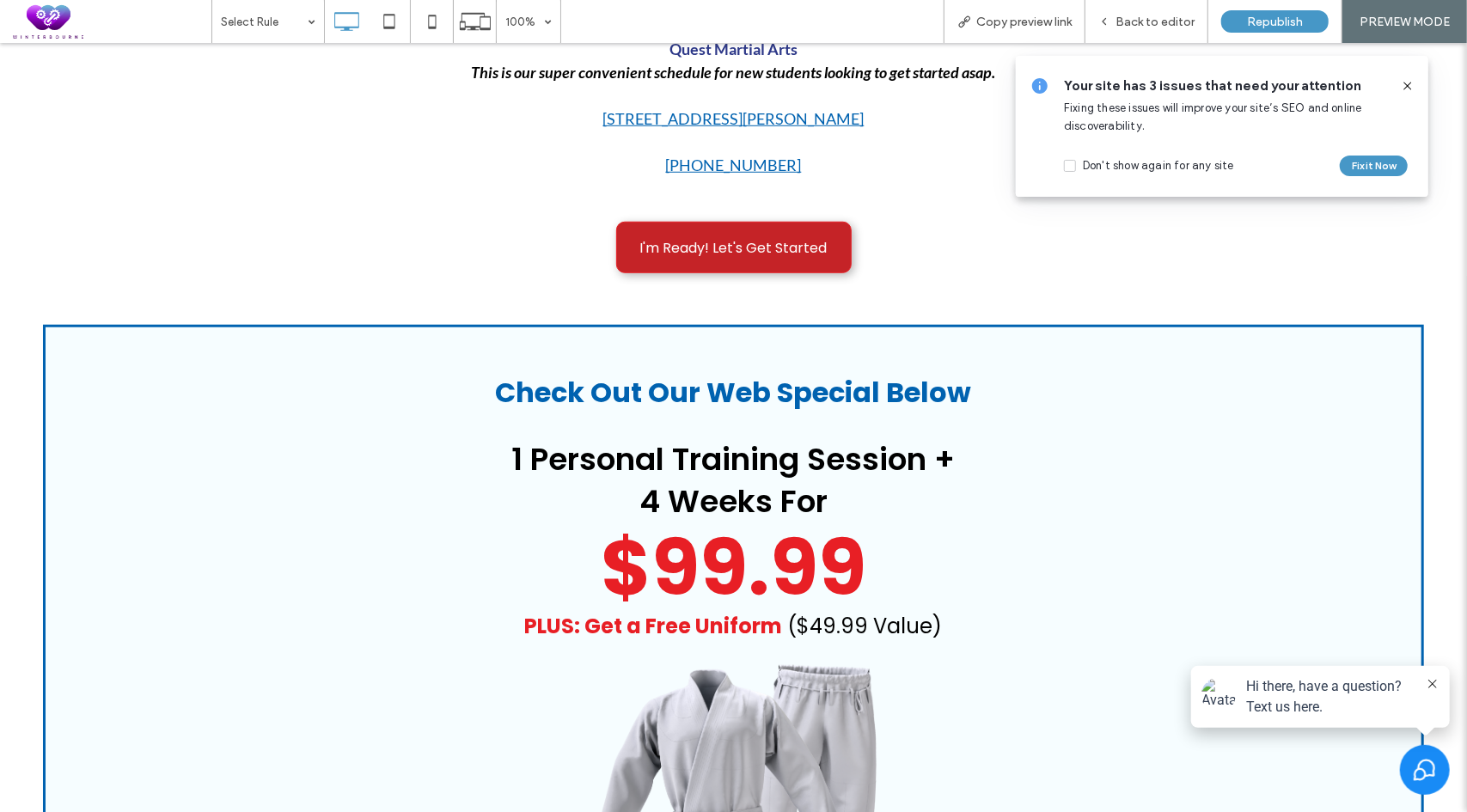
click at [712, 235] on span "I'm Ready! Let's Get Started" at bounding box center [734, 248] width 187 height 49
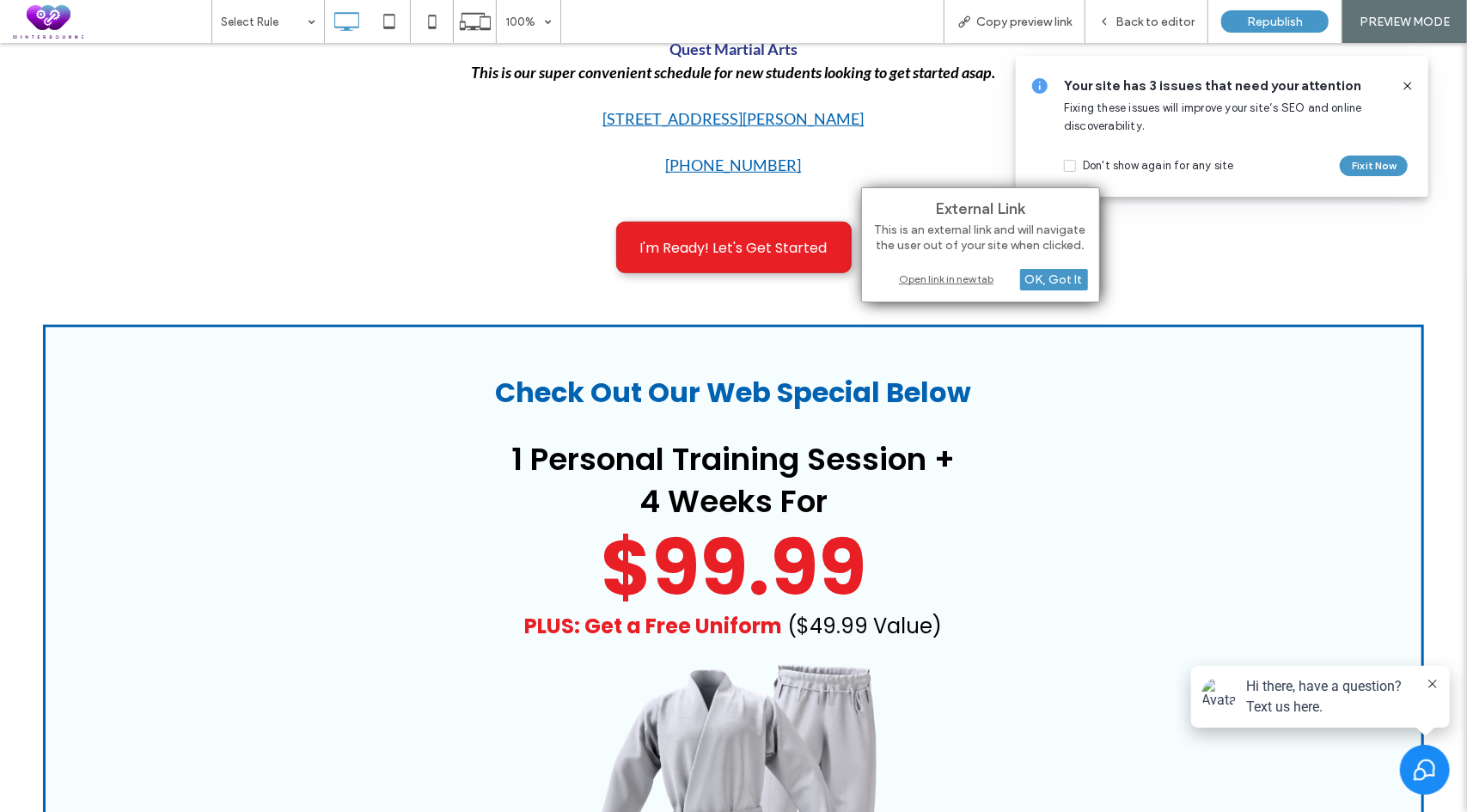
click at [975, 280] on div "Open link in new tab" at bounding box center [980, 279] width 215 height 18
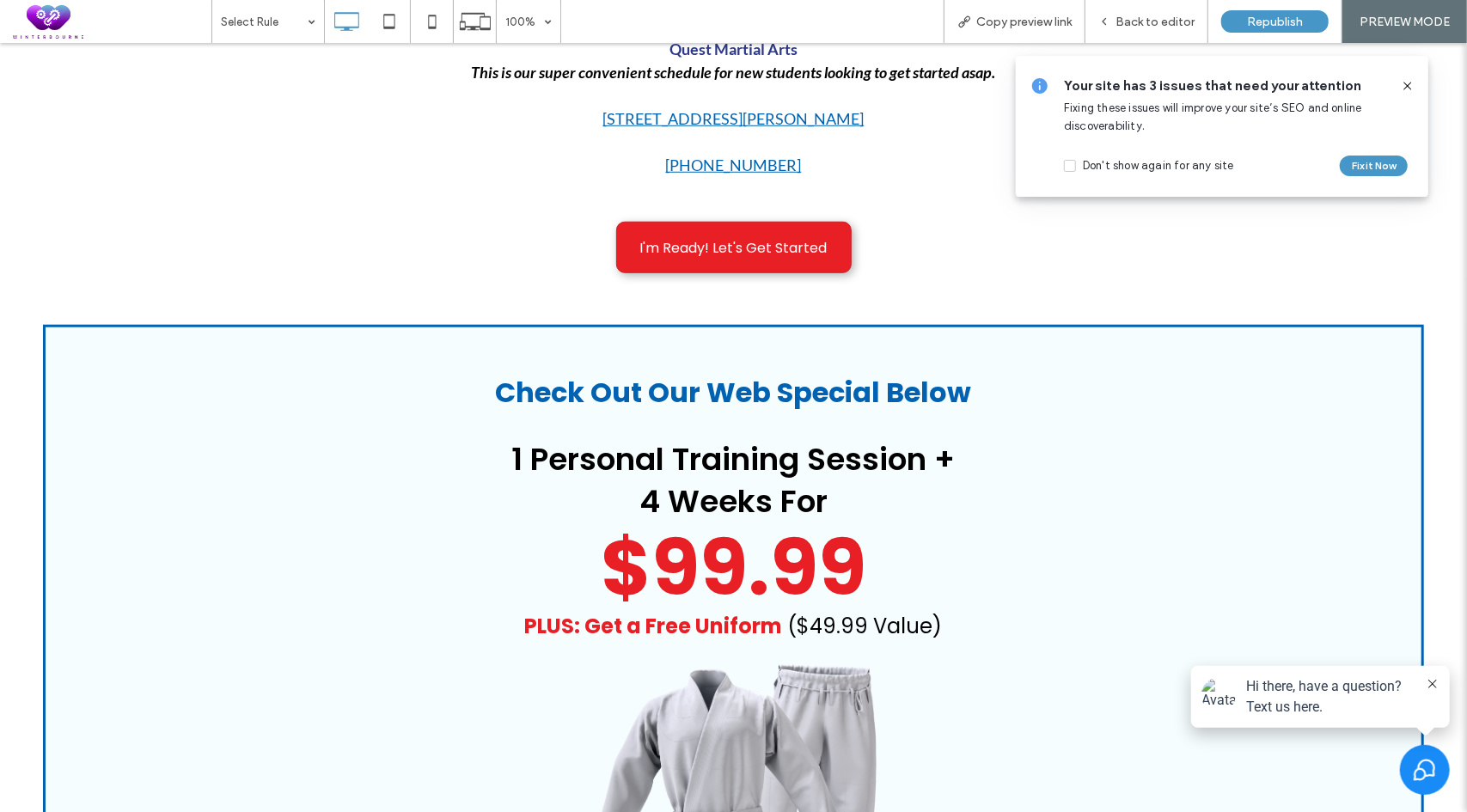
click at [1407, 85] on use at bounding box center [1408, 85] width 7 height 7
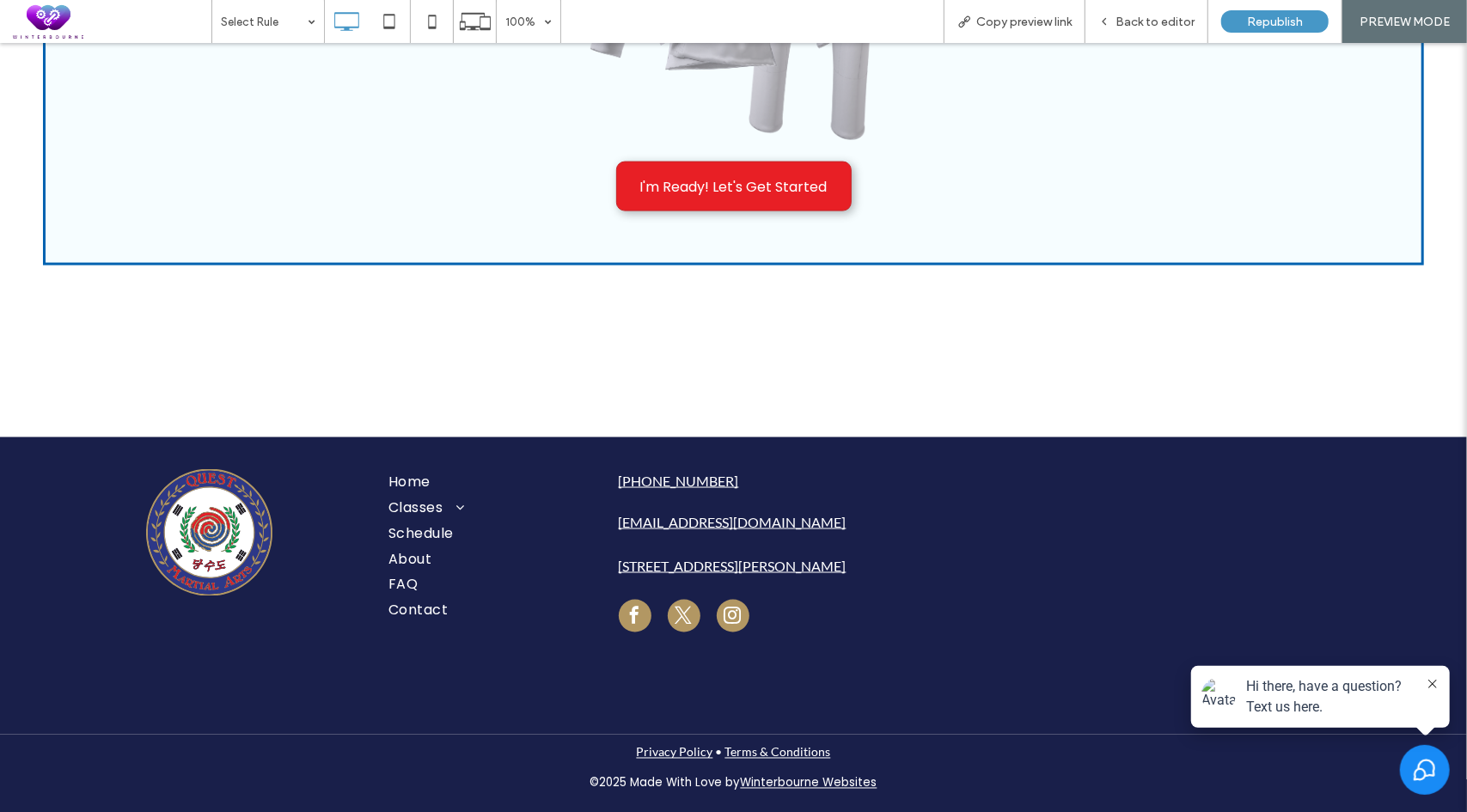
scroll to position [1671, 0]
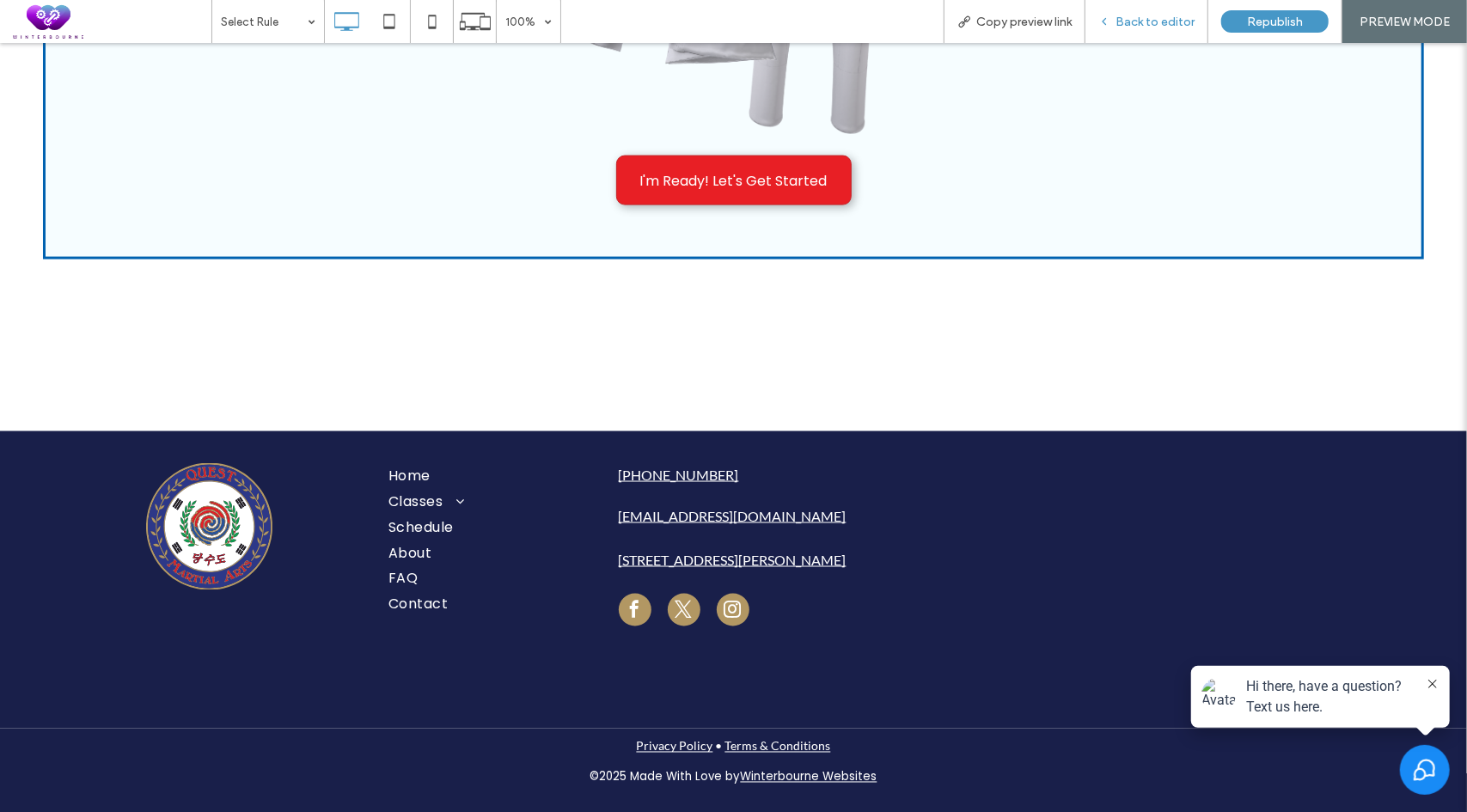
click at [1133, 16] on span "Back to editor" at bounding box center [1155, 22] width 79 height 15
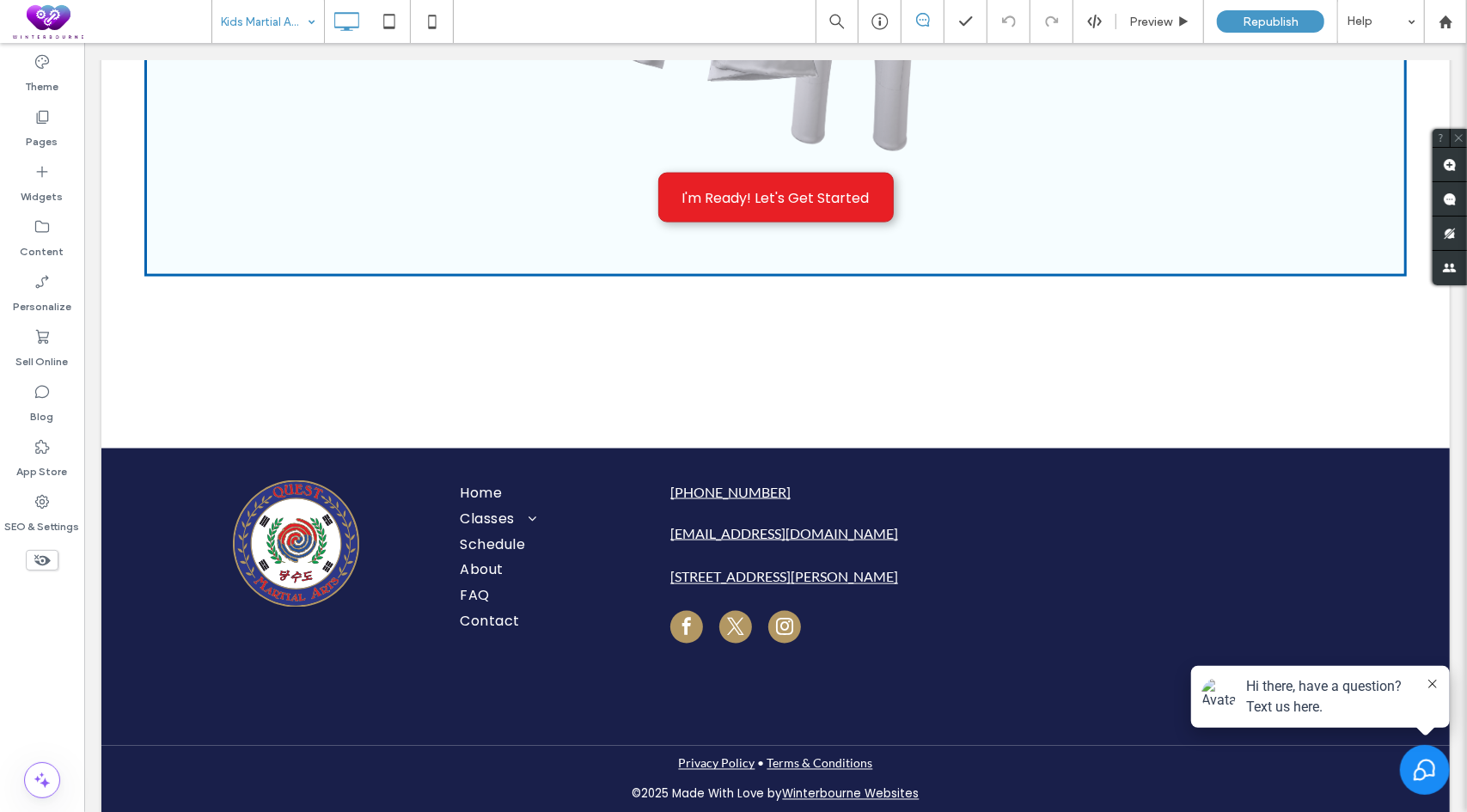
click at [252, 16] on input at bounding box center [264, 21] width 86 height 43
click at [386, 21] on icon at bounding box center [389, 22] width 35 height 35
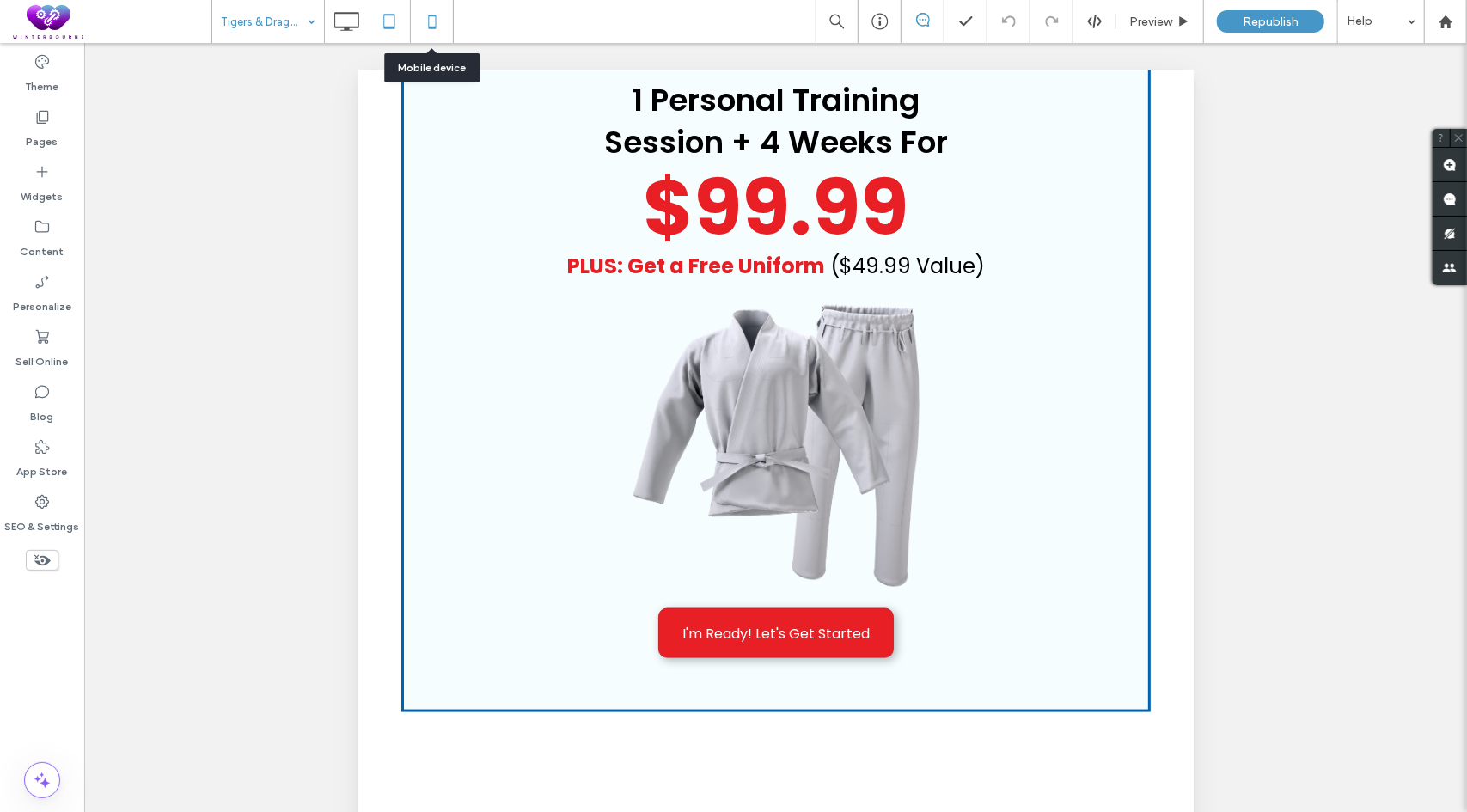
click at [428, 26] on use at bounding box center [432, 21] width 7 height 14
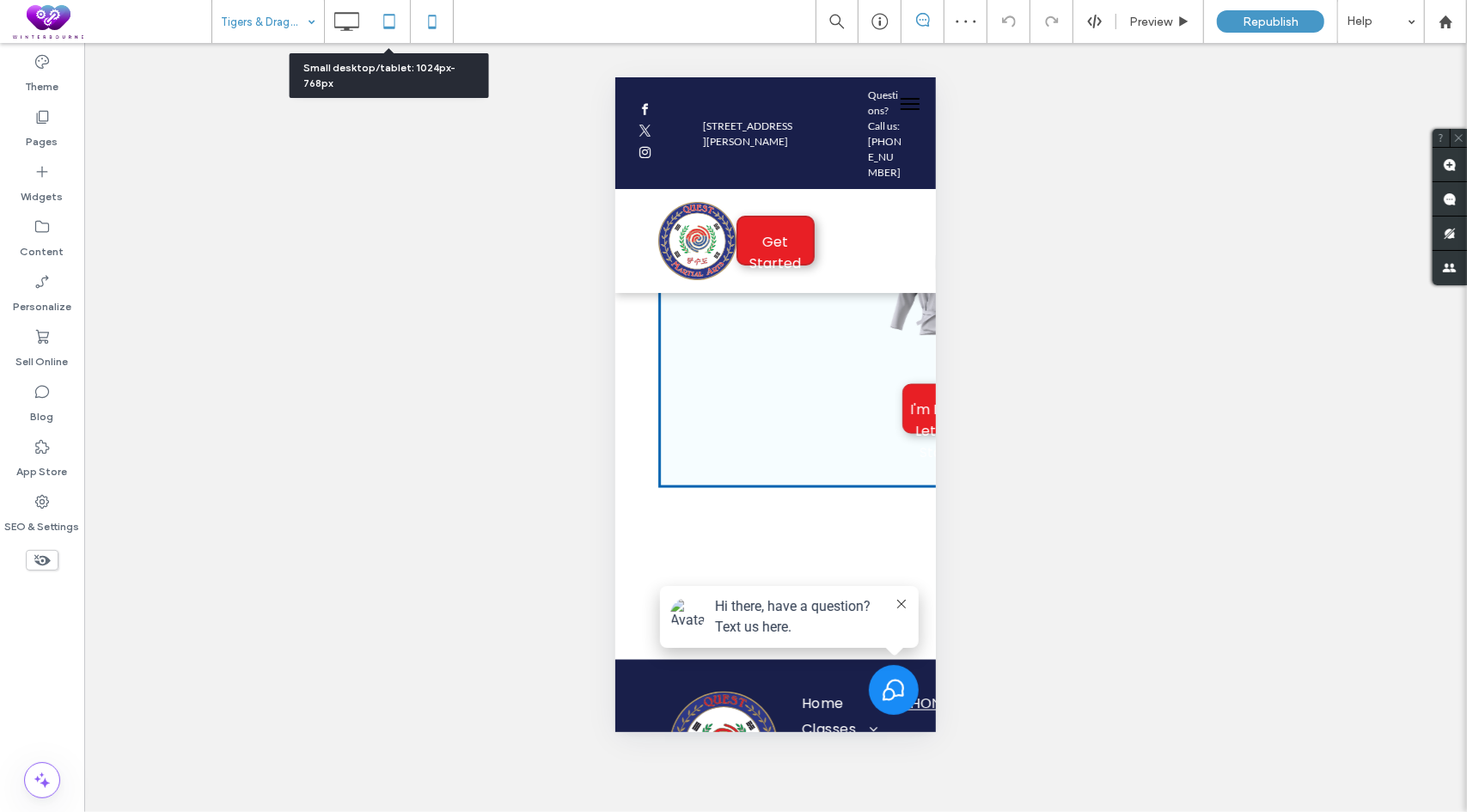
click at [389, 25] on icon at bounding box center [389, 22] width 35 height 35
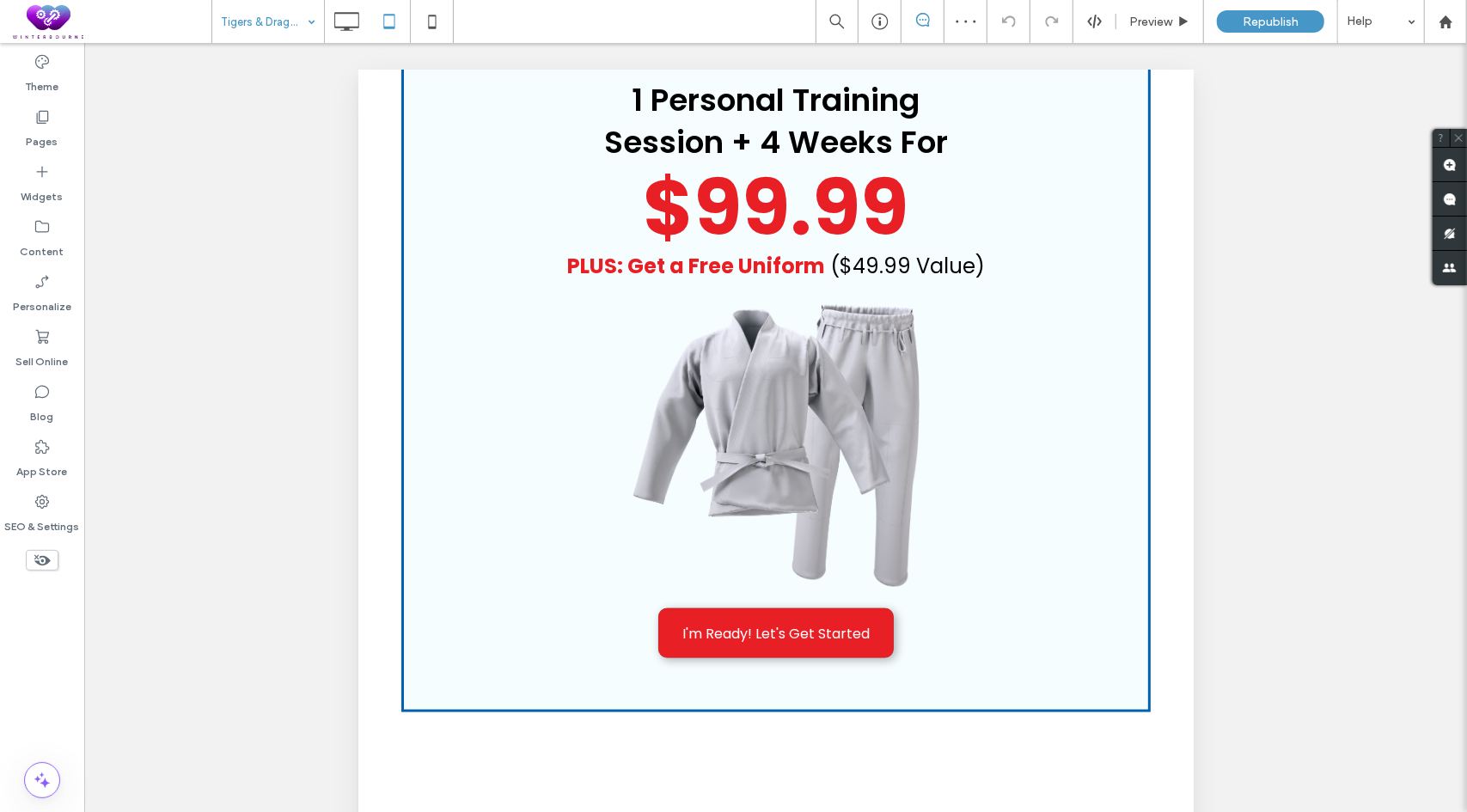
click at [348, 22] on icon at bounding box center [346, 22] width 35 height 35
